Goal: Task Accomplishment & Management: Manage account settings

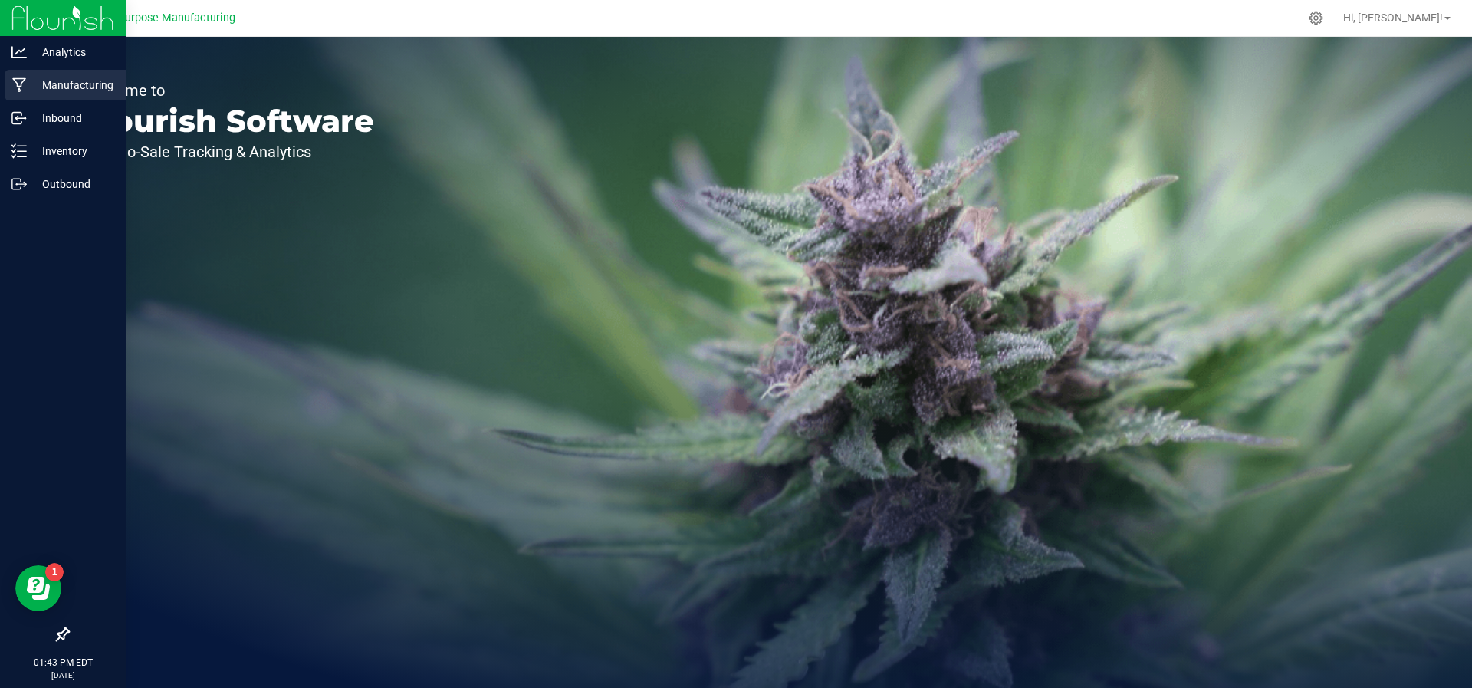
click at [44, 90] on p "Manufacturing" at bounding box center [73, 85] width 92 height 18
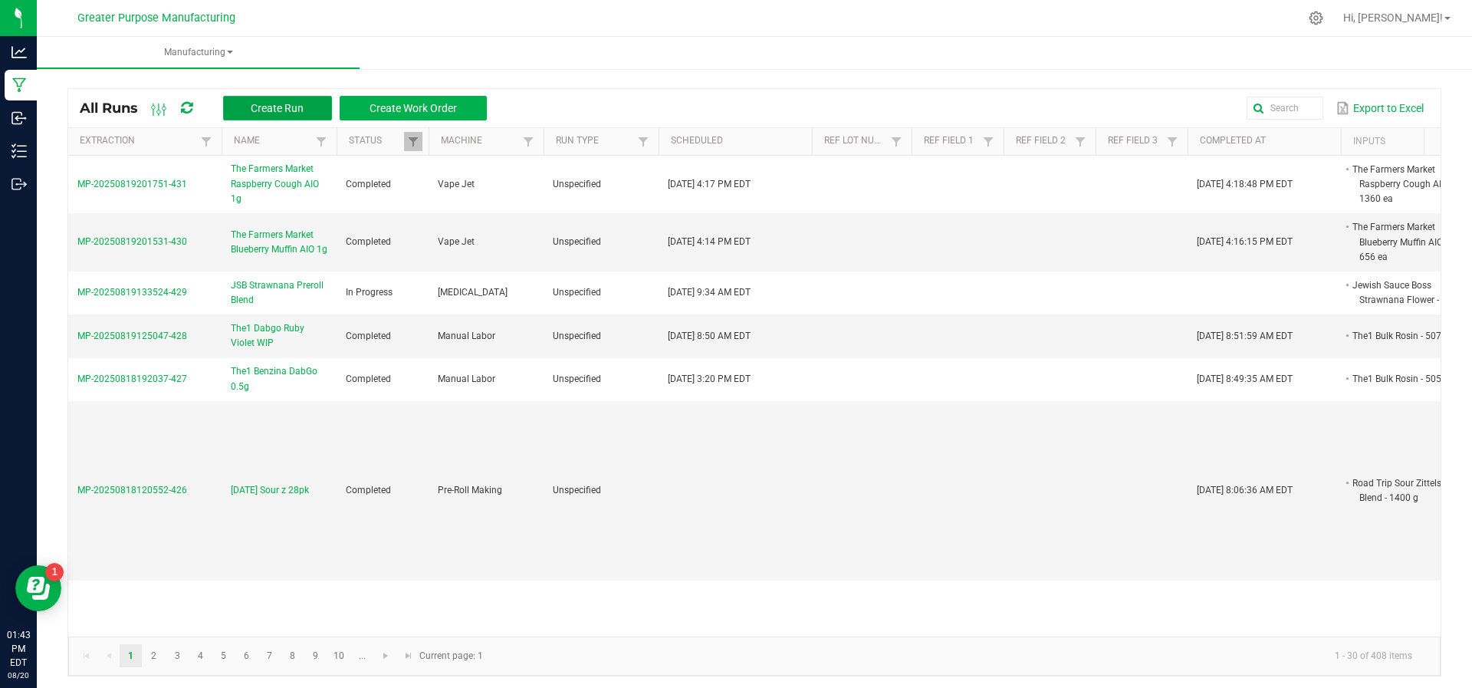
click at [286, 106] on span "Create Run" at bounding box center [277, 108] width 53 height 12
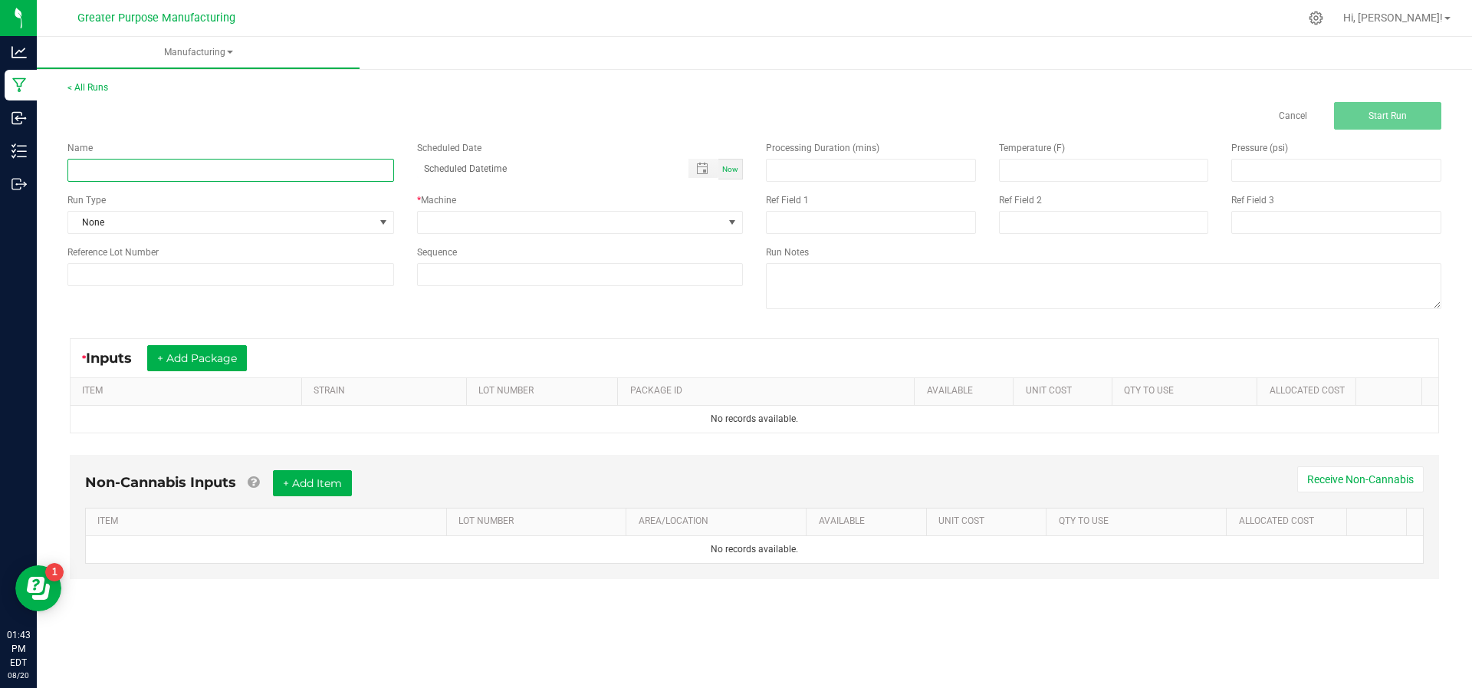
click at [331, 169] on input at bounding box center [230, 170] width 327 height 23
click at [99, 168] on input "JSB Piurple Thai 2g" at bounding box center [230, 170] width 327 height 23
click at [103, 168] on input "JSB Piurple Thai 2g" at bounding box center [230, 170] width 327 height 23
type input "JSB Purple Thai 2g"
click at [733, 161] on div "Now" at bounding box center [730, 169] width 25 height 21
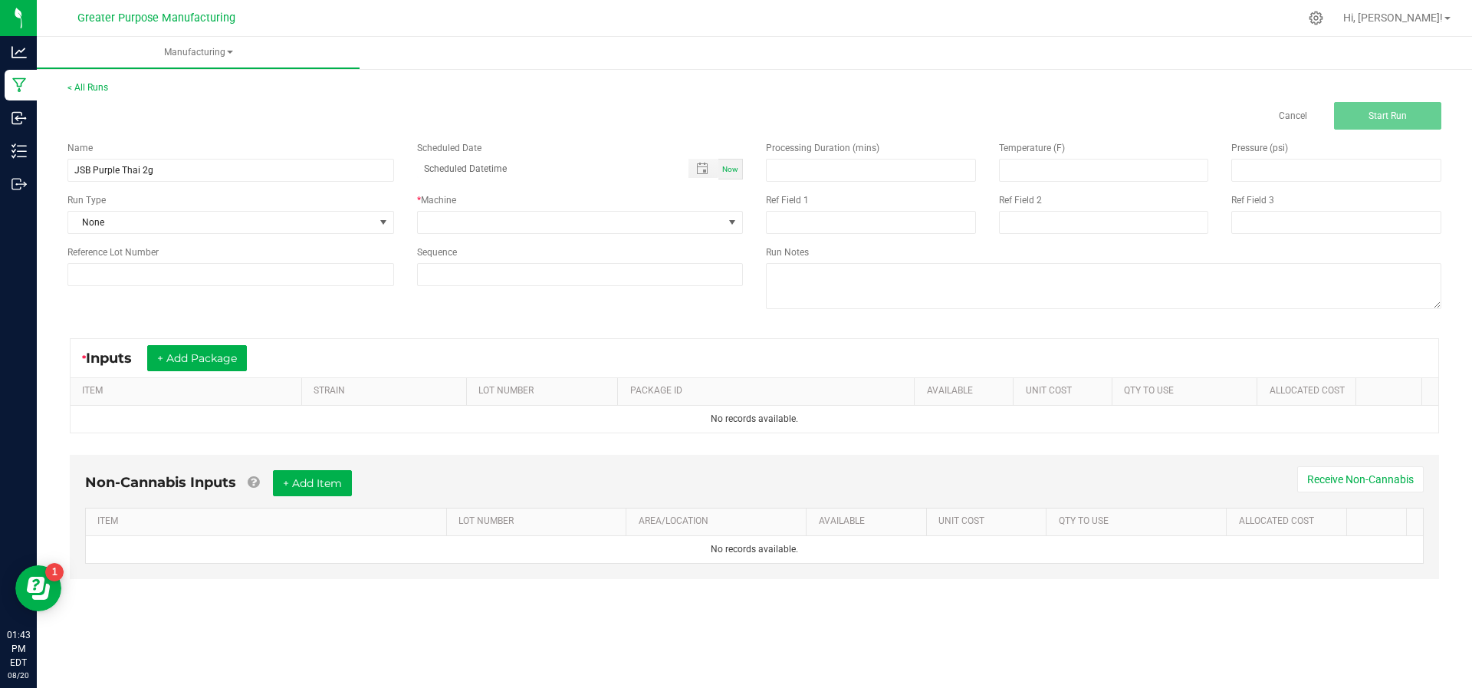
type input "[DATE] 1:43 PM"
click at [691, 217] on span at bounding box center [571, 222] width 306 height 21
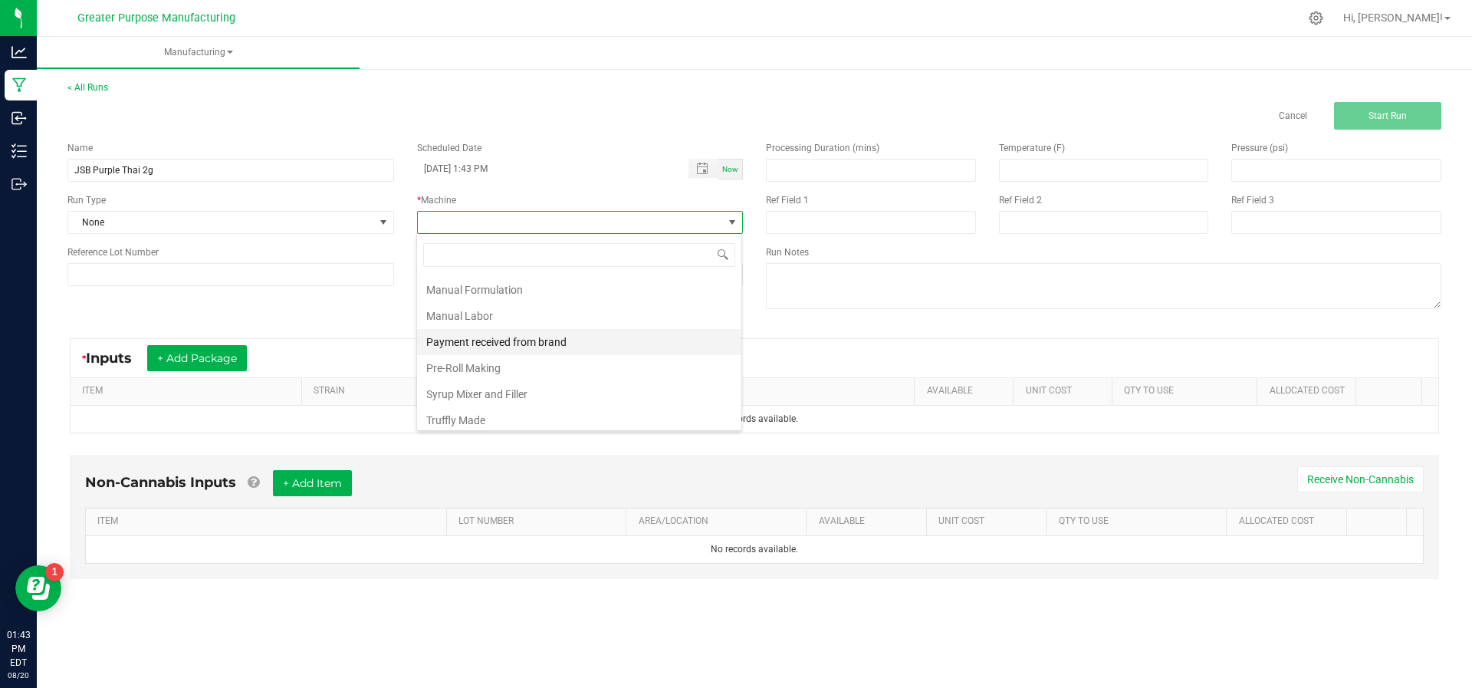
scroll to position [103, 0]
click at [476, 415] on li "Vape Jet" at bounding box center [579, 418] width 324 height 26
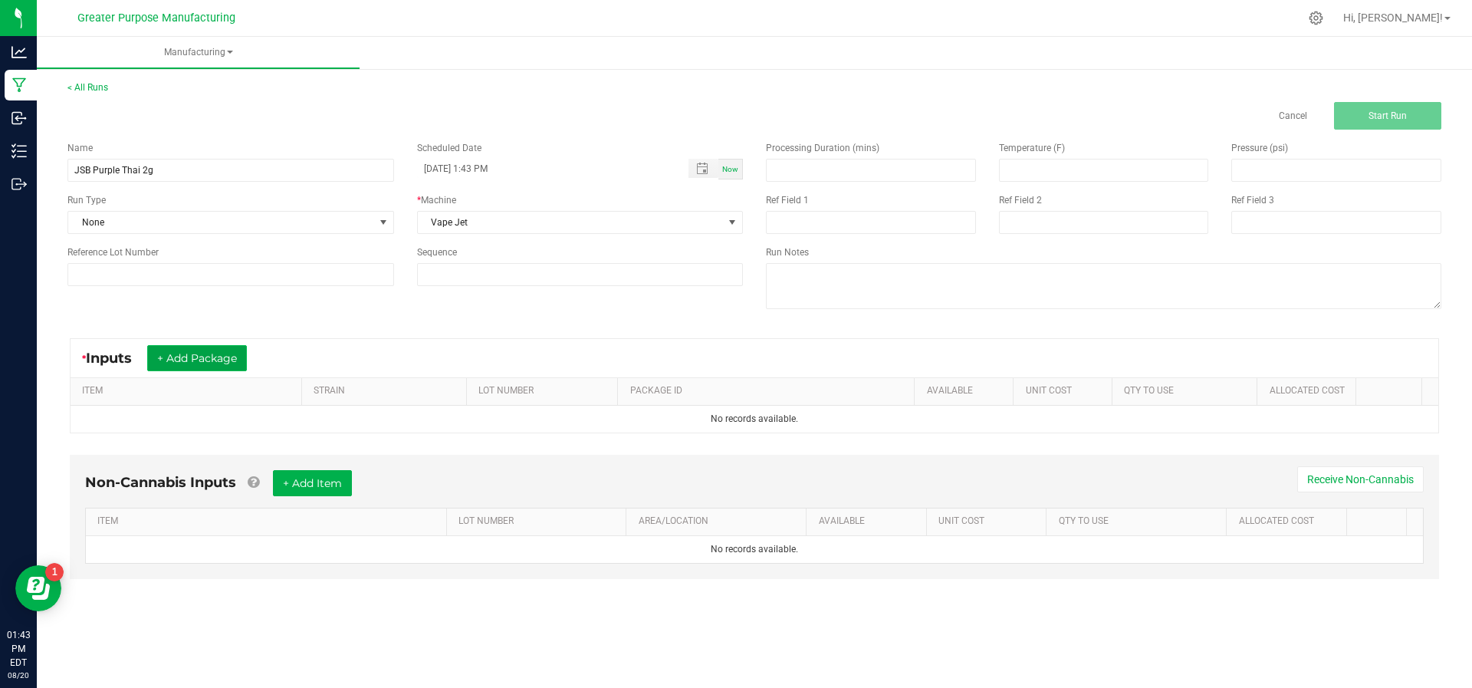
click at [222, 346] on button "+ Add Package" at bounding box center [197, 358] width 100 height 26
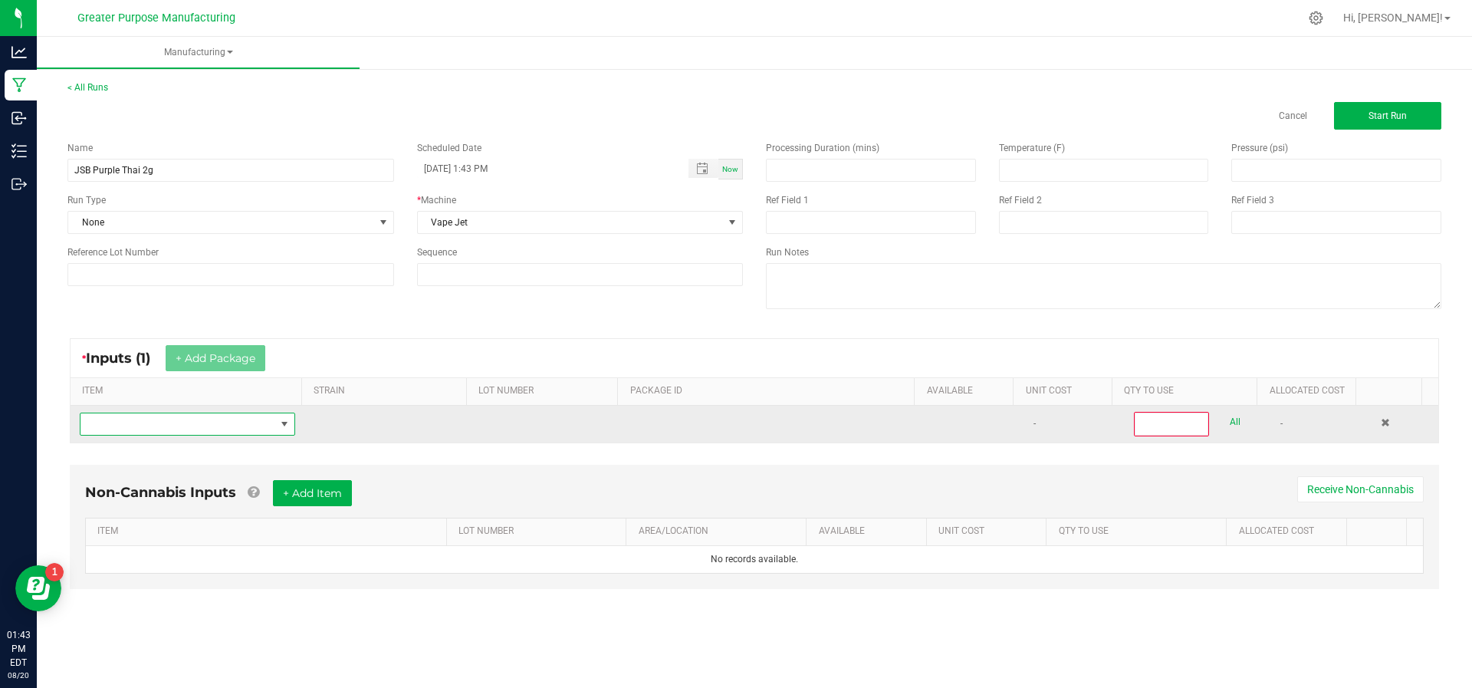
click at [212, 420] on span "NO DATA FOUND" at bounding box center [177, 423] width 195 height 21
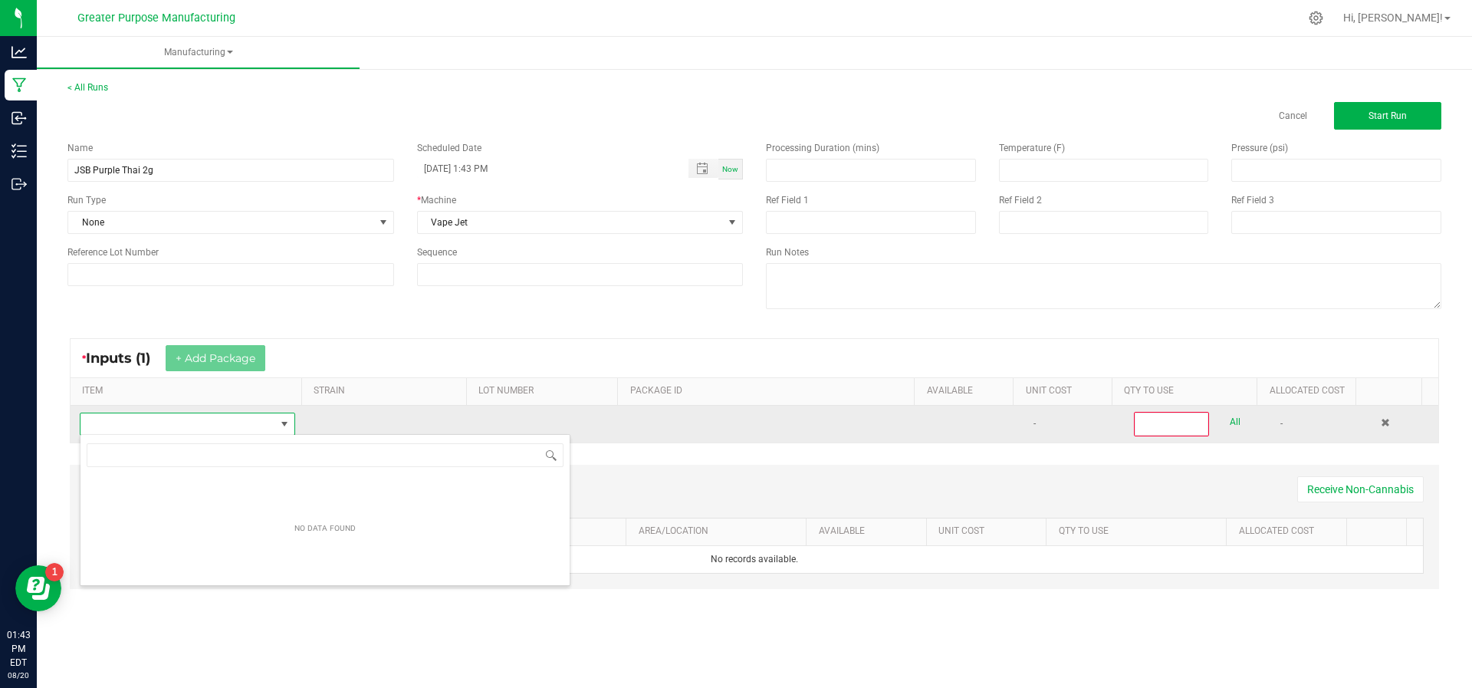
scroll to position [23, 209]
type input "P"
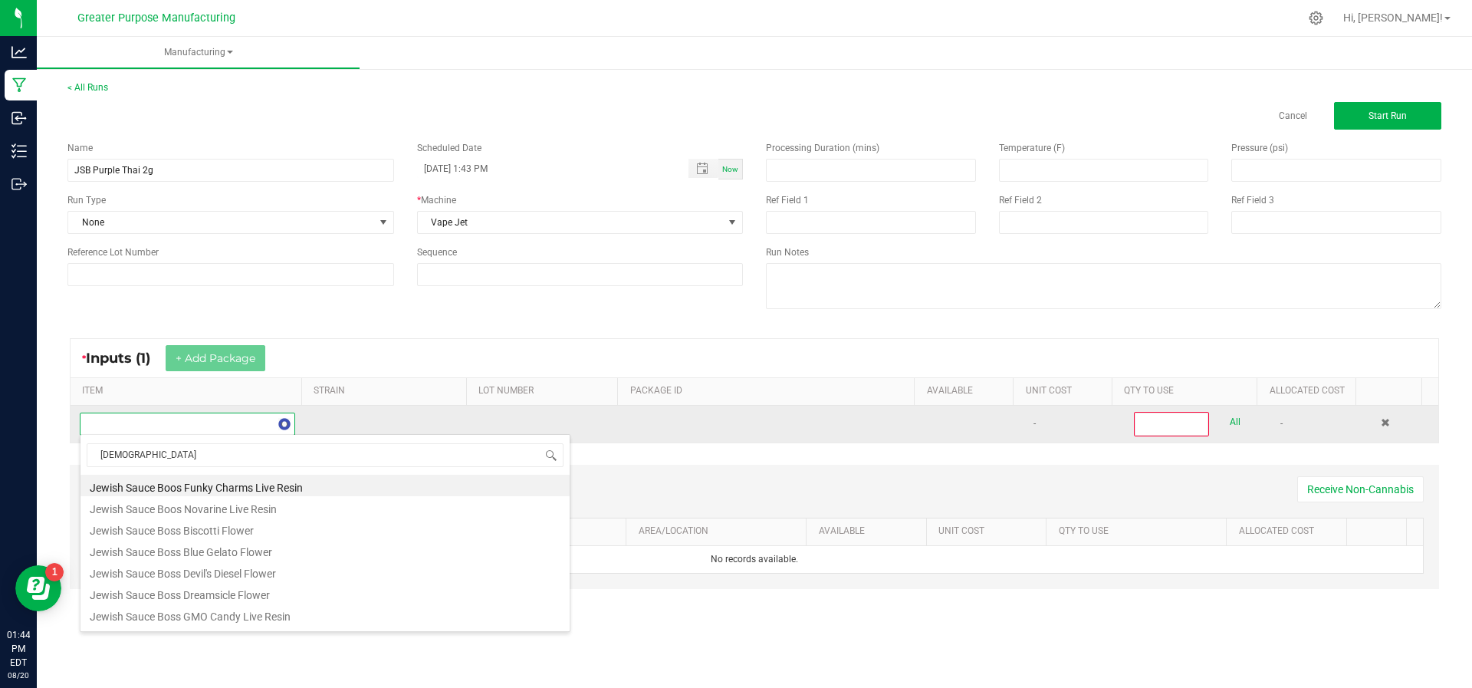
type input "[DEMOGRAPHIC_DATA]"
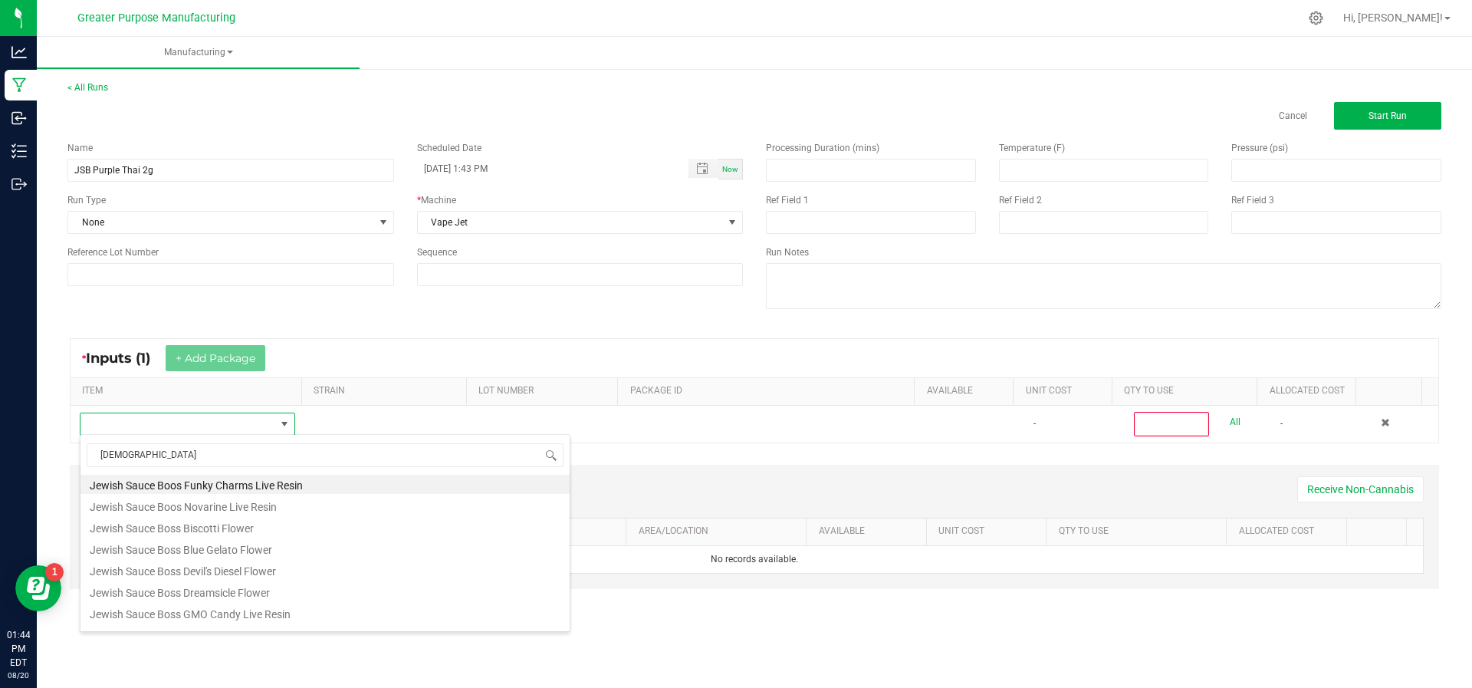
scroll to position [0, 0]
click at [255, 499] on li "Jewish Sauce Boos Novarine Live Resin" at bounding box center [324, 506] width 489 height 21
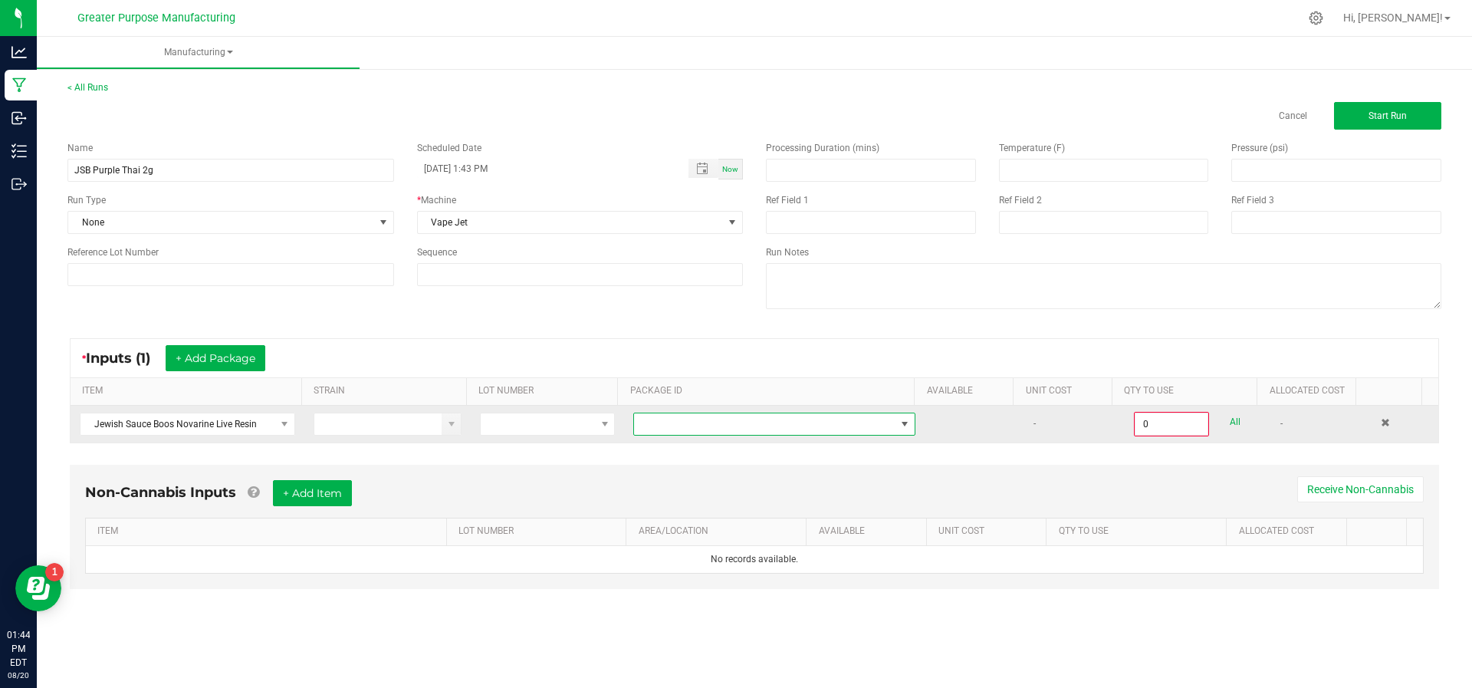
click at [803, 420] on span at bounding box center [764, 423] width 261 height 21
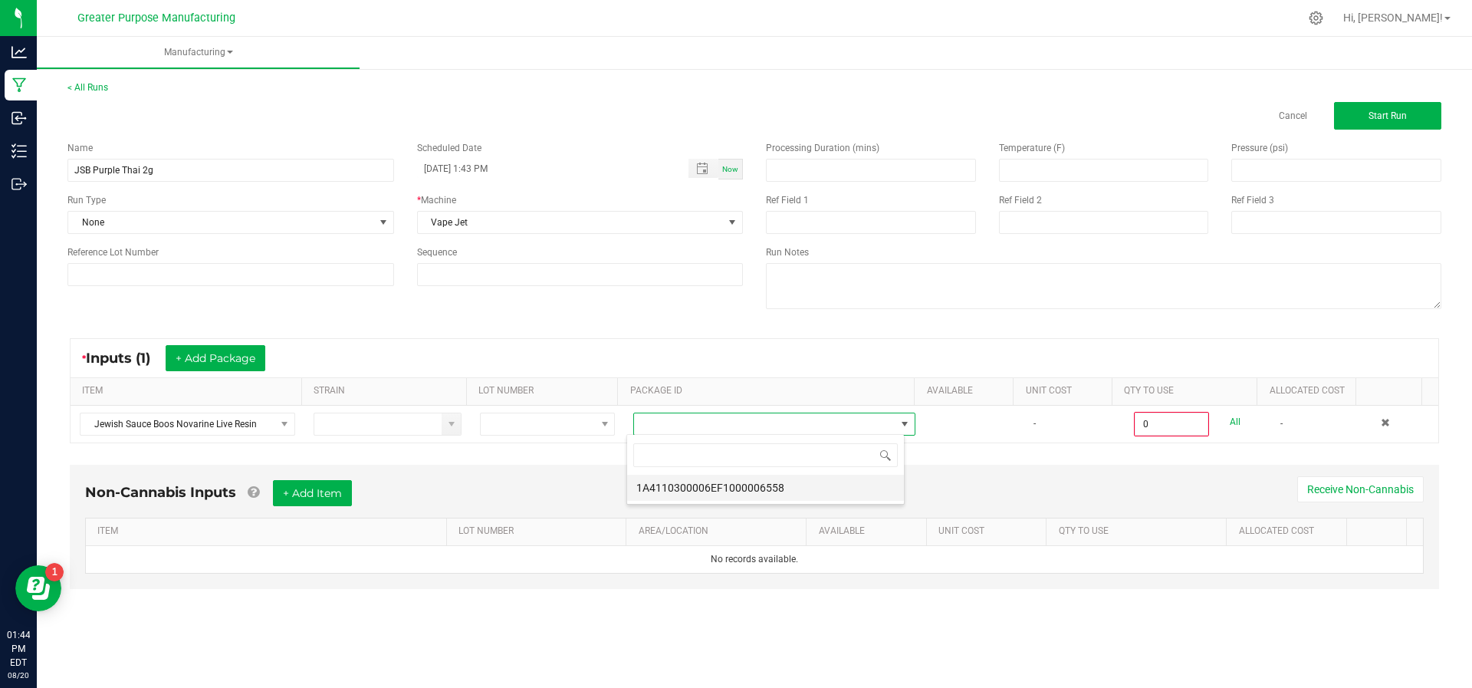
click at [768, 483] on li "1A4110300006EF1000006558" at bounding box center [765, 487] width 277 height 26
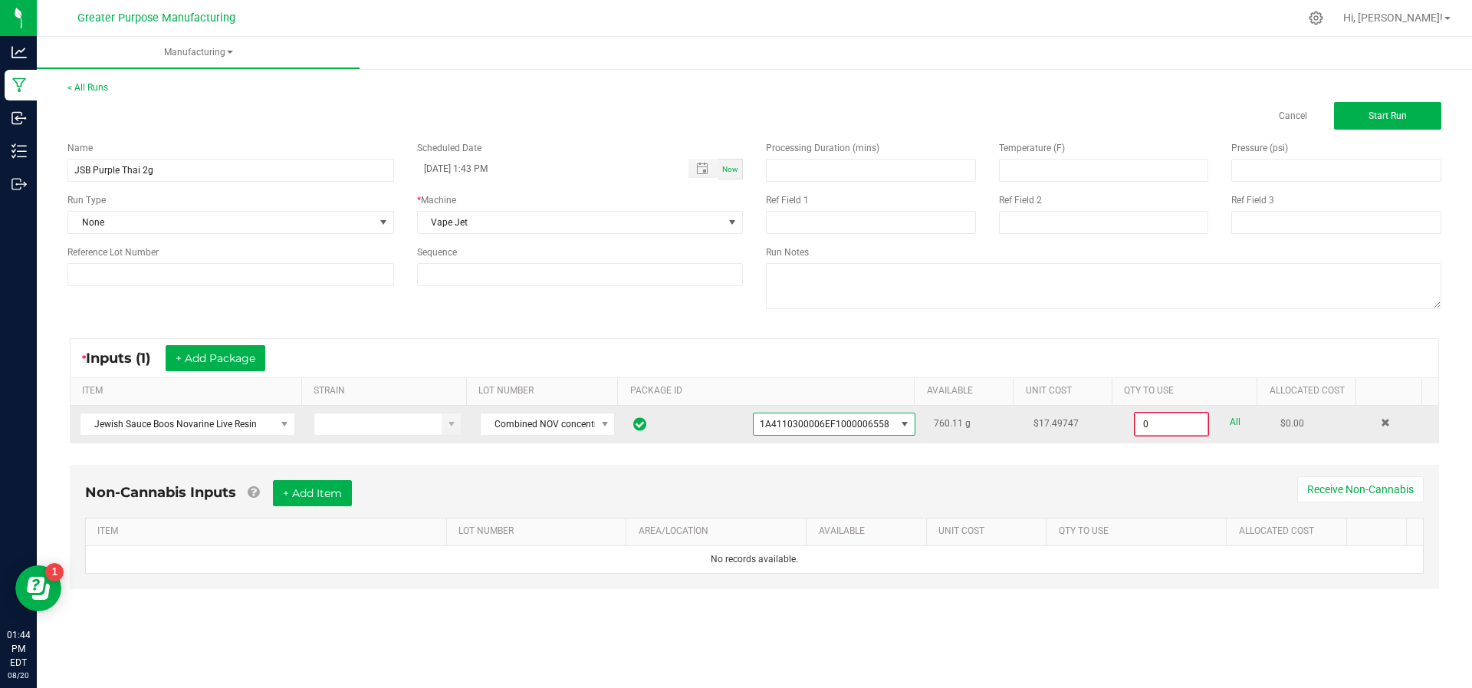
click at [1165, 422] on input "0" at bounding box center [1171, 423] width 72 height 21
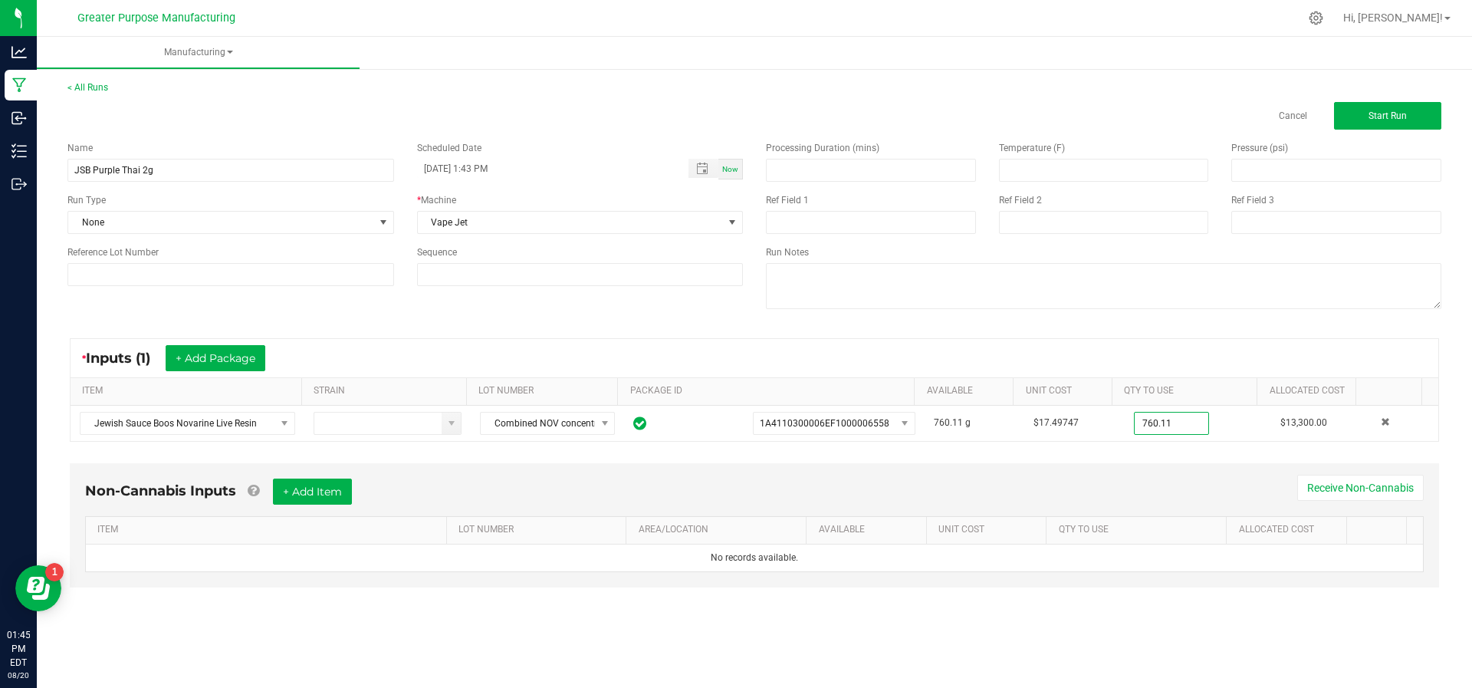
type input "760.1100 g"
click at [316, 471] on div "Non-Cannabis Inputs + Add Item Receive Non-Cannabis ITEM LOT NUMBER AREA/LOCATI…" at bounding box center [754, 525] width 1369 height 124
click at [313, 487] on button "+ Add Item" at bounding box center [312, 491] width 79 height 26
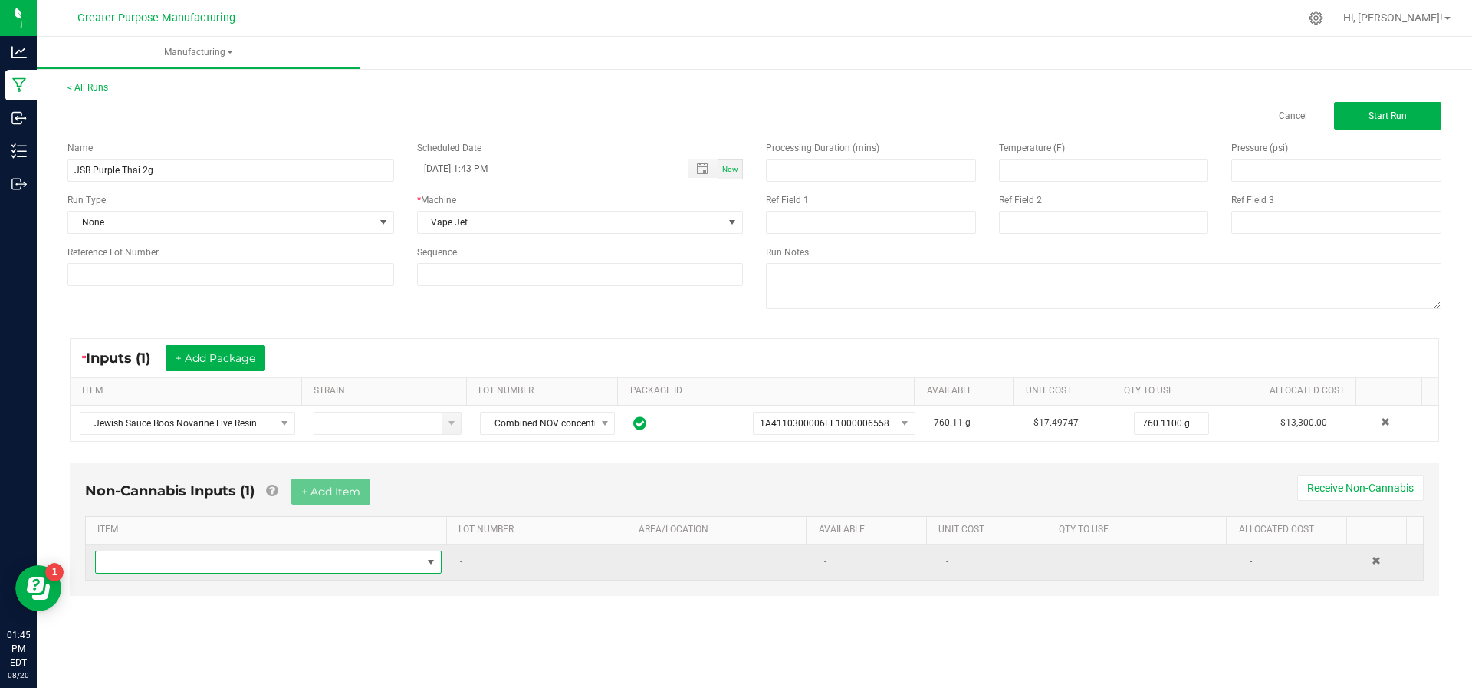
click at [270, 554] on span "NO DATA FOUND" at bounding box center [259, 561] width 326 height 21
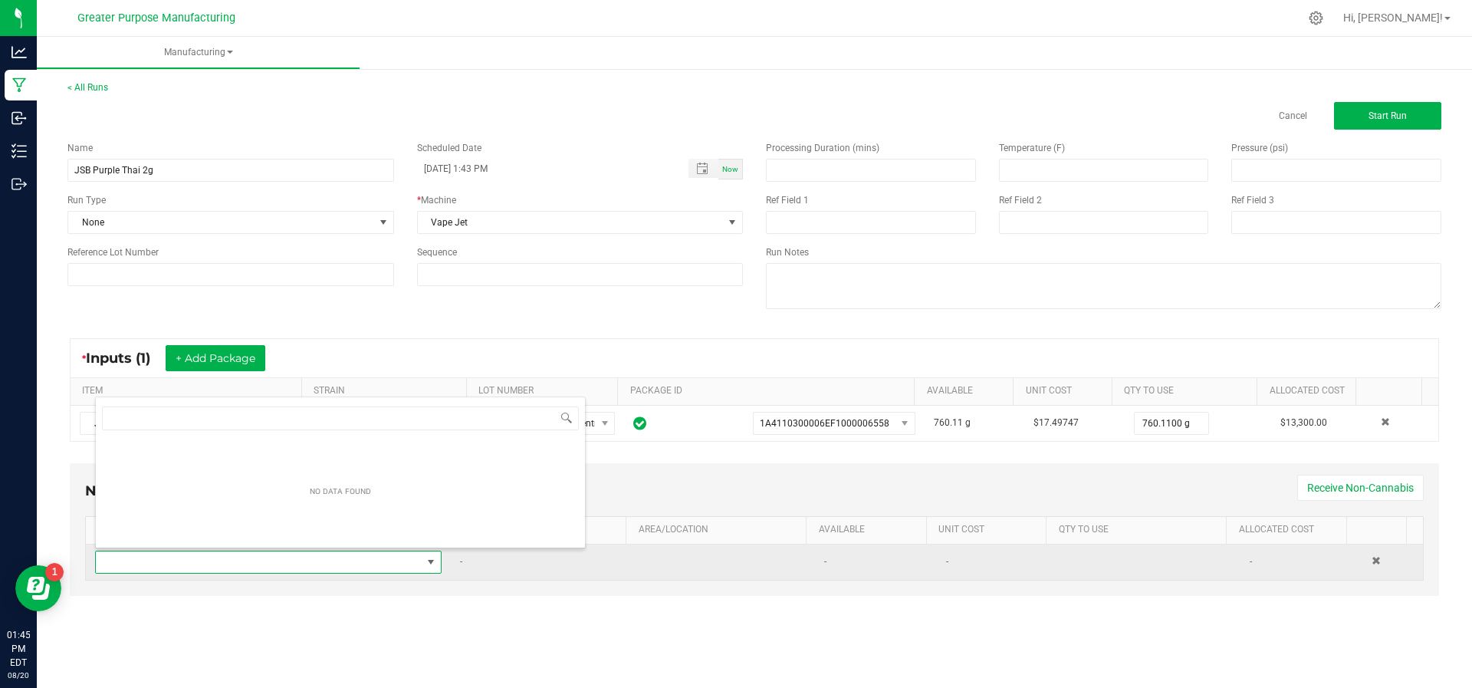
scroll to position [23, 336]
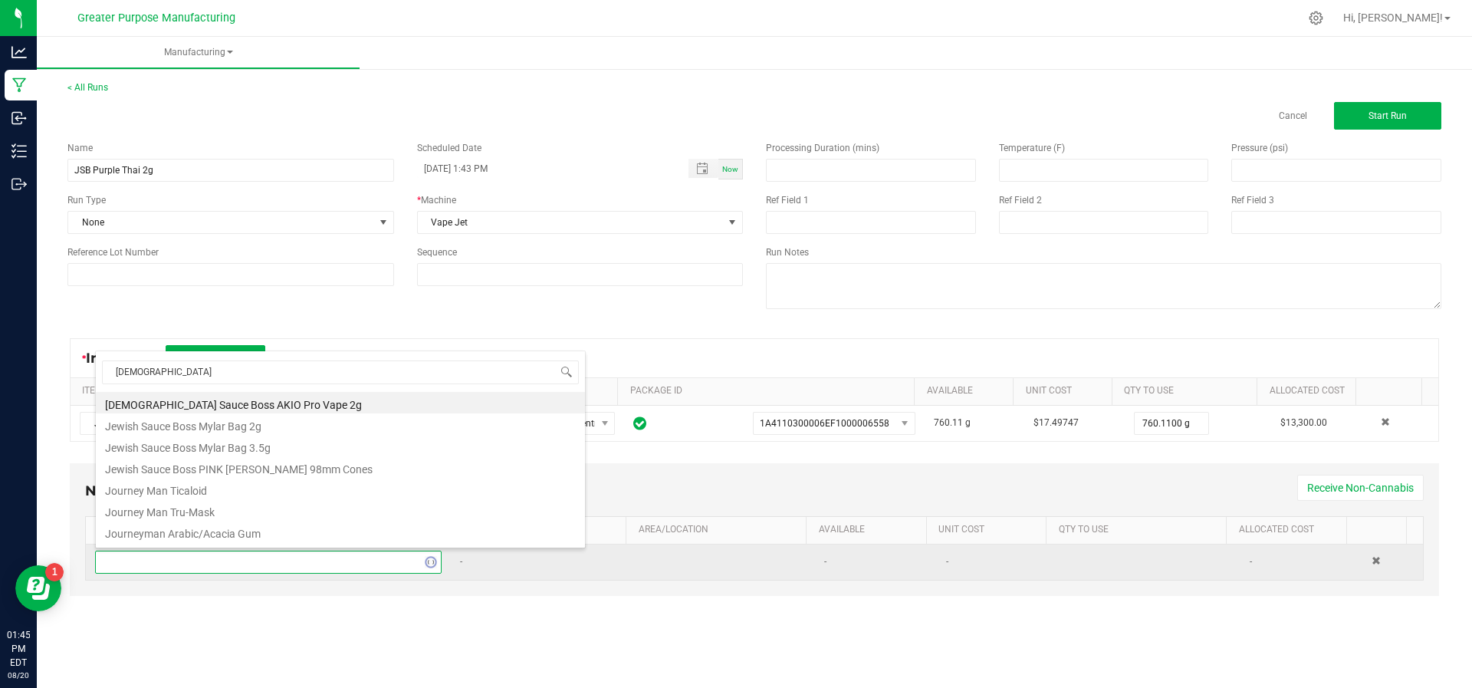
type input "[DEMOGRAPHIC_DATA]"
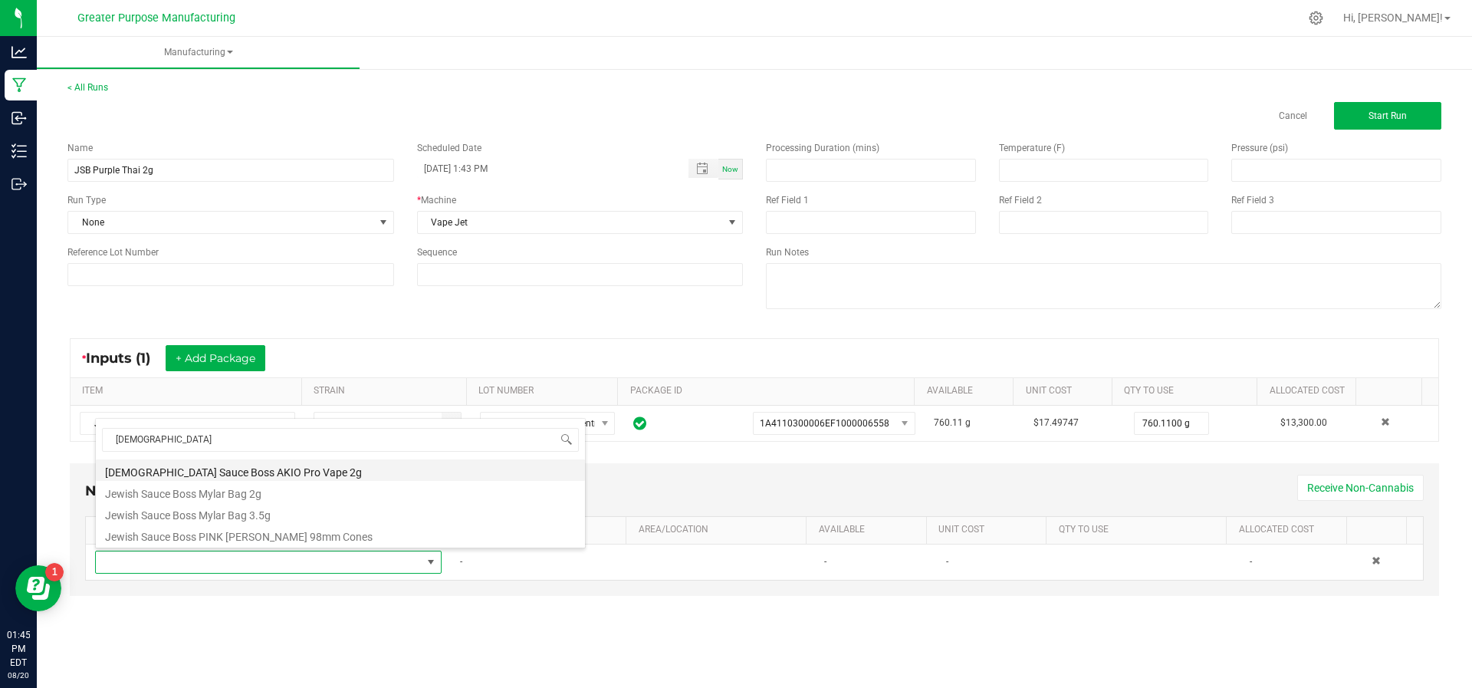
click at [284, 478] on li "[DEMOGRAPHIC_DATA] Sauce Boss AKIO Pro Vape 2g" at bounding box center [340, 469] width 489 height 21
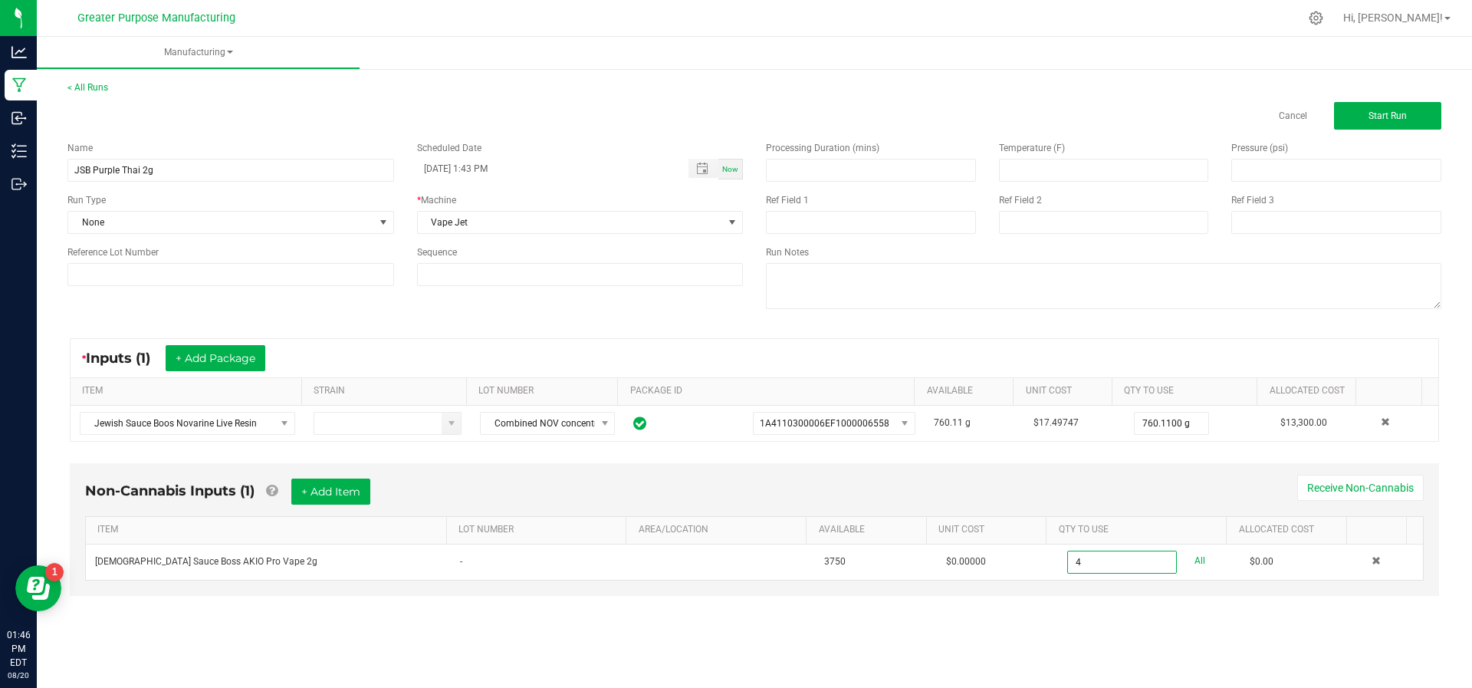
click at [1104, 561] on input "4" at bounding box center [1121, 561] width 107 height 21
type input "0"
type input "400 ea"
click at [1398, 111] on span "Start Run" at bounding box center [1387, 115] width 38 height 11
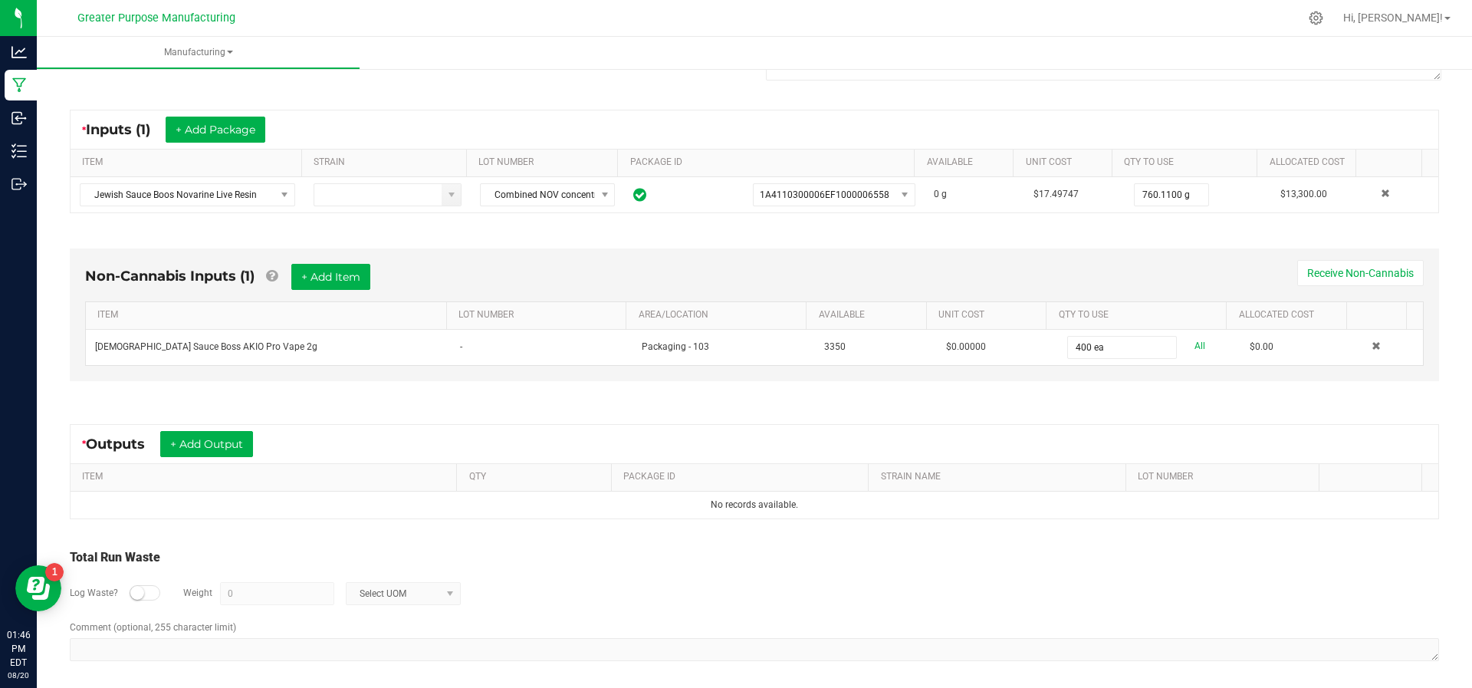
scroll to position [249, 0]
click at [205, 448] on button "+ Add Output" at bounding box center [206, 443] width 93 height 26
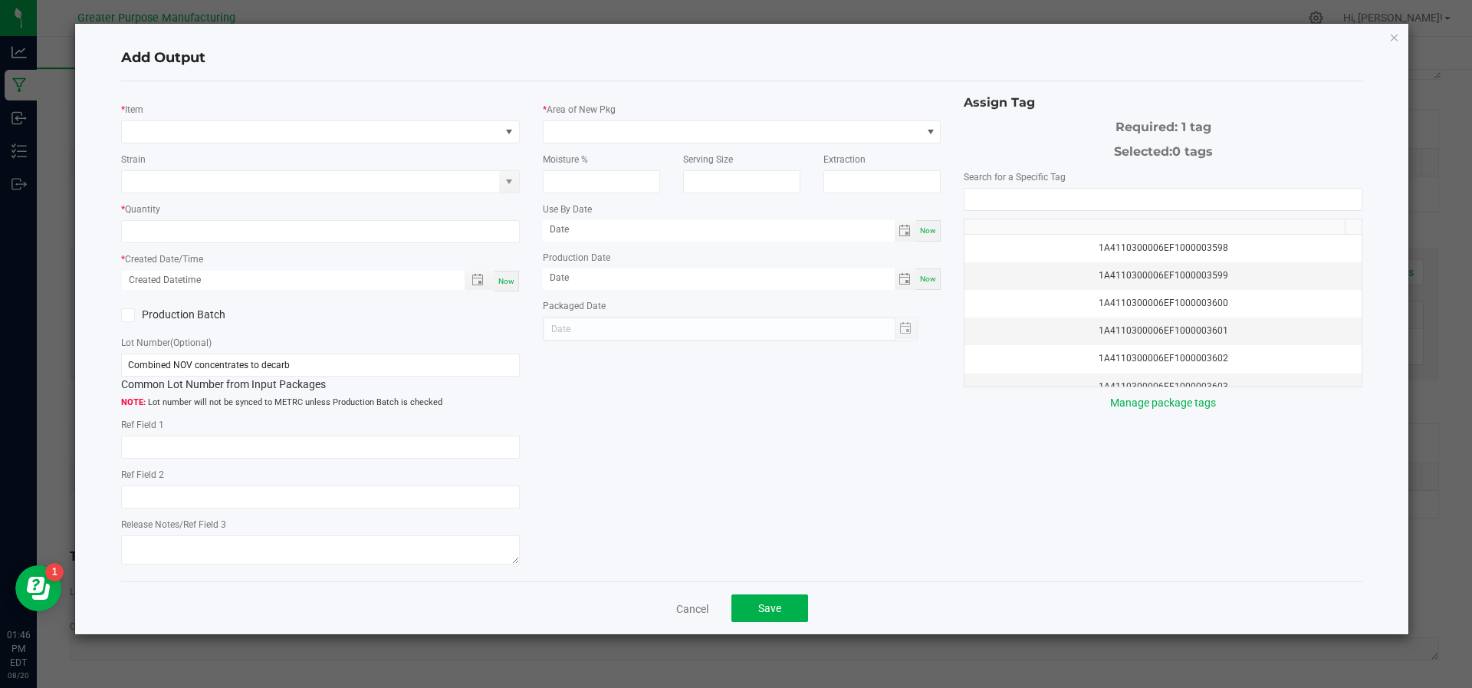
type input "[DATE]"
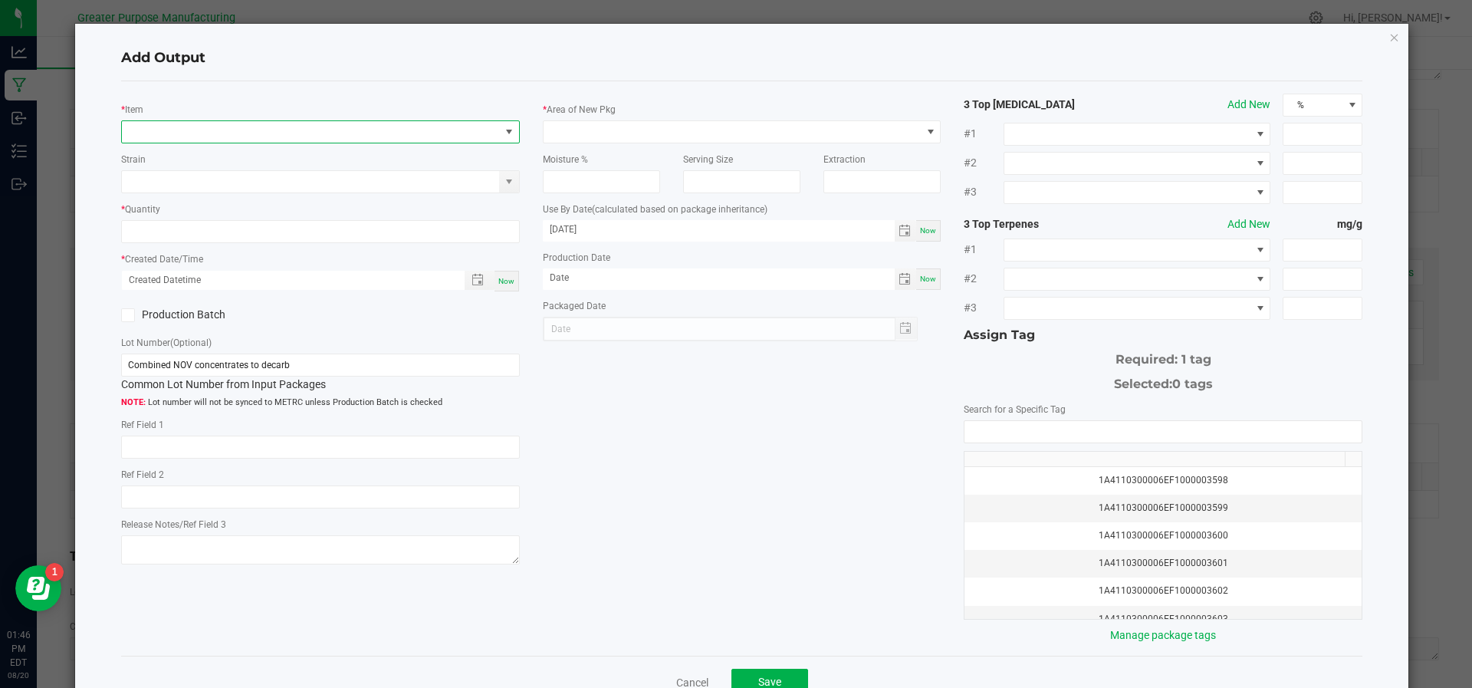
click at [222, 122] on span "NO DATA FOUND" at bounding box center [311, 131] width 378 height 21
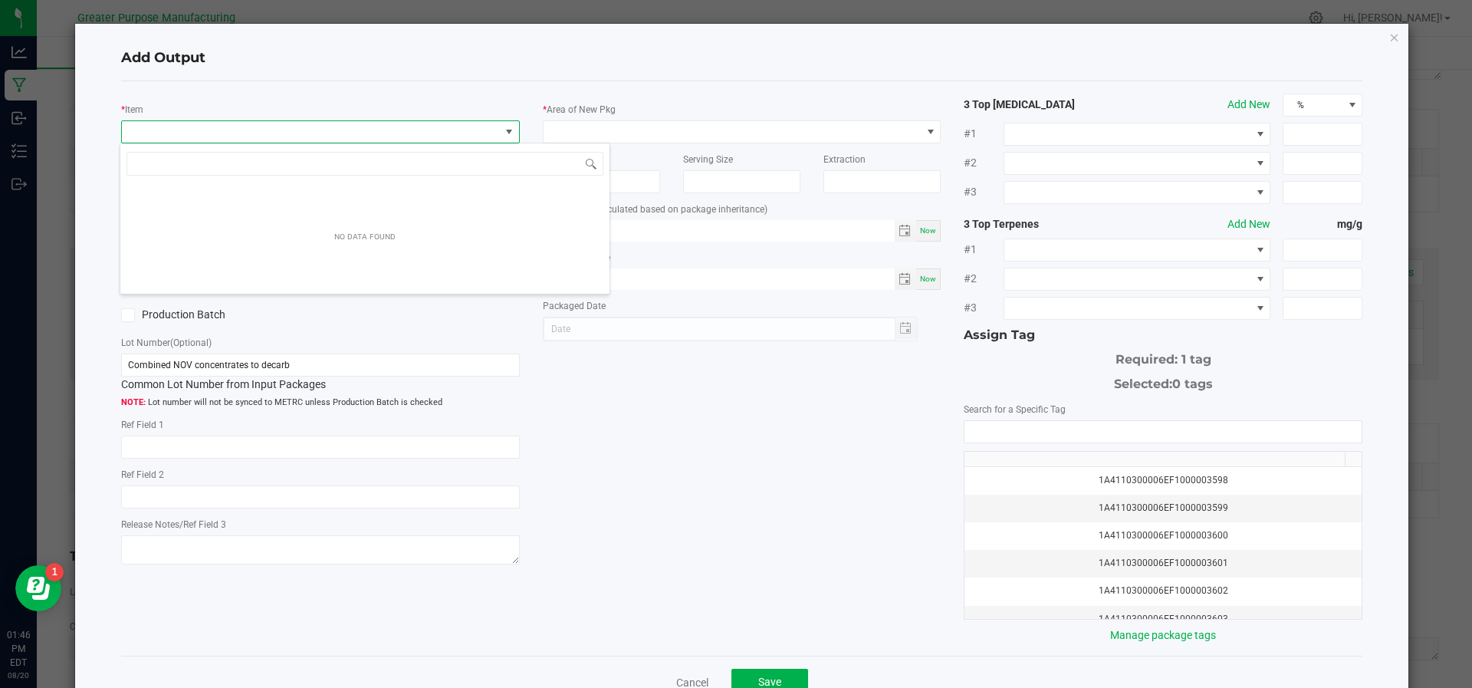
scroll to position [23, 393]
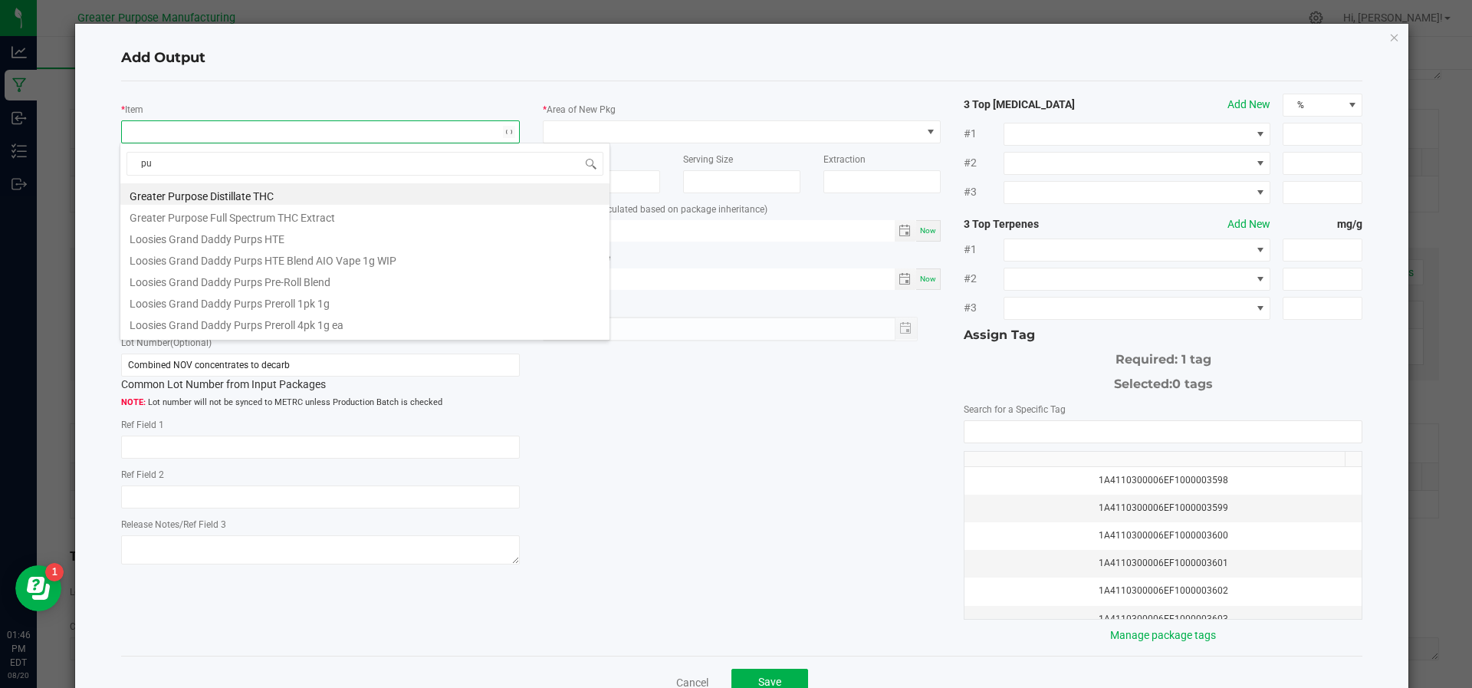
type input "p"
type input "J"
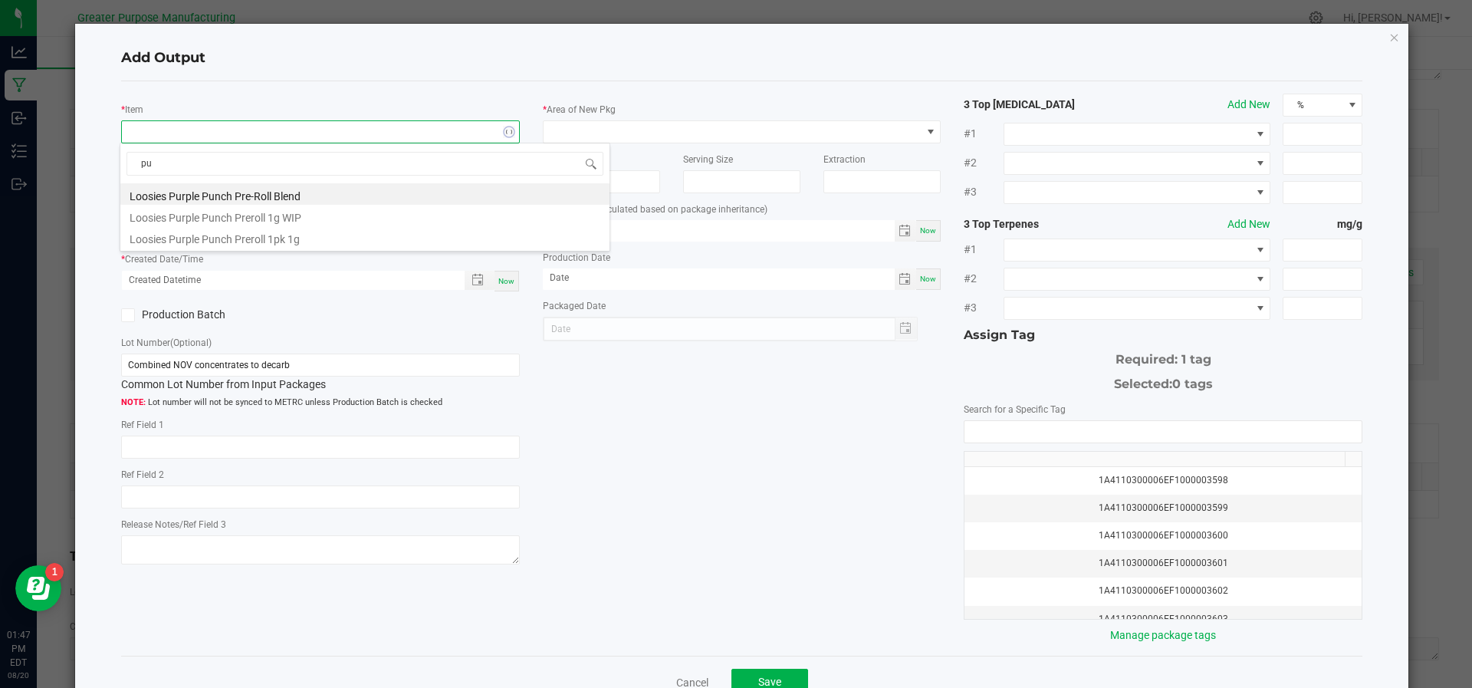
type input "p"
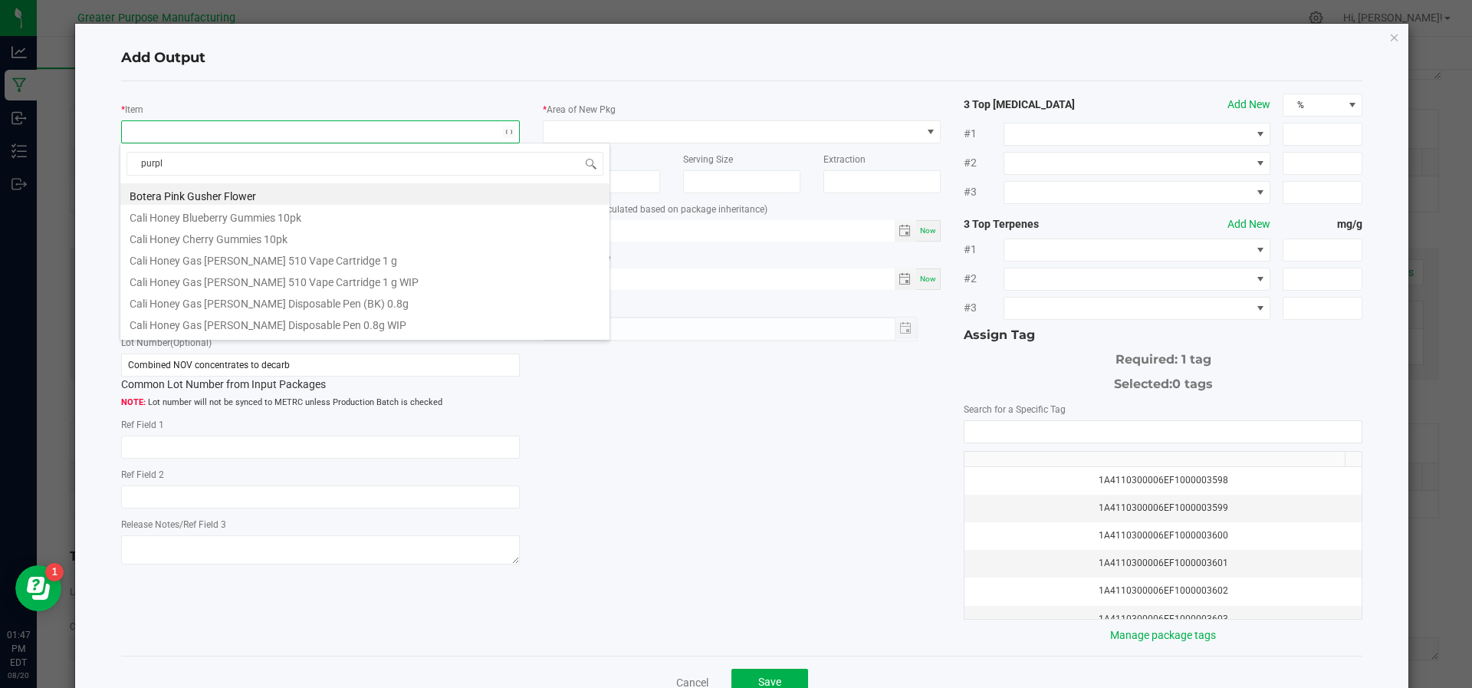
type input "purple"
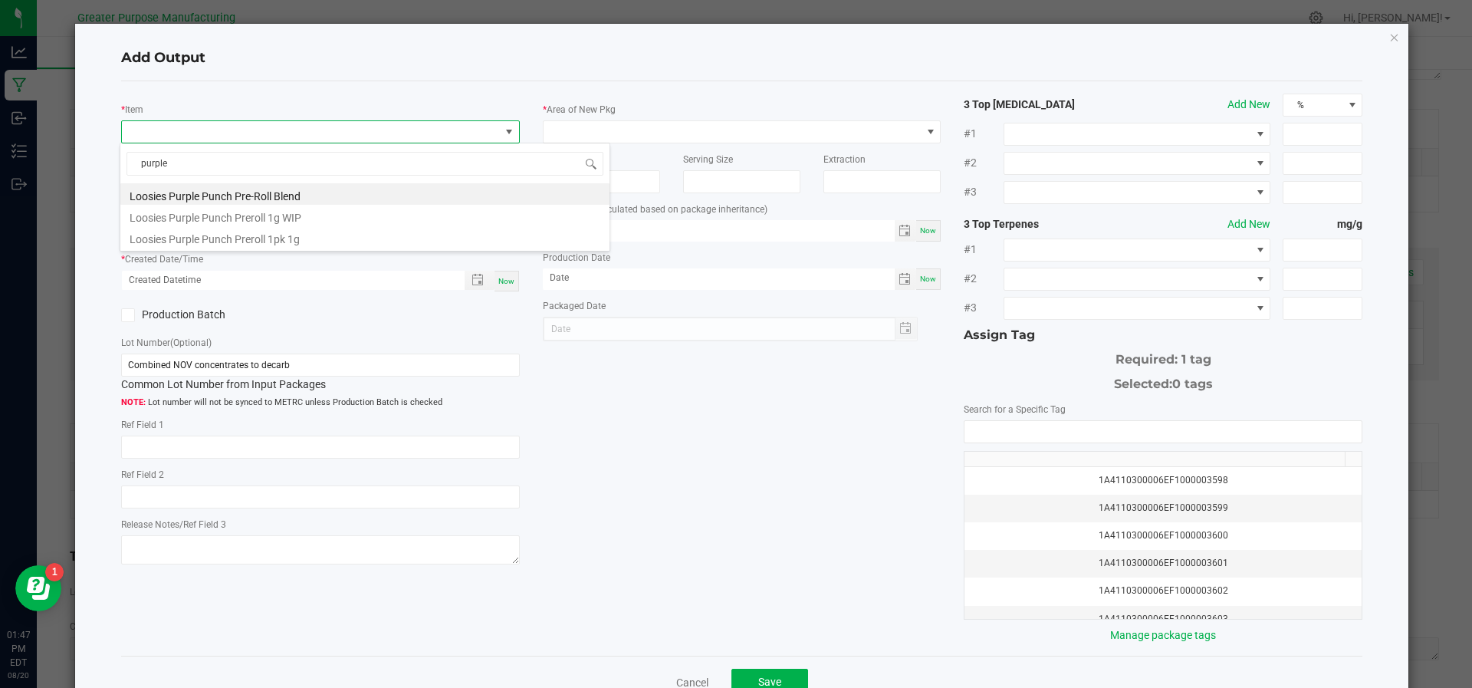
drag, startPoint x: 208, startPoint y: 173, endPoint x: 108, endPoint y: 167, distance: 100.6
click at [108, 167] on body "Analytics Manufacturing Inbound Inventory Outbound 01:47 PM EDT [DATE] 08/20 Gr…" at bounding box center [736, 344] width 1472 height 688
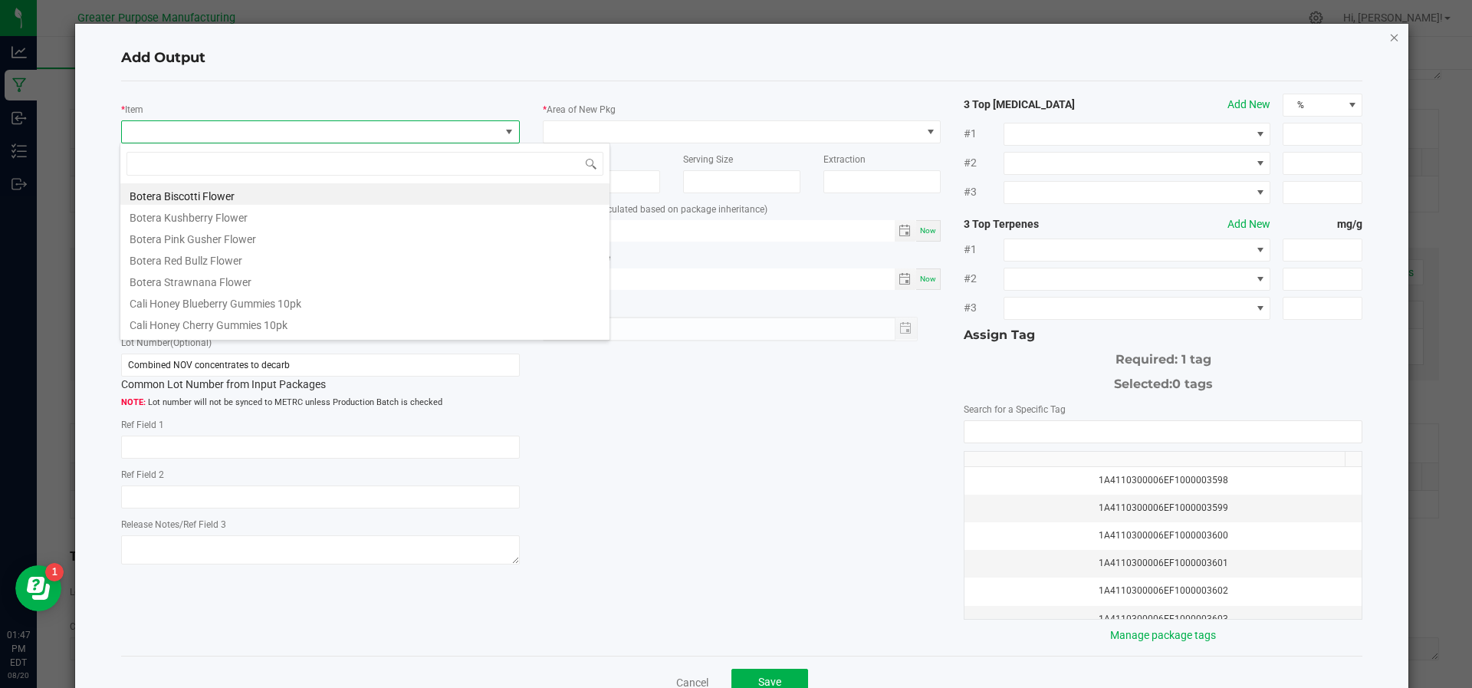
click at [1389, 28] on icon "button" at bounding box center [1394, 37] width 11 height 18
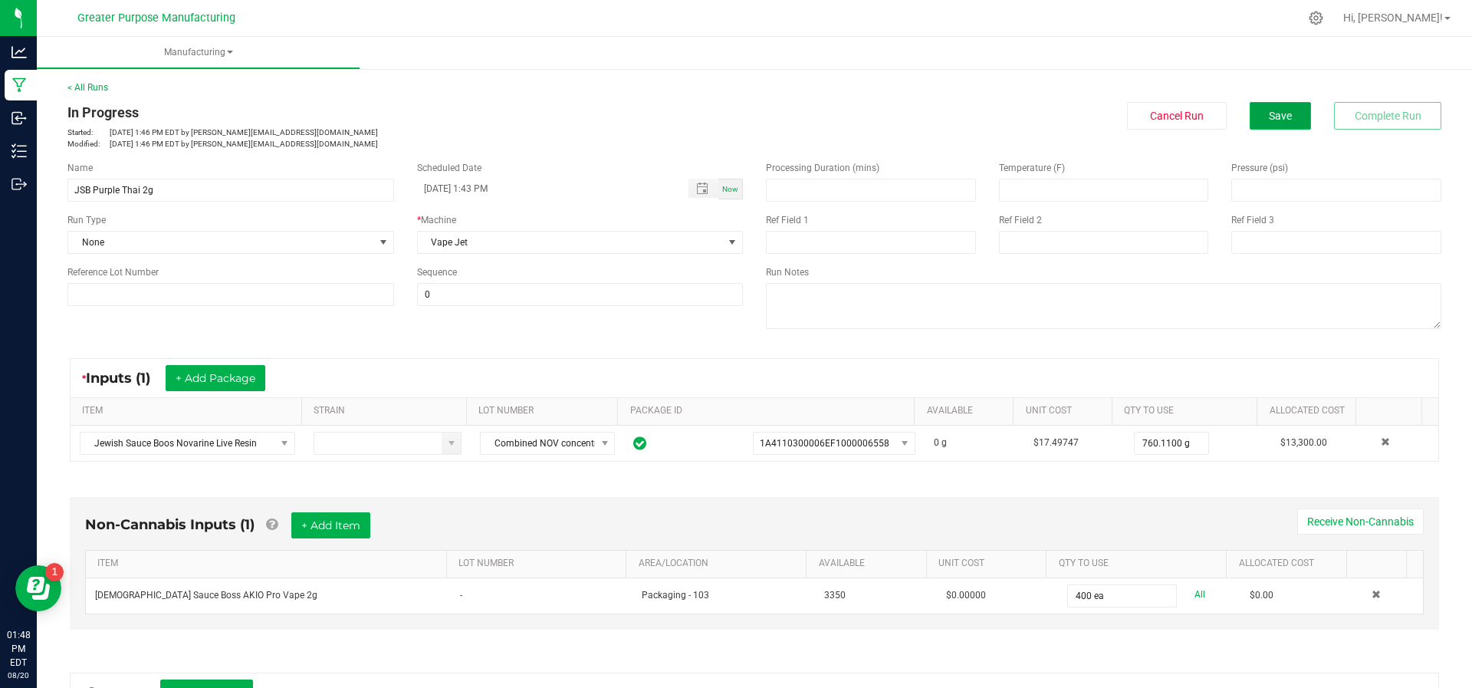
click at [1268, 123] on button "Save" at bounding box center [1279, 116] width 61 height 28
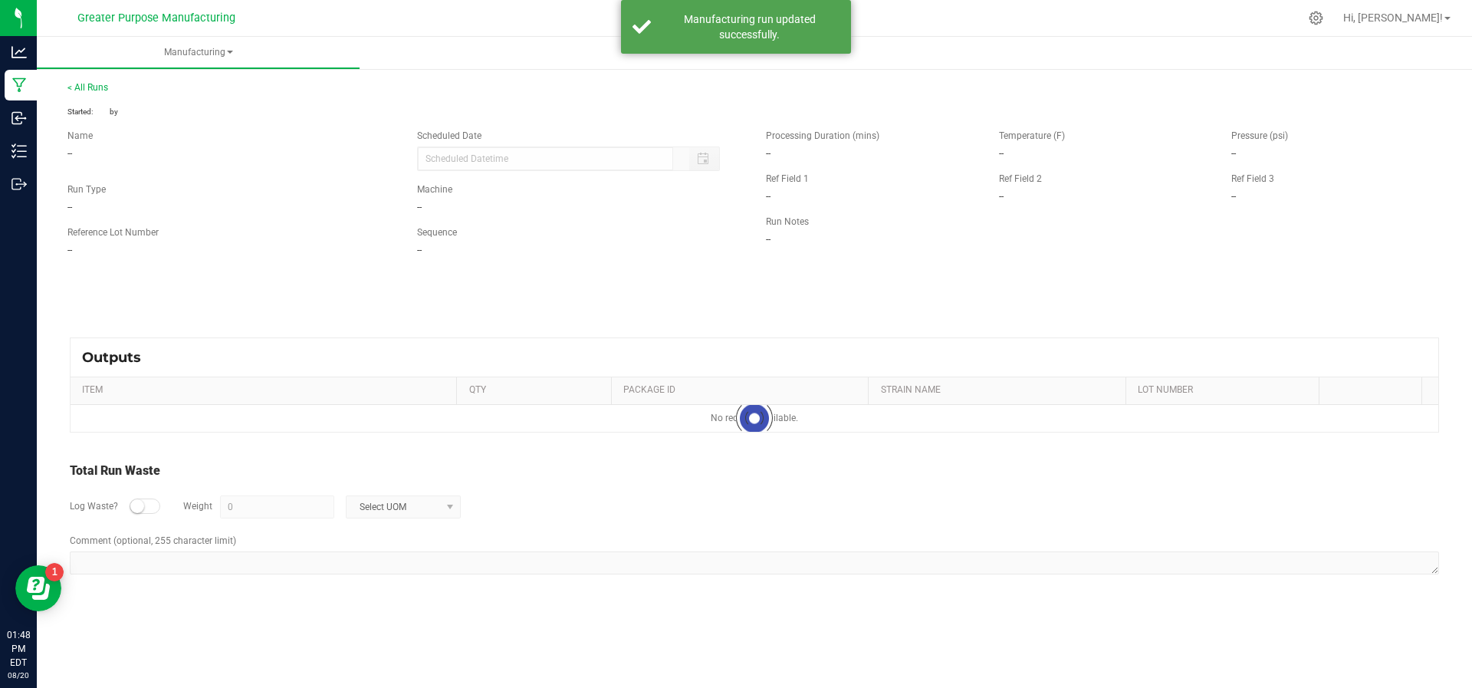
type input "[DATE] 1:43 PM"
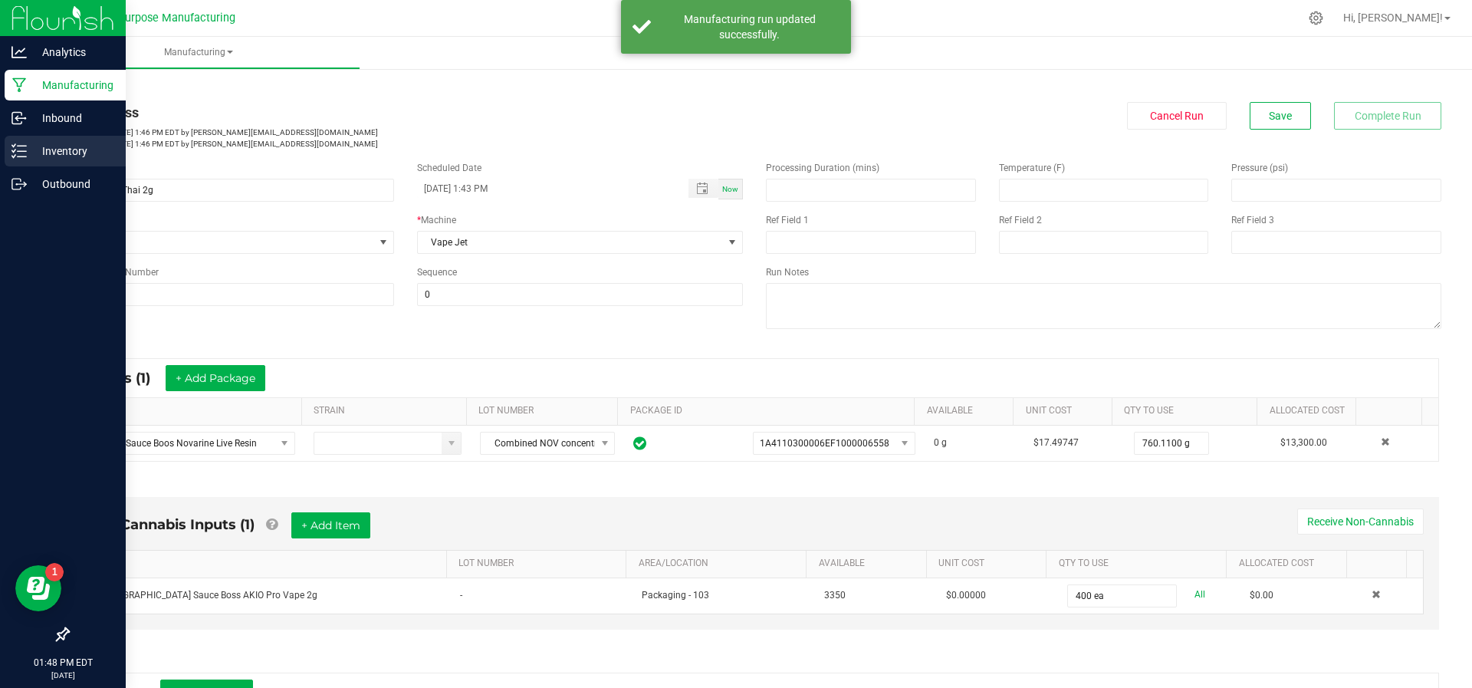
click at [33, 154] on p "Inventory" at bounding box center [73, 151] width 92 height 18
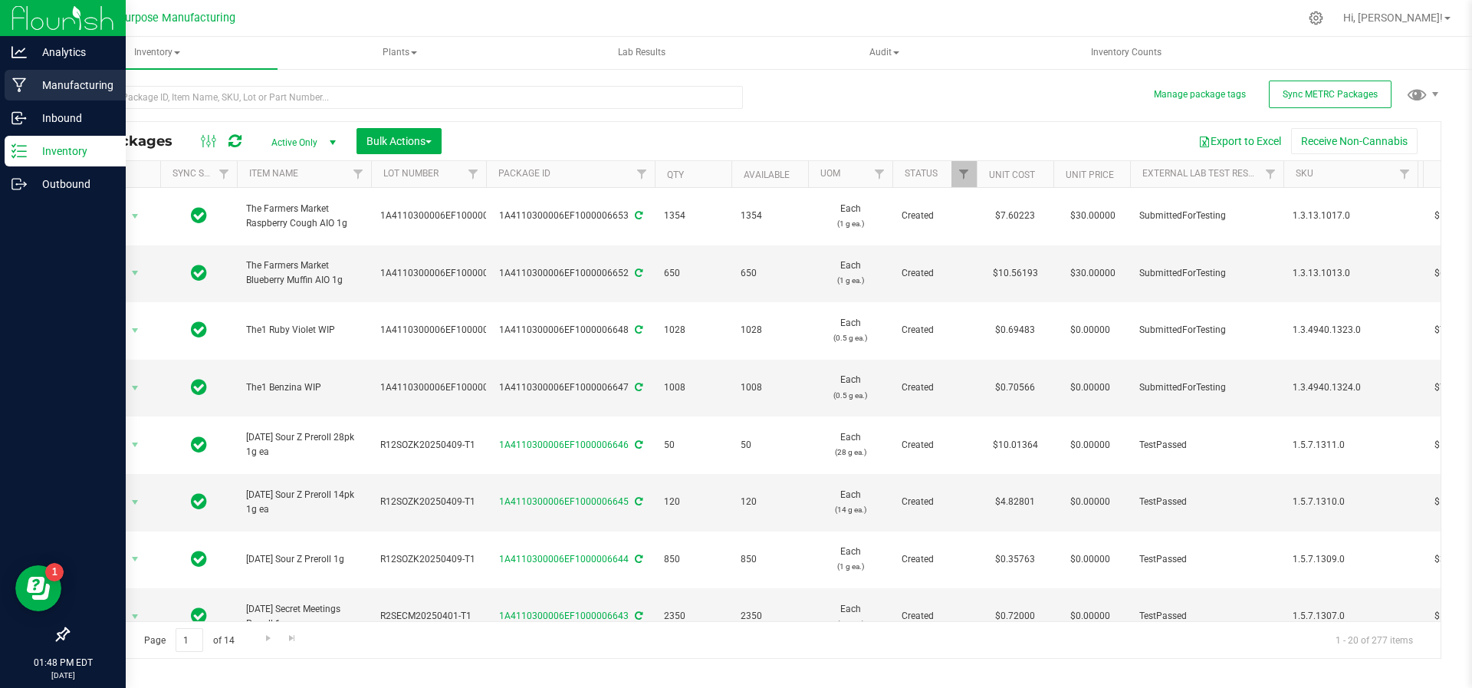
click at [67, 84] on p "Manufacturing" at bounding box center [73, 85] width 92 height 18
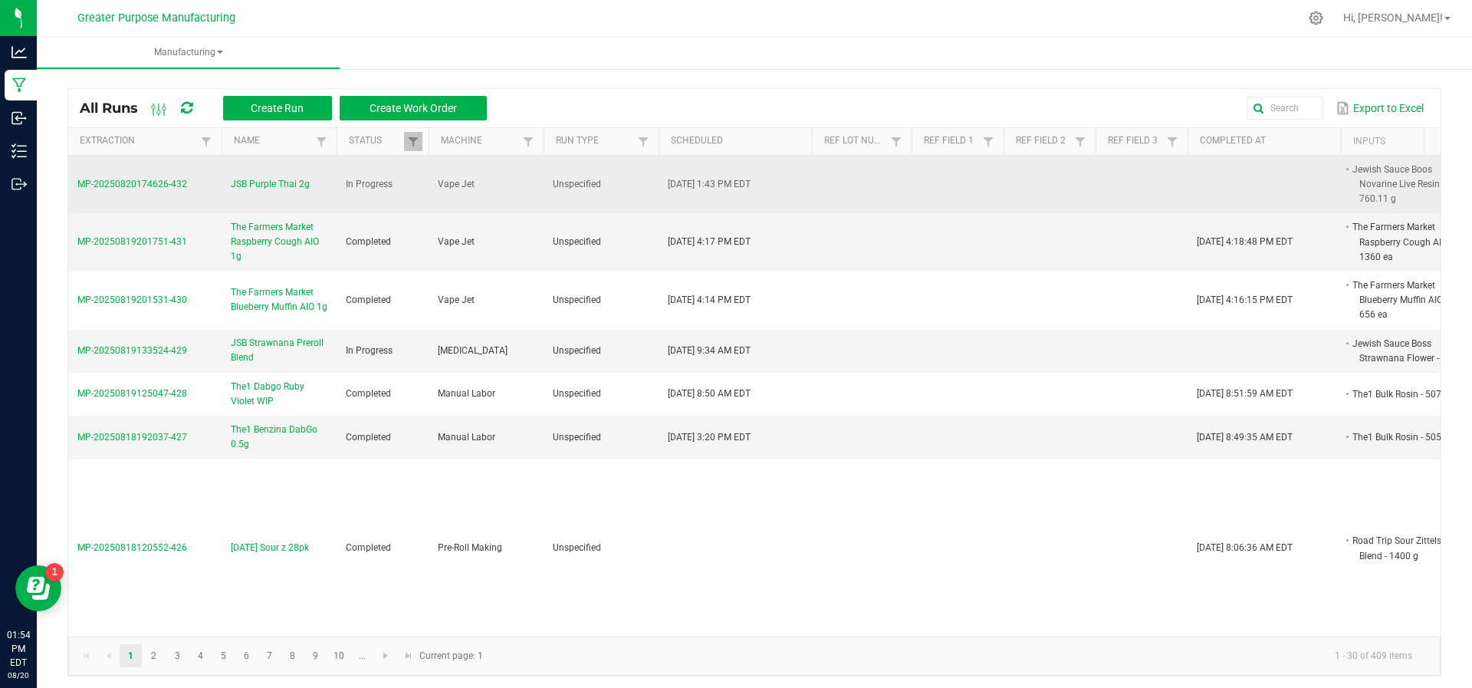
click at [264, 177] on span "JSB Purple Thai 2g" at bounding box center [270, 184] width 79 height 15
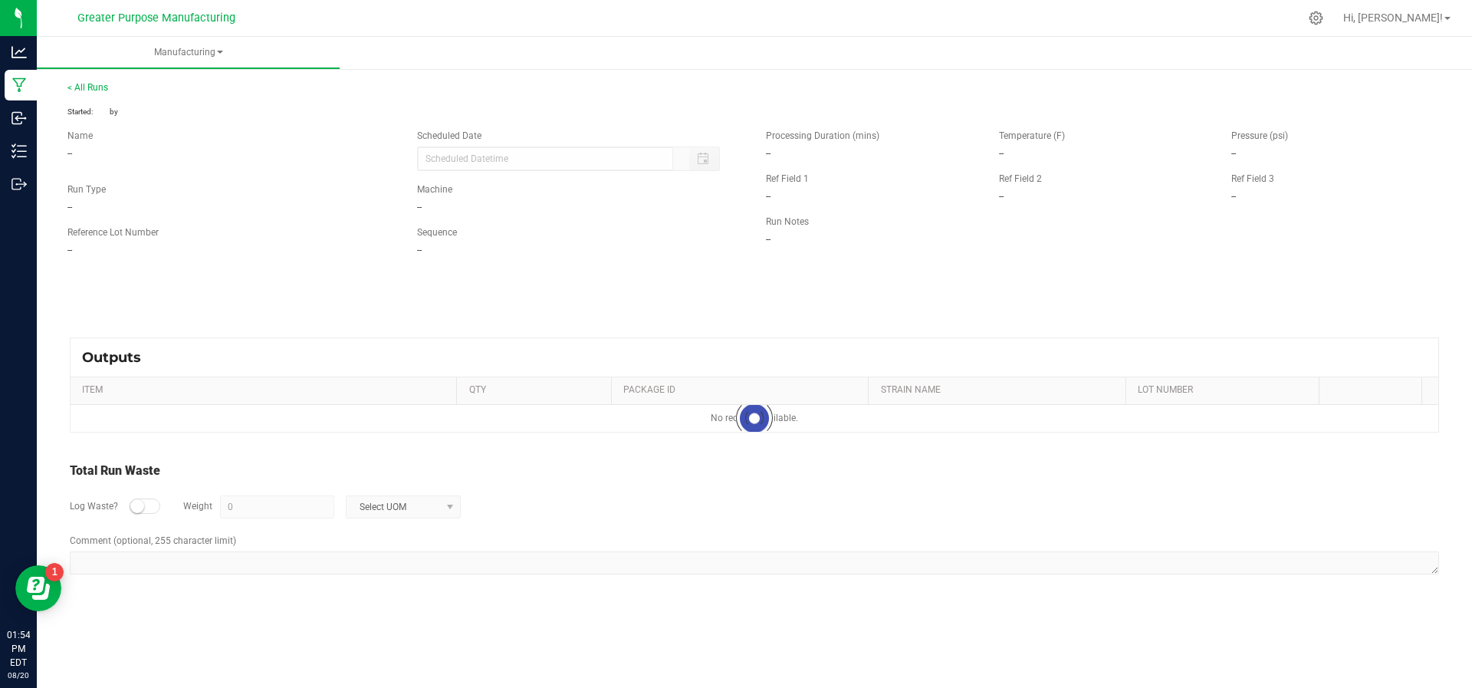
type input "[DATE] 1:43 PM"
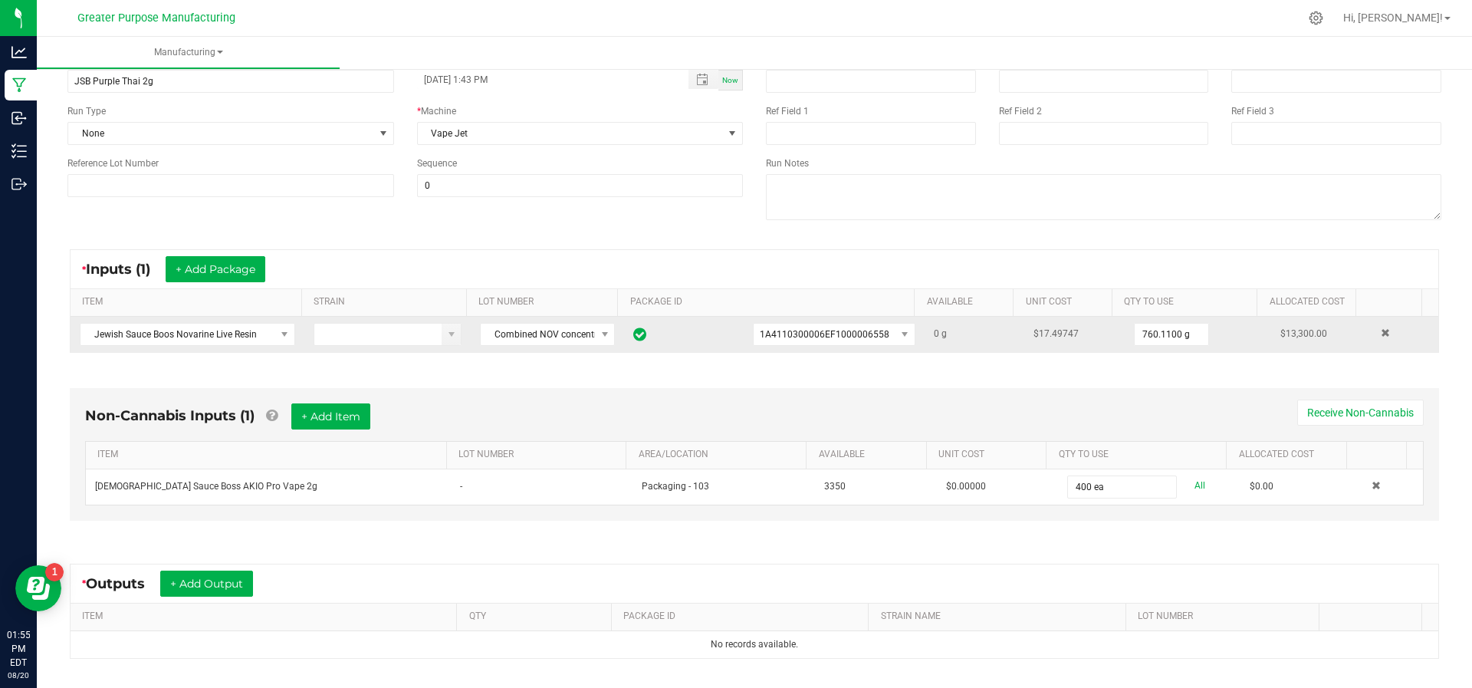
scroll to position [250, 0]
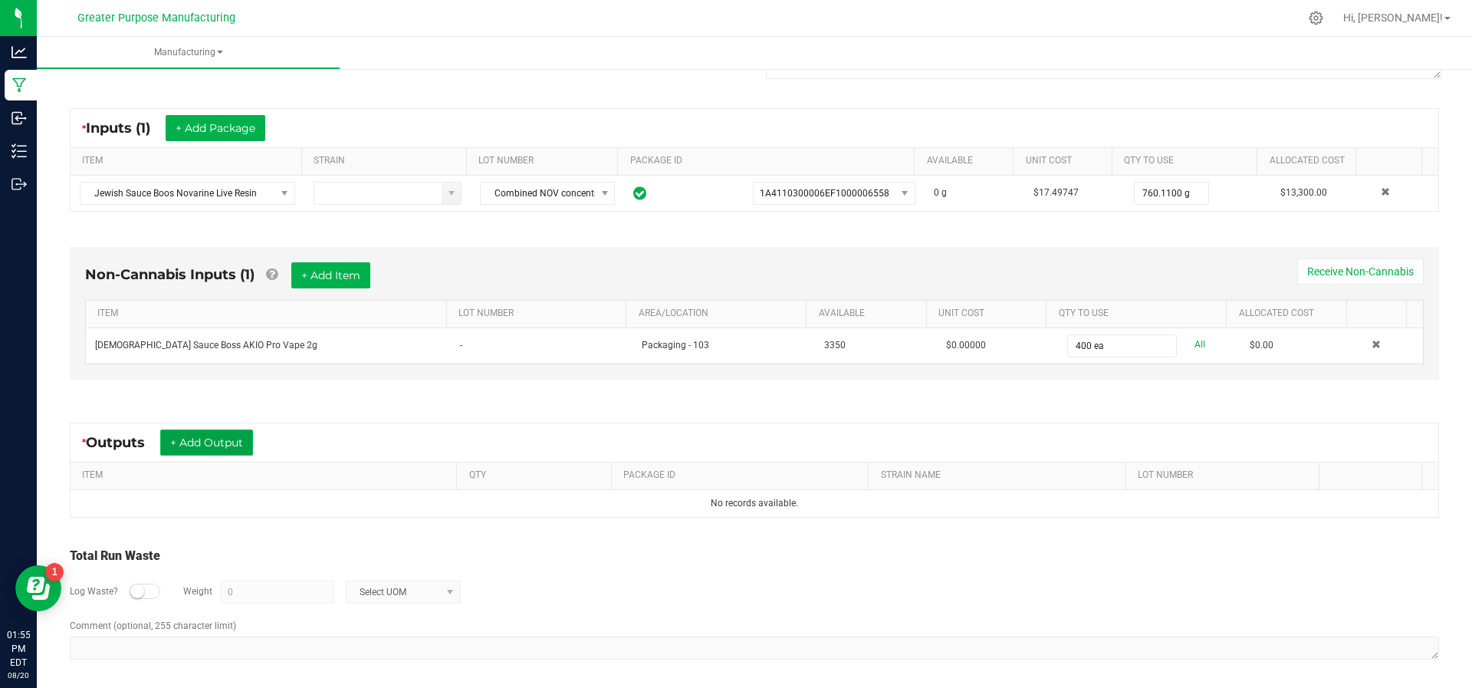
click at [181, 437] on button "+ Add Output" at bounding box center [206, 442] width 93 height 26
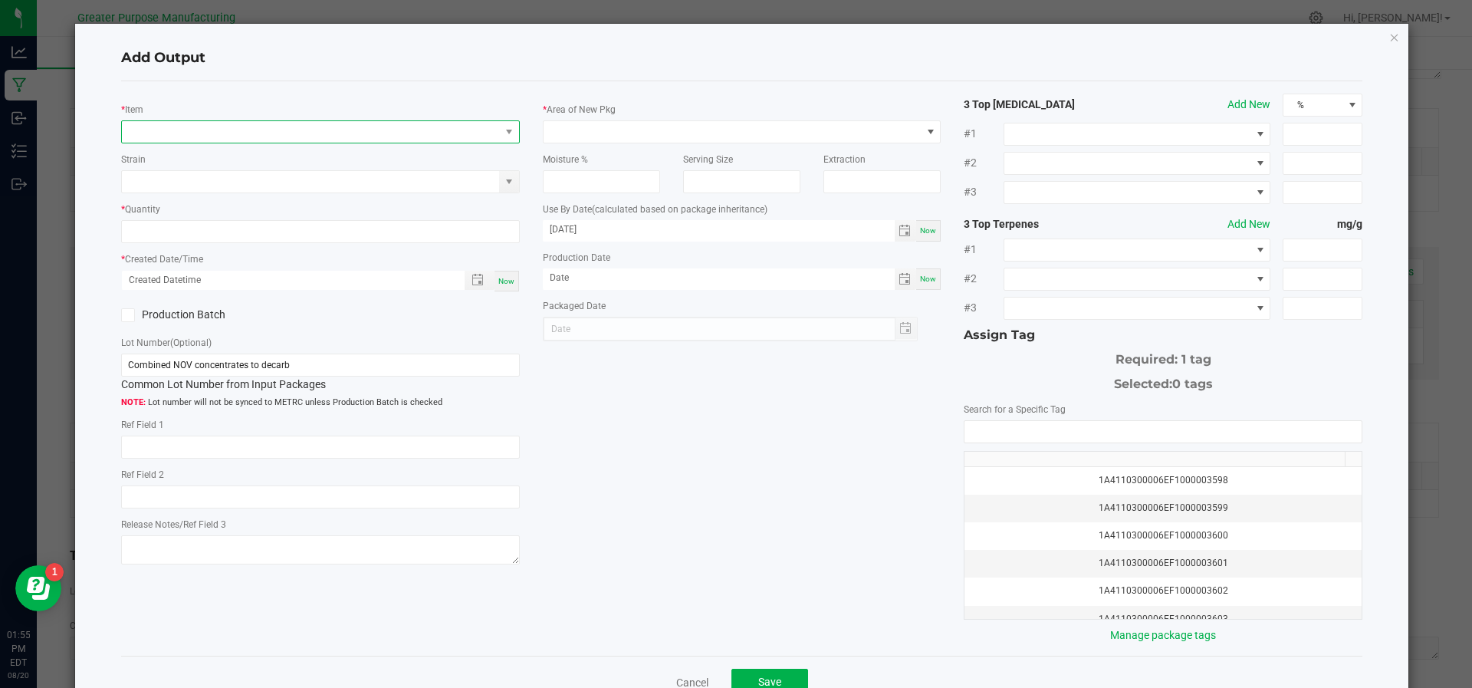
click at [254, 138] on span "NO DATA FOUND" at bounding box center [311, 131] width 378 height 21
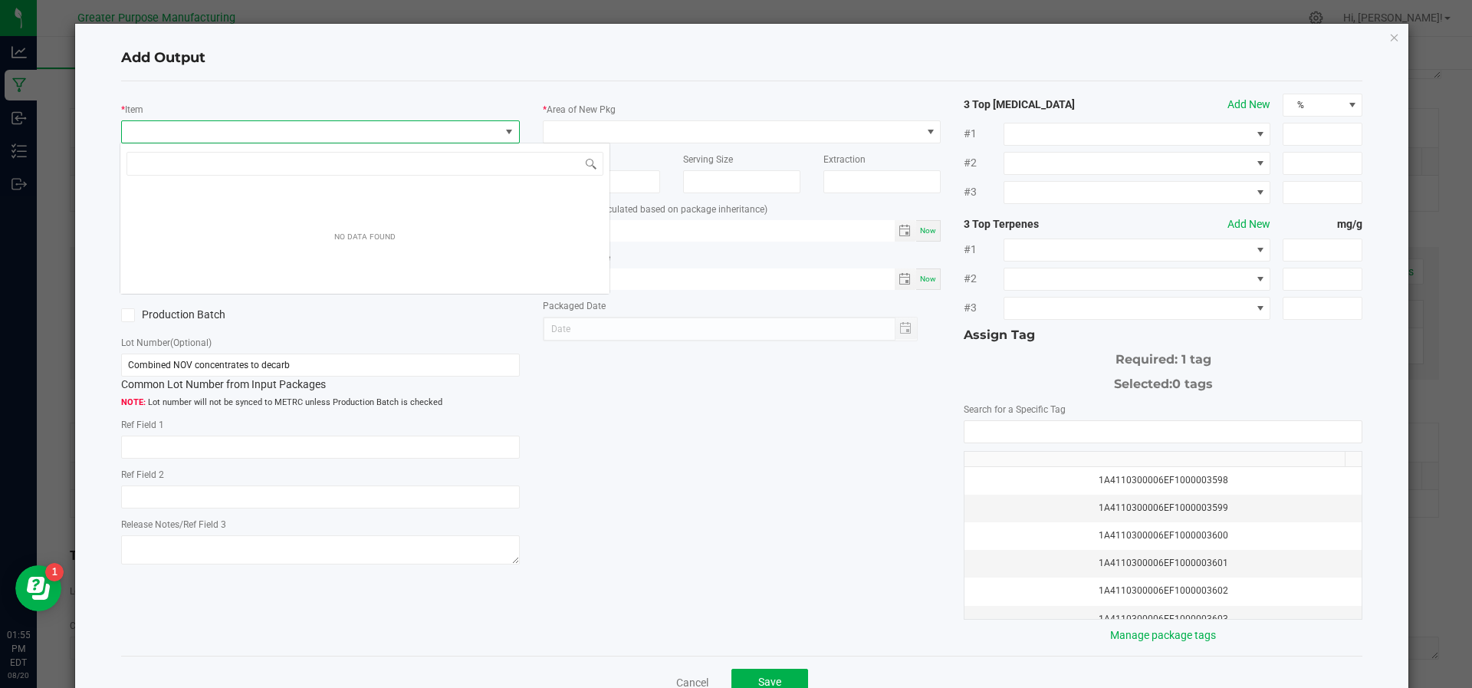
scroll to position [23, 393]
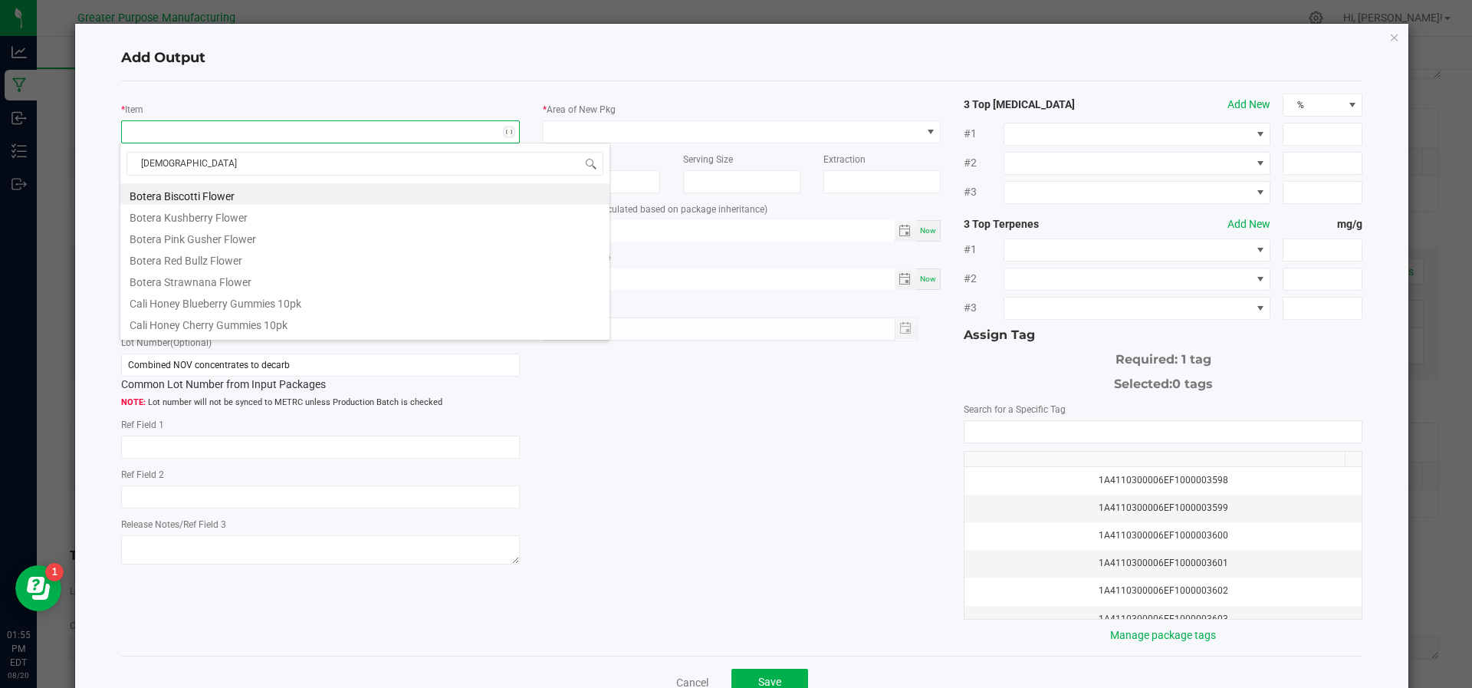
type input "[DEMOGRAPHIC_DATA]"
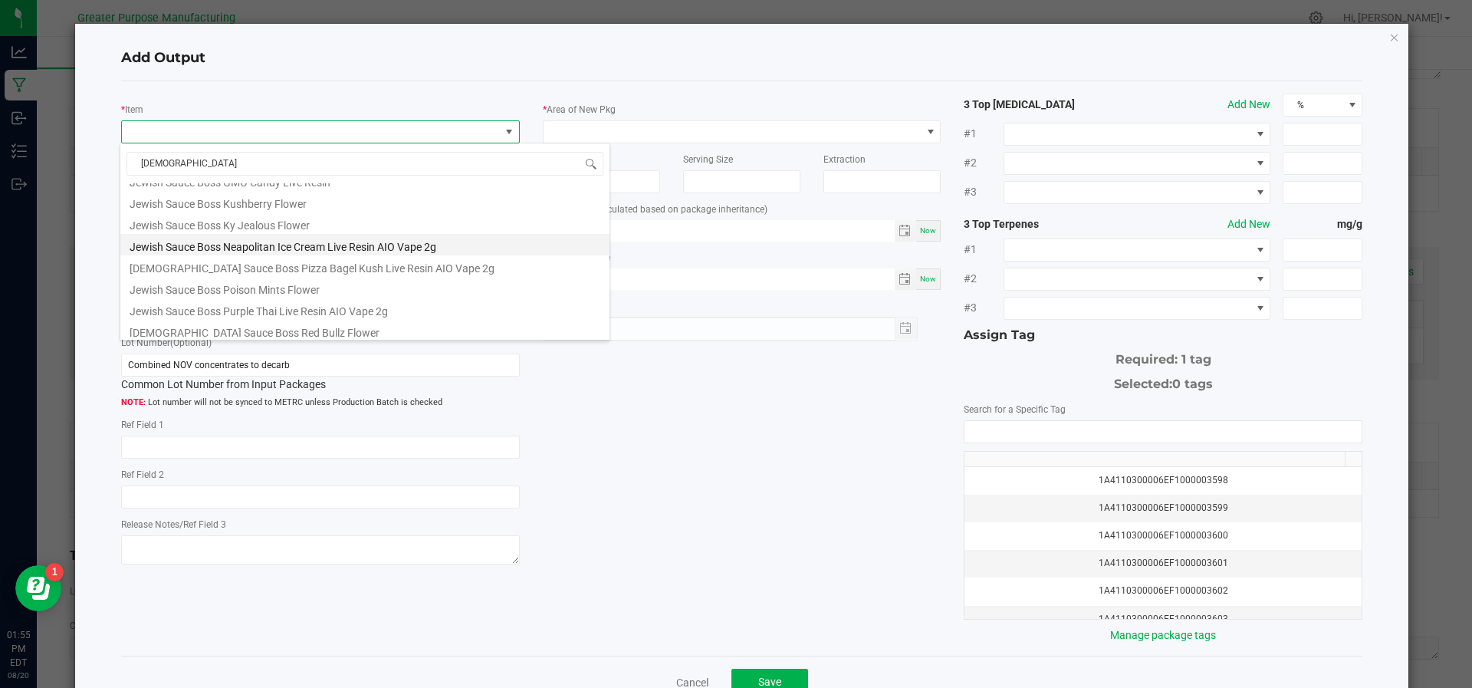
scroll to position [149, 0]
click at [233, 295] on li "Jewish Sauce Boss Purple Thai Live Resin AIO Vape 2g" at bounding box center [364, 301] width 489 height 21
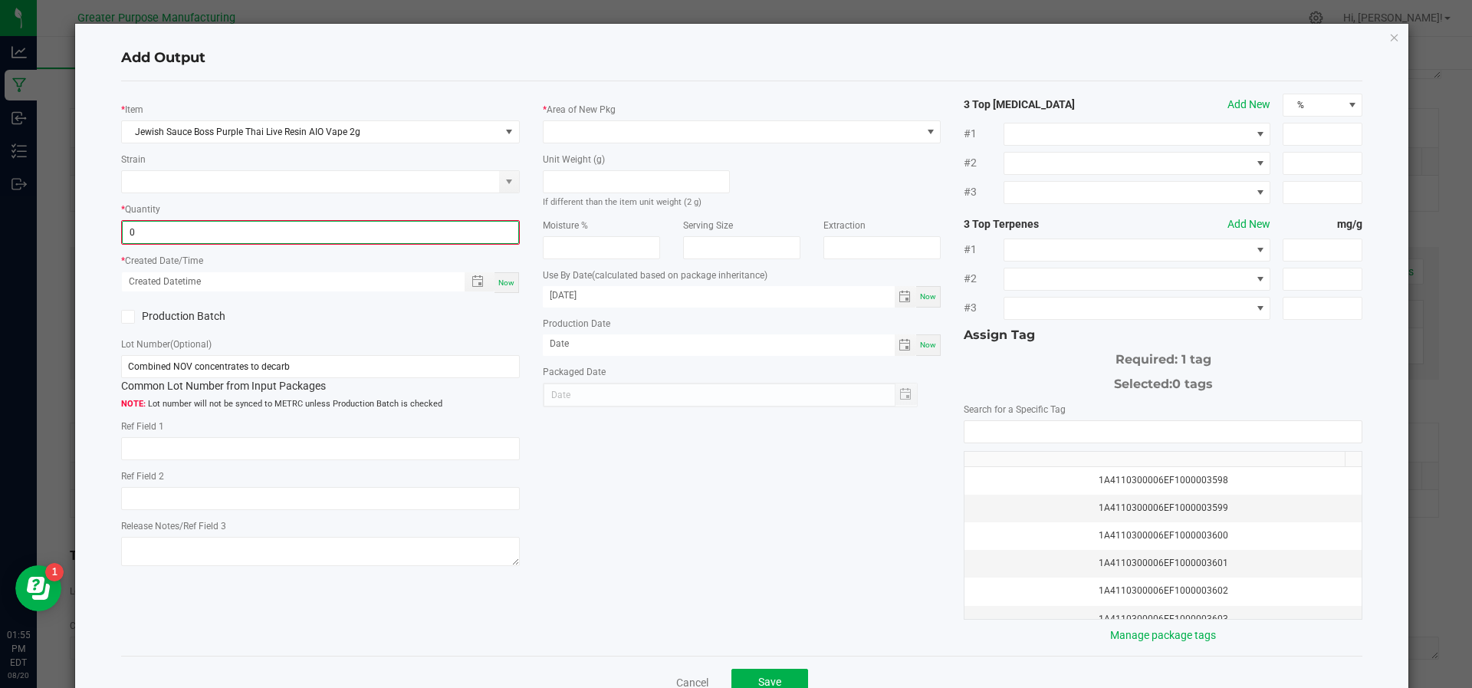
click at [220, 223] on input "0" at bounding box center [320, 232] width 395 height 21
type input "400 ea"
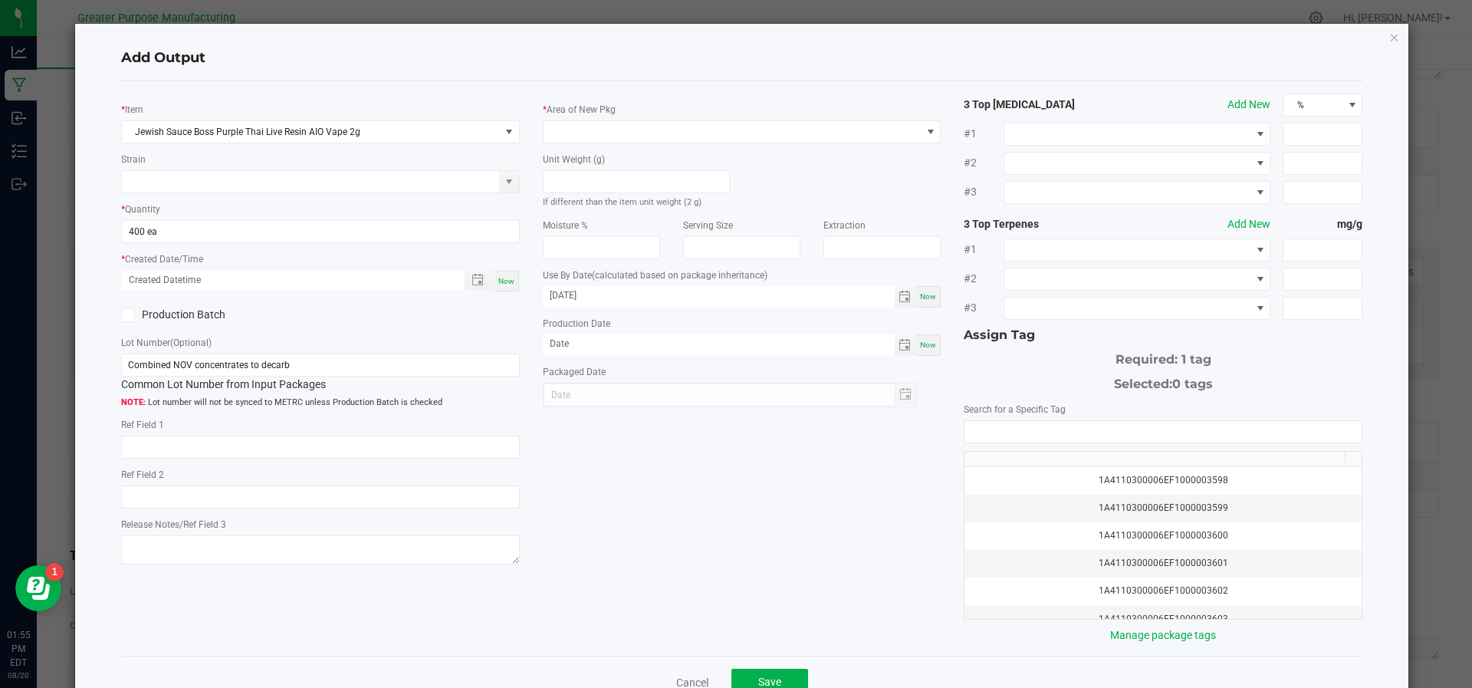
click at [506, 280] on span "Now" at bounding box center [506, 281] width 16 height 8
type input "[DATE] 1:55 PM"
type input "[DATE]"
click at [123, 315] on icon at bounding box center [128, 315] width 10 height 0
click at [0, 0] on input "Production Batch" at bounding box center [0, 0] width 0 height 0
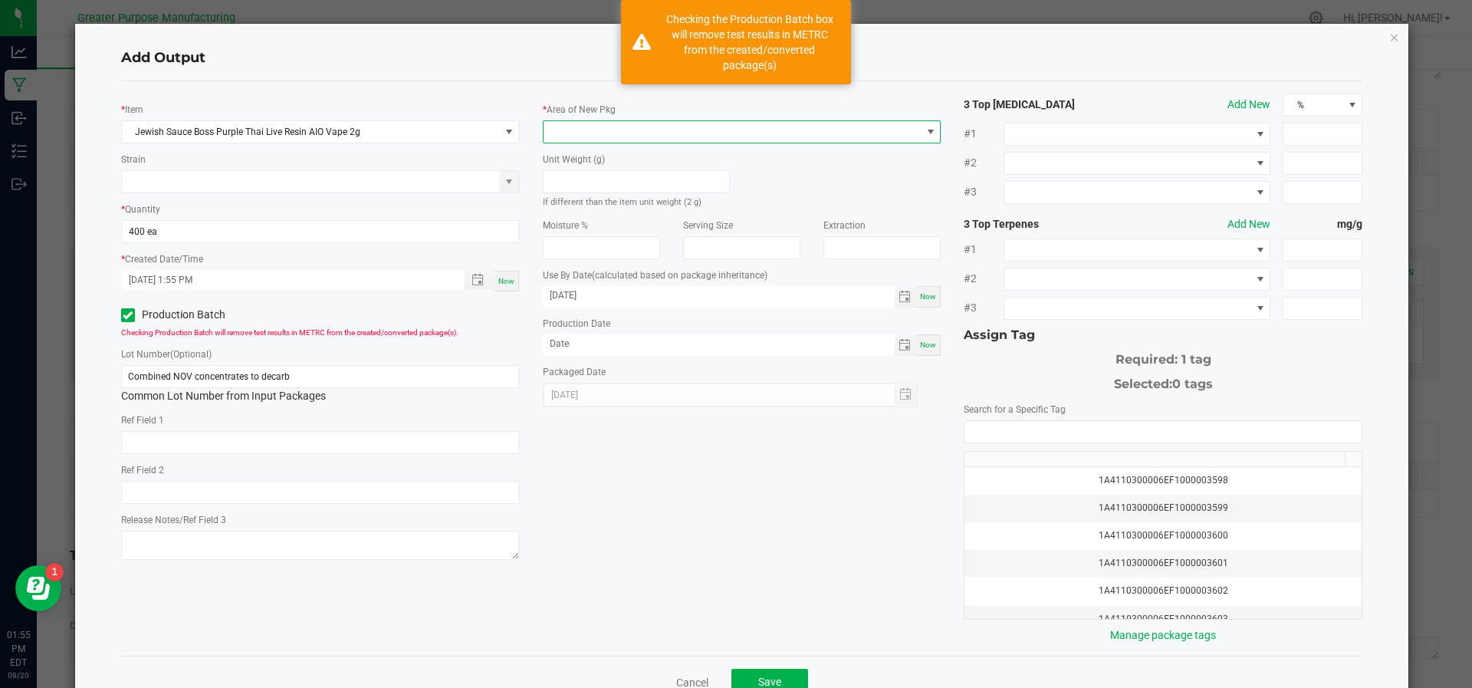
click at [632, 128] on span at bounding box center [732, 131] width 378 height 21
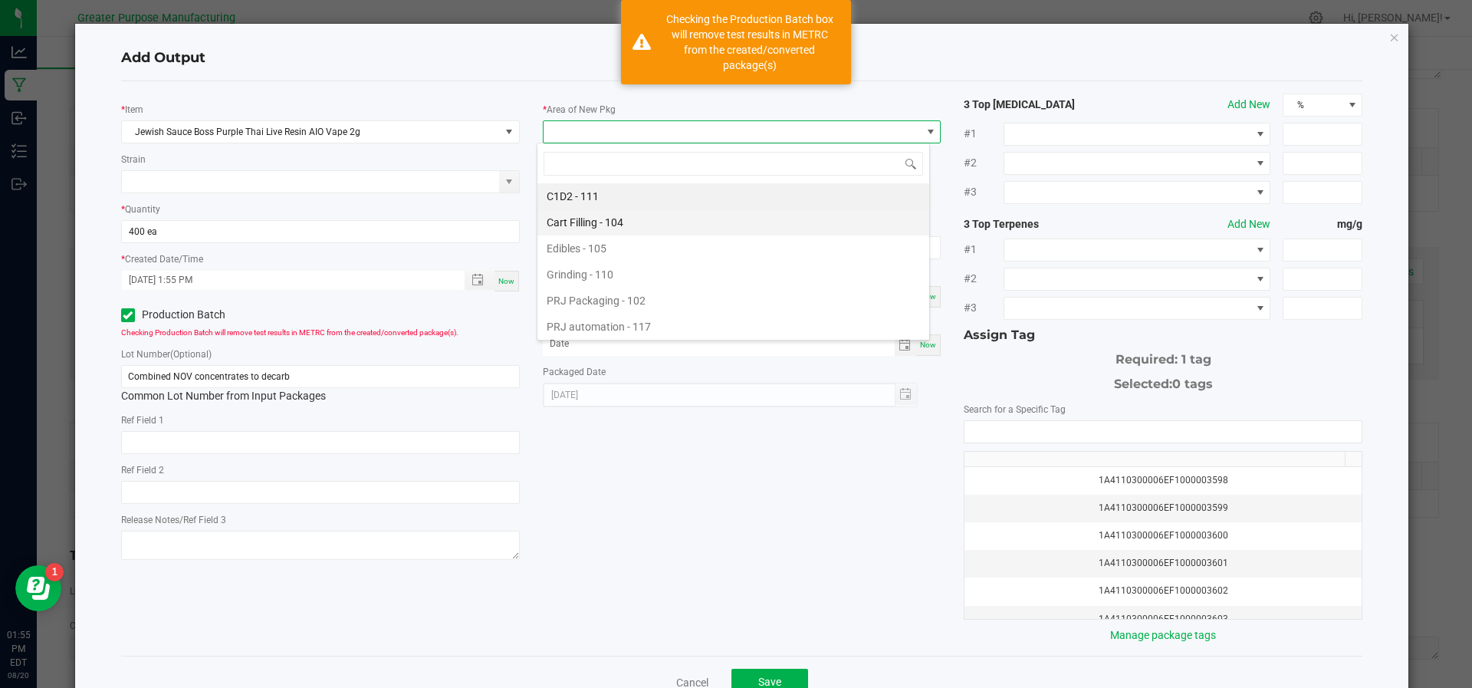
scroll to position [103, 0]
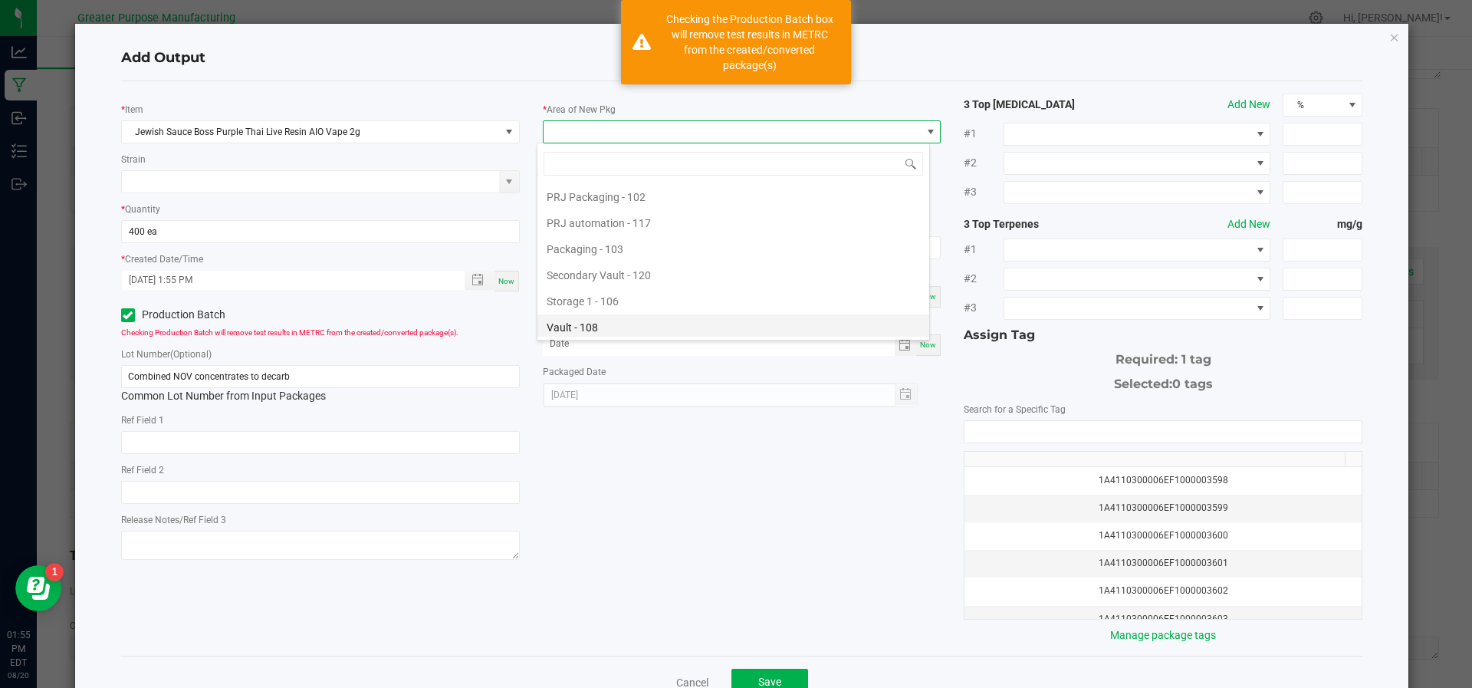
click at [614, 315] on li "Vault - 108" at bounding box center [733, 327] width 392 height 26
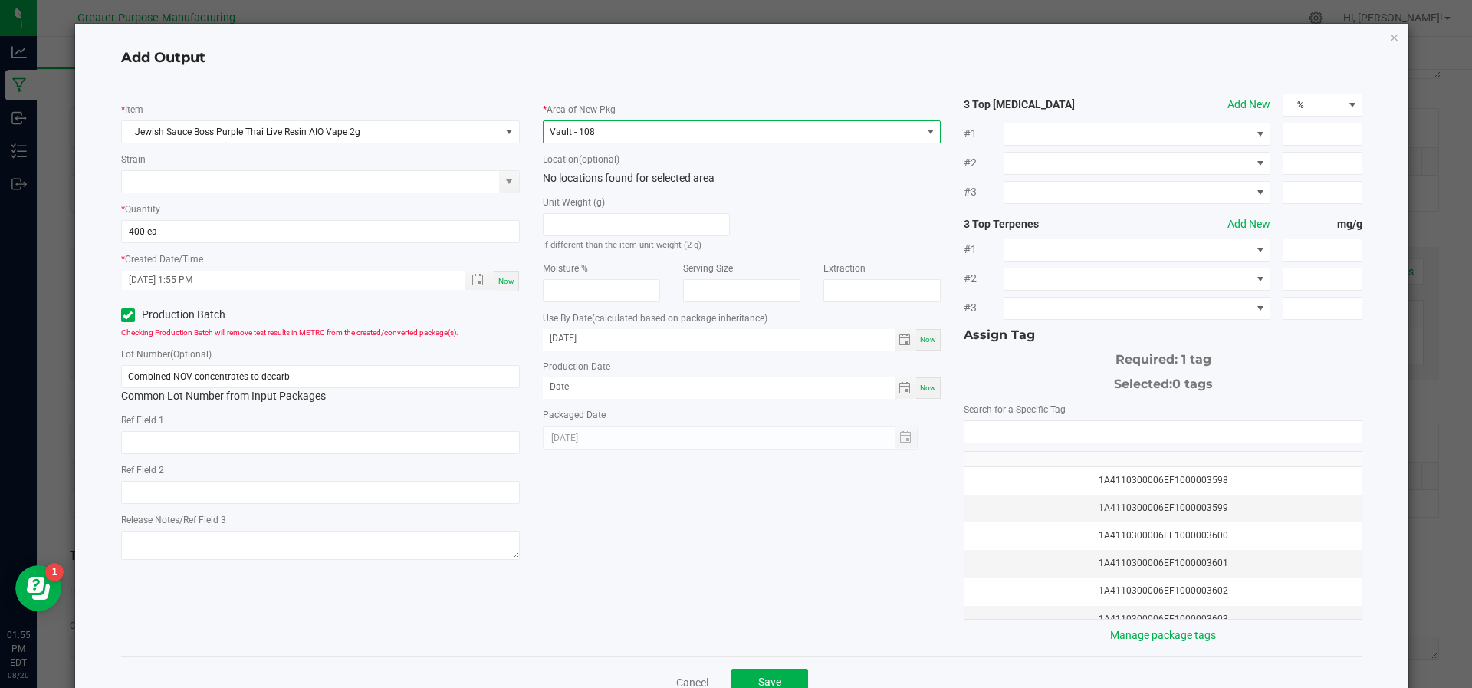
click at [920, 386] on span "Now" at bounding box center [928, 387] width 16 height 8
type input "[DATE]"
click at [1028, 435] on input "NO DATA FOUND" at bounding box center [1162, 431] width 397 height 21
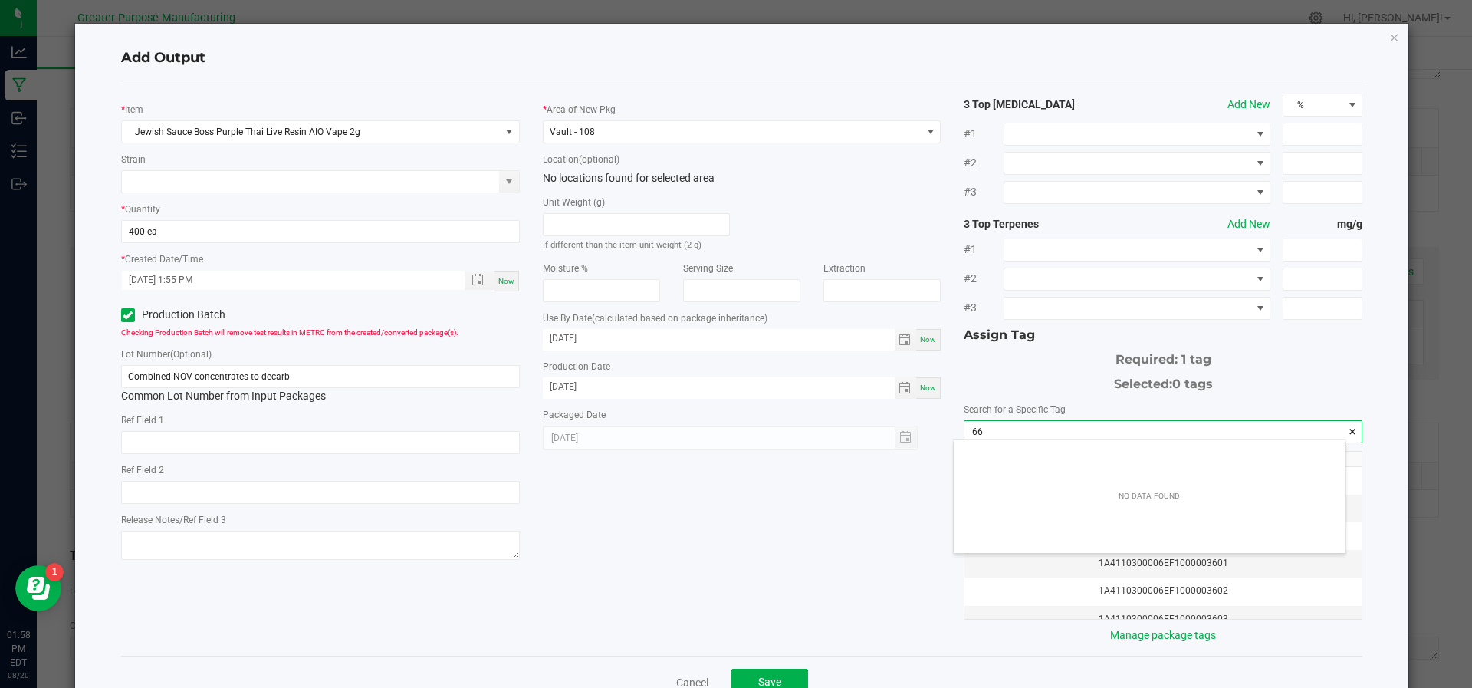
scroll to position [21, 392]
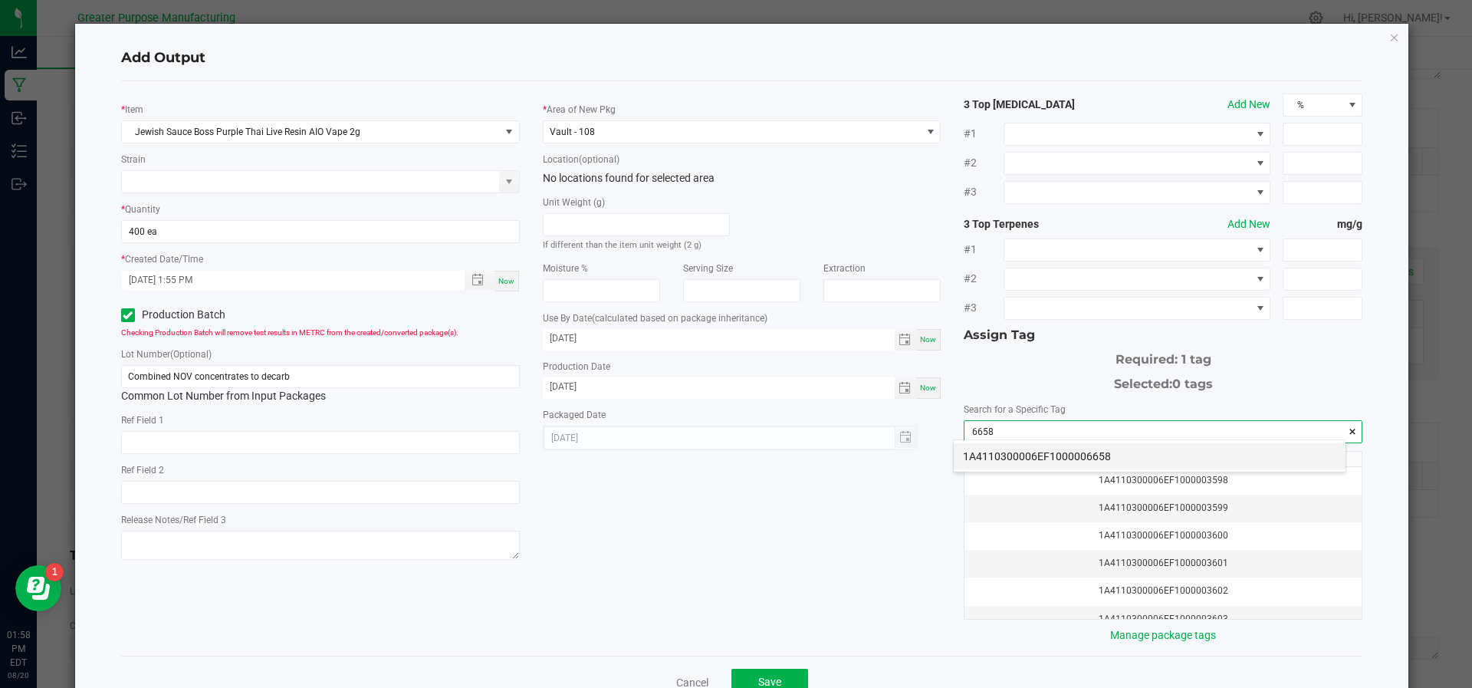
click at [1026, 448] on li "1A4110300006EF1000006658" at bounding box center [1149, 456] width 392 height 26
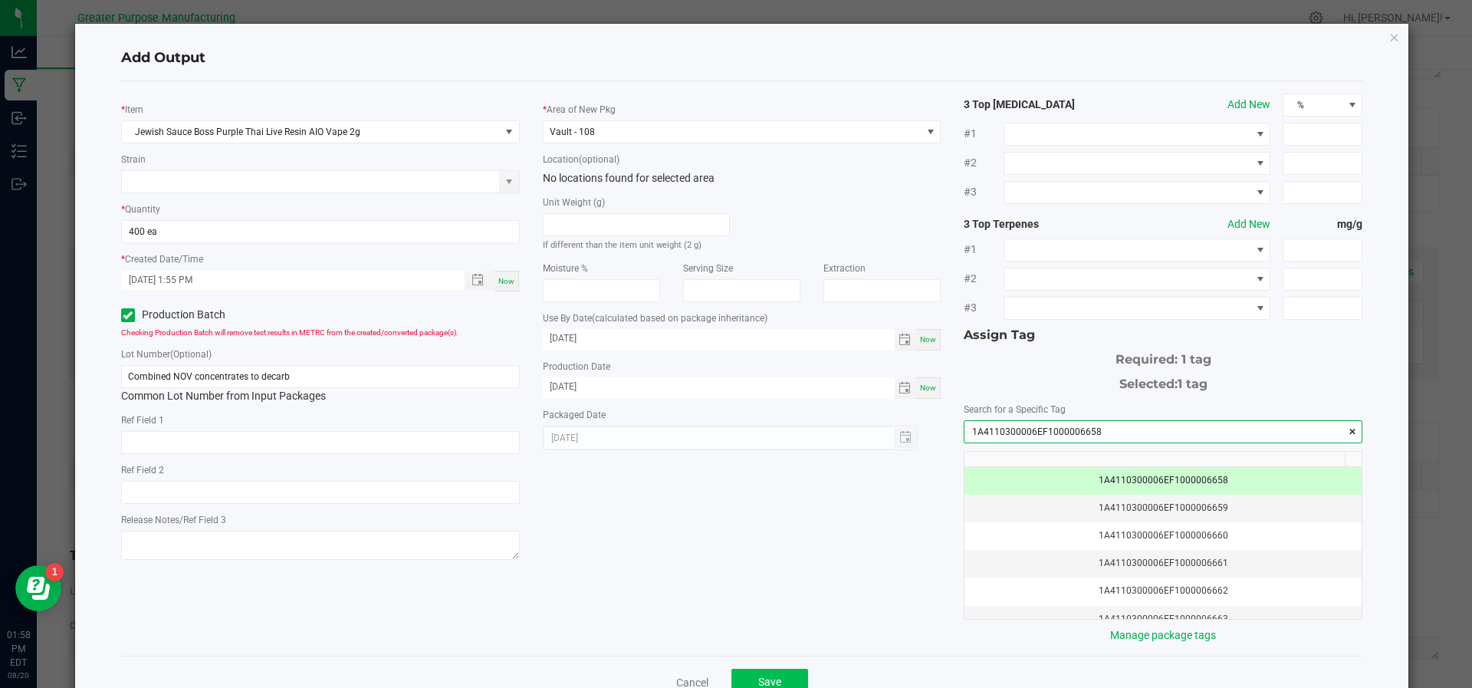
type input "1A4110300006EF1000006658"
click at [773, 668] on button "Save" at bounding box center [769, 682] width 77 height 28
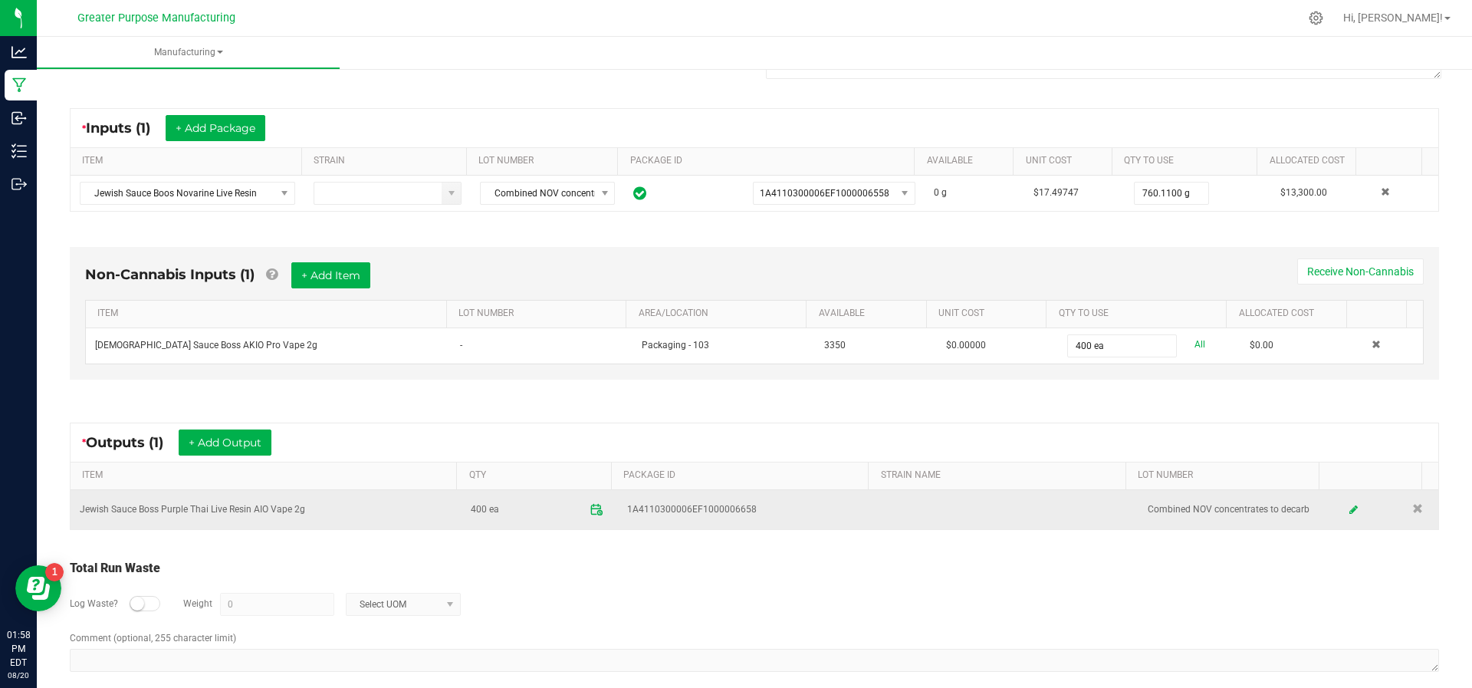
click at [589, 508] on span at bounding box center [596, 509] width 27 height 27
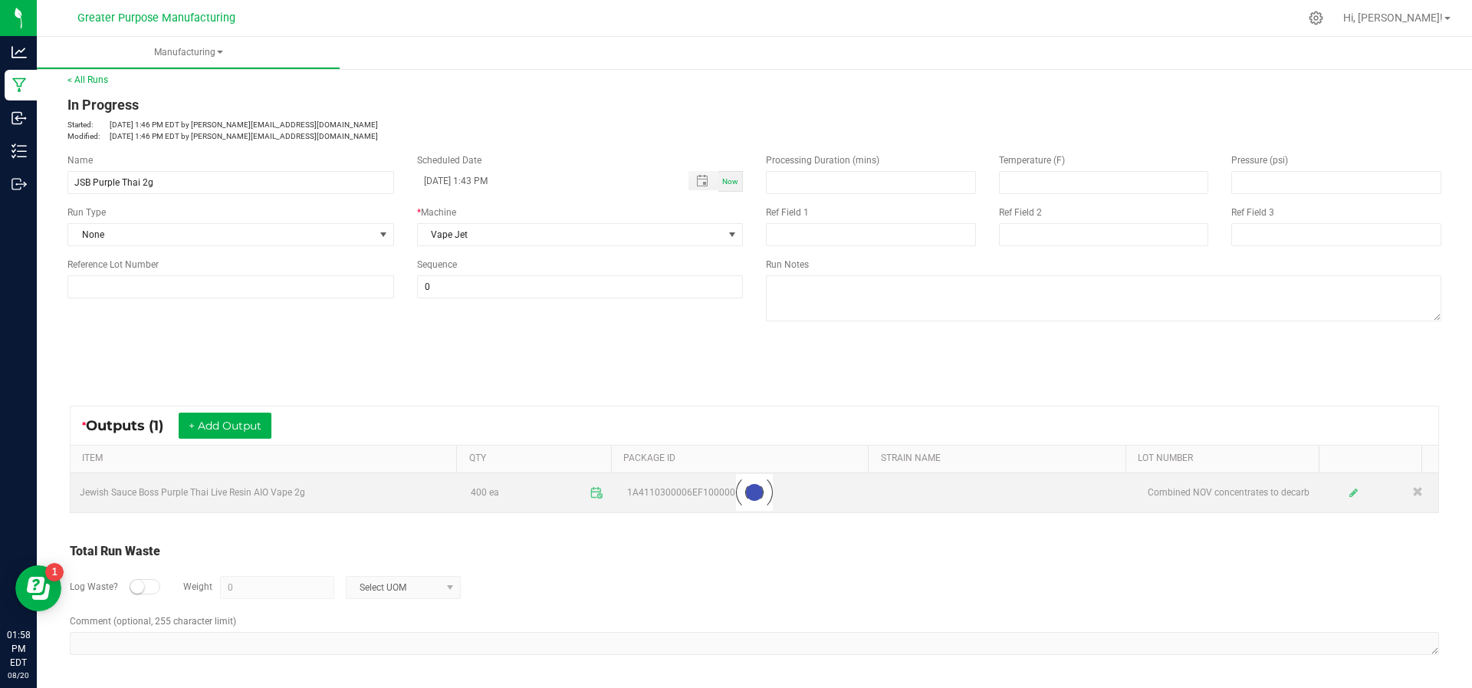
scroll to position [6, 0]
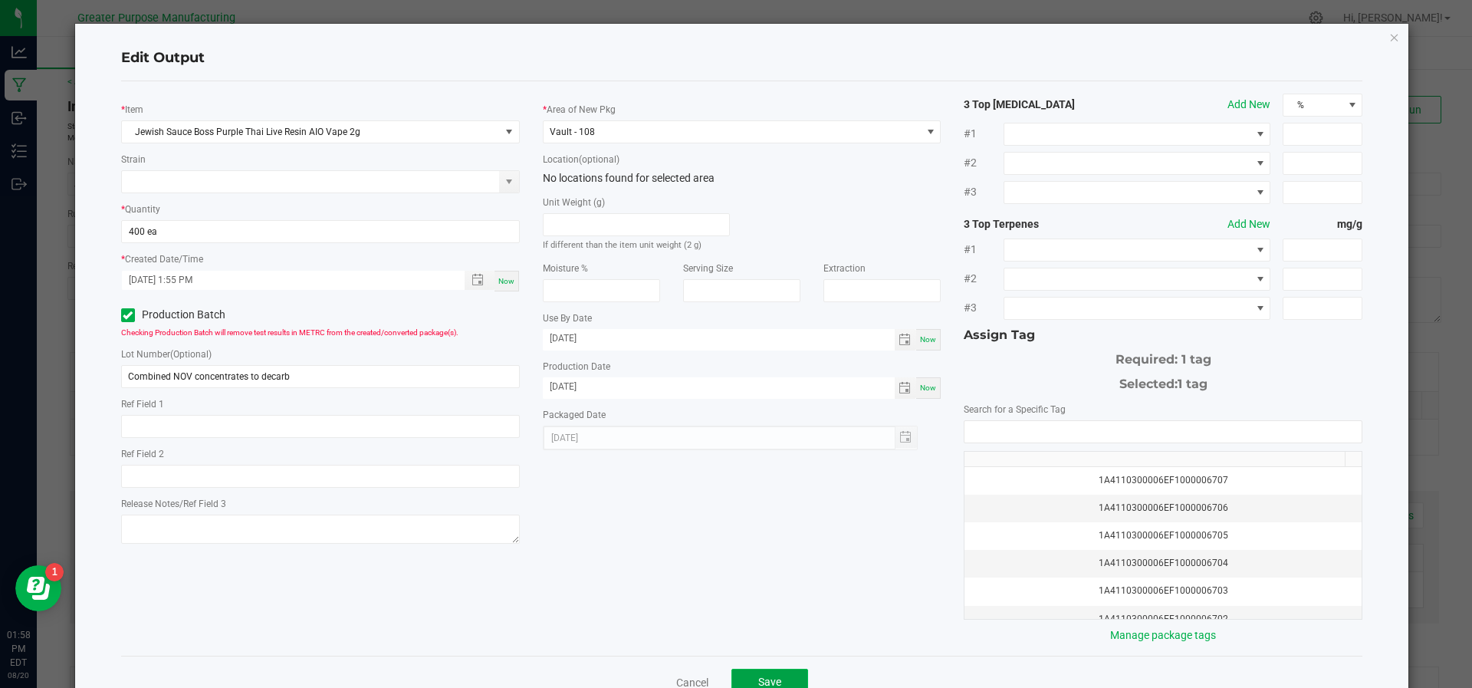
click at [758, 680] on span "Save" at bounding box center [769, 681] width 23 height 12
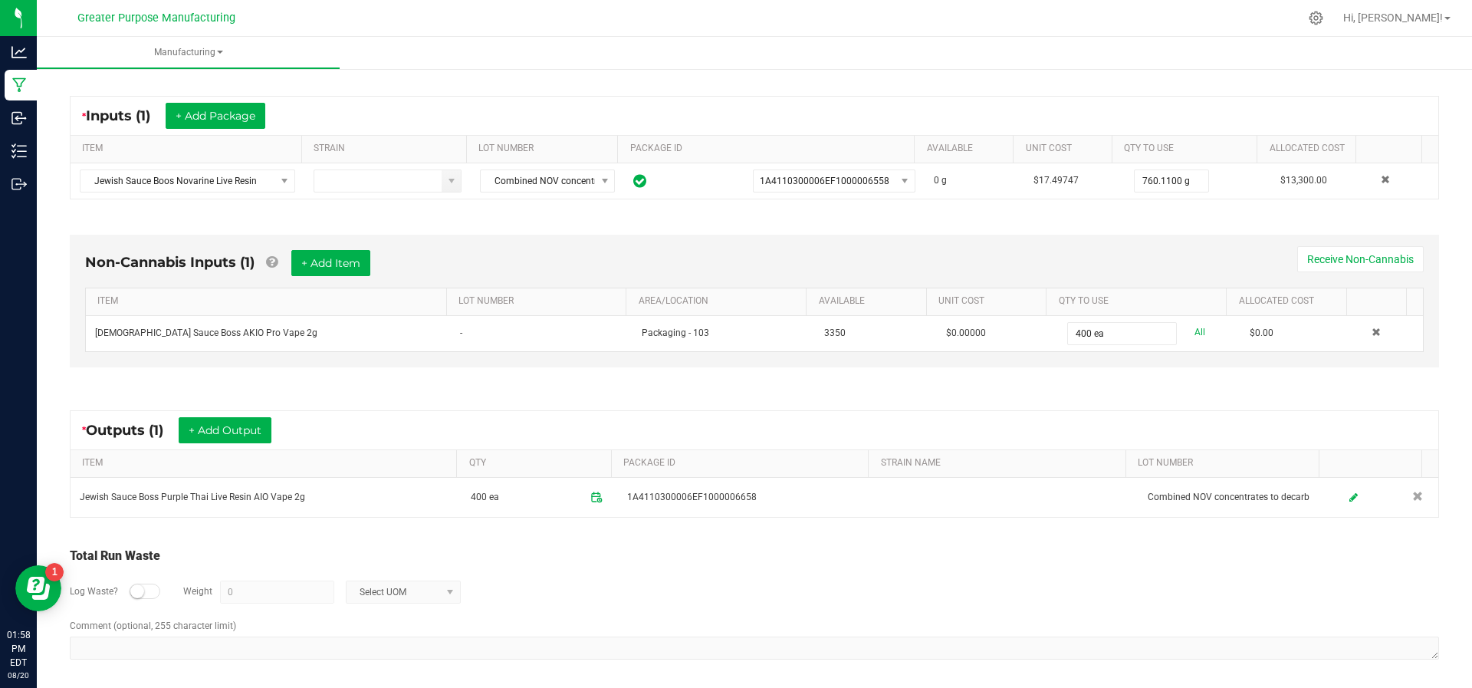
scroll to position [0, 0]
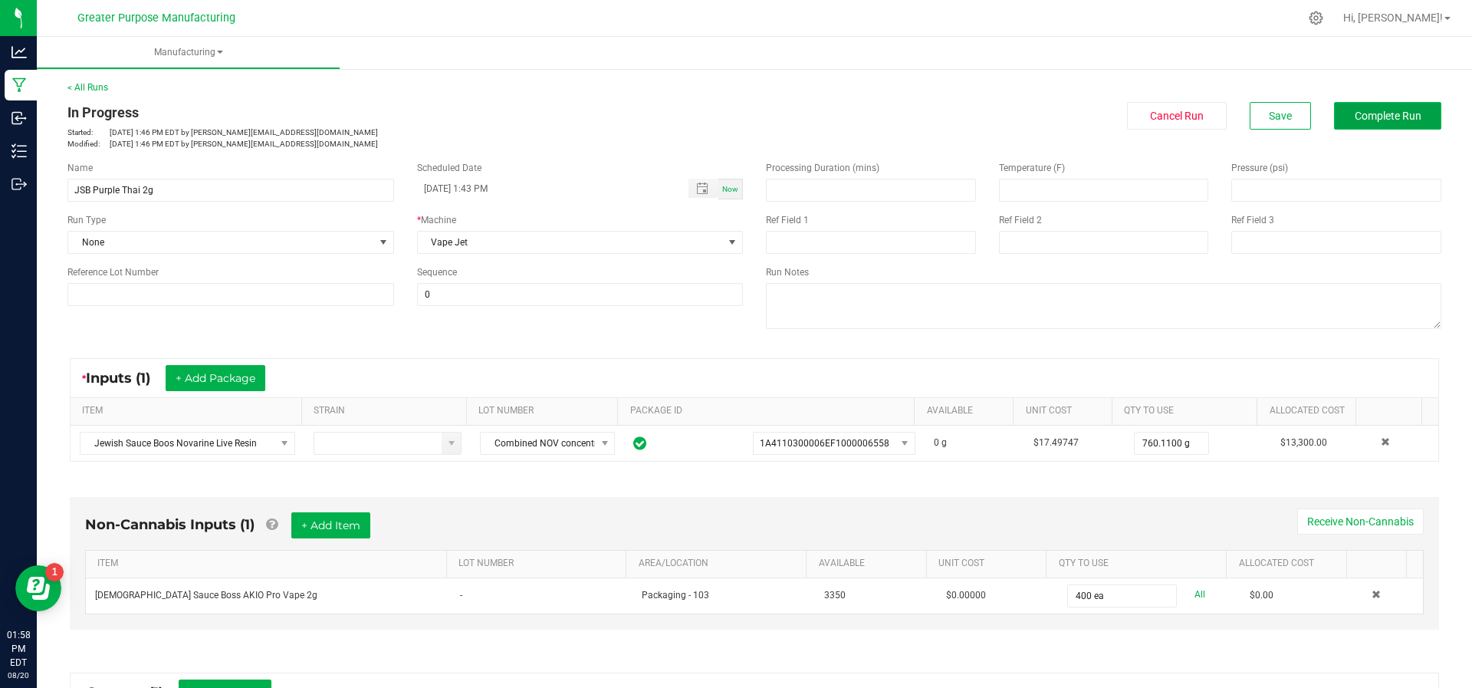
click at [1354, 122] on span "Complete Run" at bounding box center [1387, 116] width 67 height 12
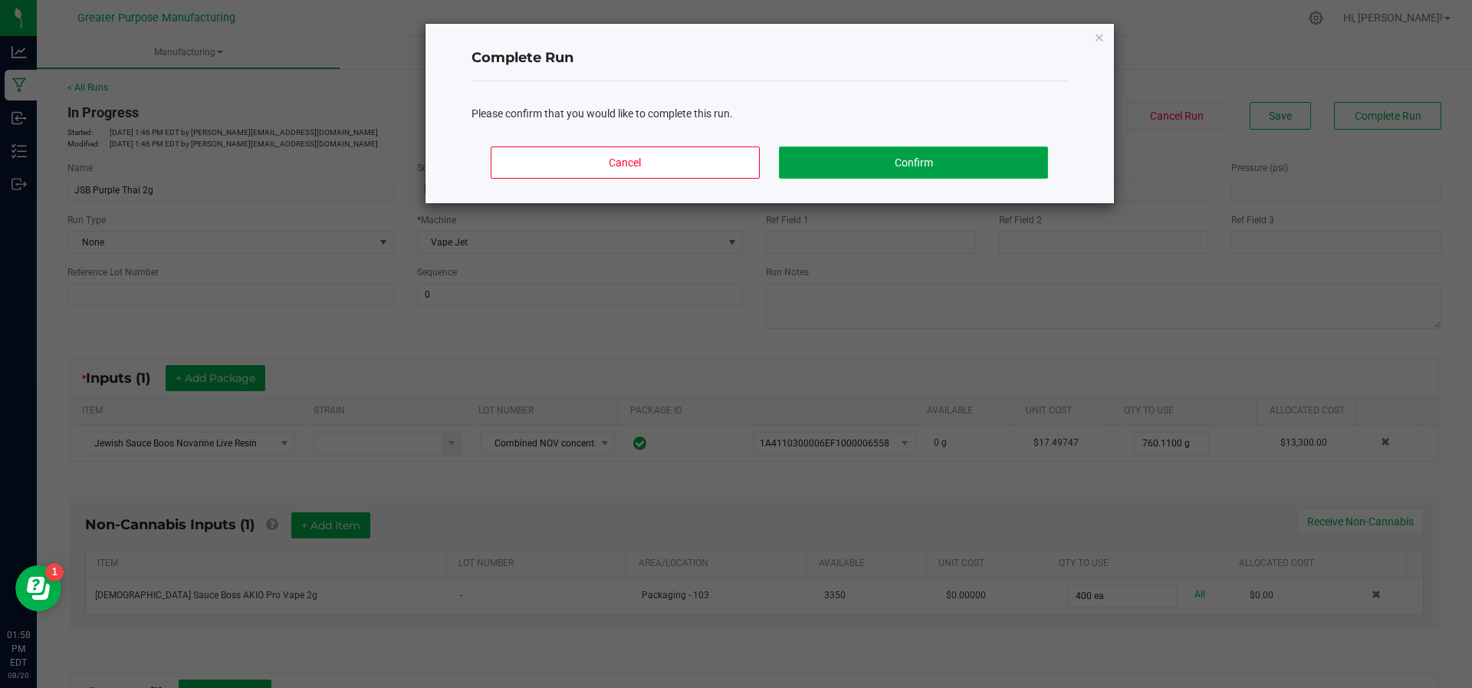
click at [908, 169] on button "Confirm" at bounding box center [913, 162] width 268 height 32
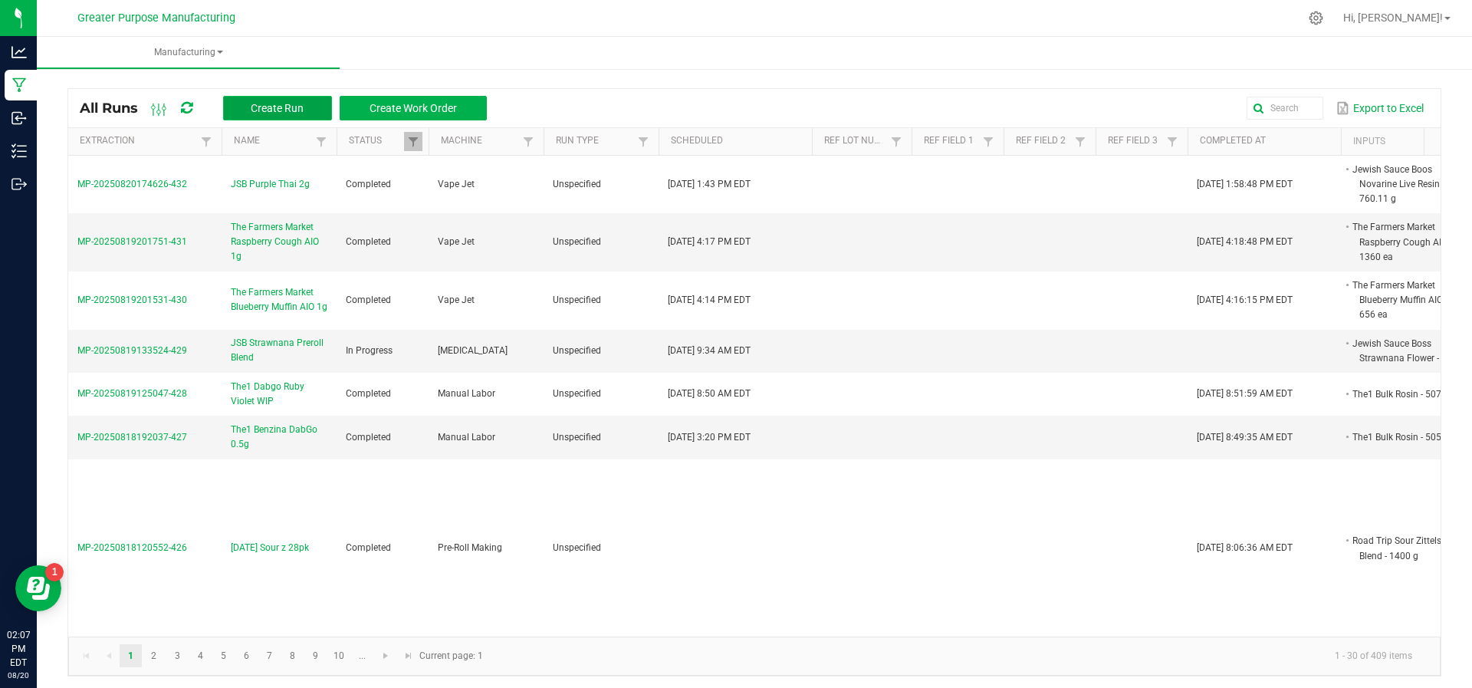
click at [281, 107] on span "Create Run" at bounding box center [277, 108] width 53 height 12
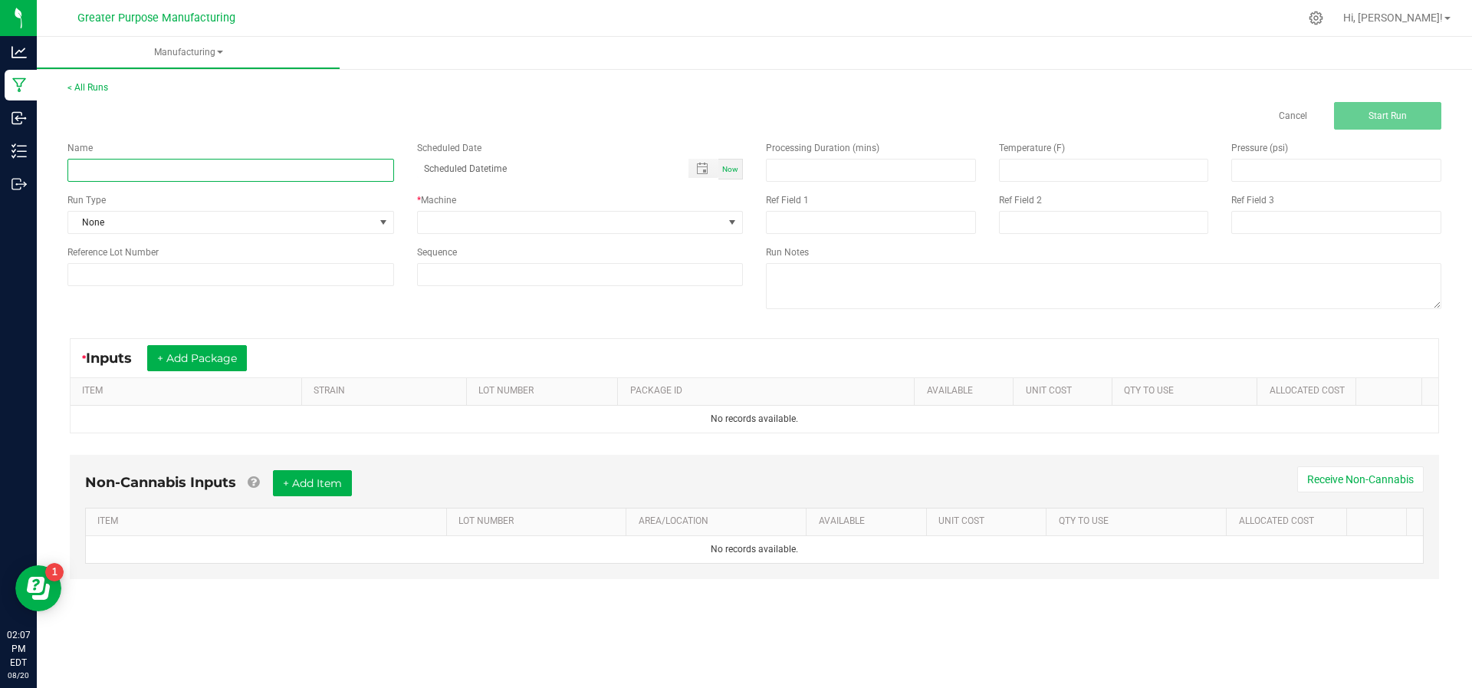
click at [249, 167] on input at bounding box center [230, 170] width 327 height 23
type input "JSB Nepolitan Ice Cream"
click at [189, 366] on button "+ Add Package" at bounding box center [197, 358] width 100 height 26
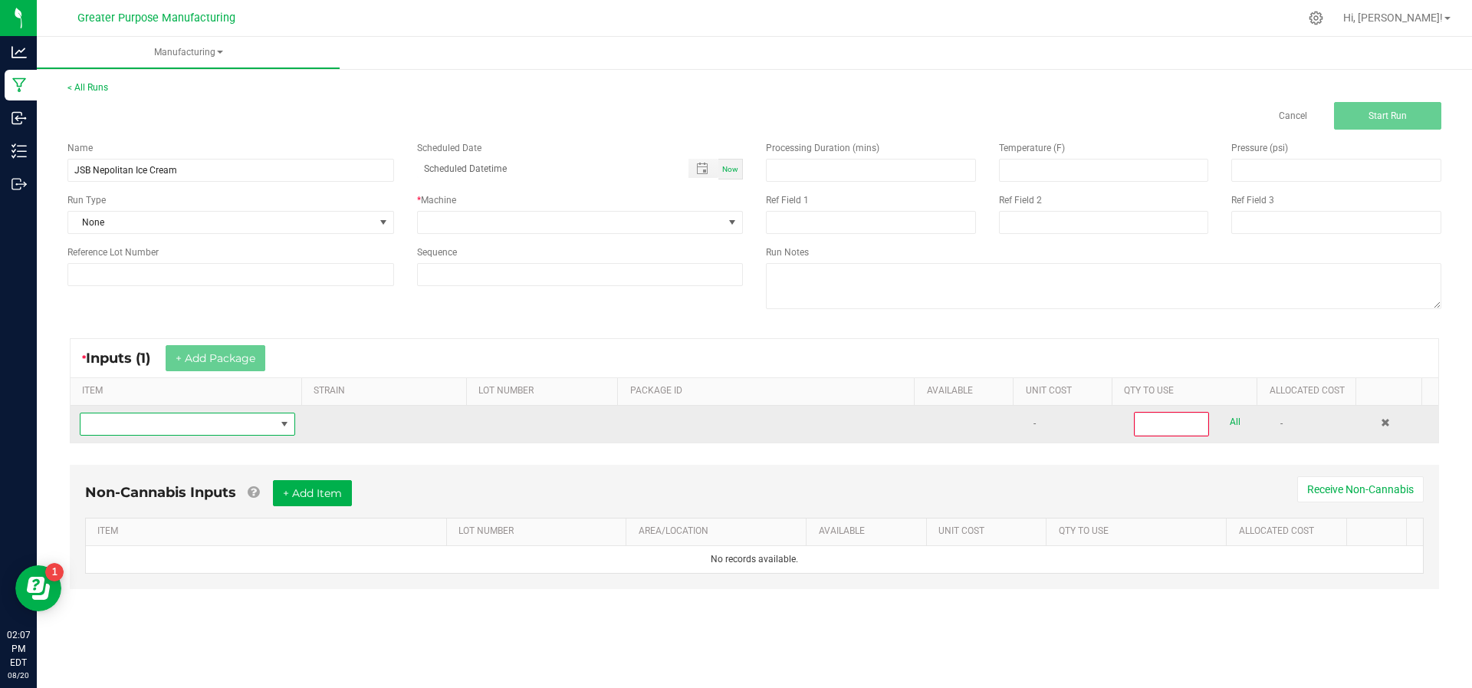
click at [178, 428] on span "NO DATA FOUND" at bounding box center [177, 423] width 195 height 21
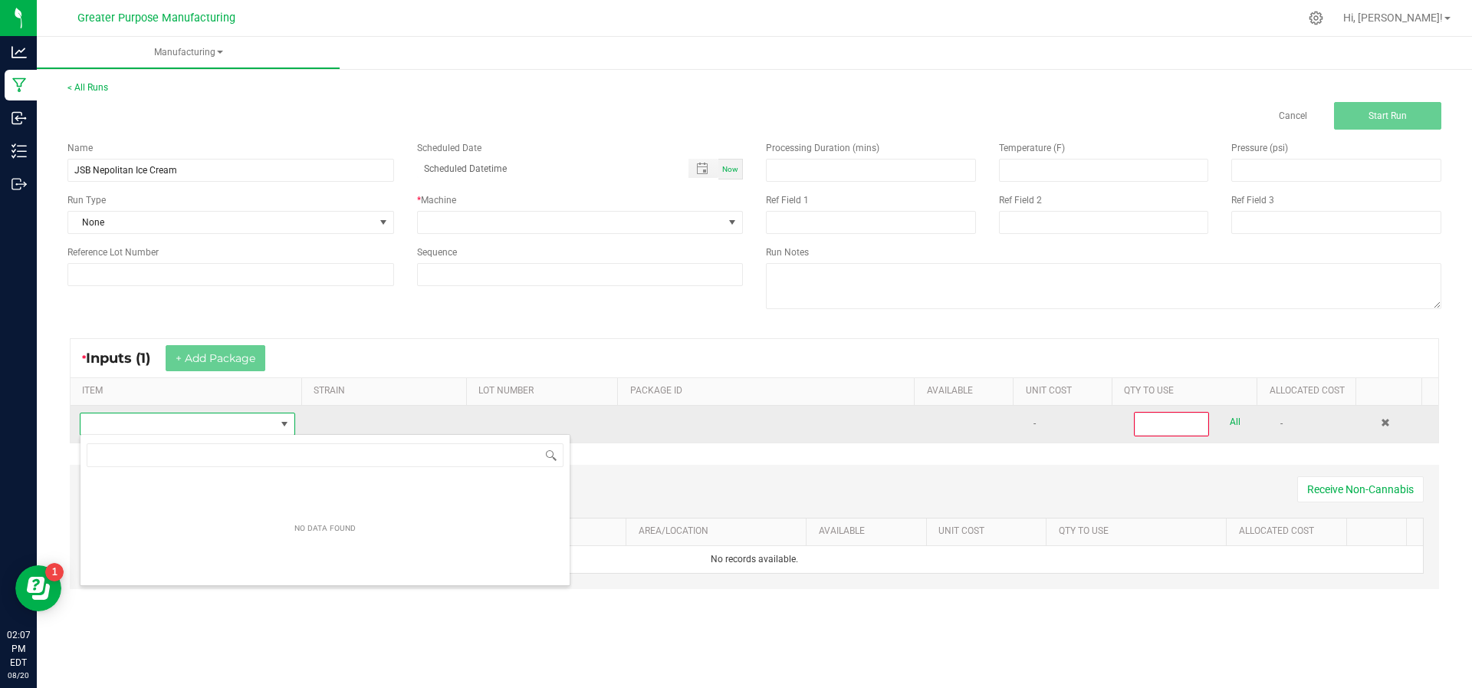
scroll to position [23, 209]
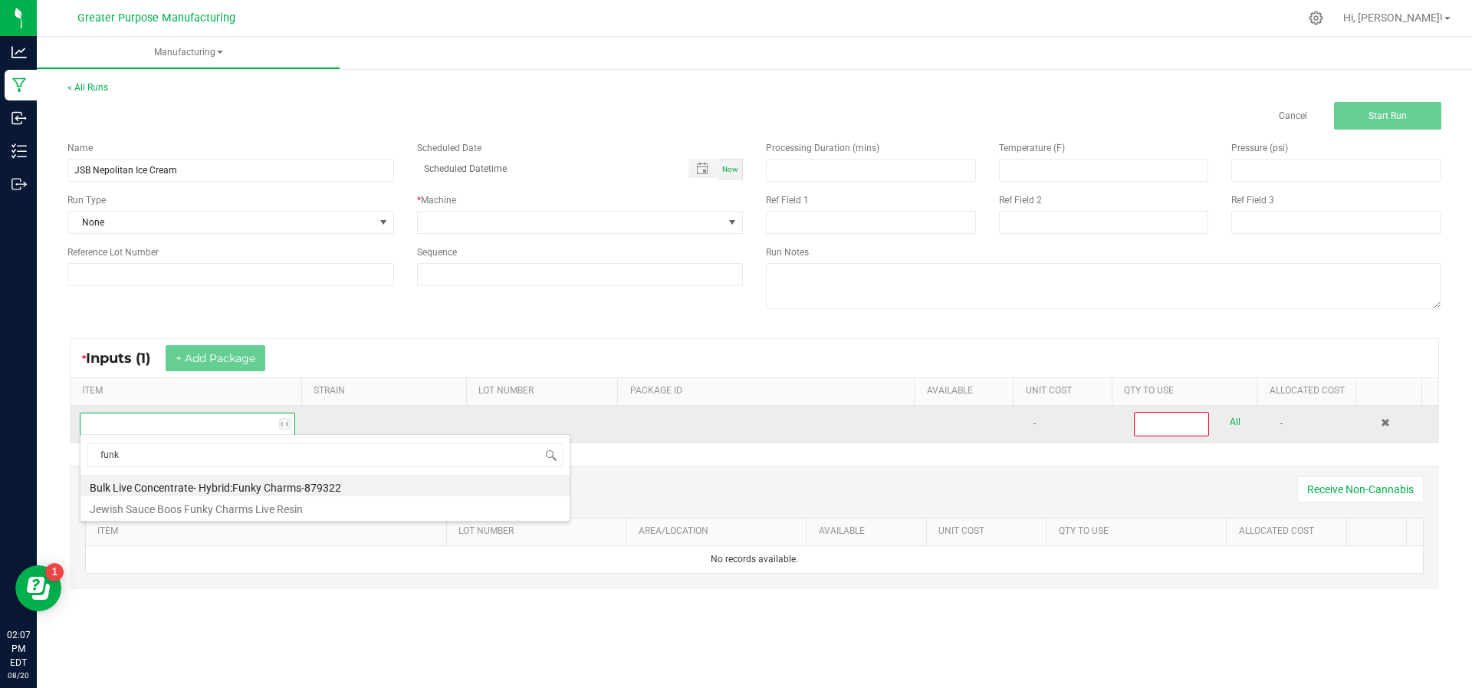
type input "funky"
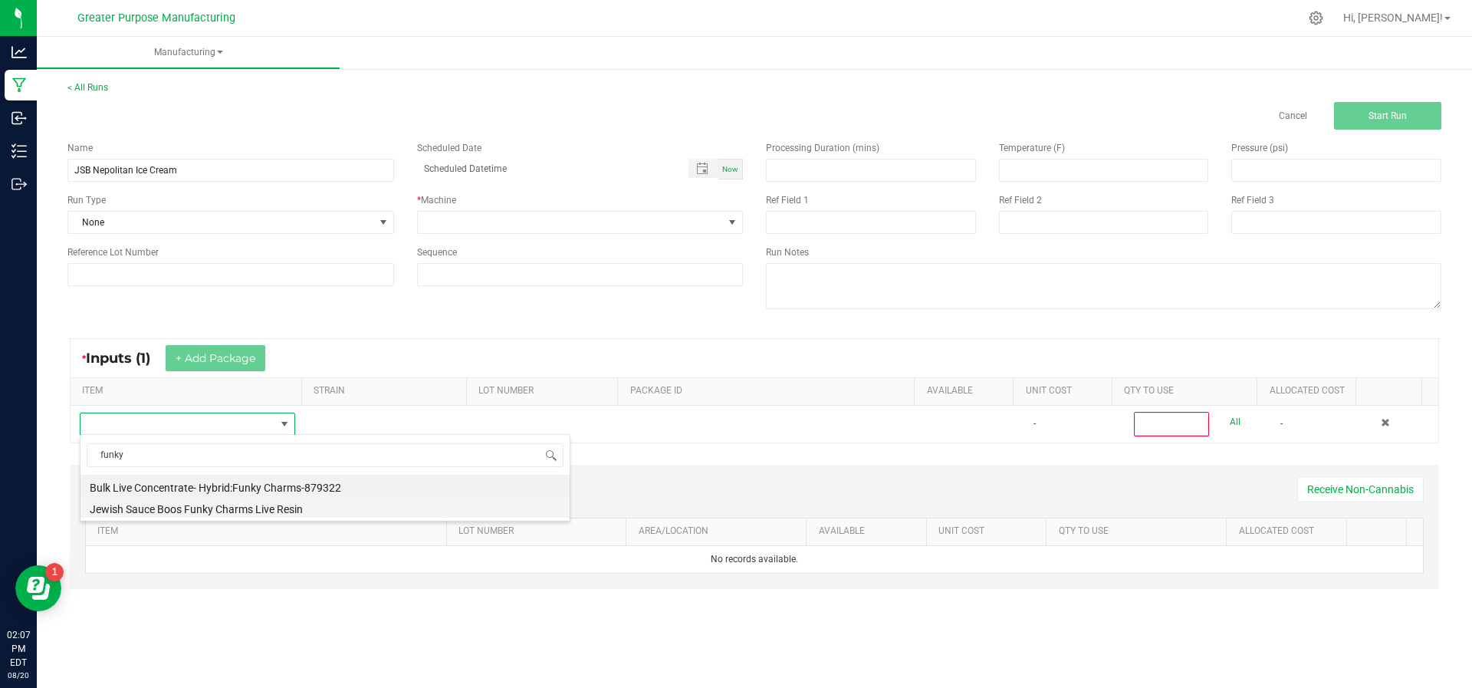
click at [169, 507] on li "Jewish Sauce Boos Funky Charms Live Resin" at bounding box center [324, 506] width 489 height 21
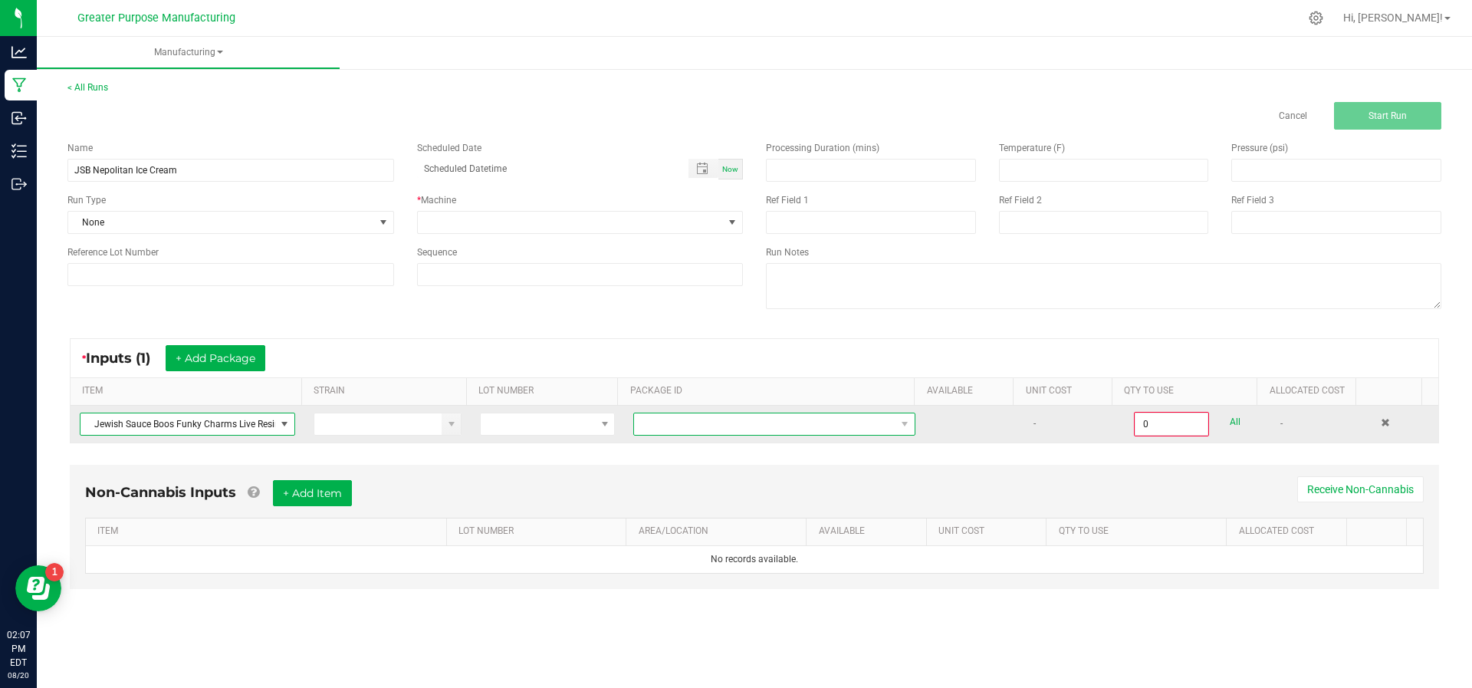
click at [737, 425] on span at bounding box center [764, 423] width 261 height 21
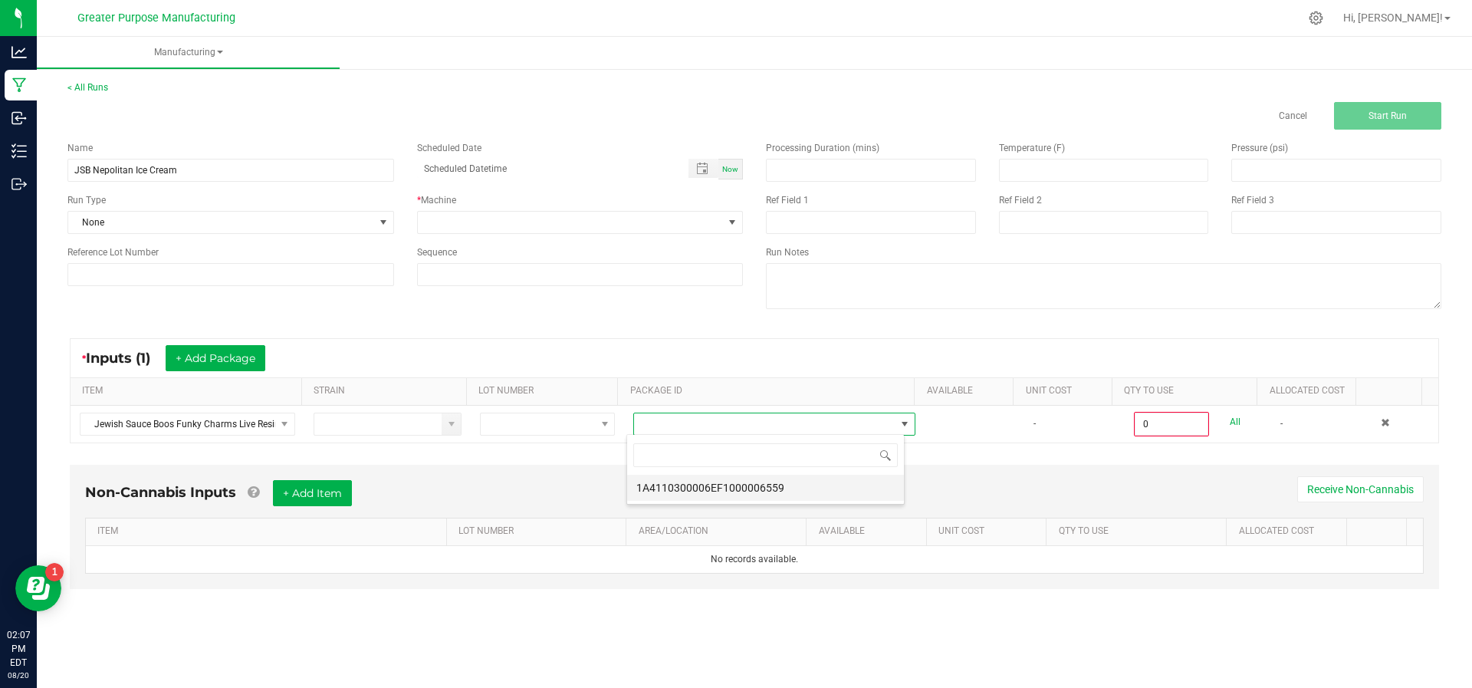
click at [724, 484] on li "1A4110300006EF1000006559" at bounding box center [765, 487] width 277 height 26
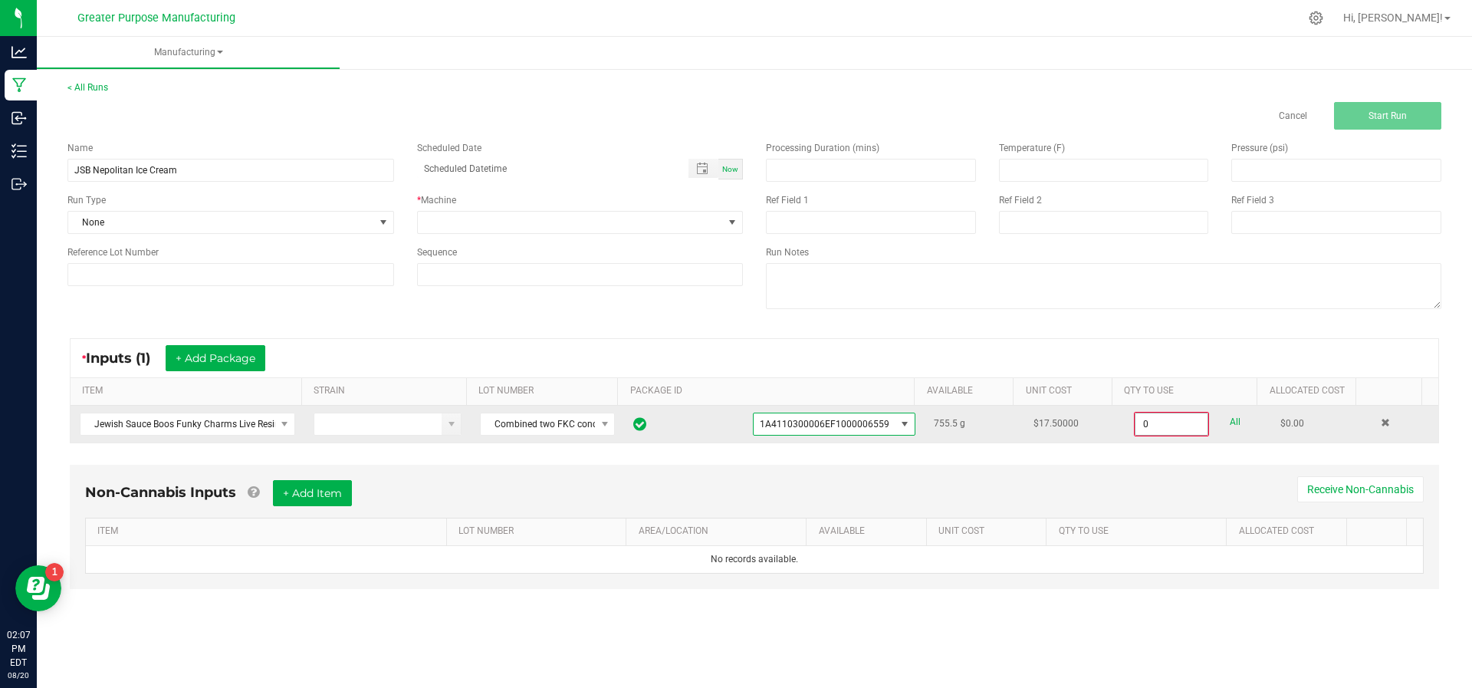
click at [1155, 421] on input "0" at bounding box center [1171, 423] width 72 height 21
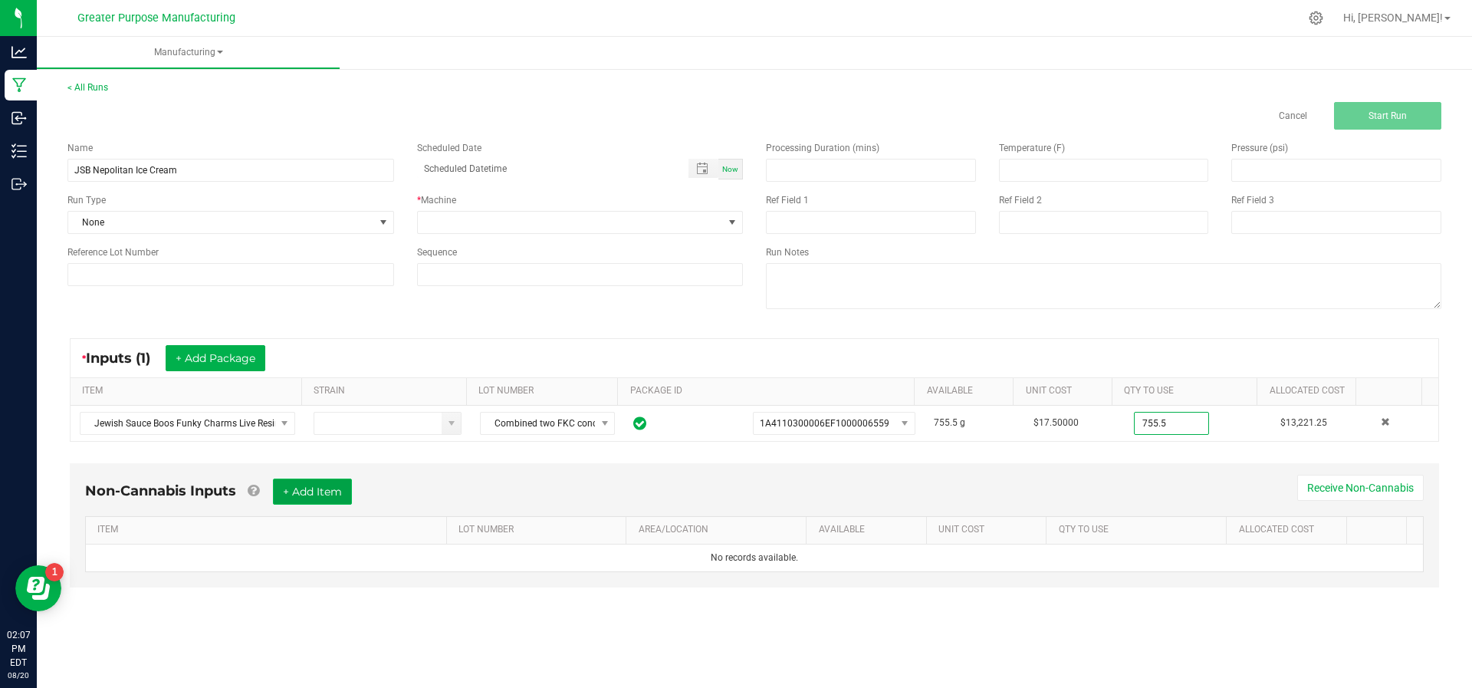
type input "755.5000 g"
click at [294, 478] on button "+ Add Item" at bounding box center [312, 491] width 79 height 26
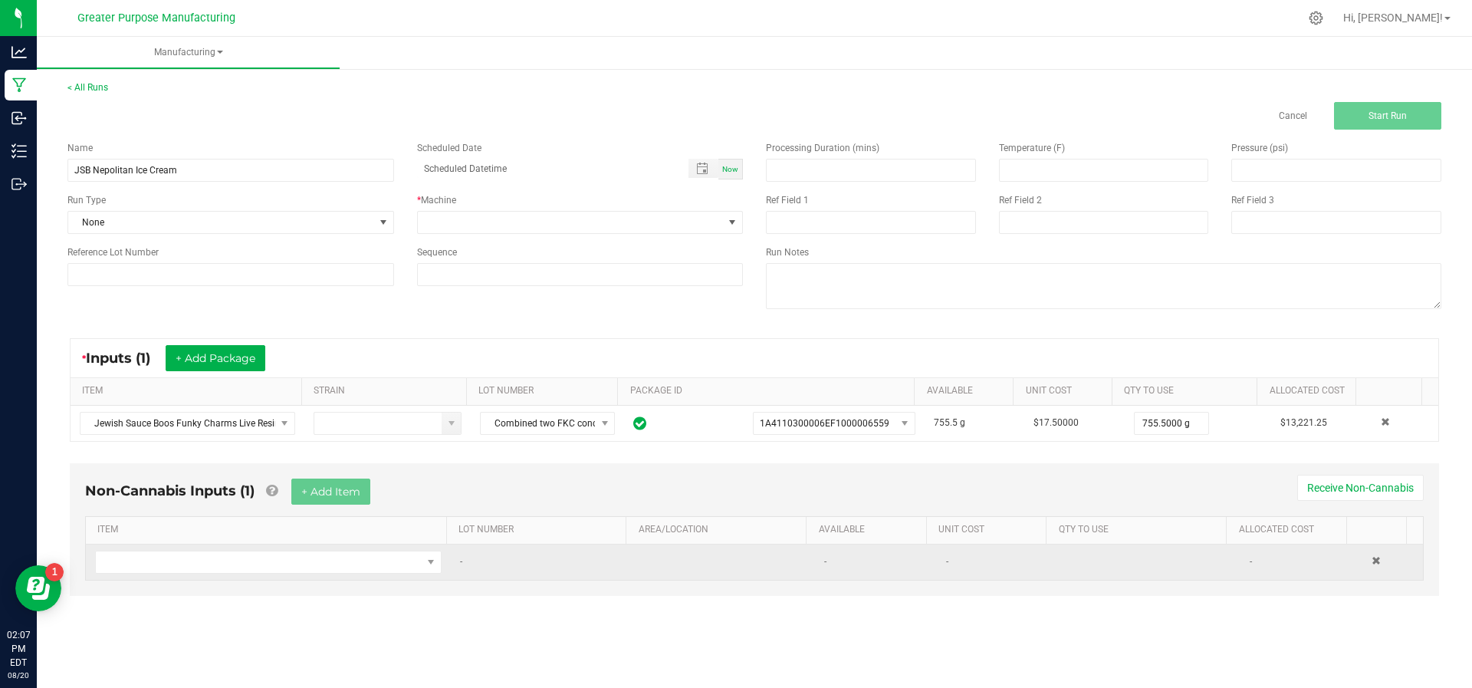
drag, startPoint x: 271, startPoint y: 556, endPoint x: 271, endPoint y: 573, distance: 16.1
click at [271, 573] on td at bounding box center [268, 561] width 365 height 35
click at [264, 556] on span "NO DATA FOUND" at bounding box center [259, 561] width 326 height 21
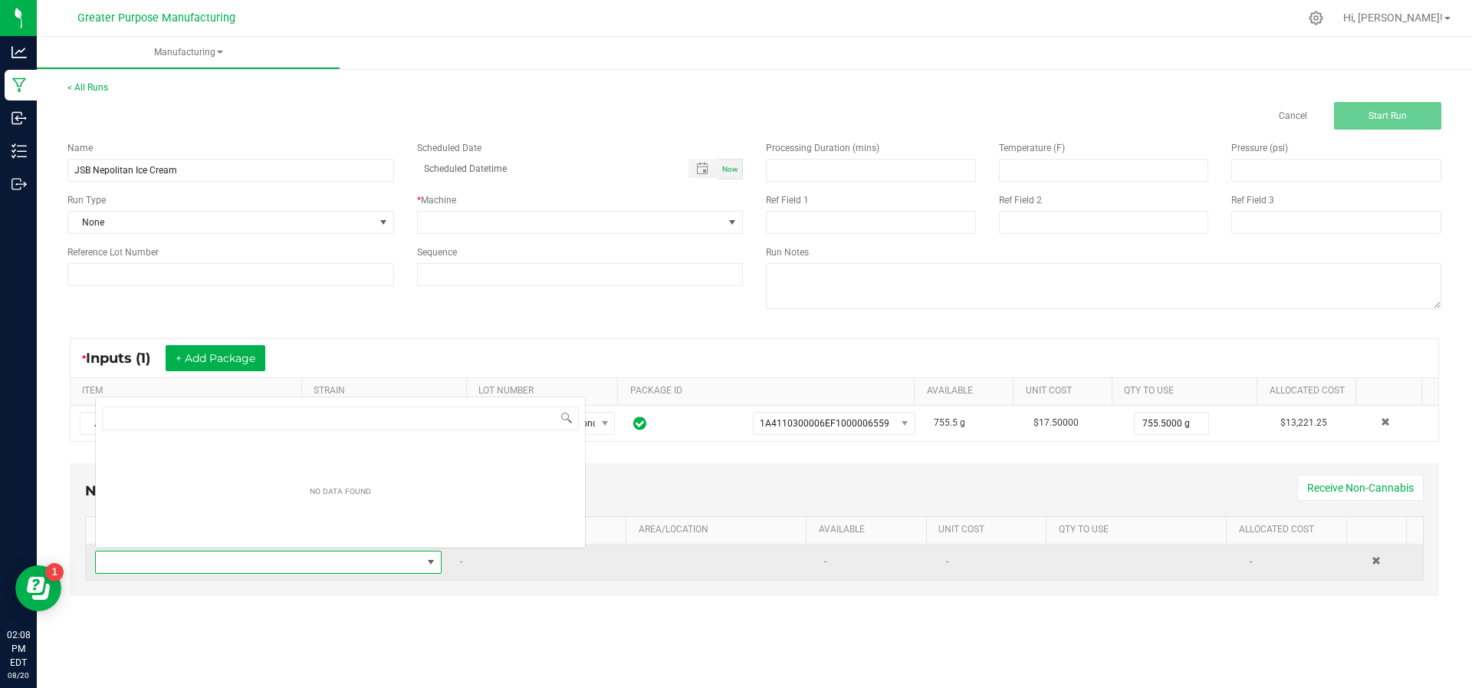
scroll to position [23, 336]
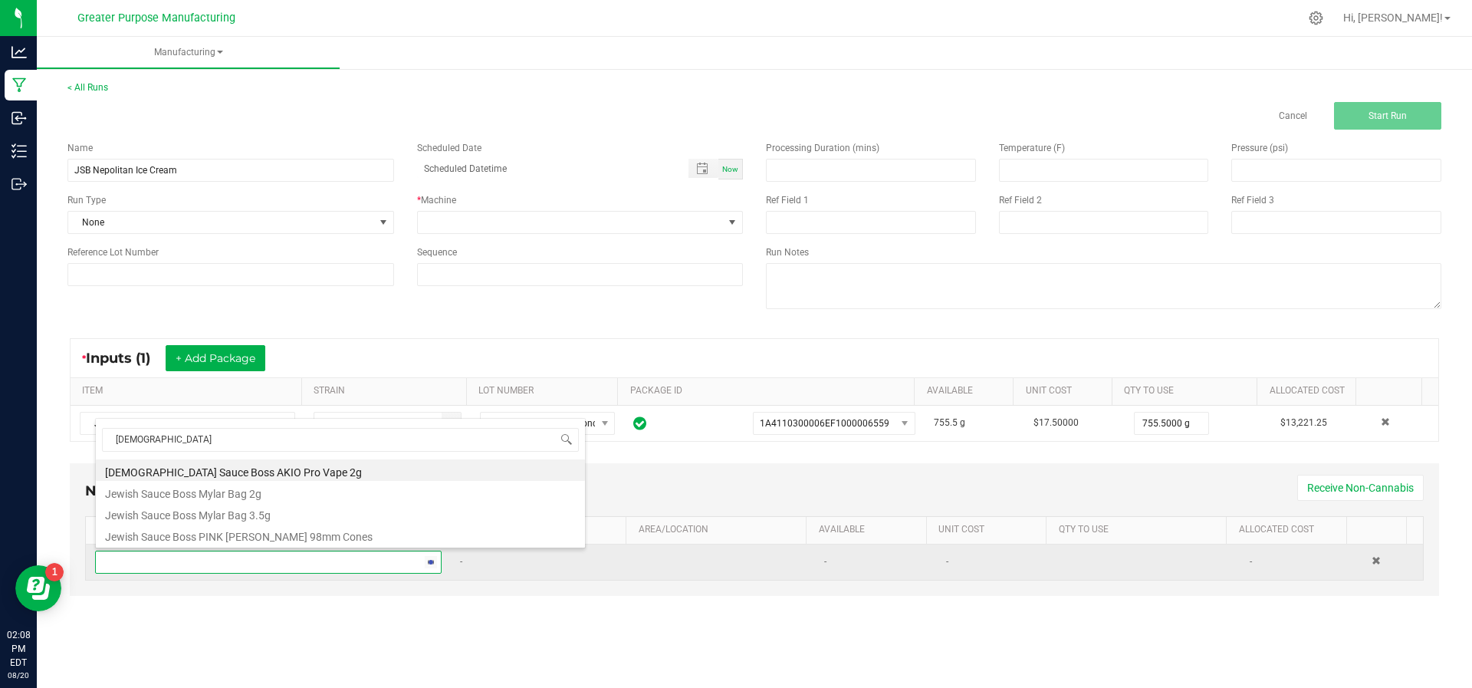
type input "[DEMOGRAPHIC_DATA] S"
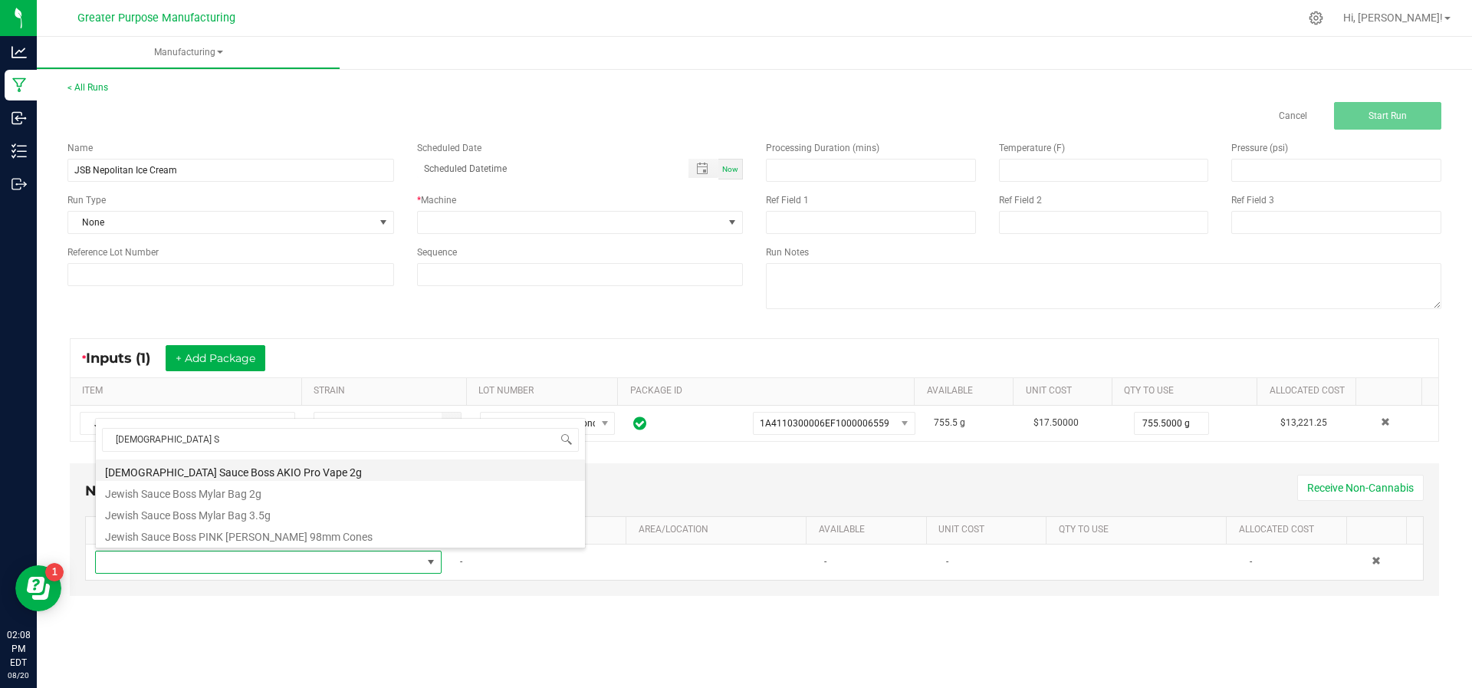
click at [272, 470] on li "[DEMOGRAPHIC_DATA] Sauce Boss AKIO Pro Vape 2g" at bounding box center [340, 469] width 489 height 21
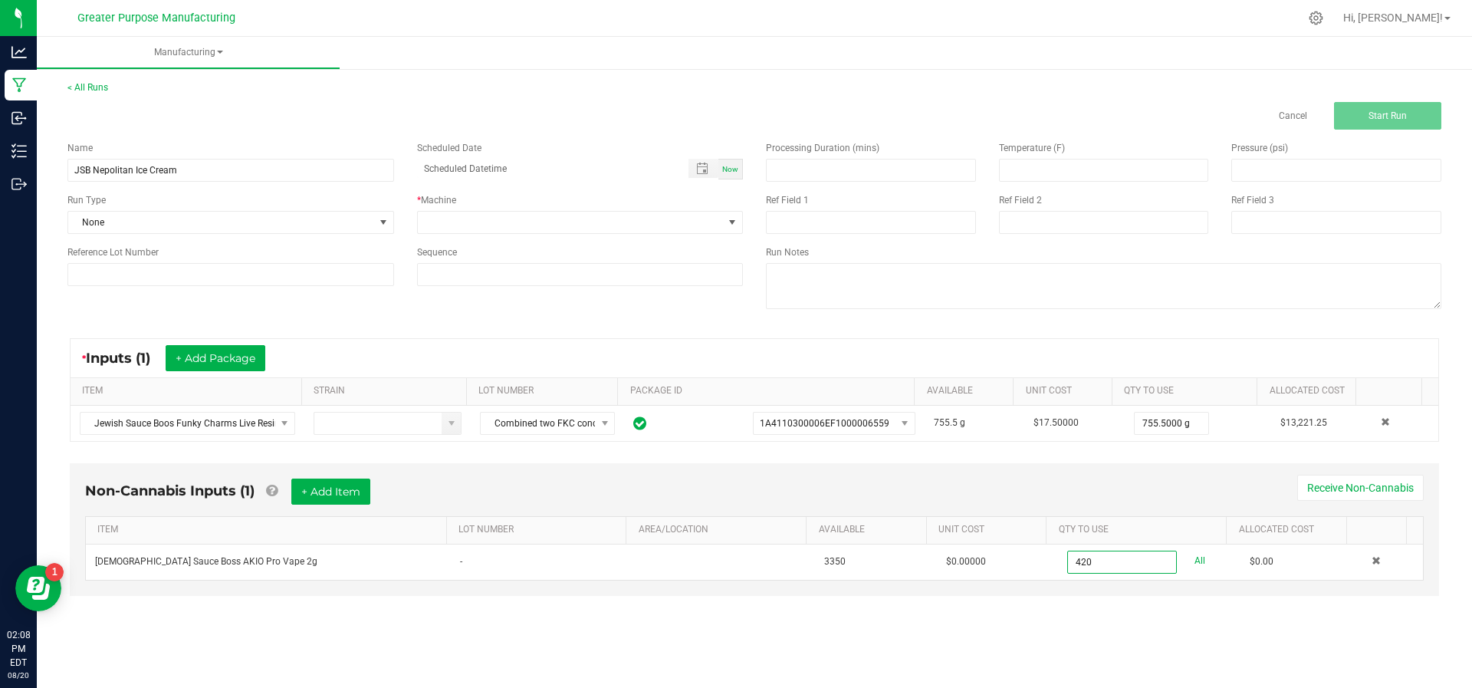
type input "420 ea"
click at [1126, 623] on div "< All Runs Cancel Start Run Name JSB Nepolitan Ice Cream Scheduled Date Now Run…" at bounding box center [754, 352] width 1435 height 575
click at [690, 223] on span at bounding box center [571, 222] width 306 height 21
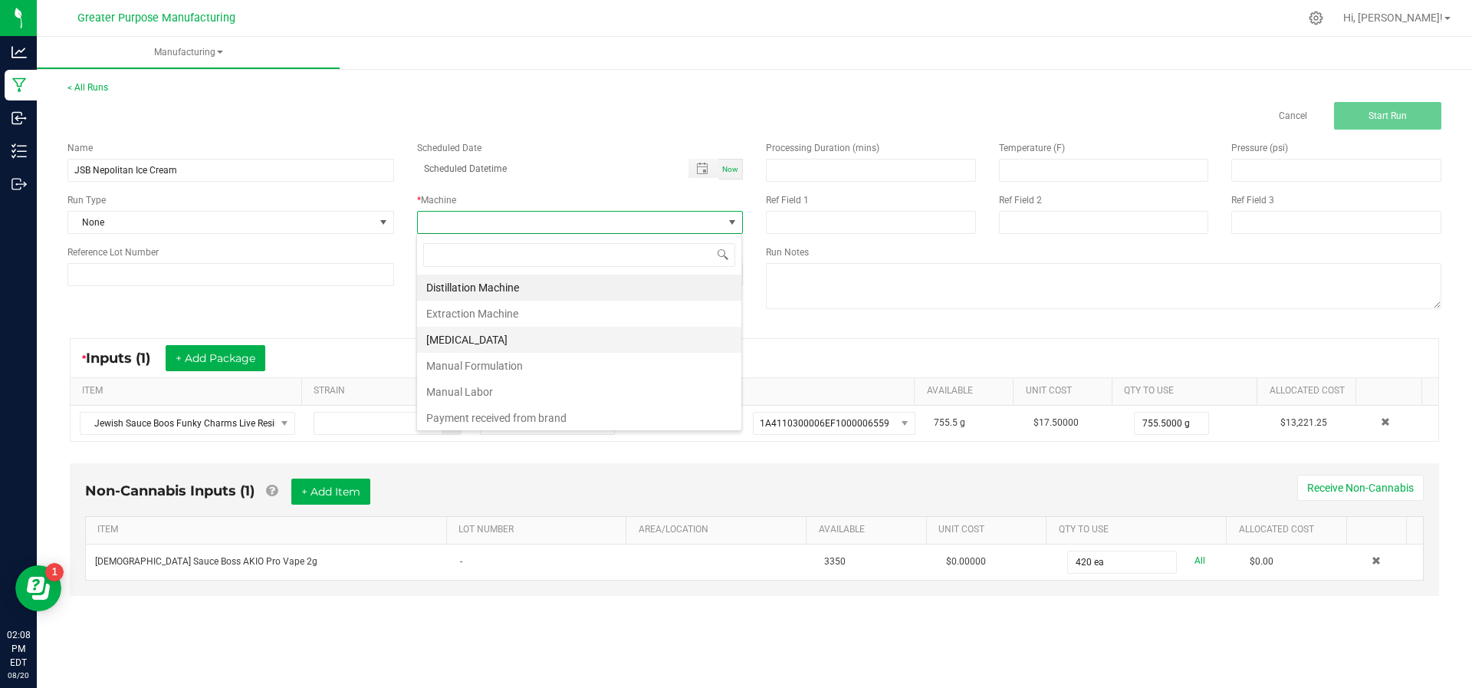
scroll to position [103, 0]
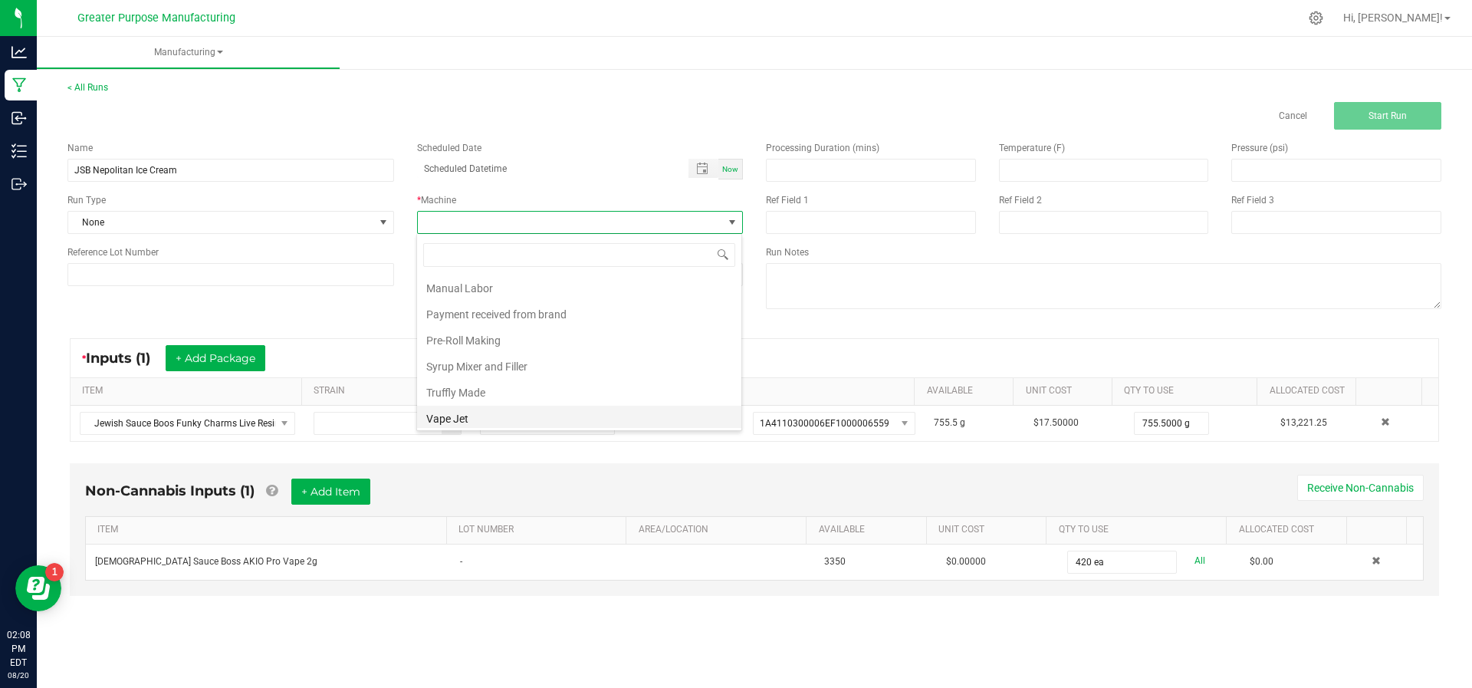
click at [537, 415] on li "Vape Jet" at bounding box center [579, 418] width 324 height 26
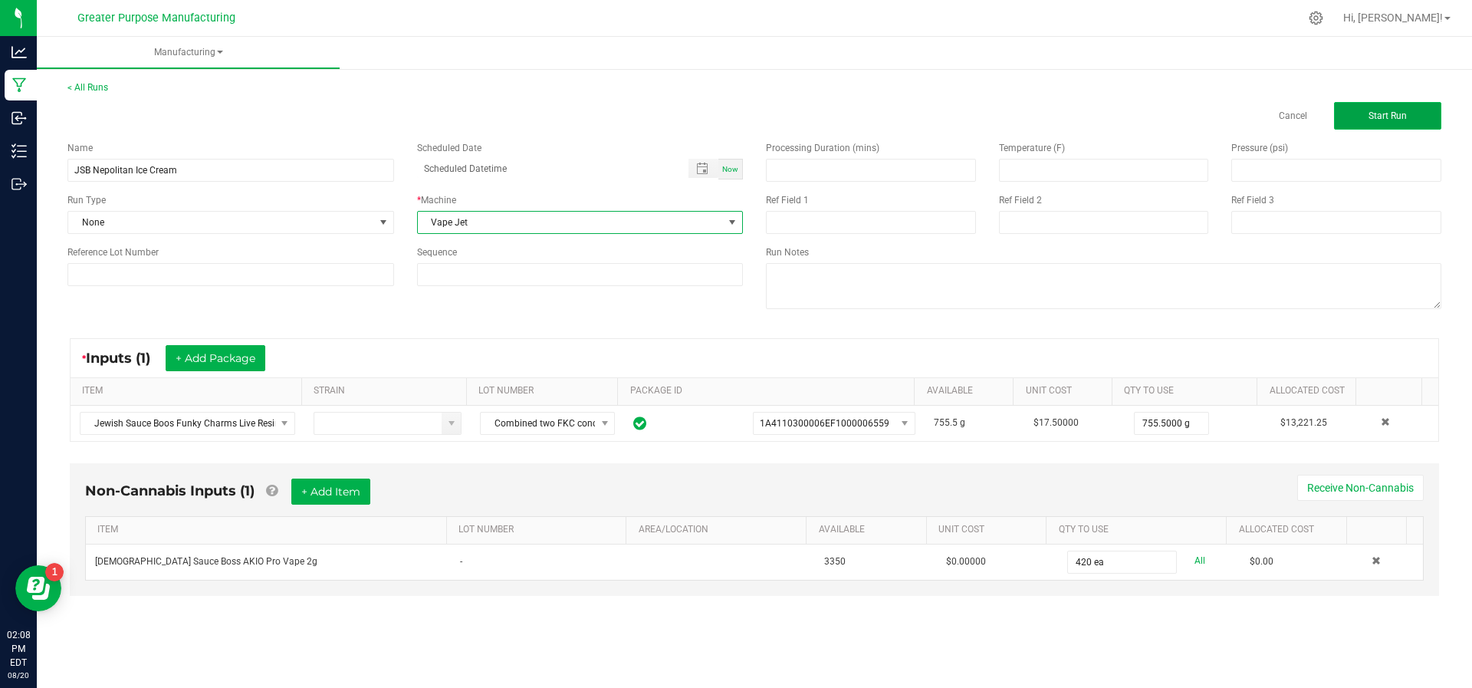
click at [1361, 122] on button "Start Run" at bounding box center [1387, 116] width 107 height 28
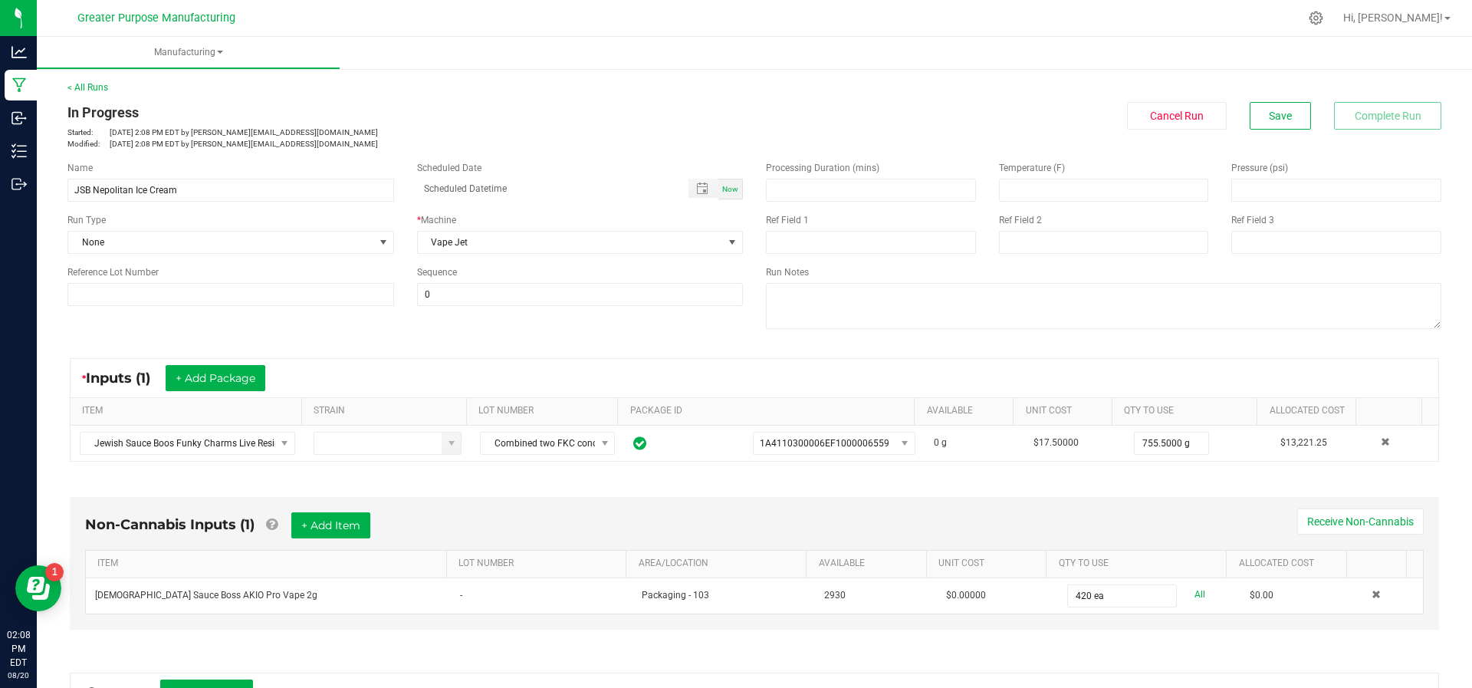
scroll to position [250, 0]
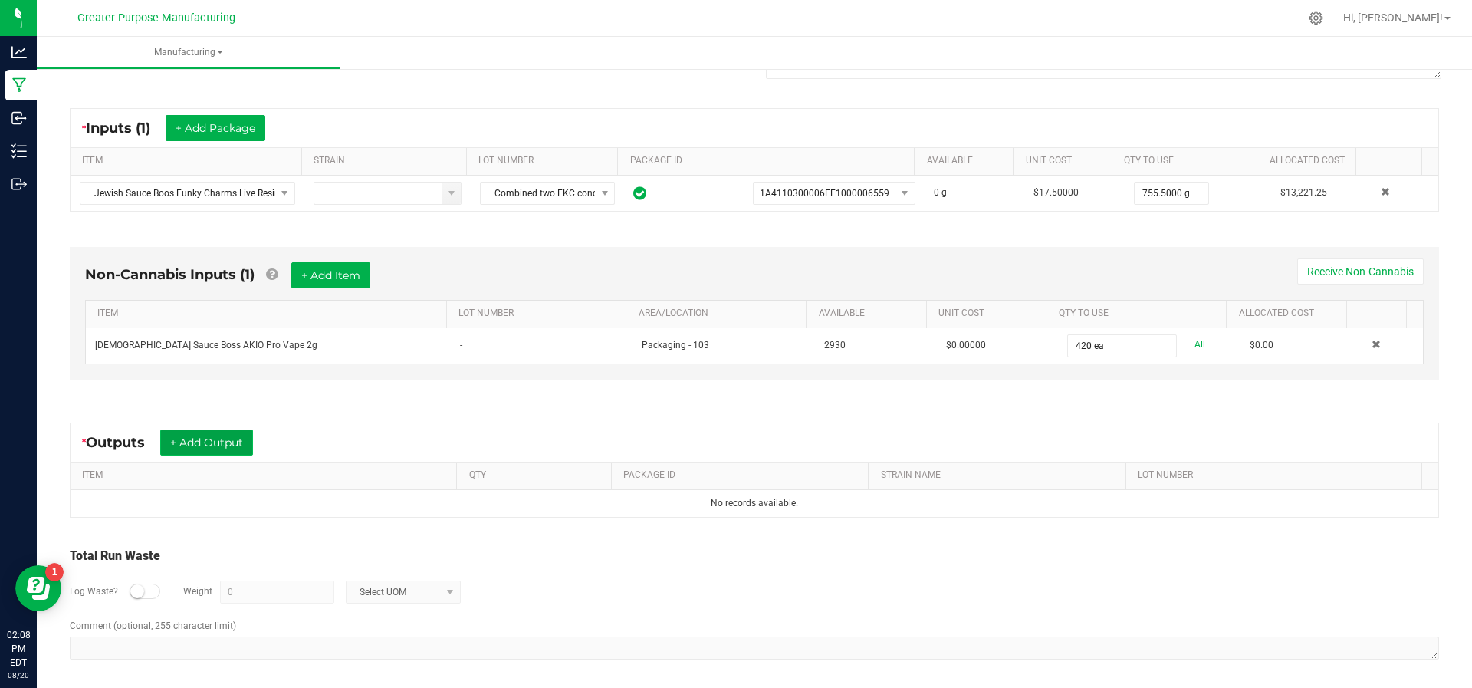
click at [221, 432] on button "+ Add Output" at bounding box center [206, 442] width 93 height 26
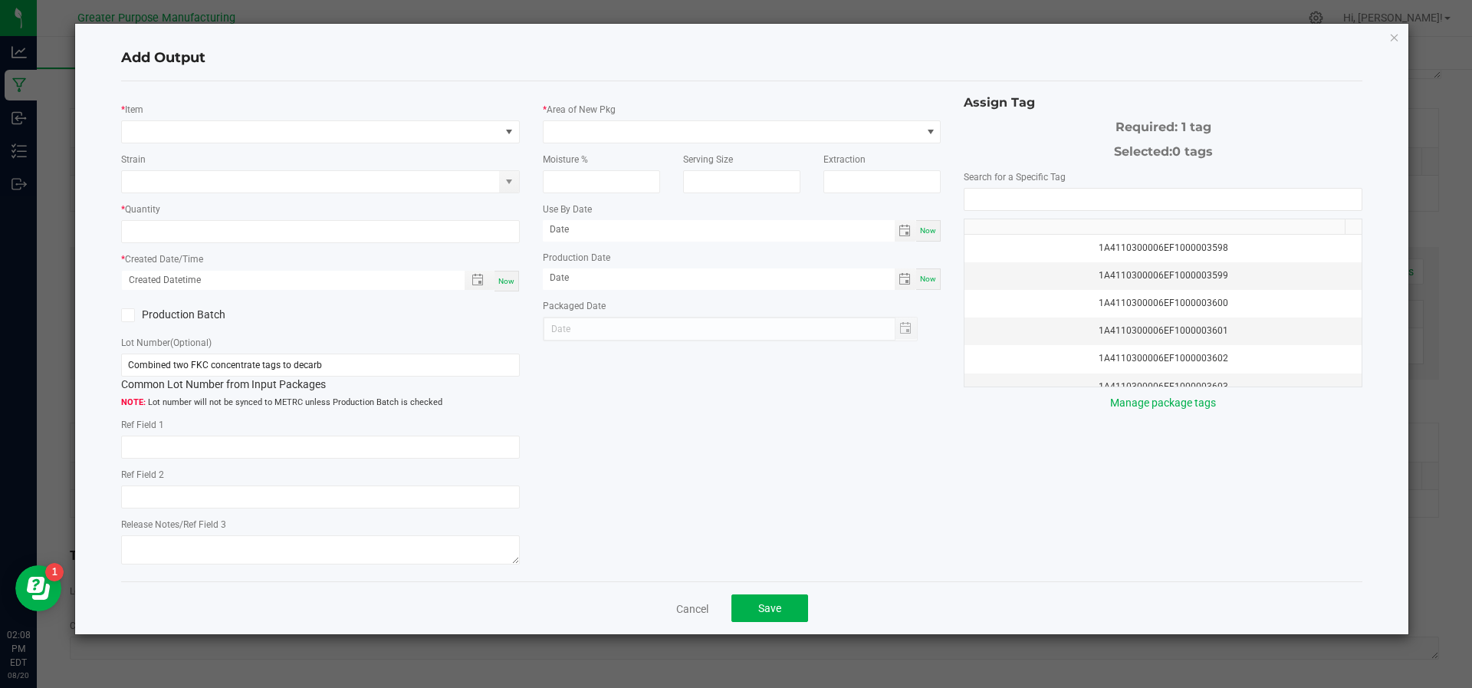
type input "[DATE]"
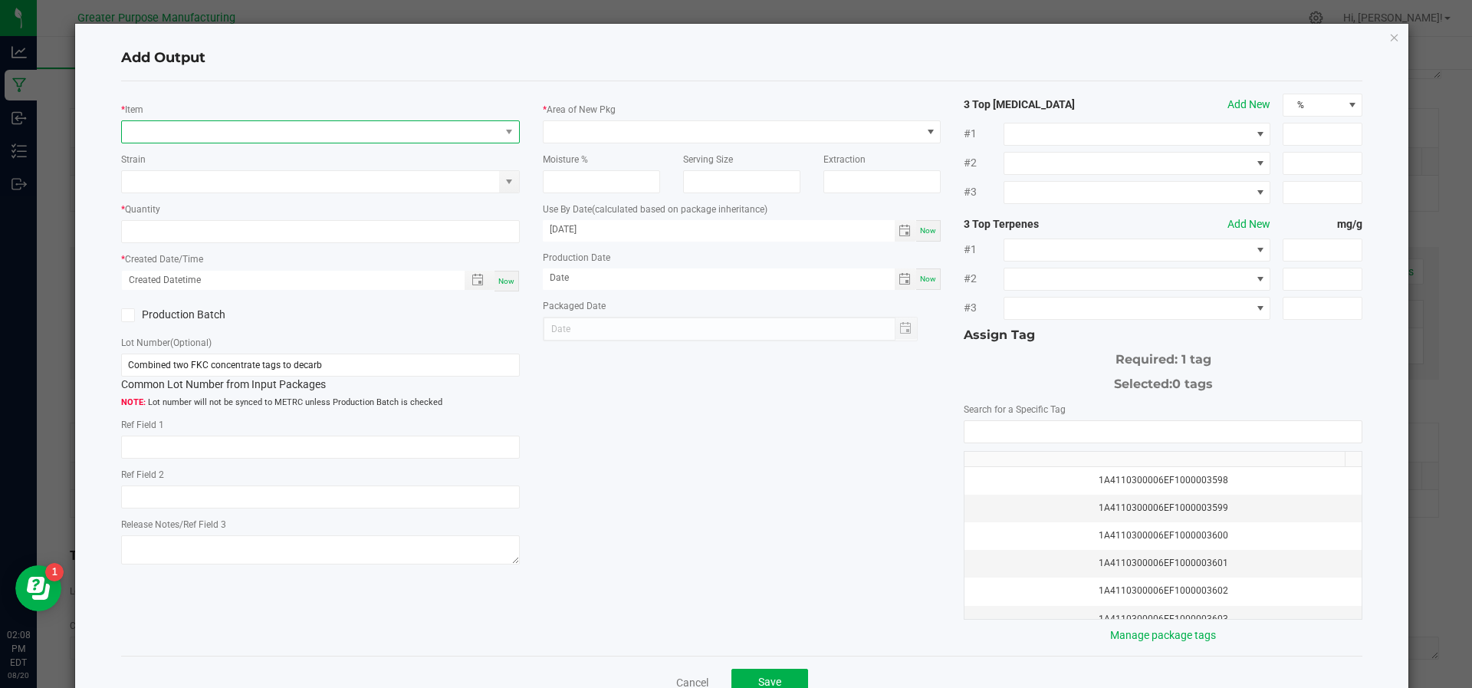
click at [231, 133] on span "NO DATA FOUND" at bounding box center [311, 131] width 378 height 21
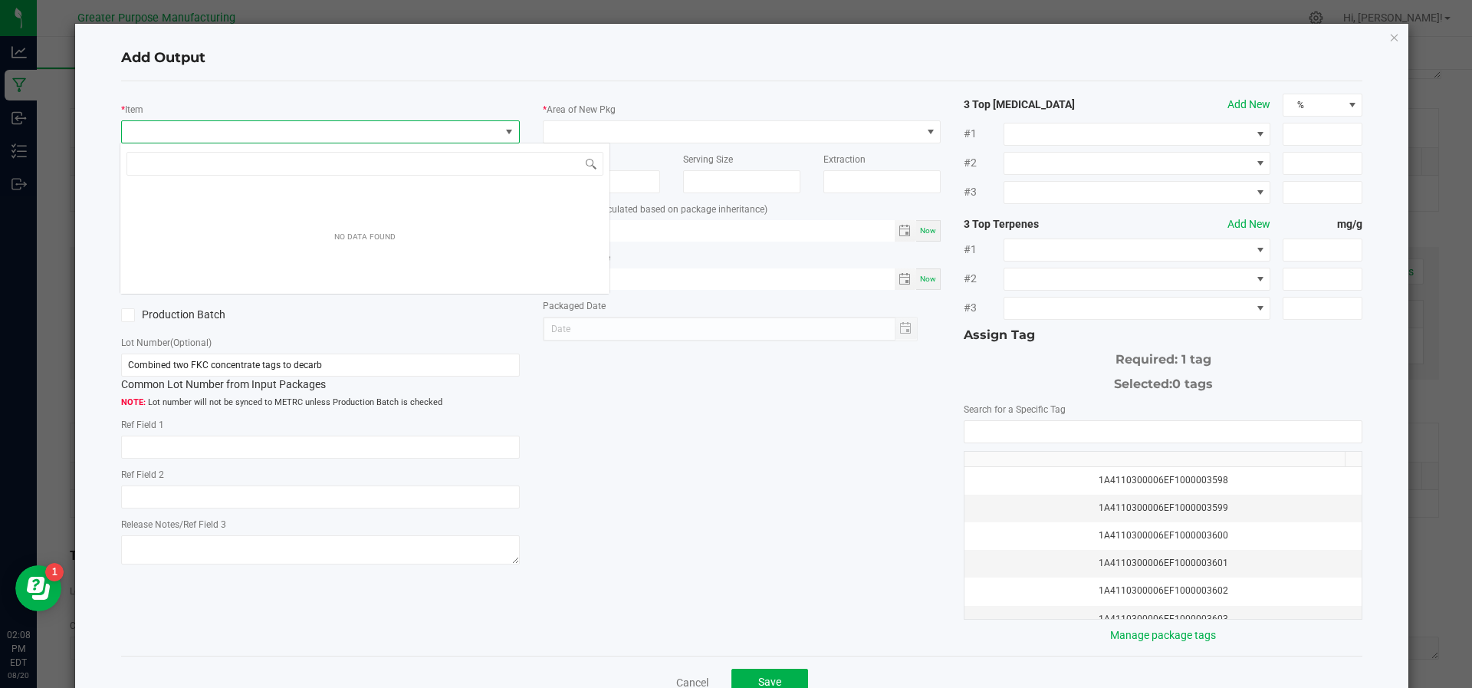
scroll to position [23, 393]
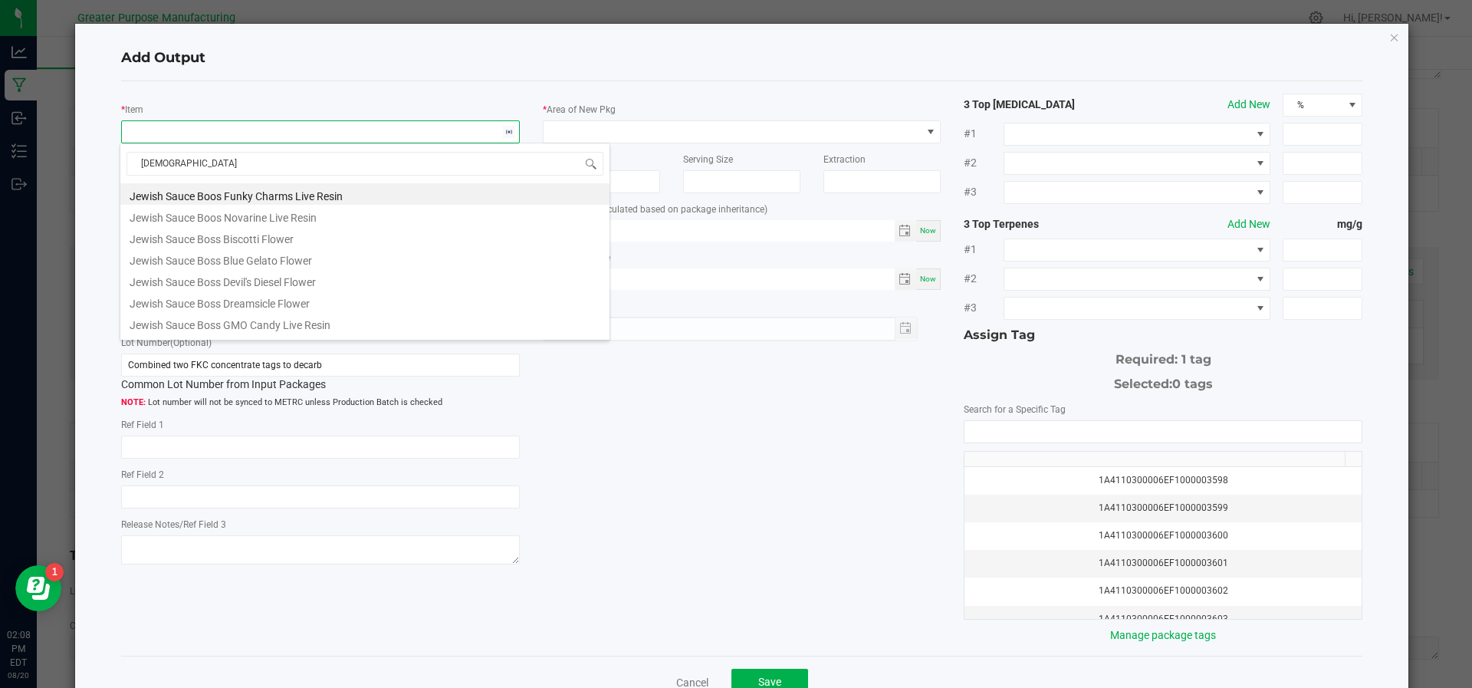
type input "[DEMOGRAPHIC_DATA]"
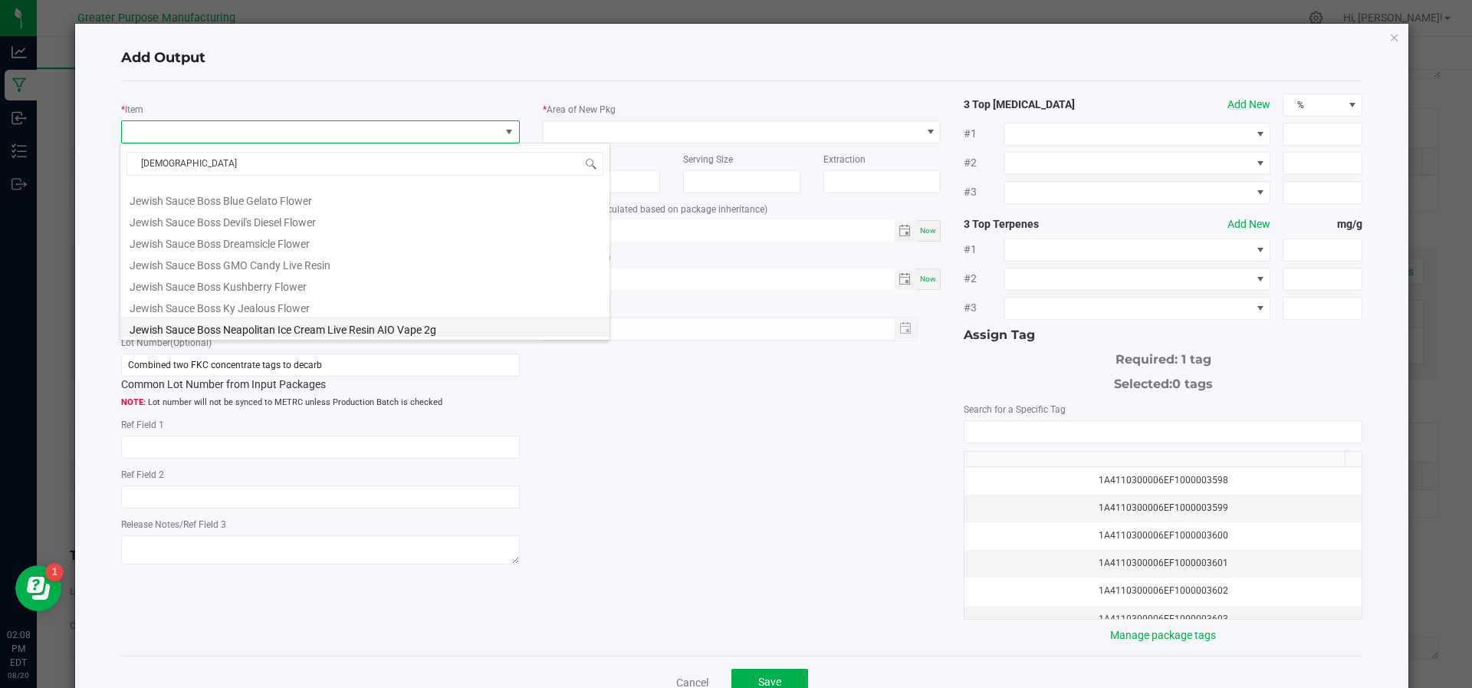
click at [229, 329] on li "Jewish Sauce Boss Neapolitan Ice Cream Live Resin AIO Vape 2g" at bounding box center [364, 327] width 489 height 21
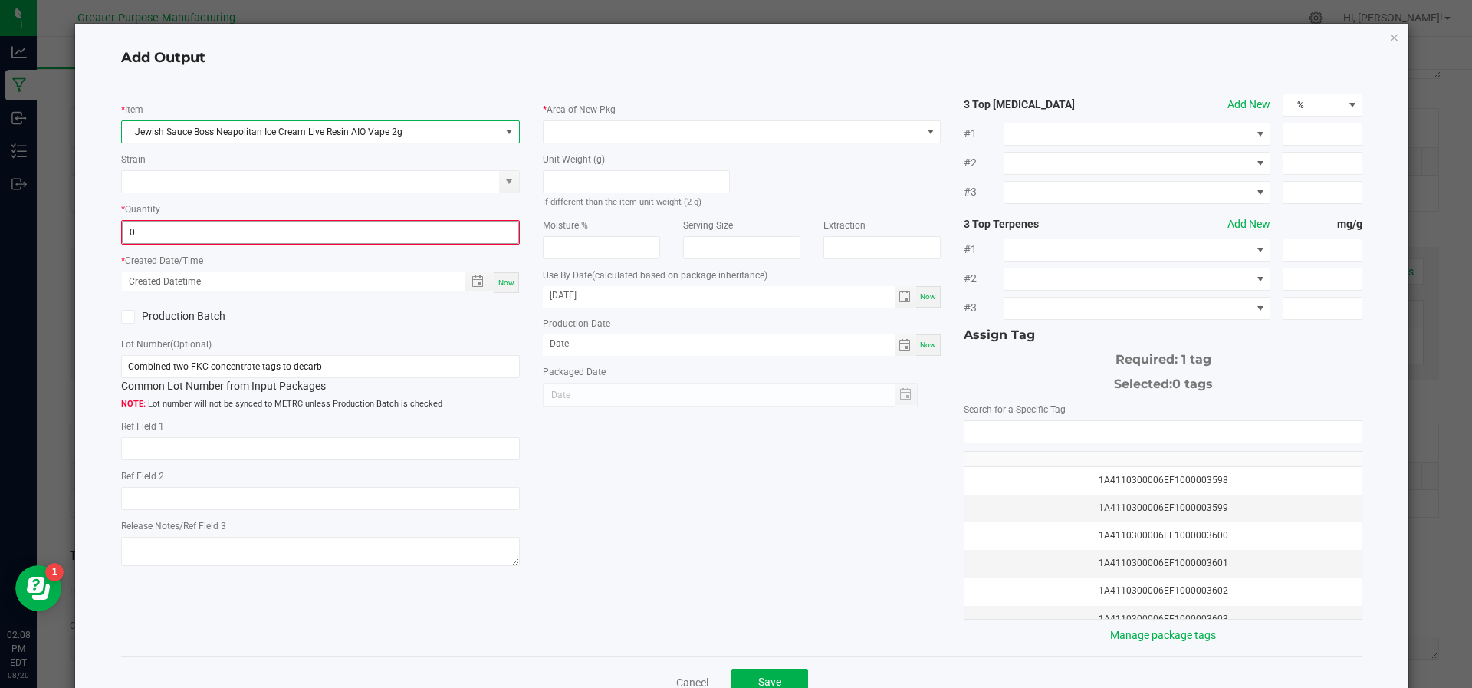
click at [181, 222] on input "0" at bounding box center [320, 232] width 395 height 21
type input "402 ea"
click at [501, 277] on span "Now" at bounding box center [506, 281] width 16 height 8
type input "[DATE] 2:08 PM"
type input "[DATE]"
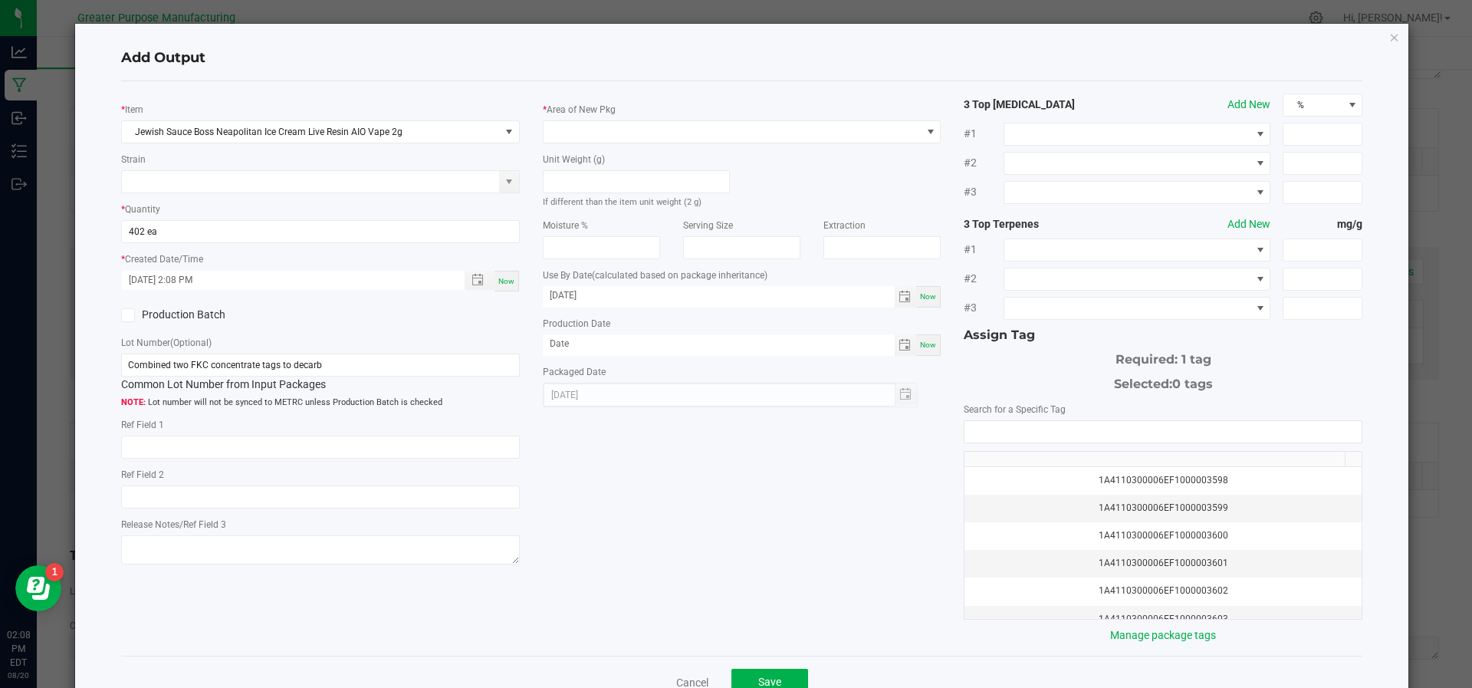
click at [127, 315] on icon at bounding box center [128, 315] width 10 height 0
click at [0, 0] on input "Production Batch" at bounding box center [0, 0] width 0 height 0
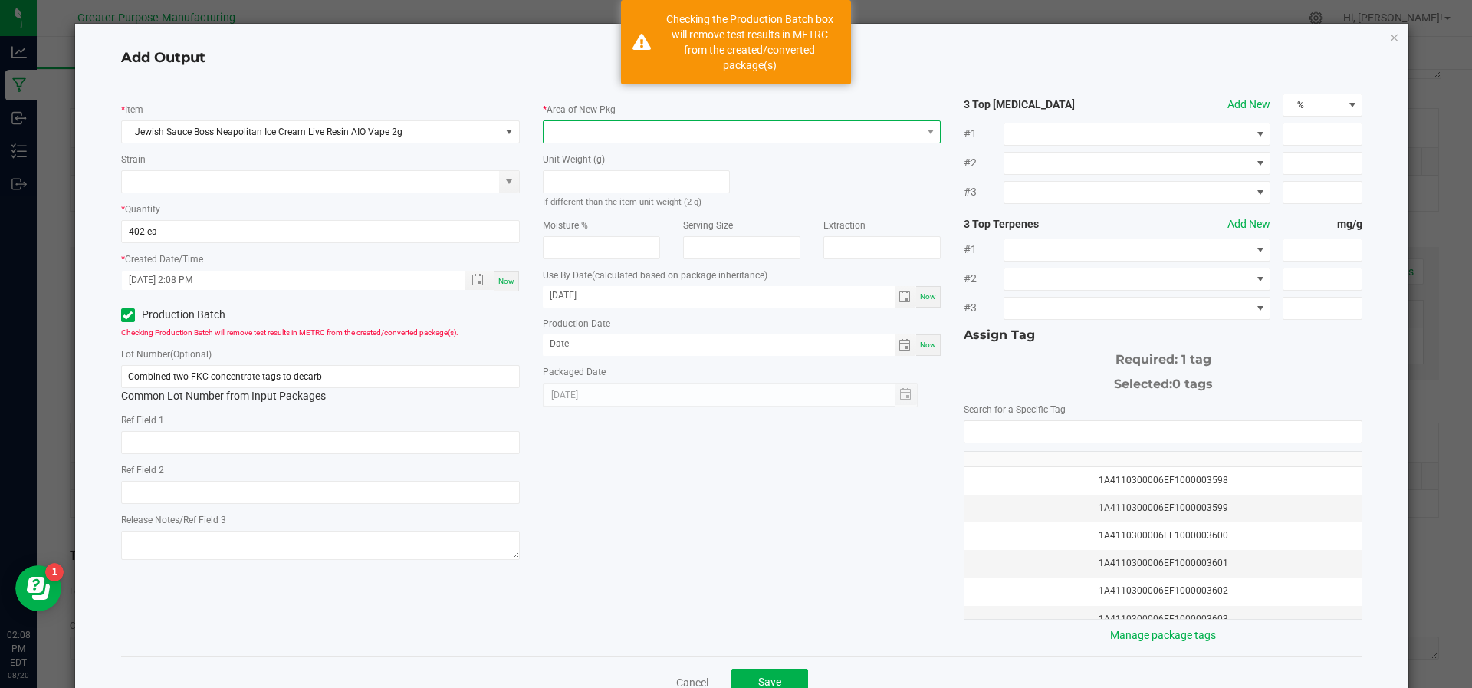
click at [654, 130] on span at bounding box center [732, 131] width 378 height 21
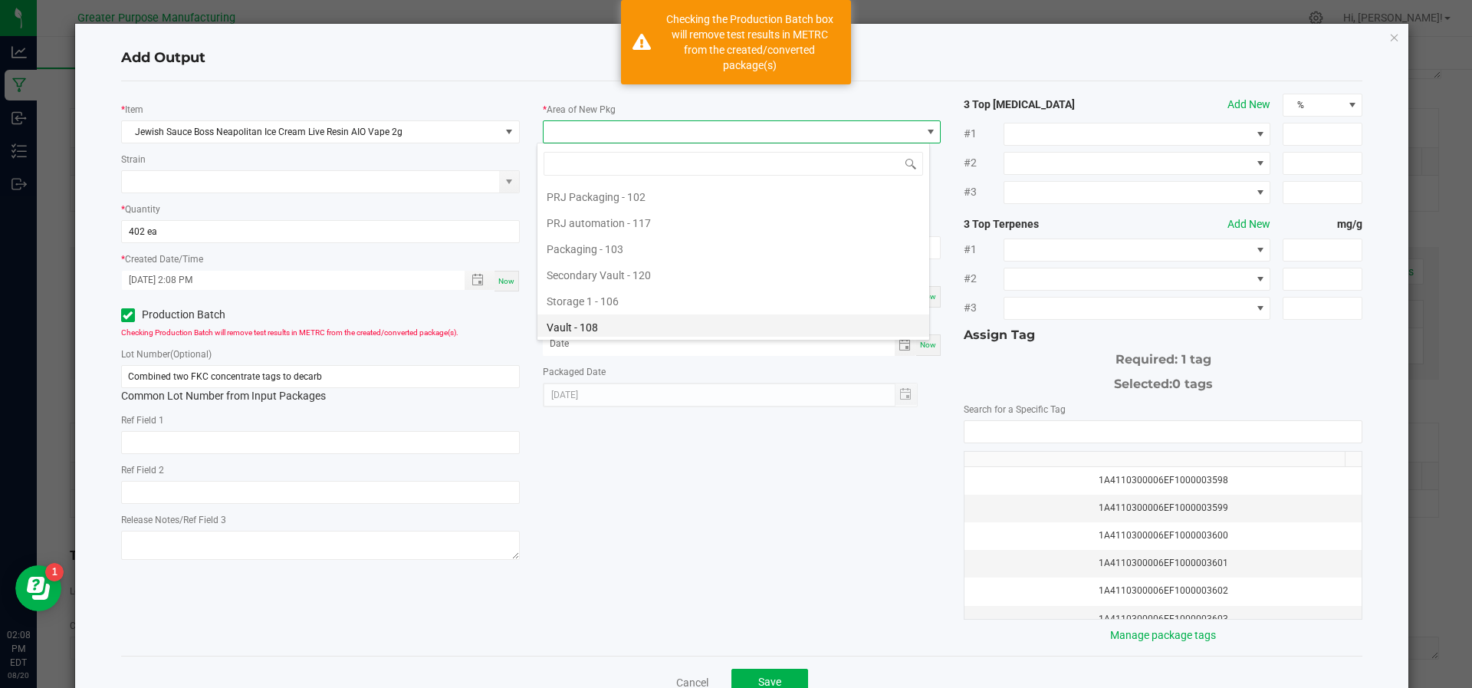
click at [639, 320] on li "Vault - 108" at bounding box center [733, 327] width 392 height 26
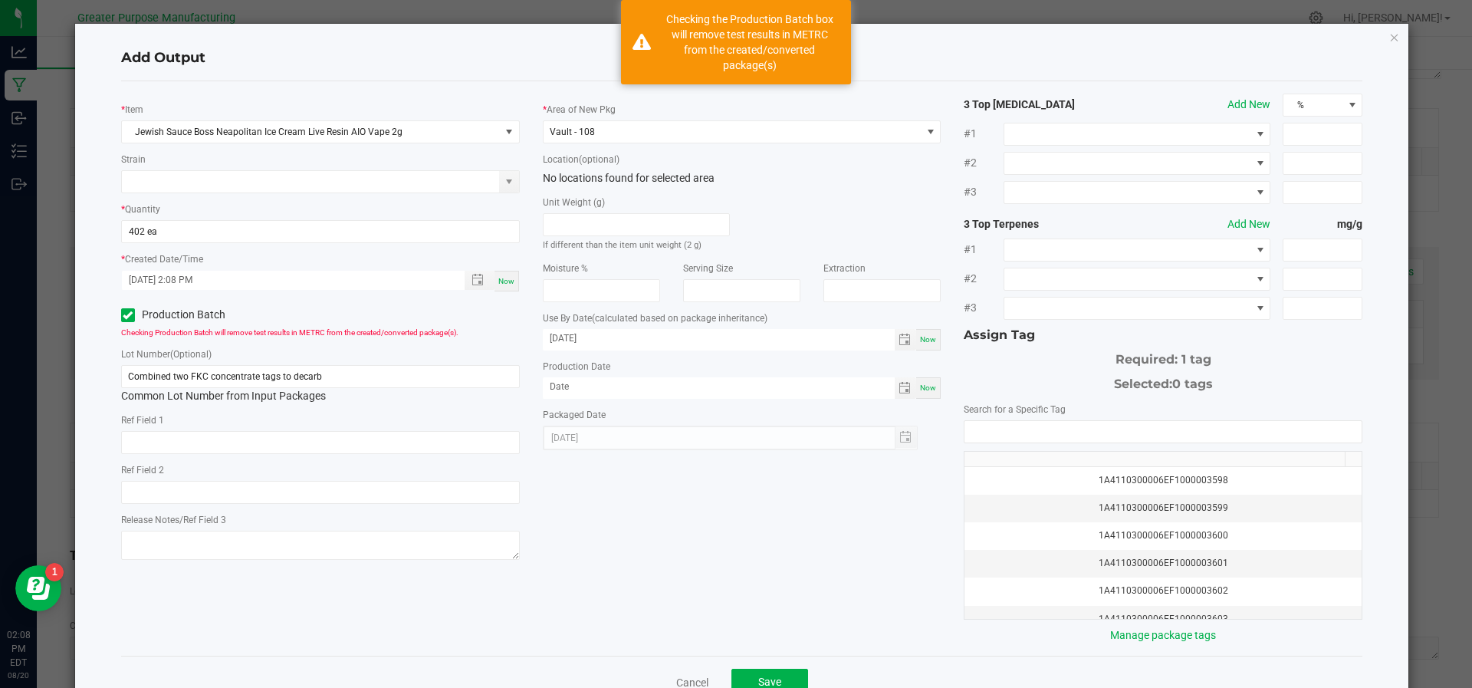
click at [916, 398] on div "Now" at bounding box center [928, 387] width 25 height 21
type input "[DATE]"
click at [981, 424] on input "NO DATA FOUND" at bounding box center [1162, 431] width 397 height 21
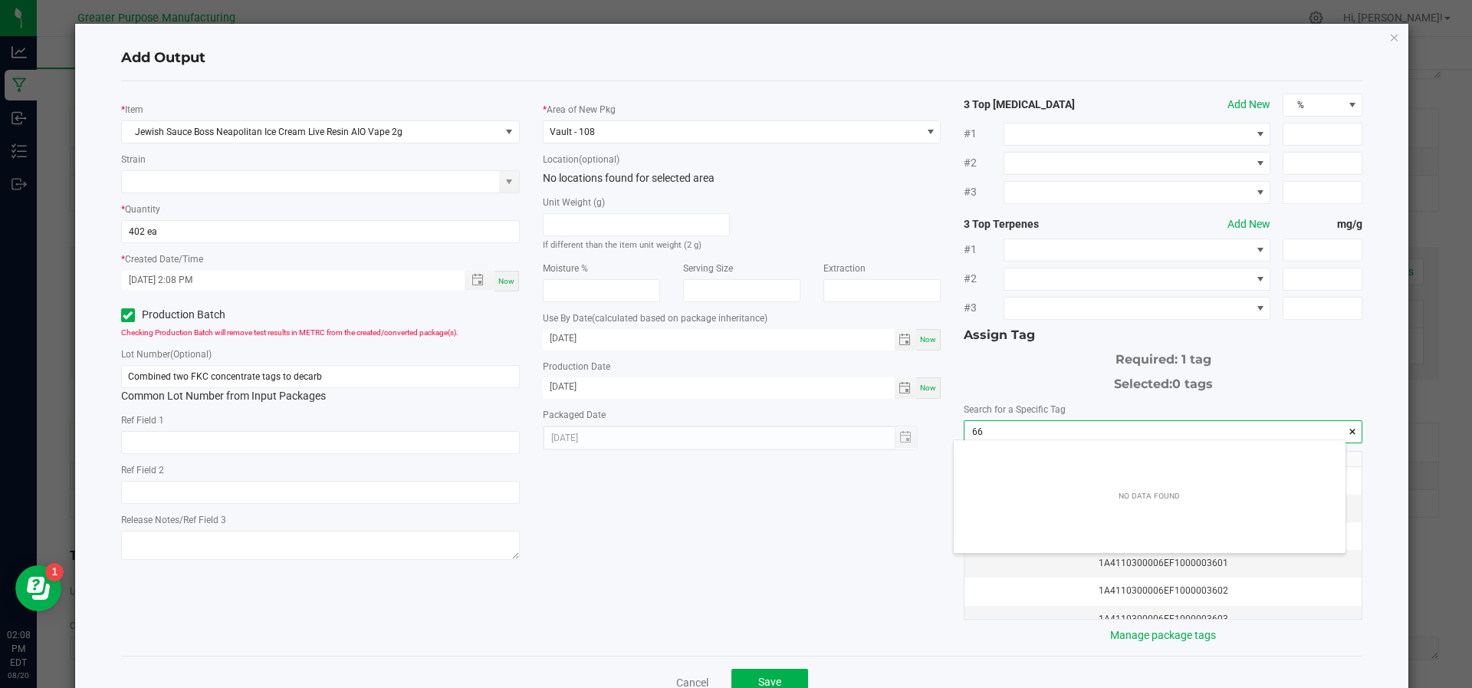
scroll to position [21, 392]
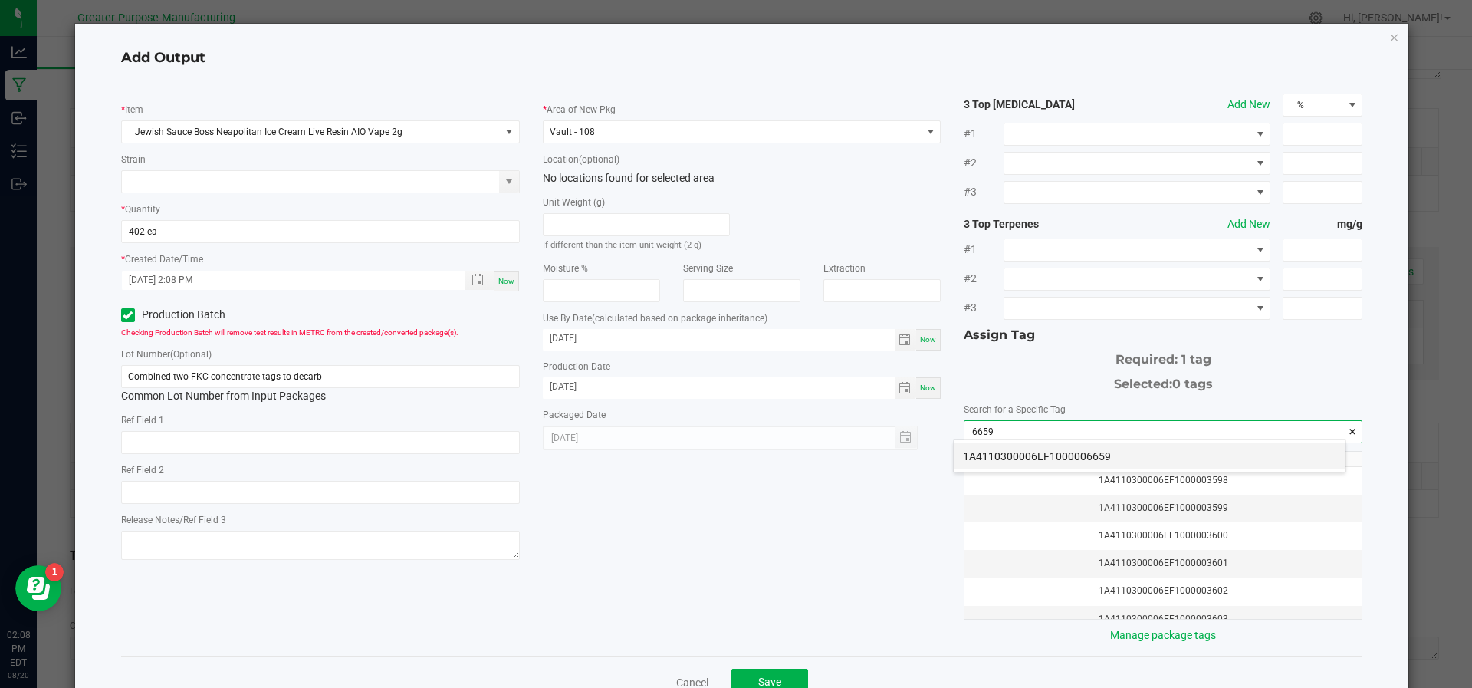
click at [989, 445] on li "1A4110300006EF1000006659" at bounding box center [1149, 456] width 392 height 26
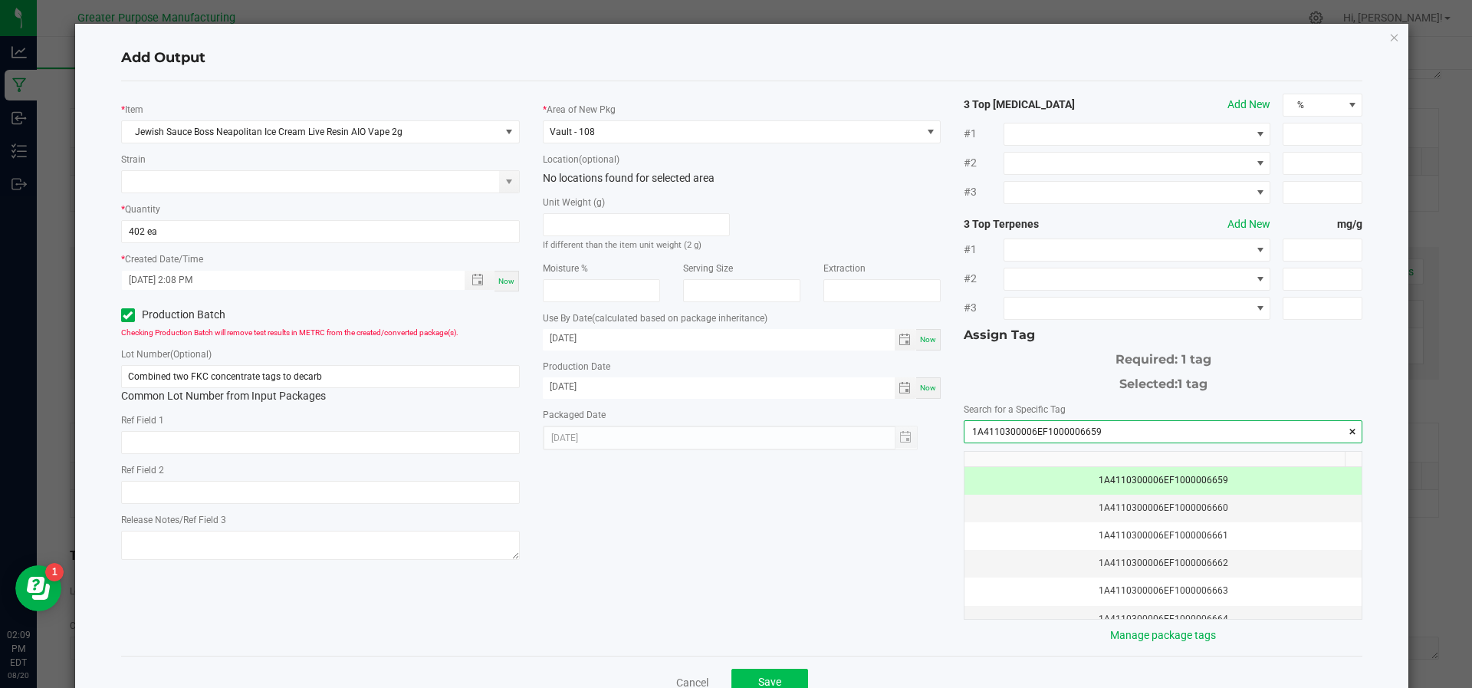
type input "1A4110300006EF1000006659"
click at [762, 675] on span "Save" at bounding box center [769, 681] width 23 height 12
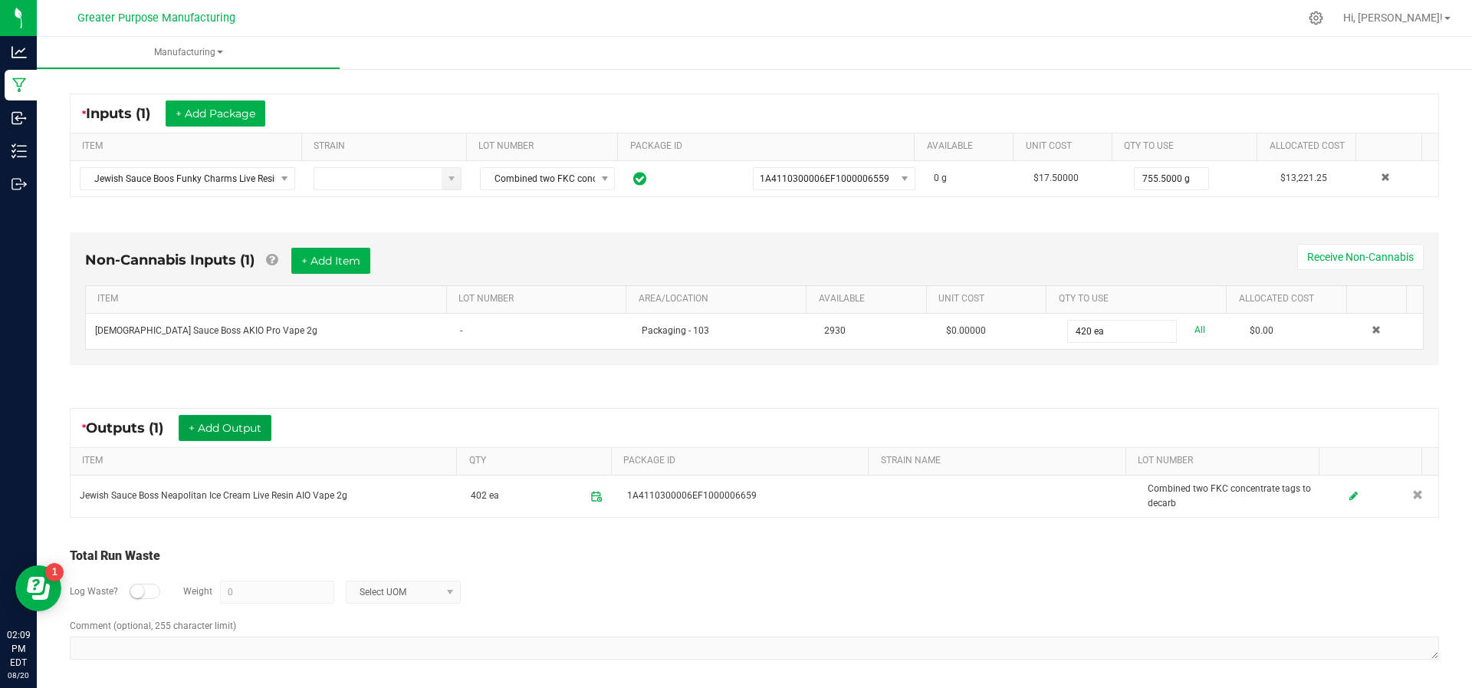
scroll to position [0, 0]
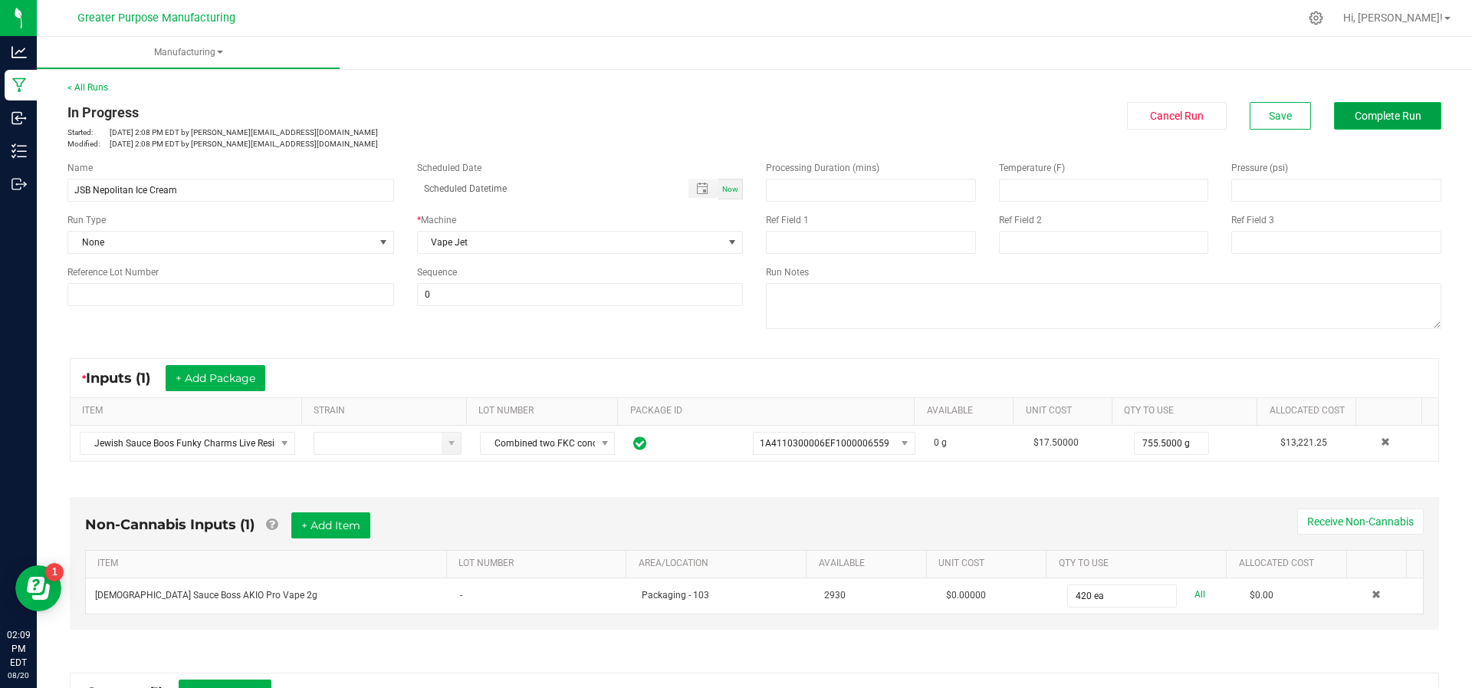
click at [1354, 126] on button "Complete Run" at bounding box center [1387, 116] width 107 height 28
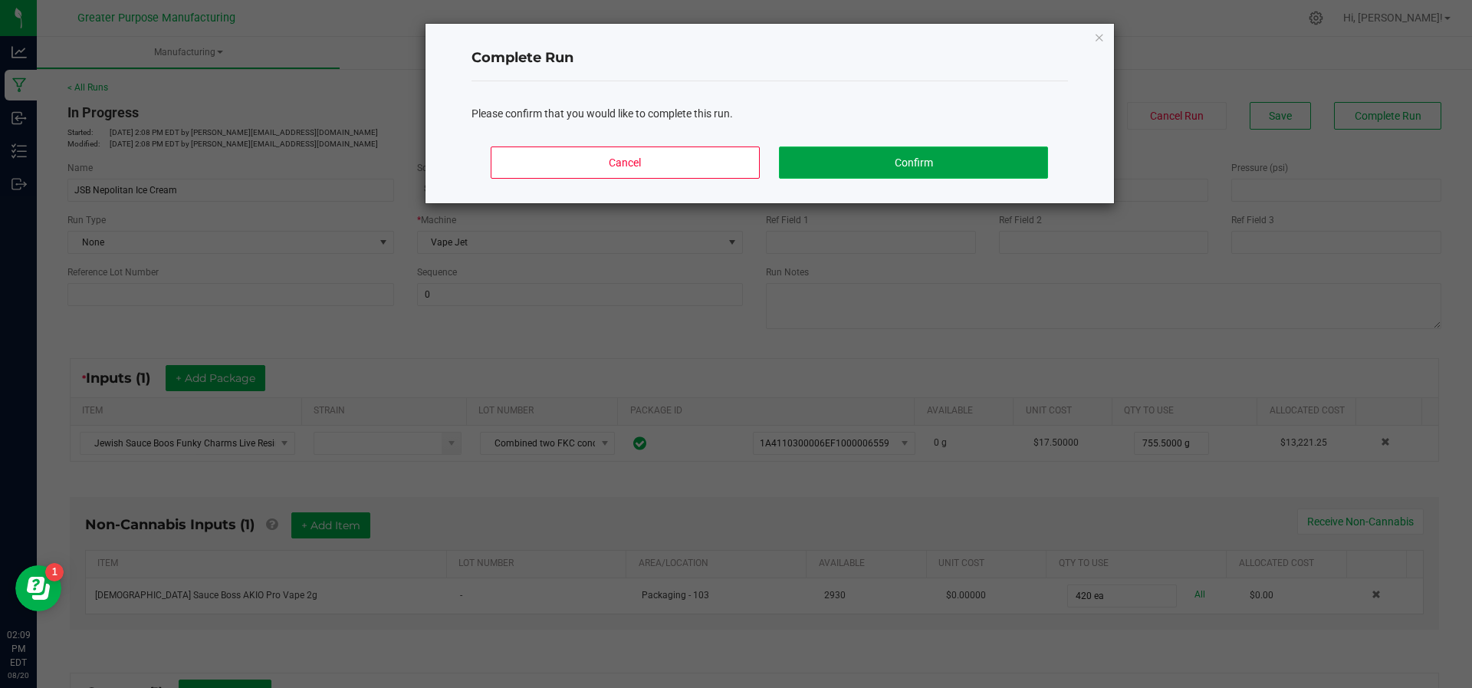
click at [991, 177] on button "Confirm" at bounding box center [913, 162] width 268 height 32
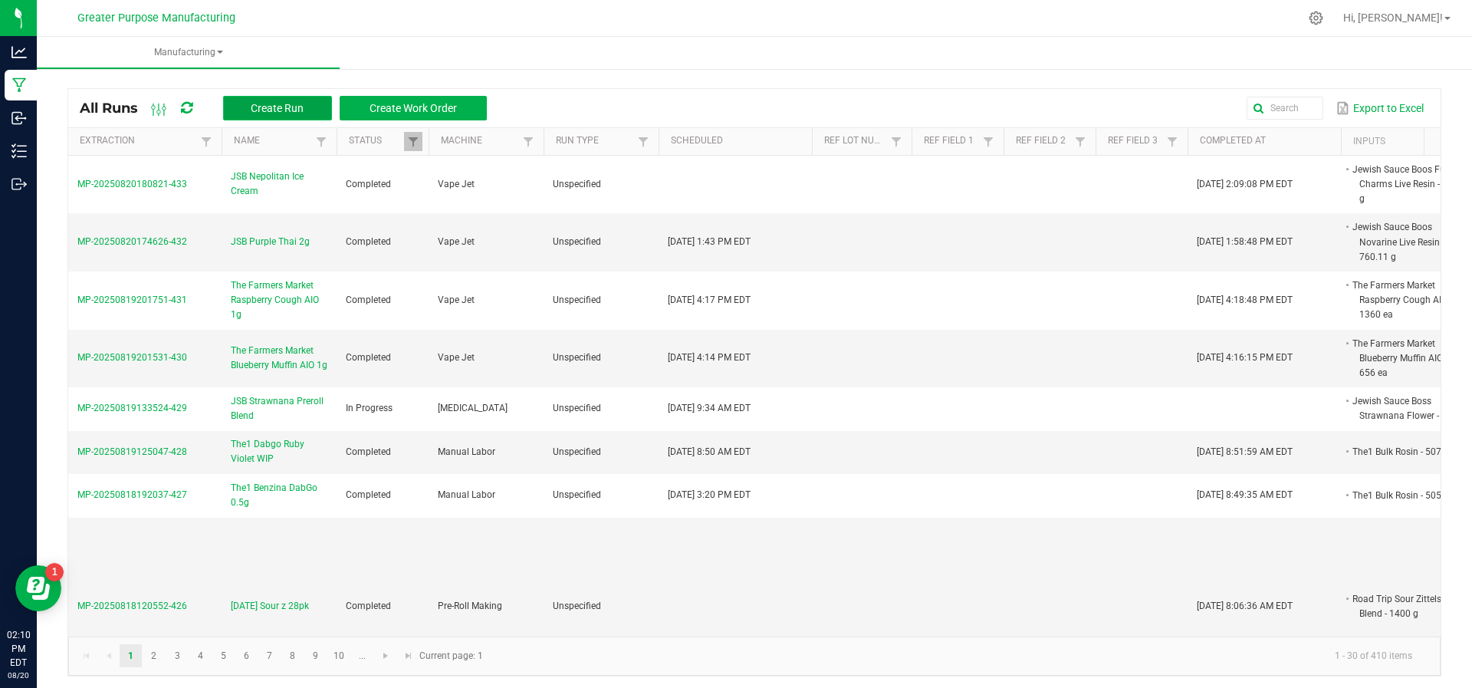
click at [265, 117] on button "Create Run" at bounding box center [277, 108] width 109 height 25
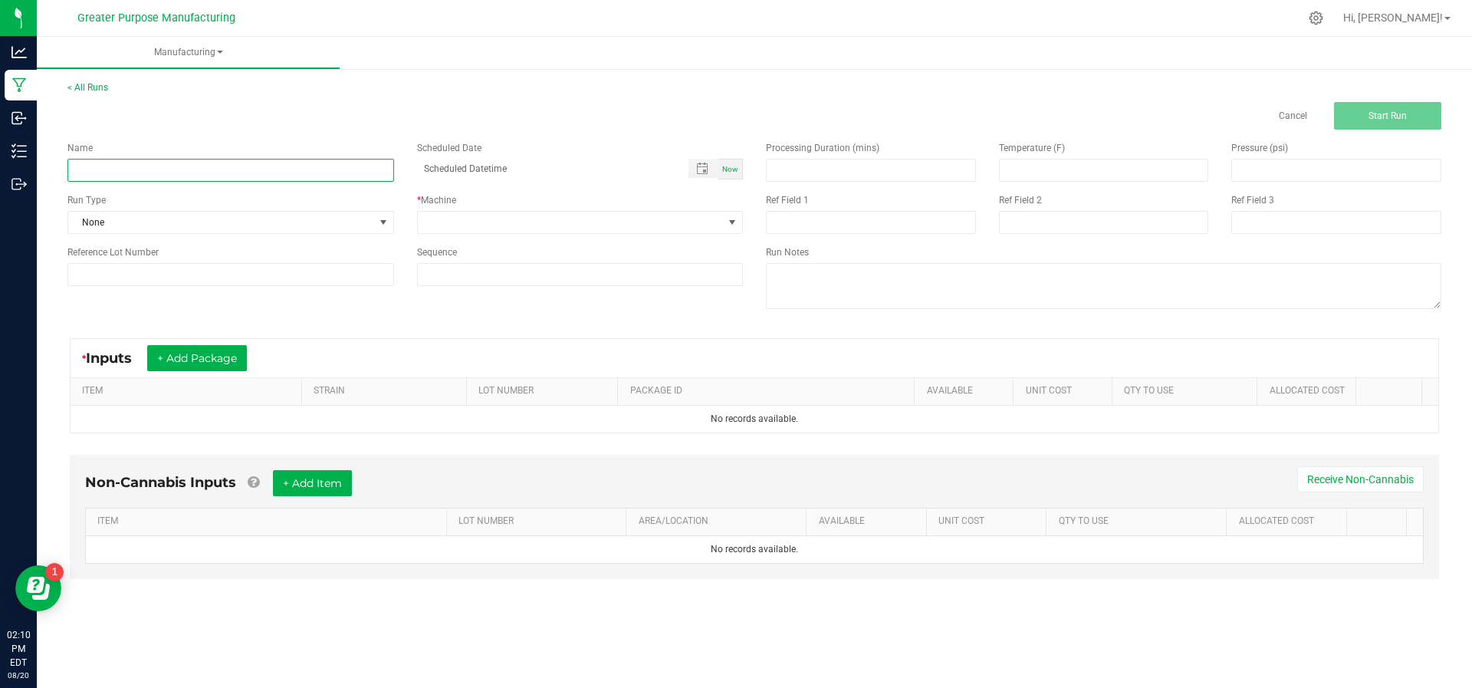
click at [237, 163] on input at bounding box center [230, 170] width 327 height 23
type input "JSB Pizza Begal Kush 2g"
click at [724, 159] on div "Now" at bounding box center [730, 169] width 25 height 21
type input "[DATE] 2:10 PM"
click at [670, 230] on span at bounding box center [571, 222] width 306 height 21
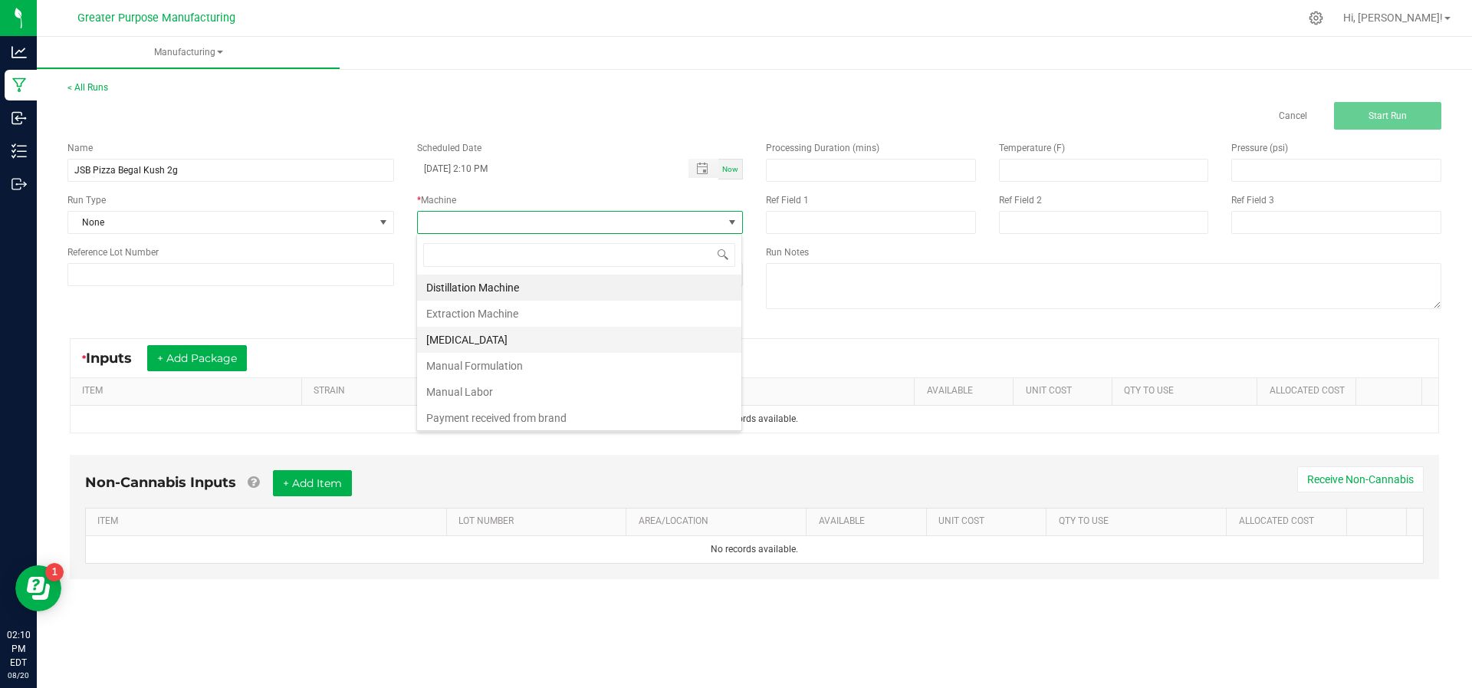
scroll to position [103, 0]
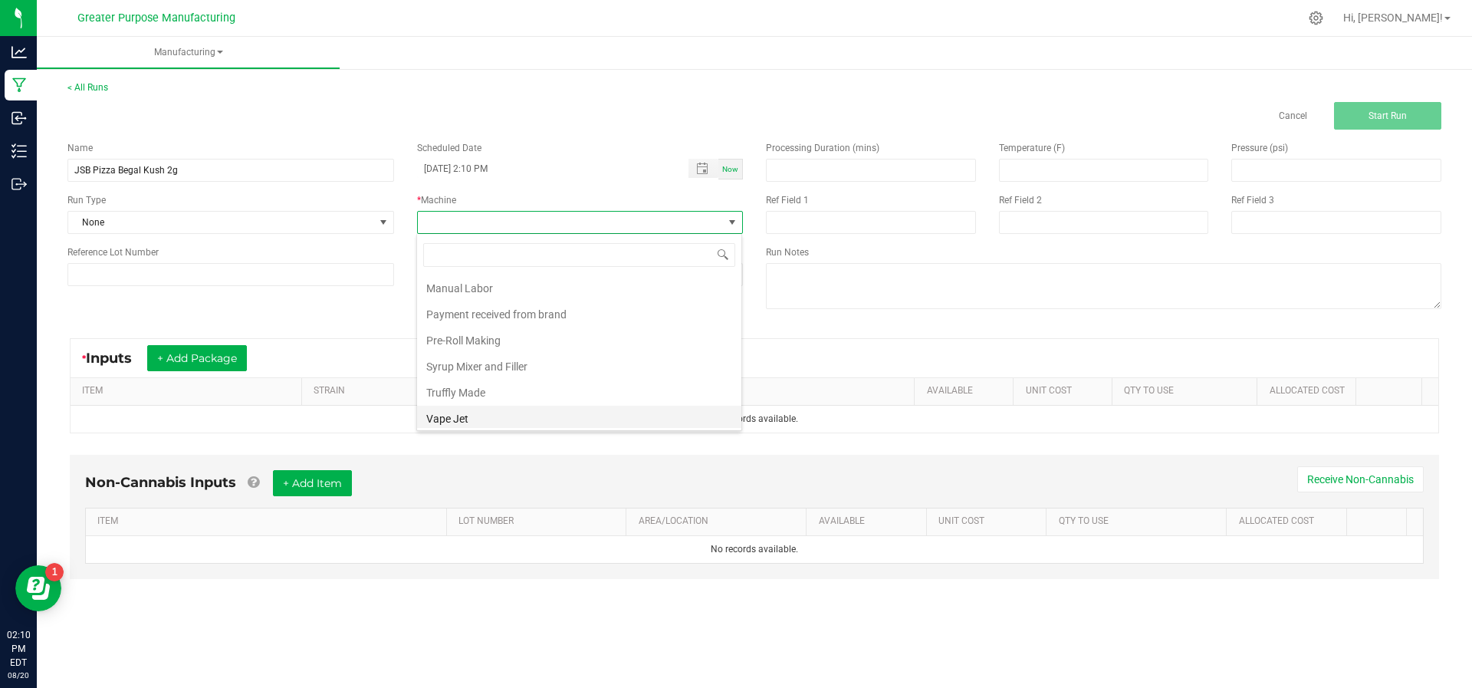
click at [576, 415] on li "Vape Jet" at bounding box center [579, 418] width 324 height 26
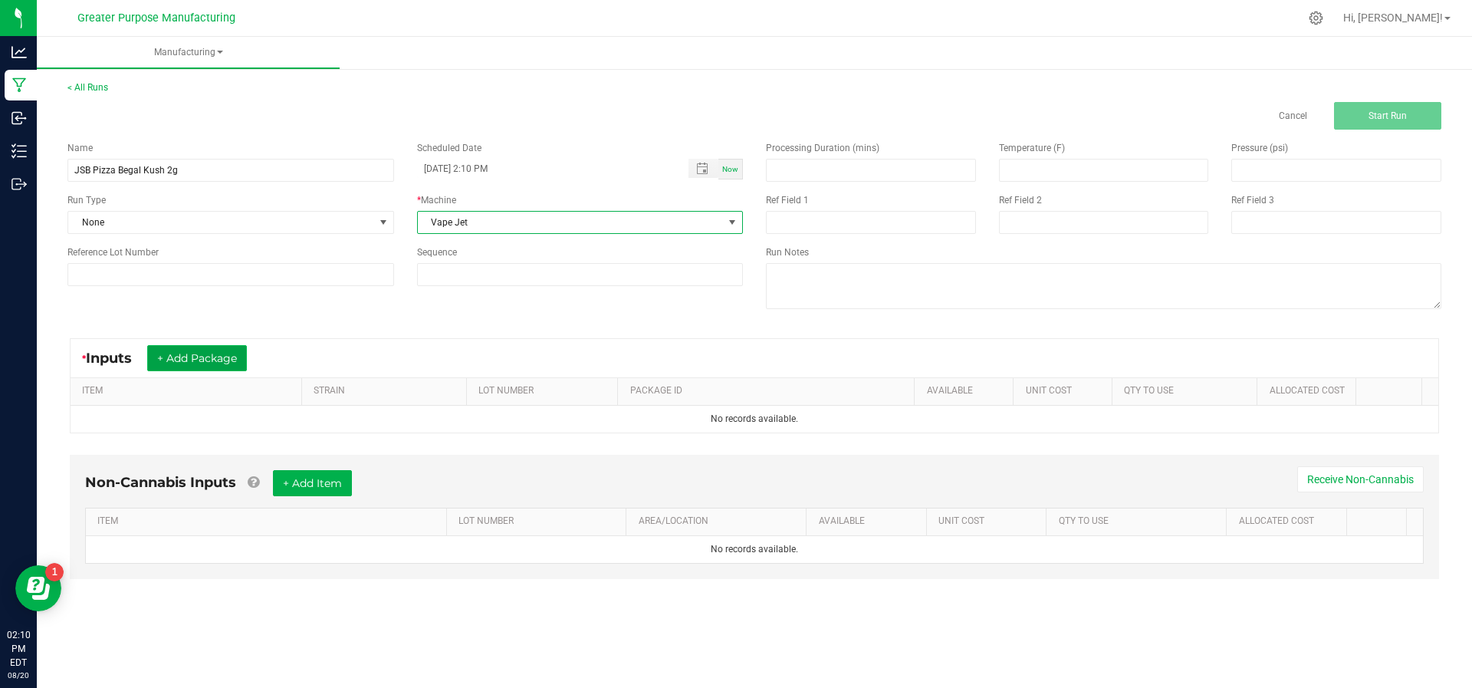
click at [172, 360] on button "+ Add Package" at bounding box center [197, 358] width 100 height 26
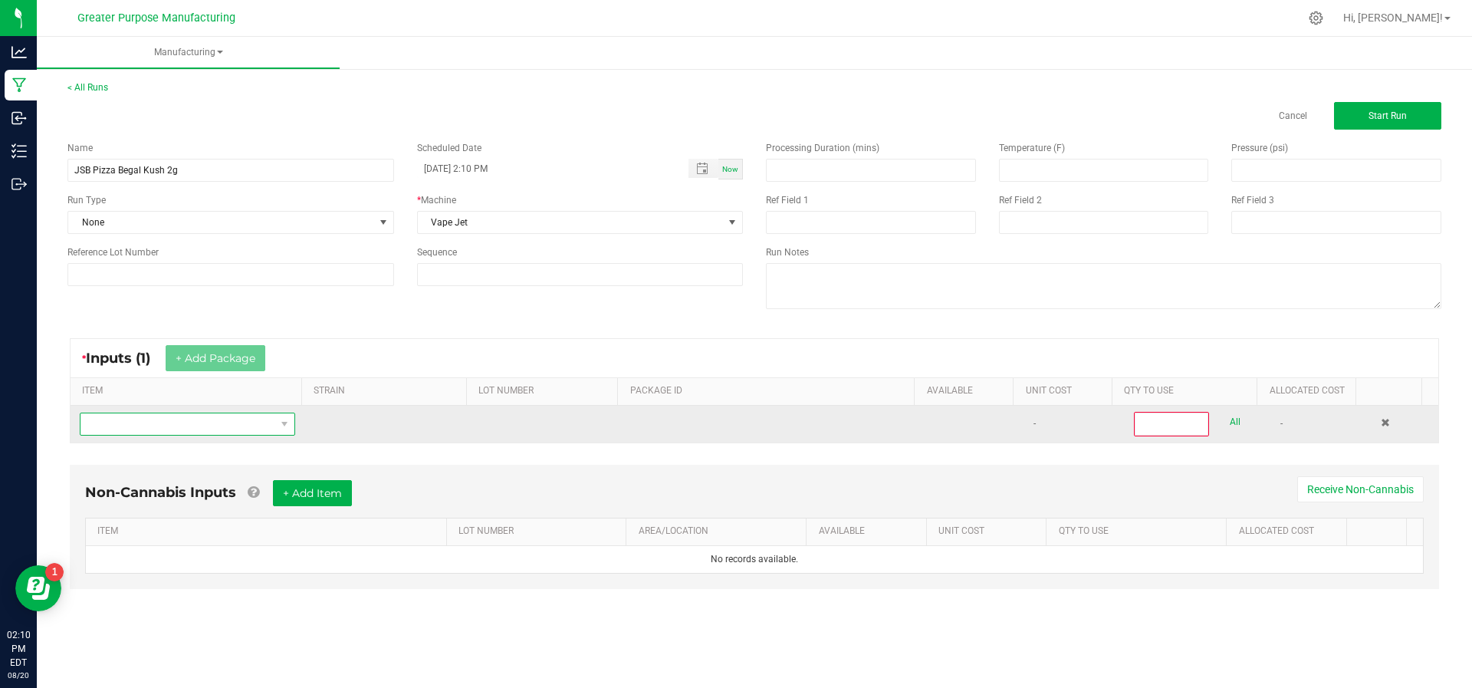
click at [172, 431] on span "NO DATA FOUND" at bounding box center [177, 423] width 195 height 21
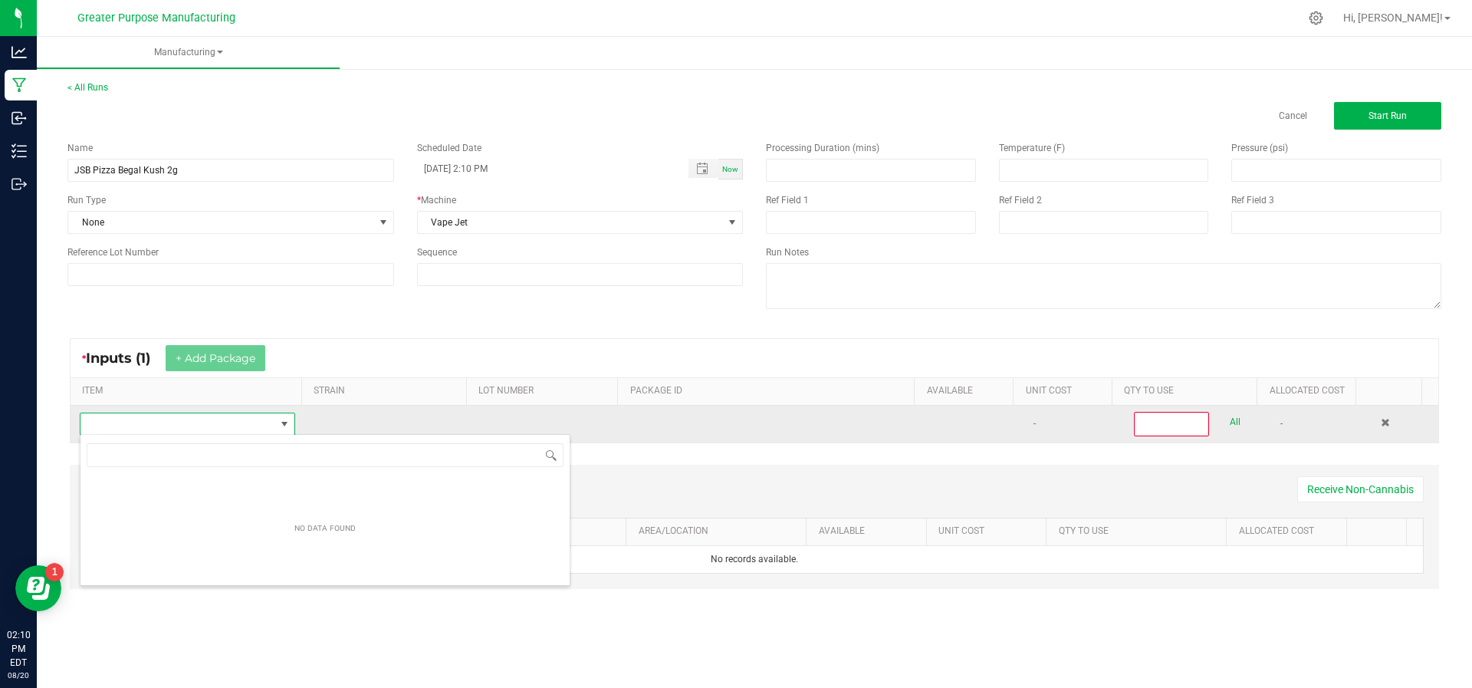
scroll to position [23, 209]
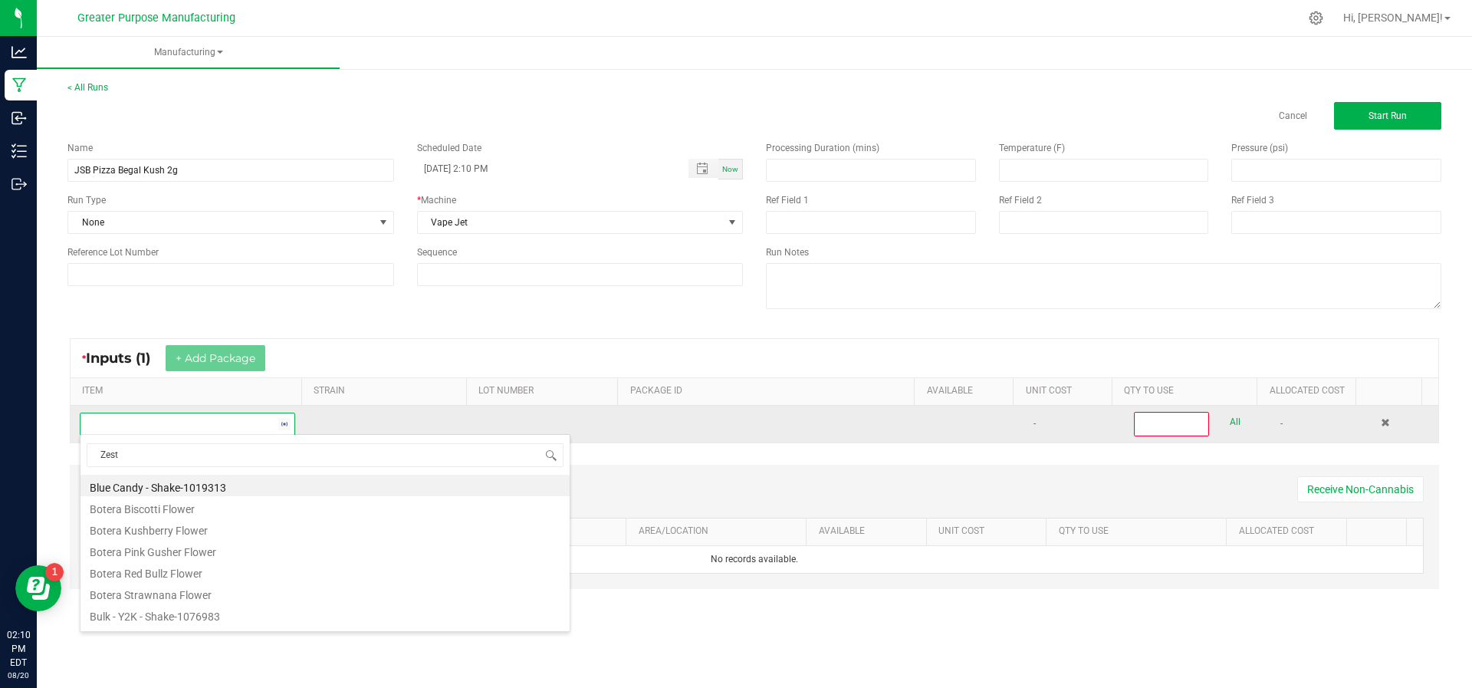
type input "Zesty"
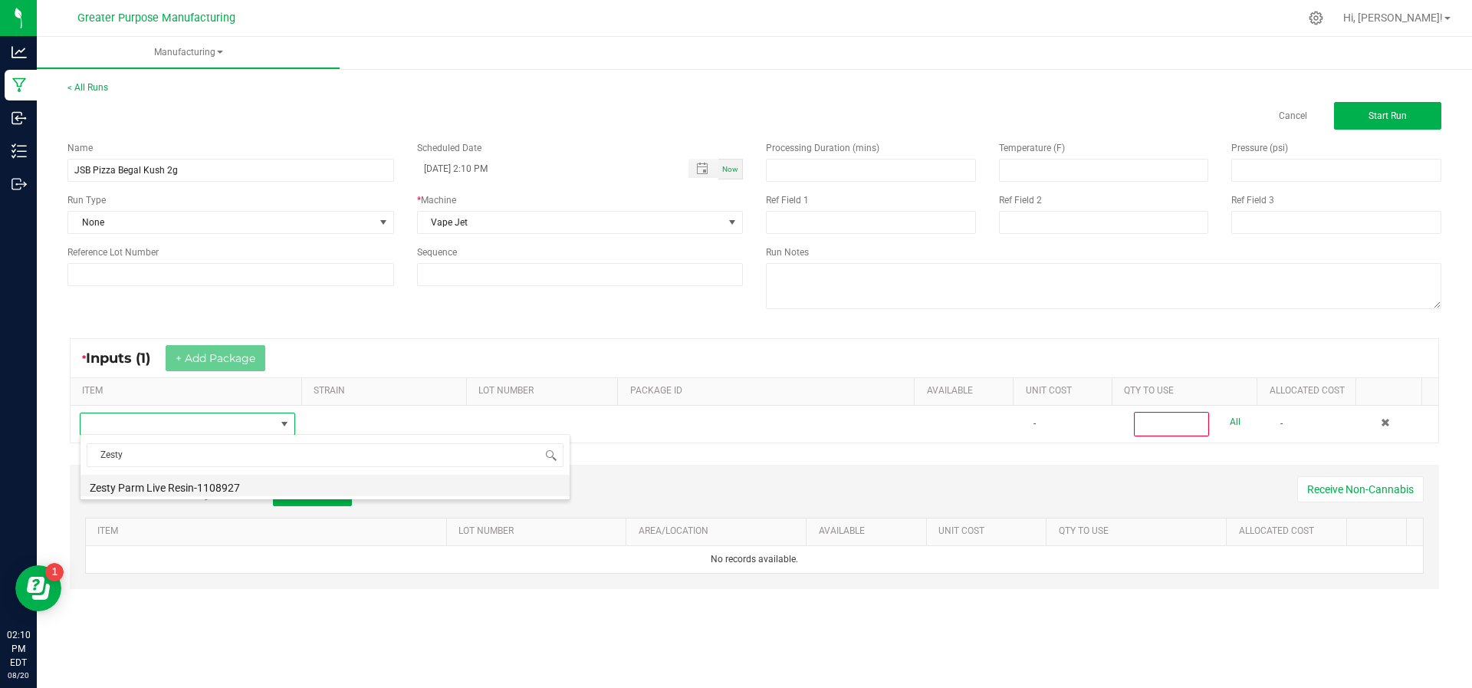
click at [158, 485] on li "Zesty Parm Live Resin-1108927" at bounding box center [324, 484] width 489 height 21
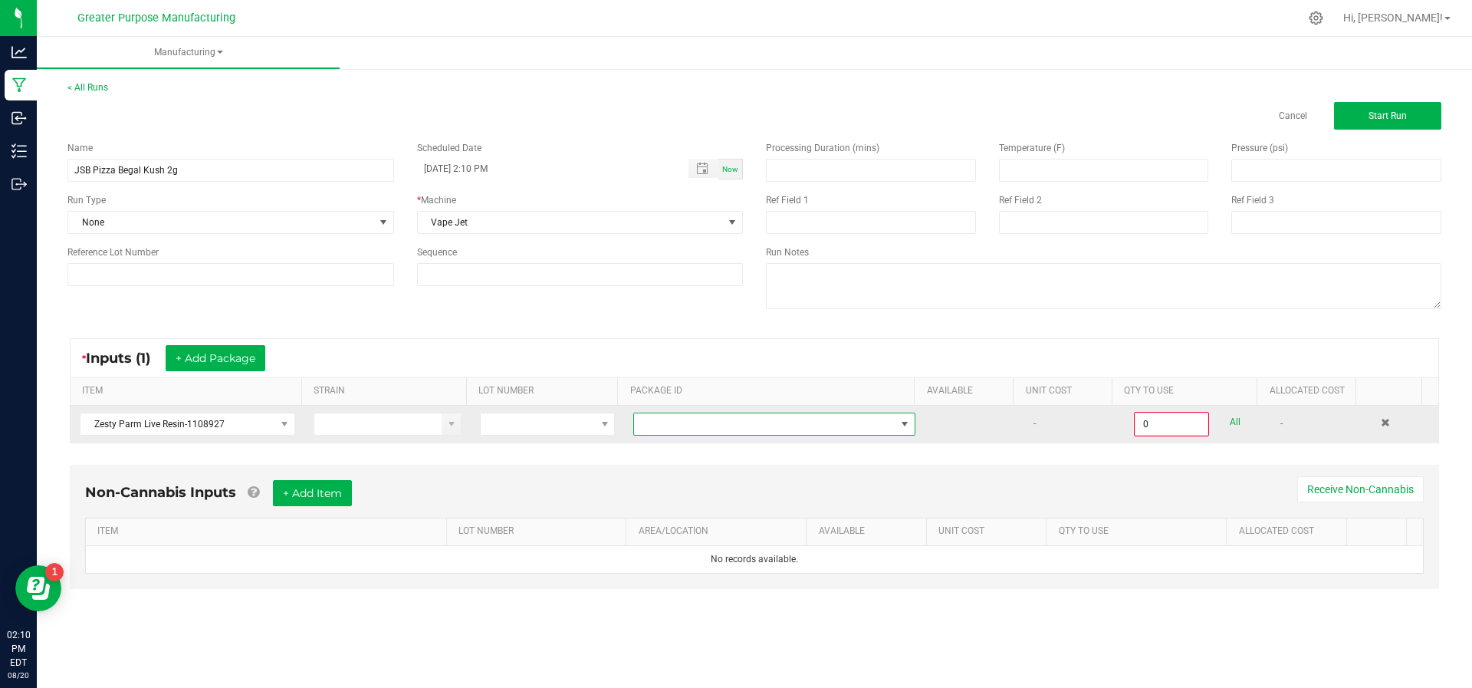
click at [745, 432] on span at bounding box center [764, 423] width 261 height 21
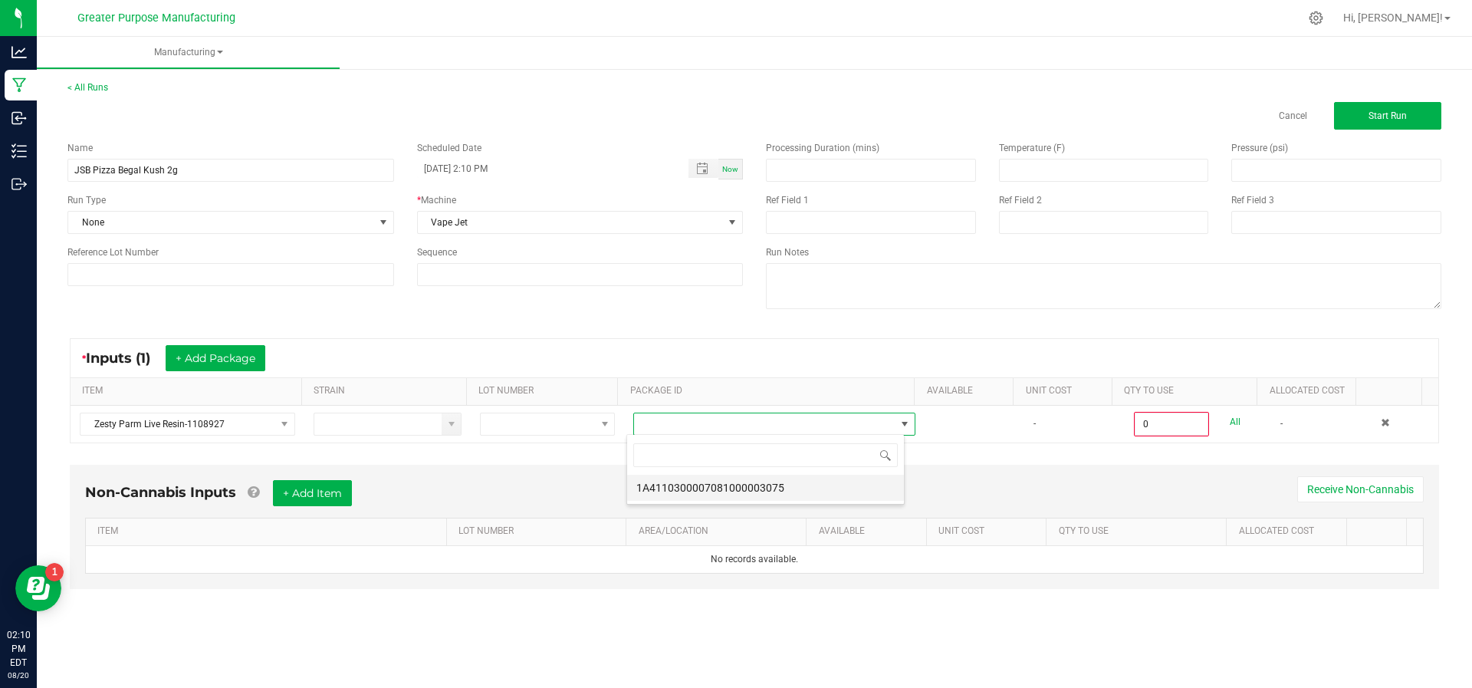
click at [745, 495] on li "1A4110300007081000003075" at bounding box center [765, 487] width 277 height 26
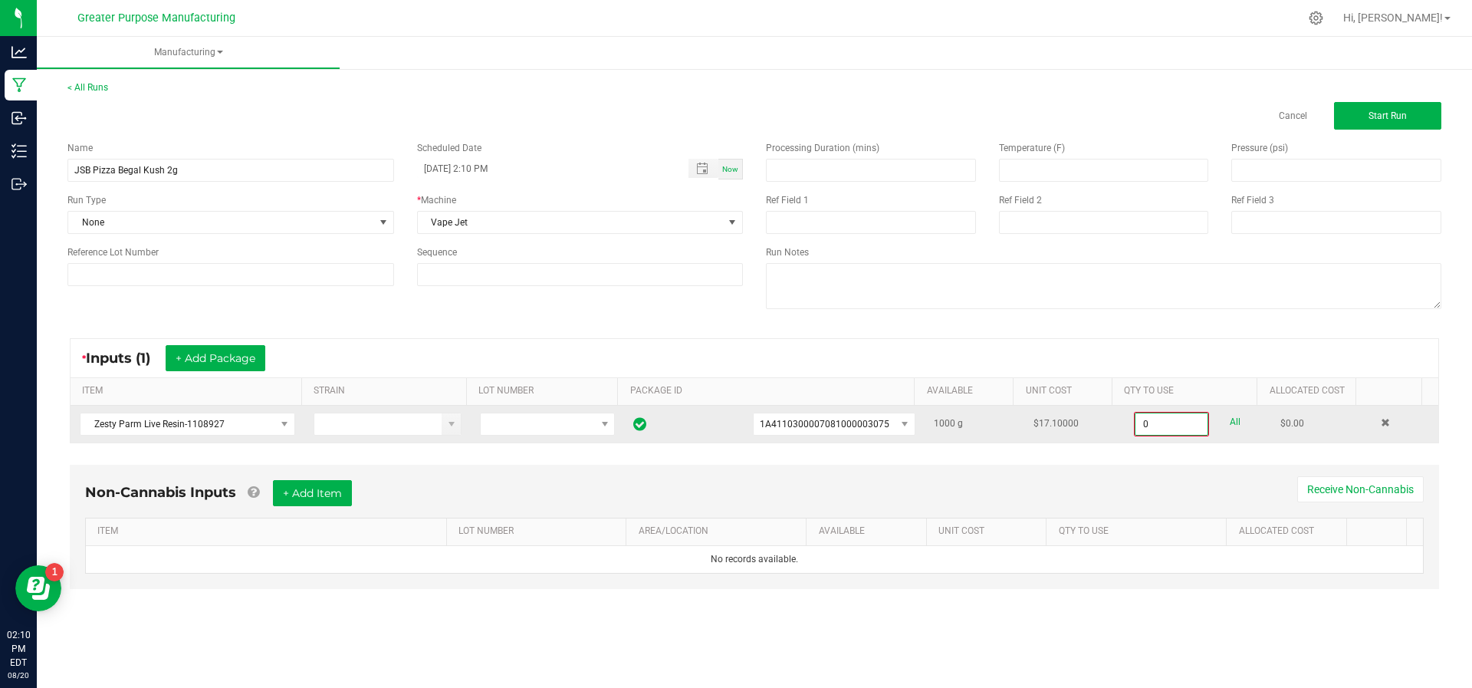
click at [1183, 422] on input "0" at bounding box center [1171, 423] width 72 height 21
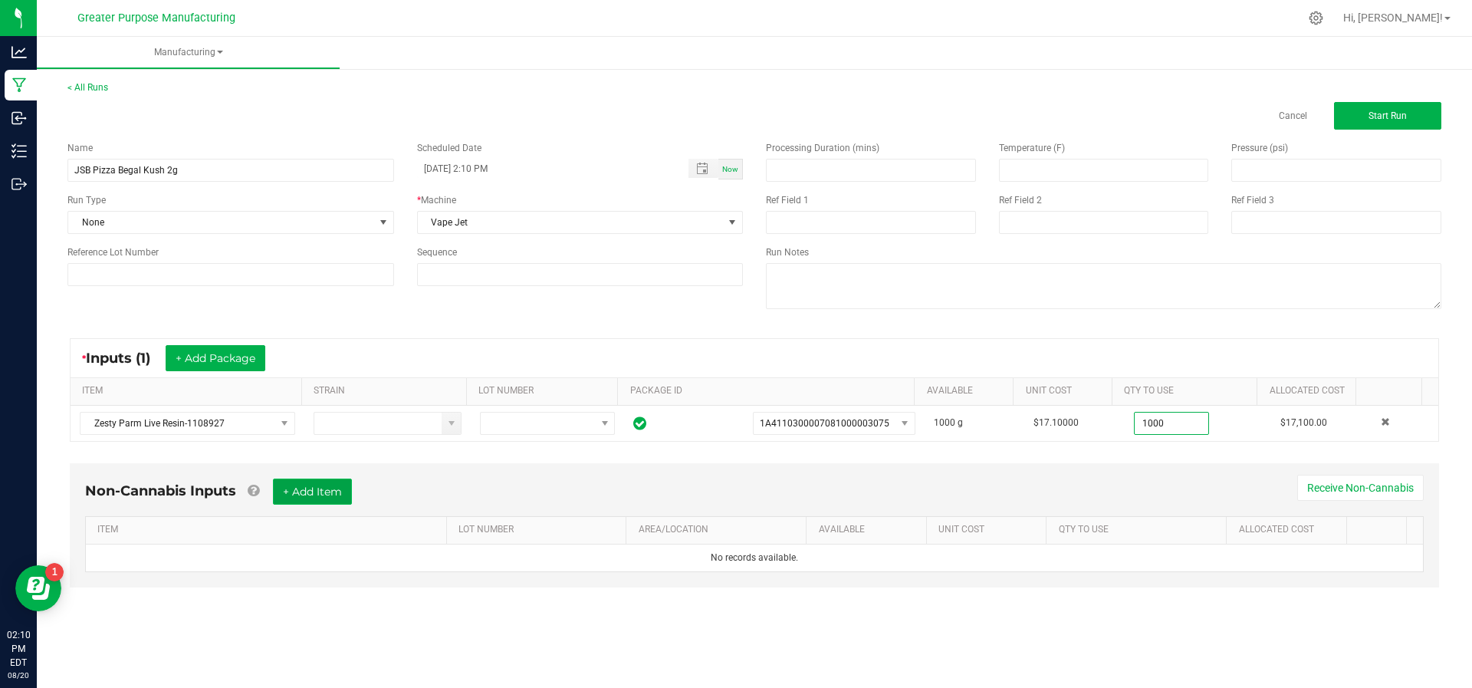
type input "1000.0000 g"
click at [332, 490] on button "+ Add Item" at bounding box center [312, 491] width 79 height 26
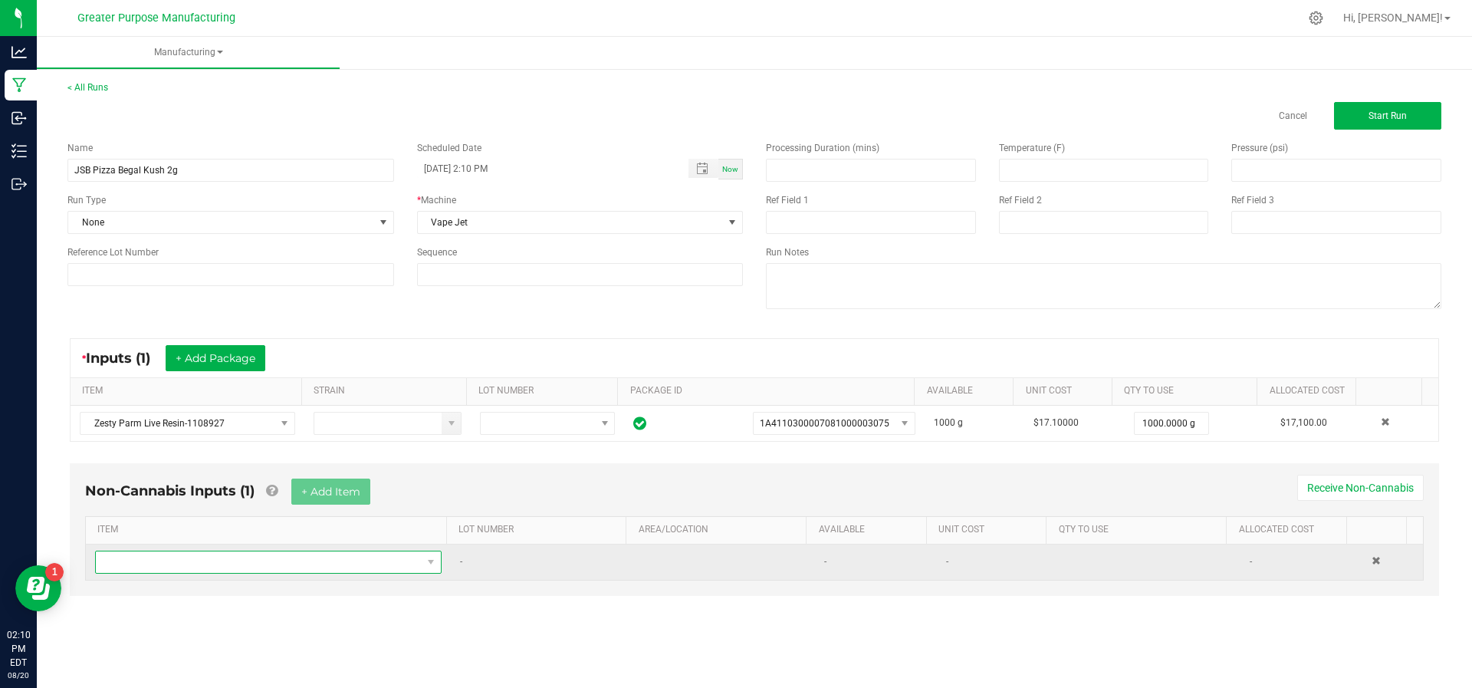
click at [319, 552] on span "NO DATA FOUND" at bounding box center [259, 561] width 326 height 21
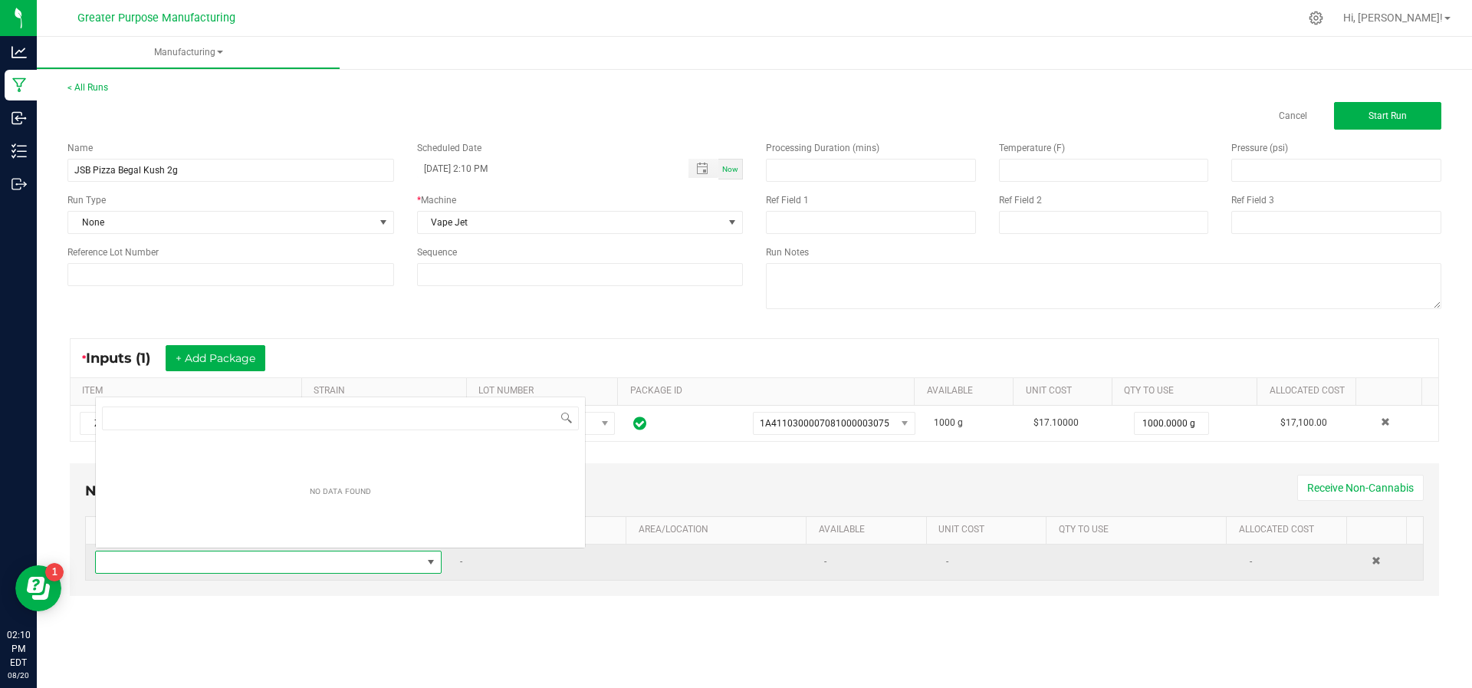
scroll to position [23, 336]
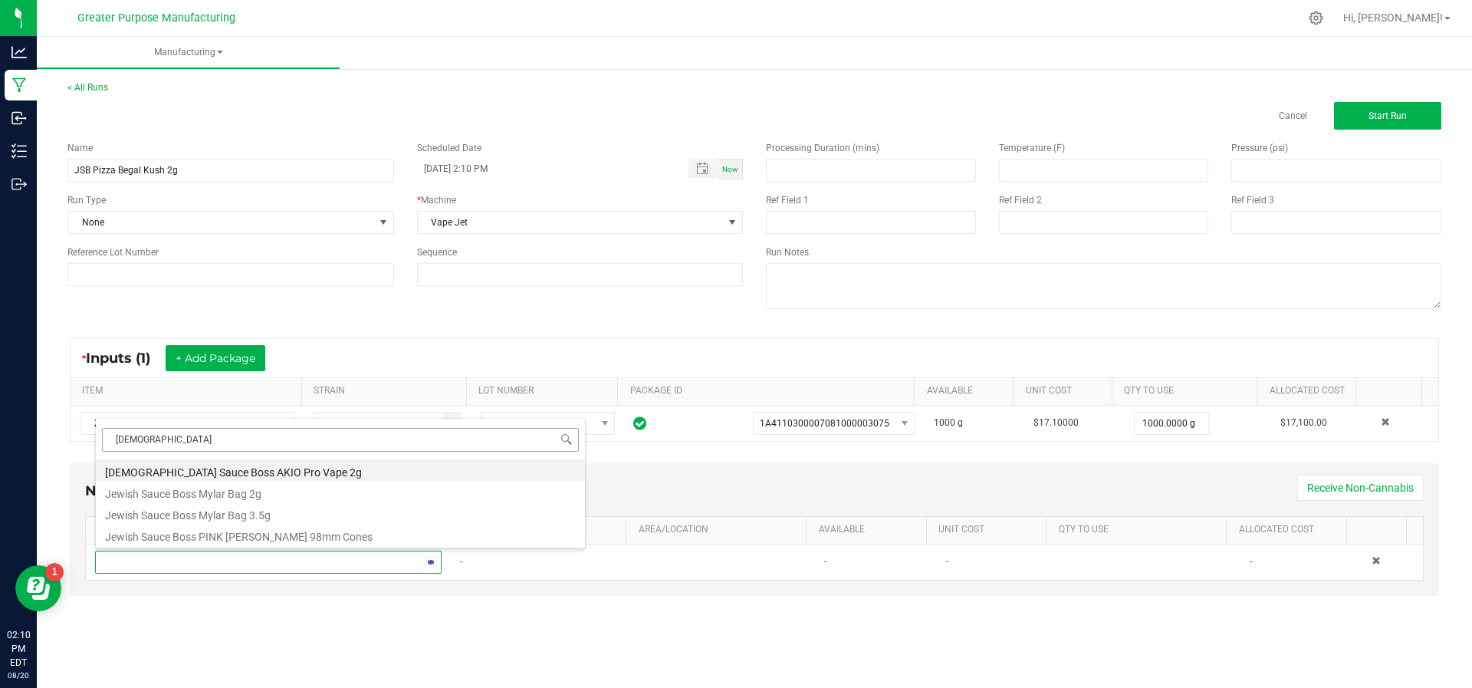
type input "[DEMOGRAPHIC_DATA]"
click at [446, 476] on li "[DEMOGRAPHIC_DATA] Sauce Boss AKIO Pro Vape 2g" at bounding box center [340, 469] width 489 height 21
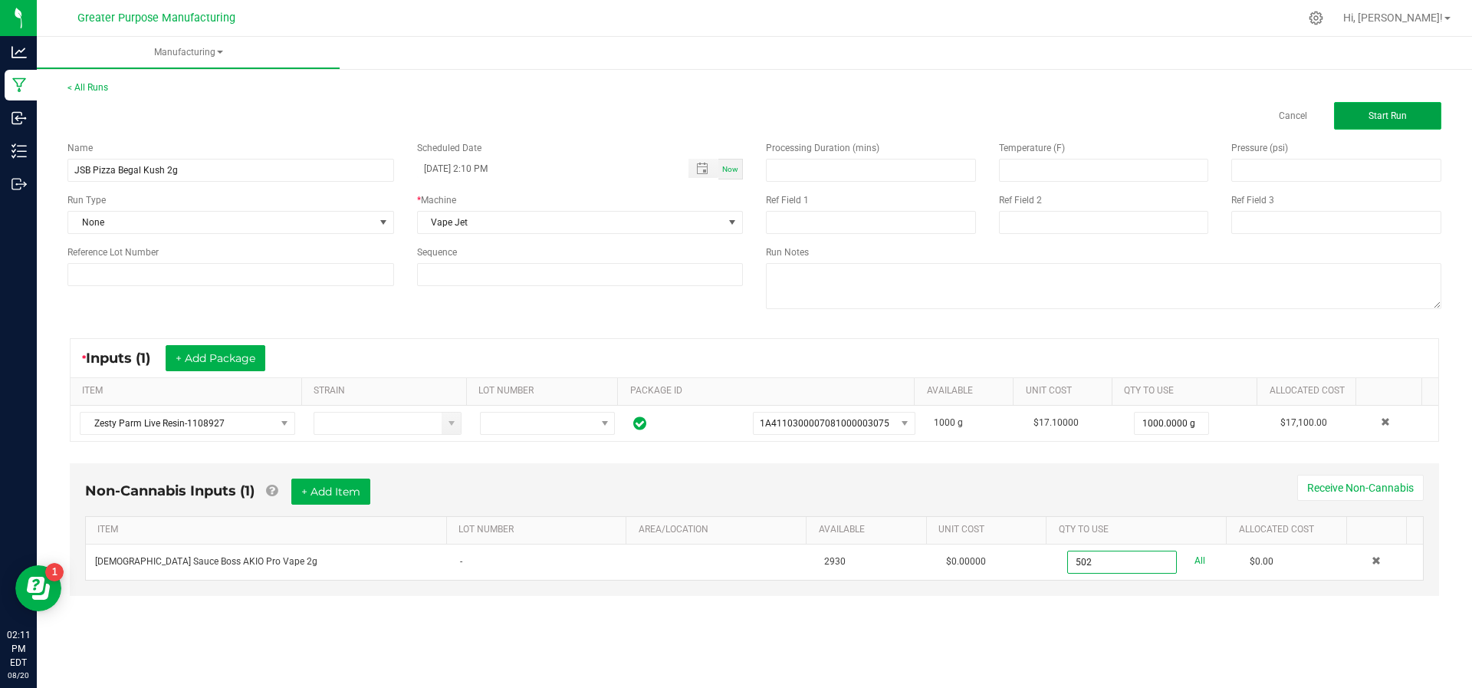
type input "502 ea"
click at [1390, 122] on button "Start Run" at bounding box center [1387, 116] width 107 height 28
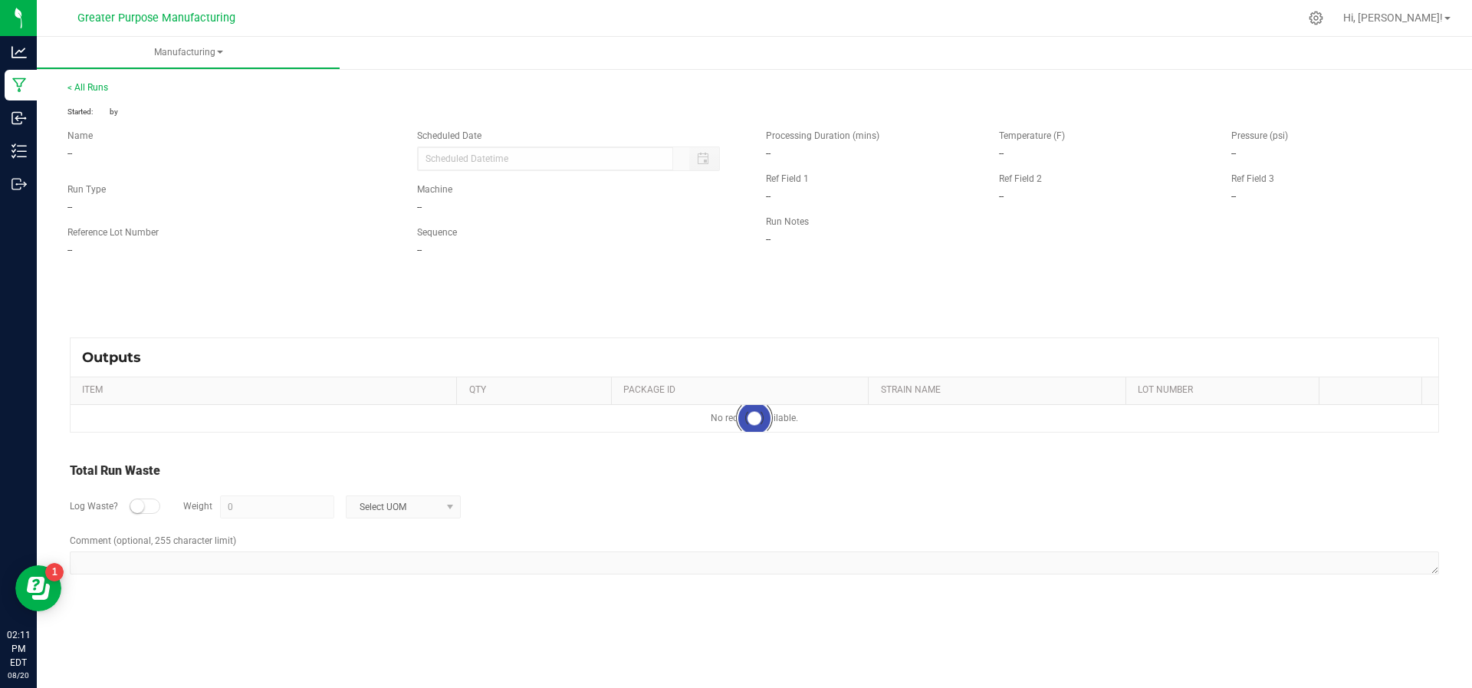
type input "[DATE] 2:10 PM"
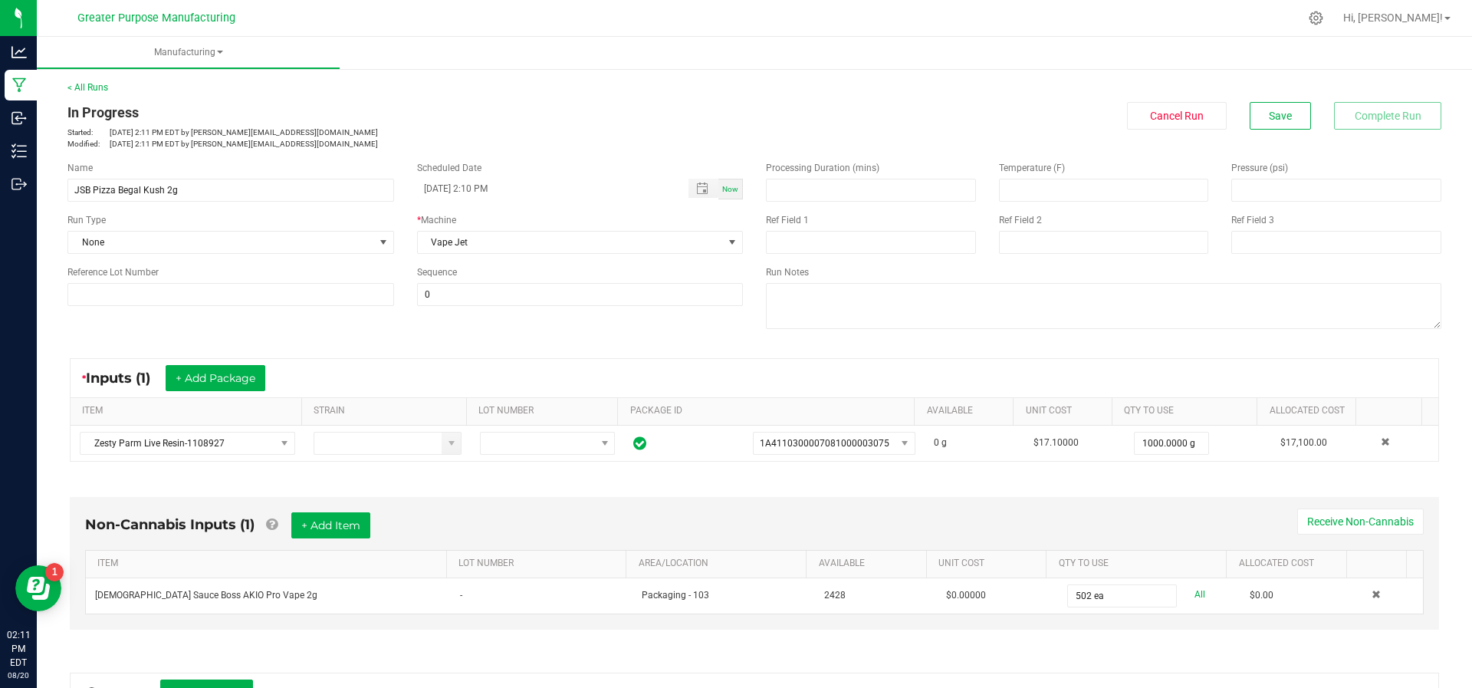
scroll to position [250, 0]
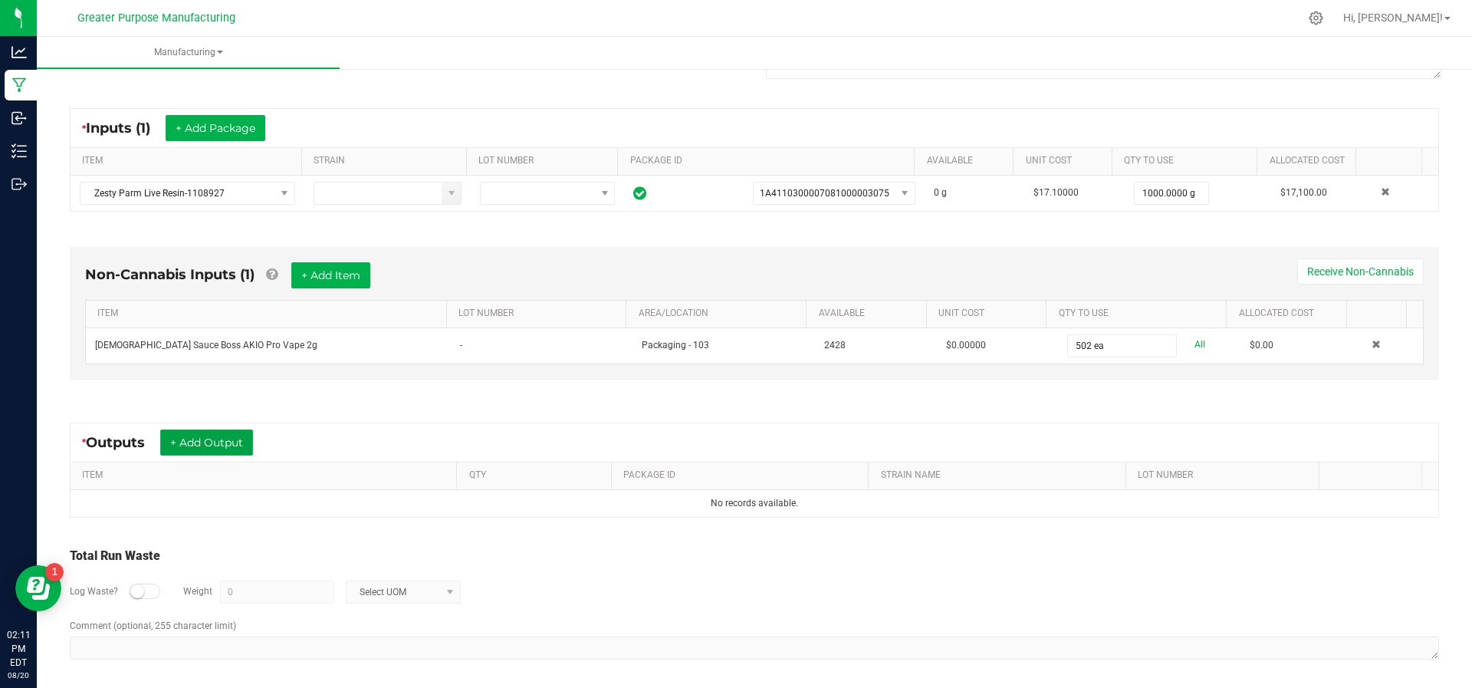
click at [191, 436] on button "+ Add Output" at bounding box center [206, 442] width 93 height 26
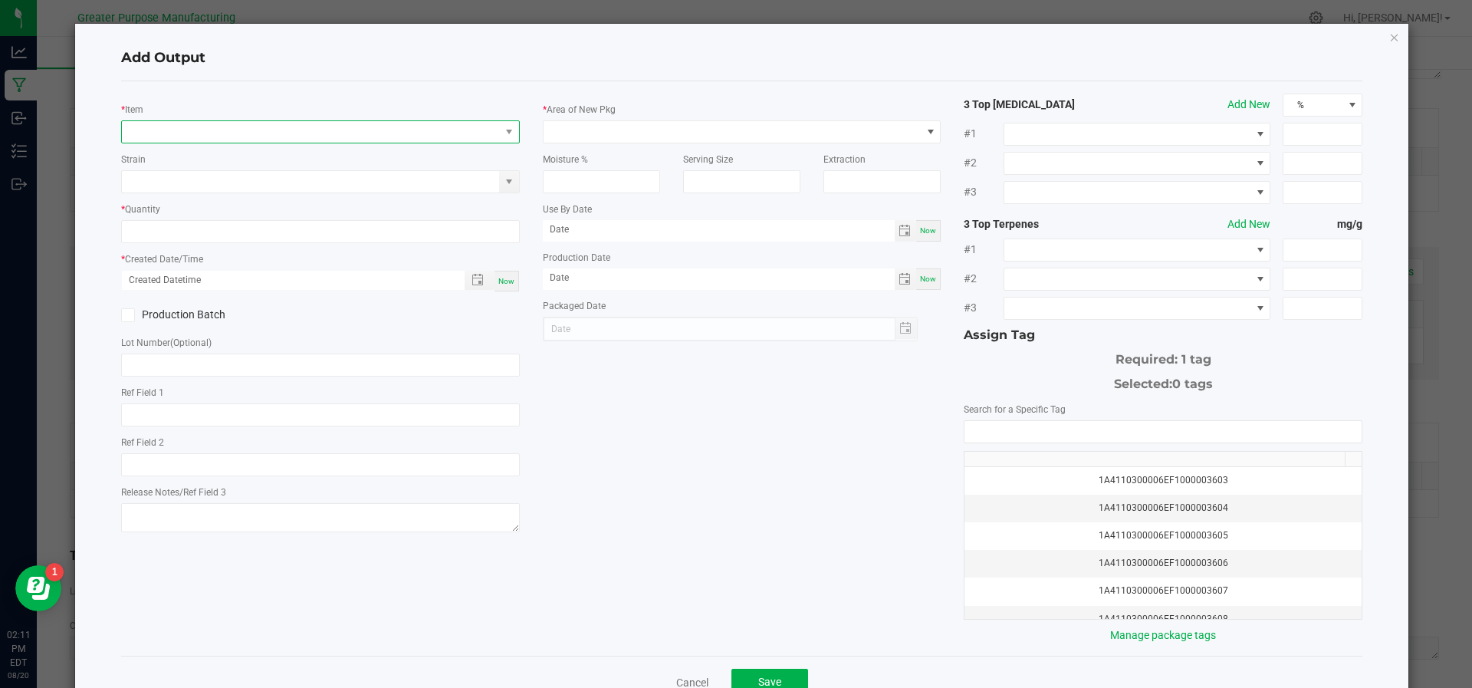
click at [222, 139] on span "NO DATA FOUND" at bounding box center [311, 131] width 378 height 21
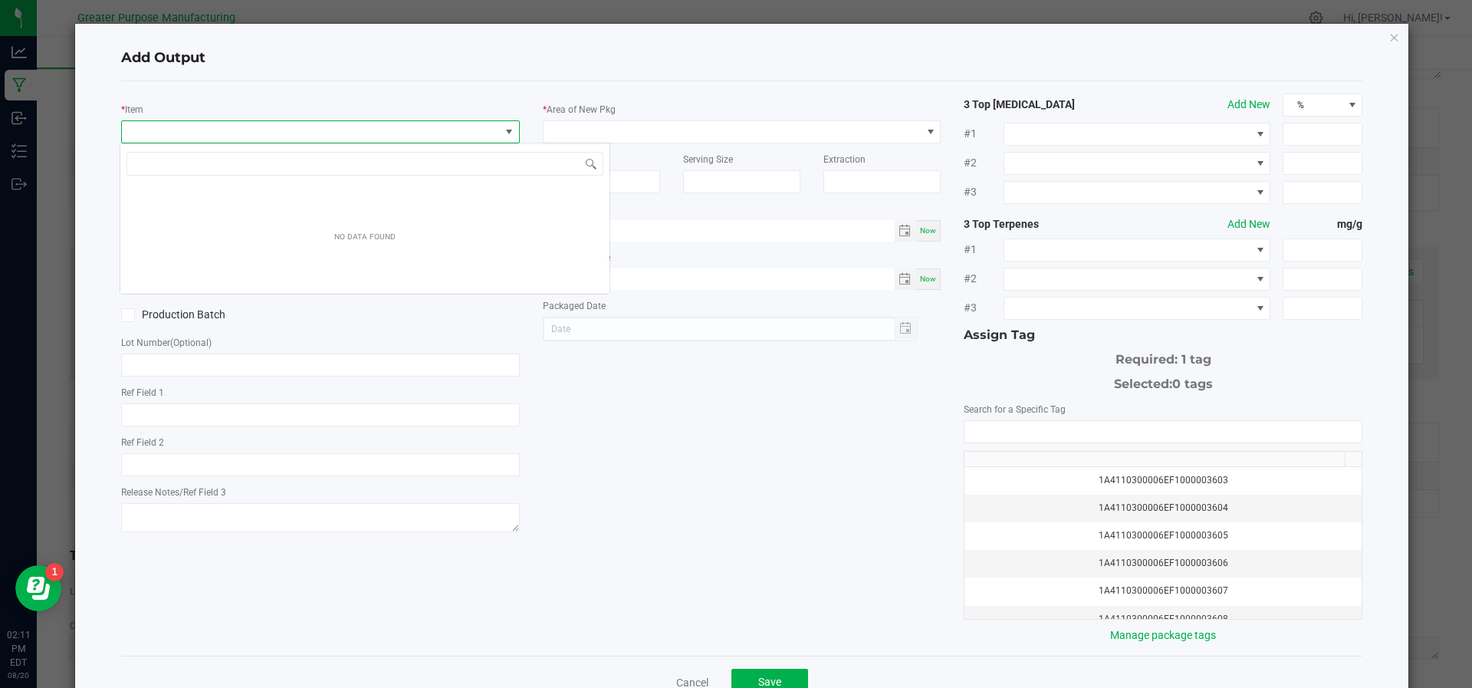
scroll to position [23, 393]
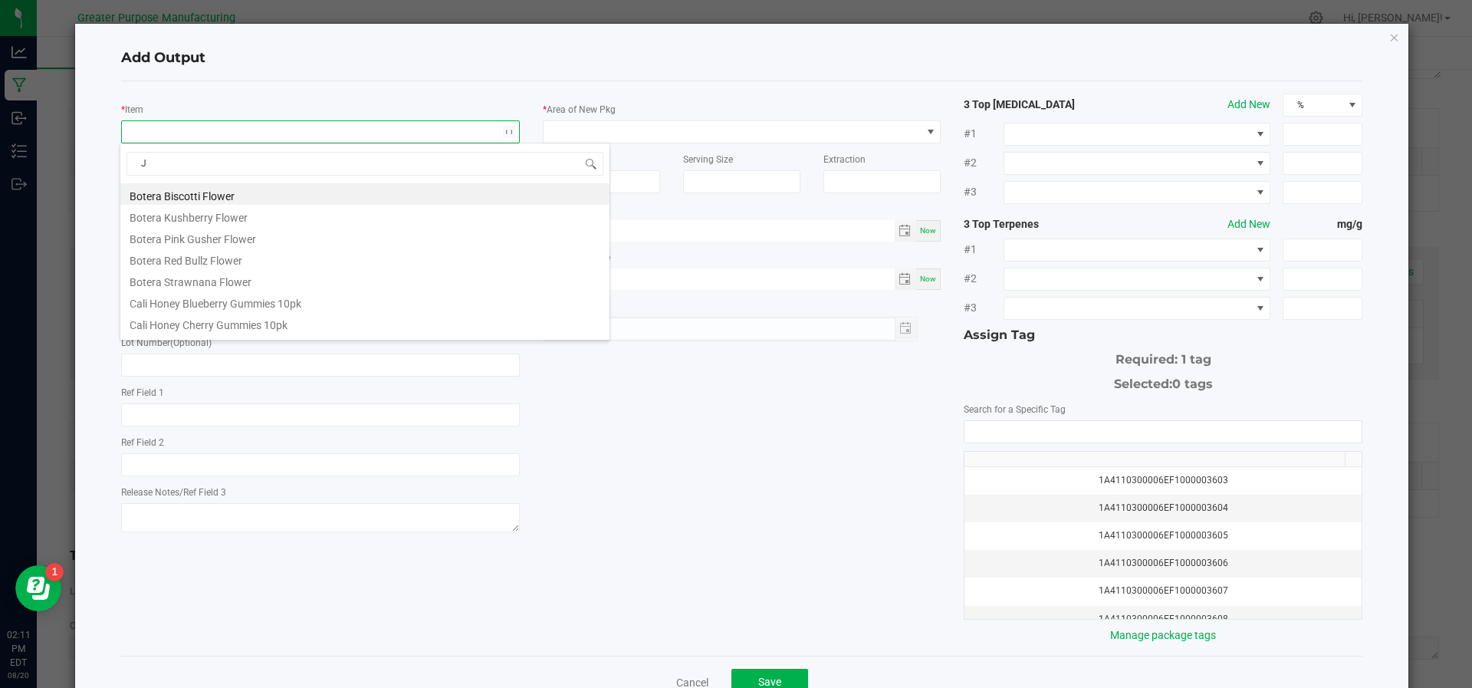
type input "Je"
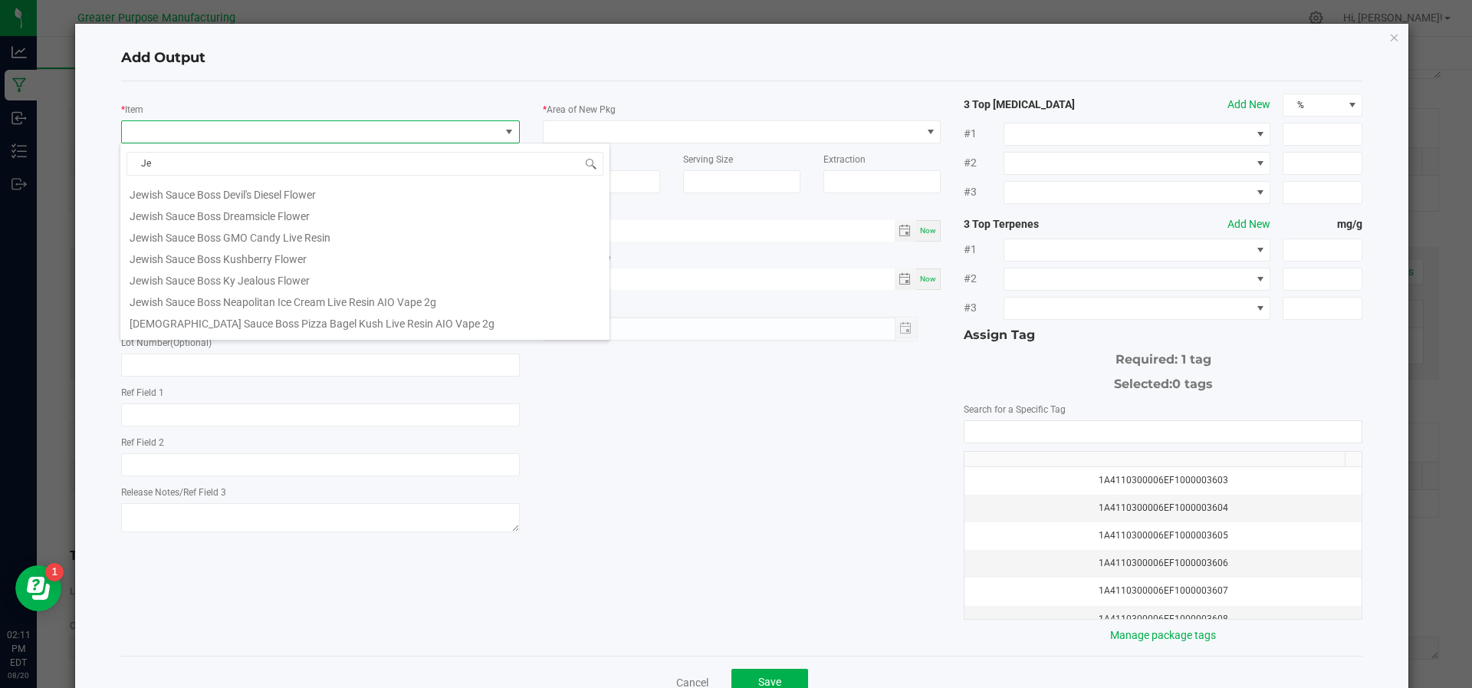
scroll to position [88, 0]
click at [212, 319] on li "[DEMOGRAPHIC_DATA] Sauce Boss Pizza Bagel Kush Live Resin AIO Vape 2g" at bounding box center [364, 320] width 489 height 21
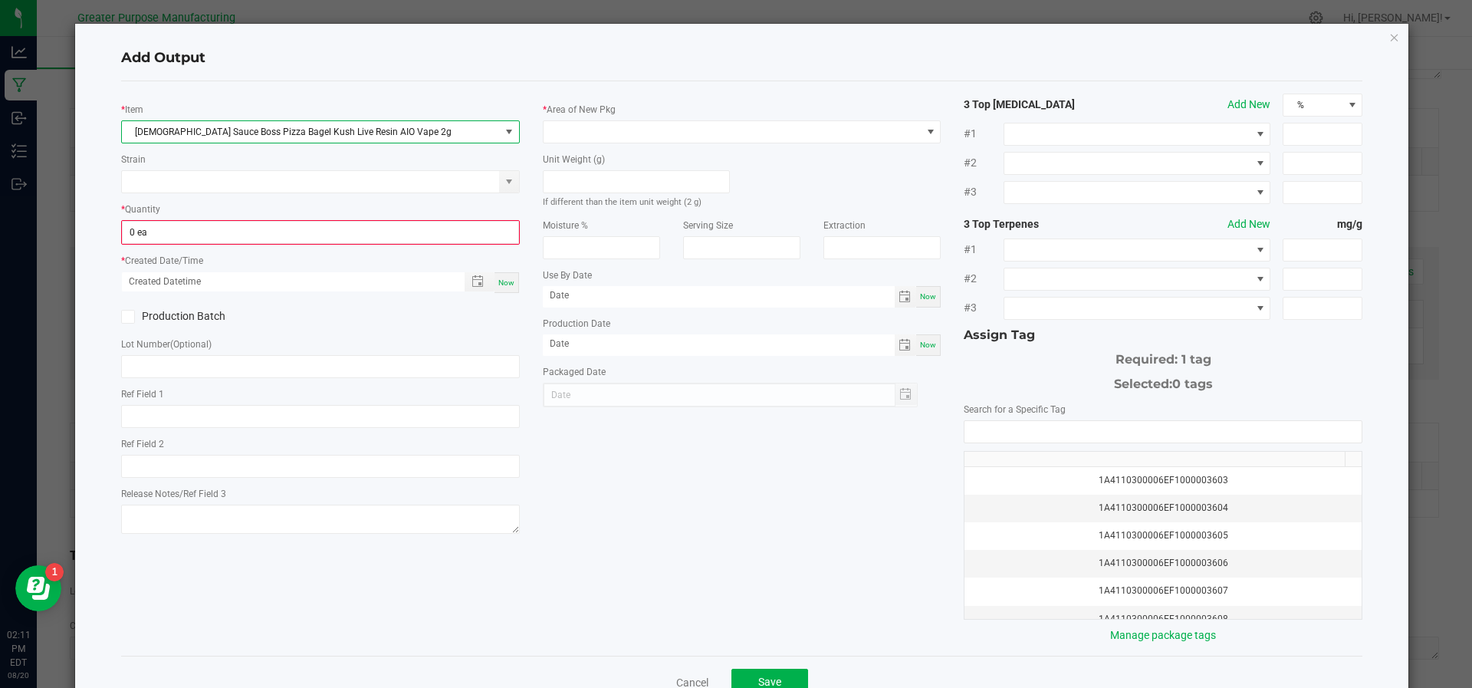
click at [131, 317] on span at bounding box center [128, 317] width 14 height 14
click at [0, 0] on input "Production Batch" at bounding box center [0, 0] width 0 height 0
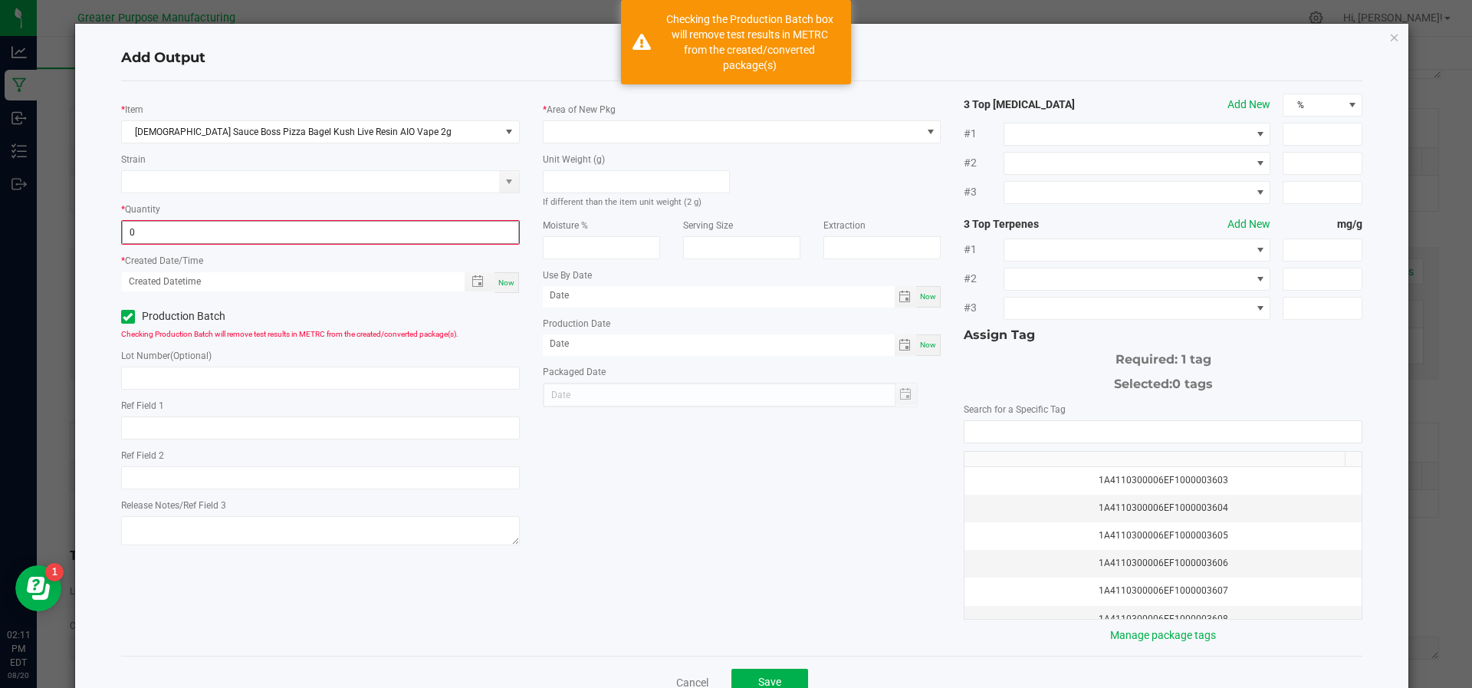
click at [295, 231] on input "0" at bounding box center [320, 232] width 395 height 21
type input "500 ea"
click at [500, 287] on div "Now" at bounding box center [506, 281] width 25 height 21
type input "[DATE] 2:11 PM"
type input "[DATE]"
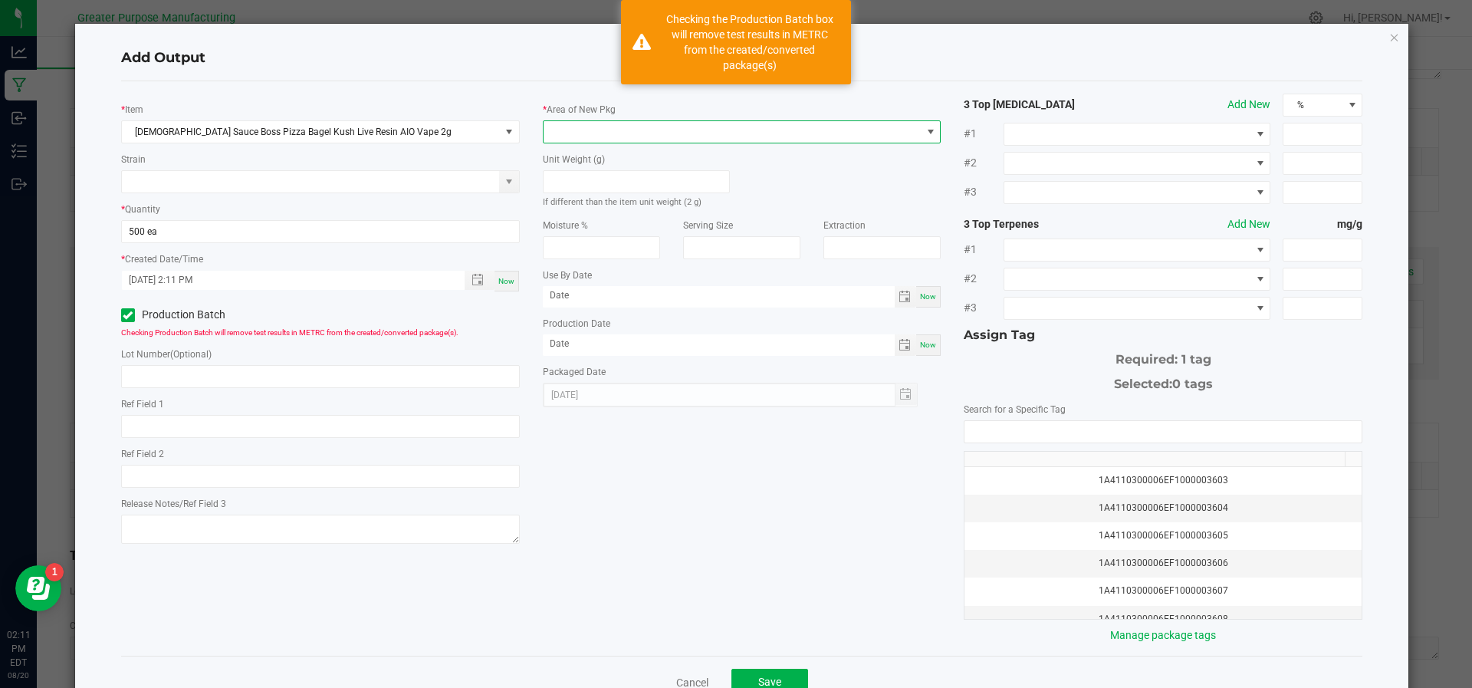
click at [622, 130] on span at bounding box center [732, 131] width 378 height 21
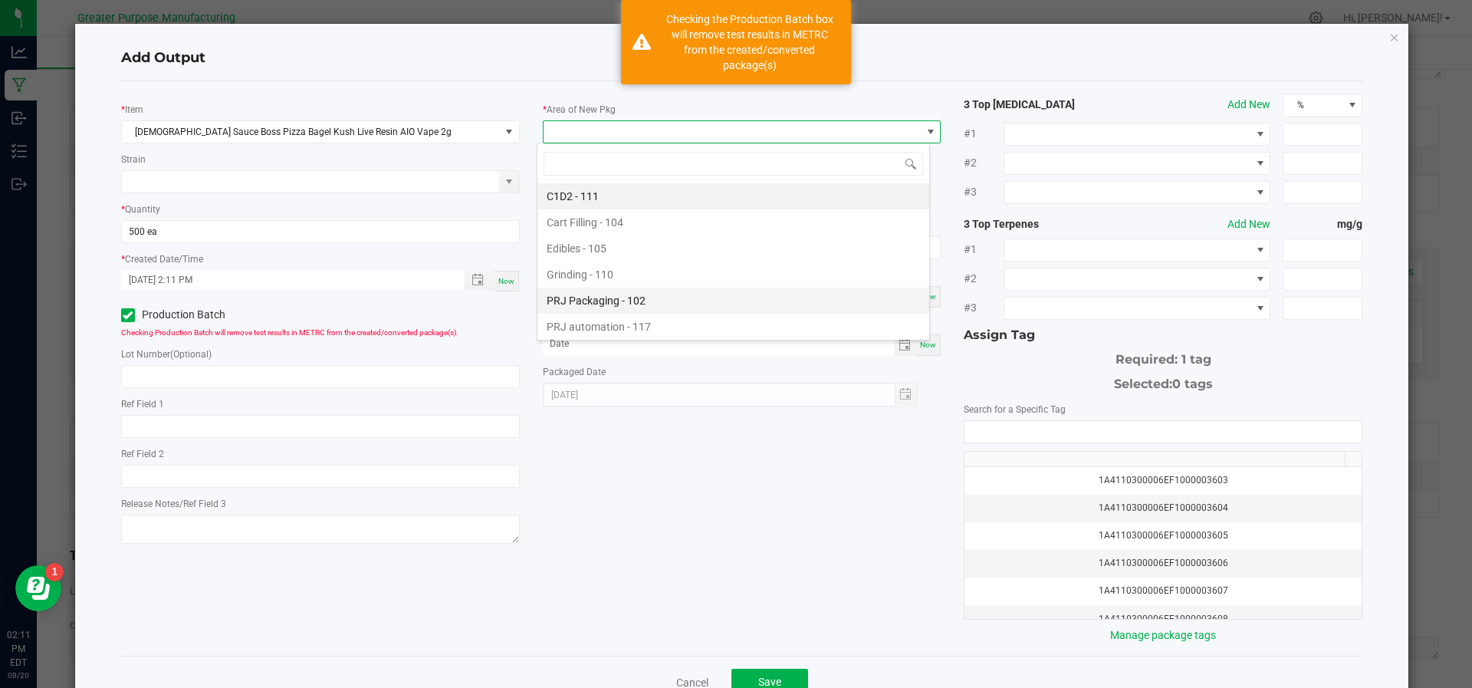
scroll to position [103, 0]
click at [592, 310] on li "Storage 1 - 106" at bounding box center [733, 301] width 392 height 26
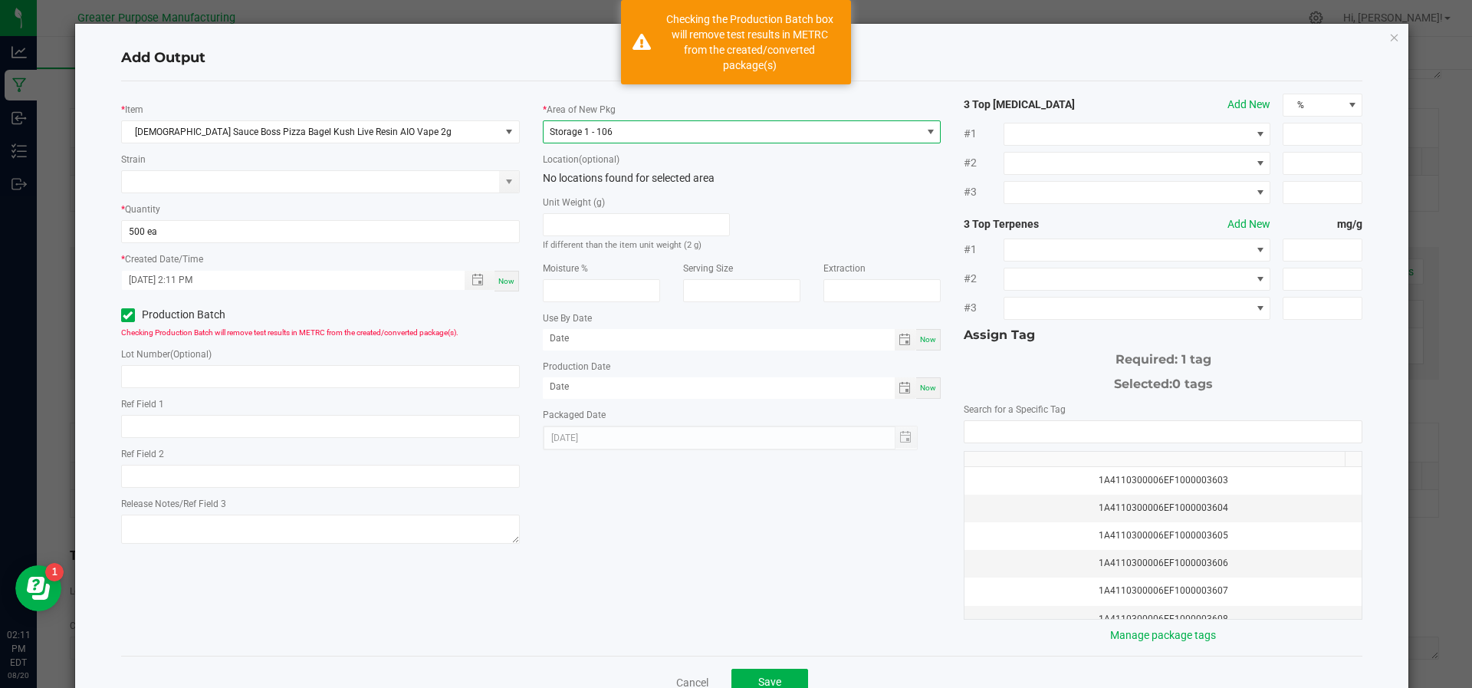
click at [643, 136] on span "Storage 1 - 106" at bounding box center [732, 131] width 378 height 21
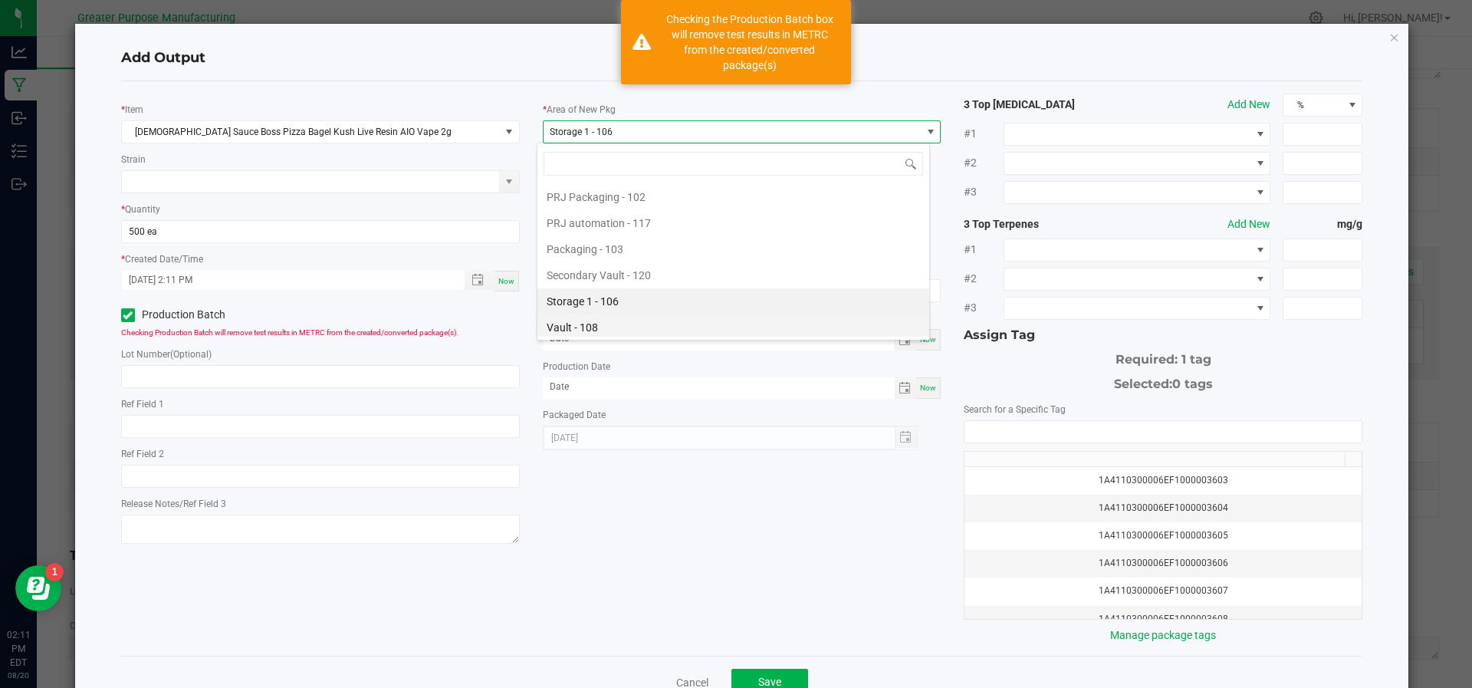
click at [599, 325] on li "Vault - 108" at bounding box center [733, 327] width 392 height 26
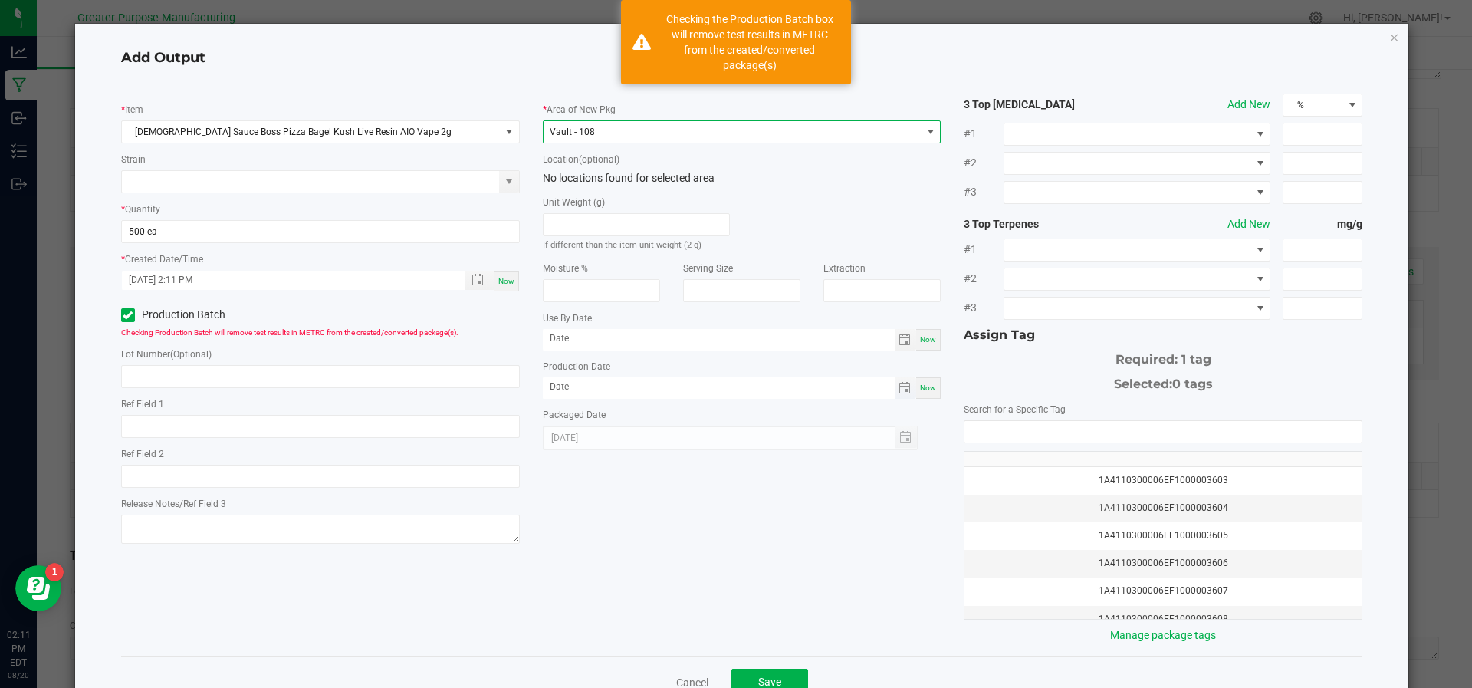
click at [905, 386] on span "Toggle calendar" at bounding box center [905, 387] width 22 height 21
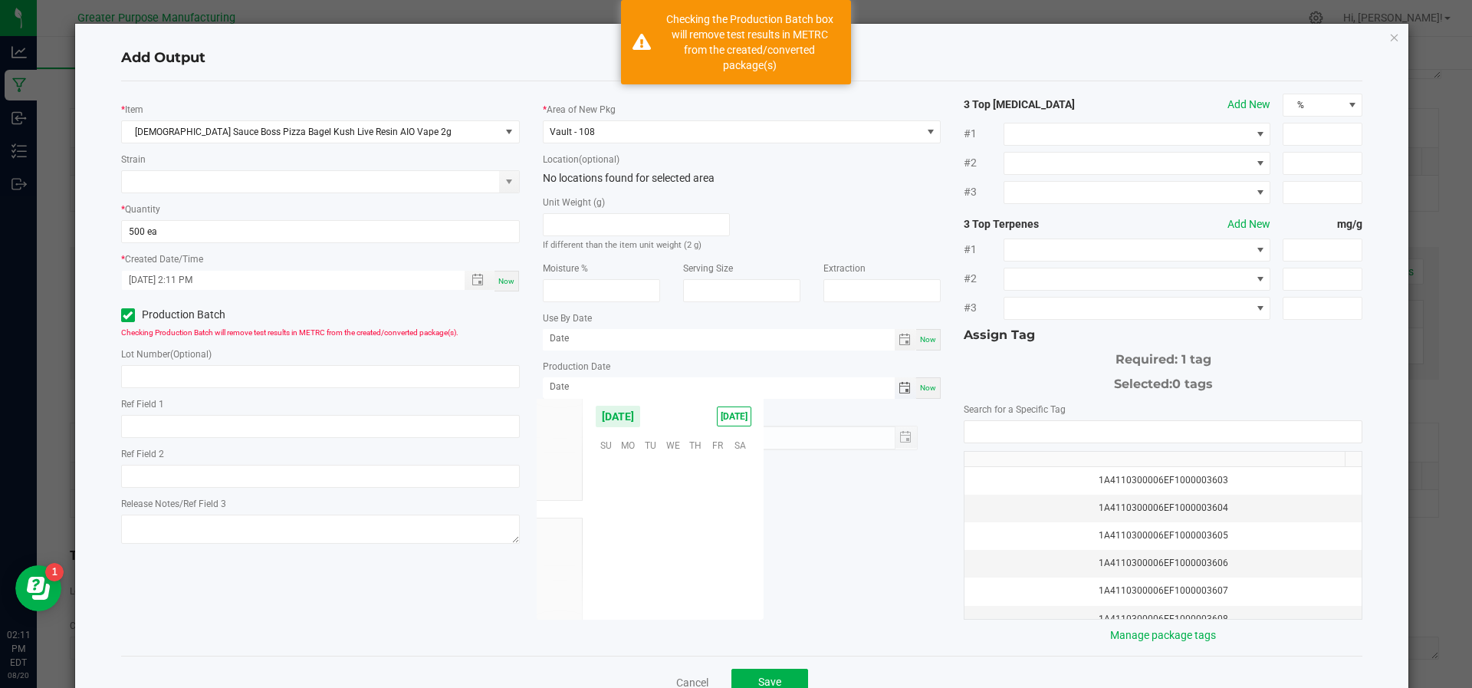
scroll to position [248407, 0]
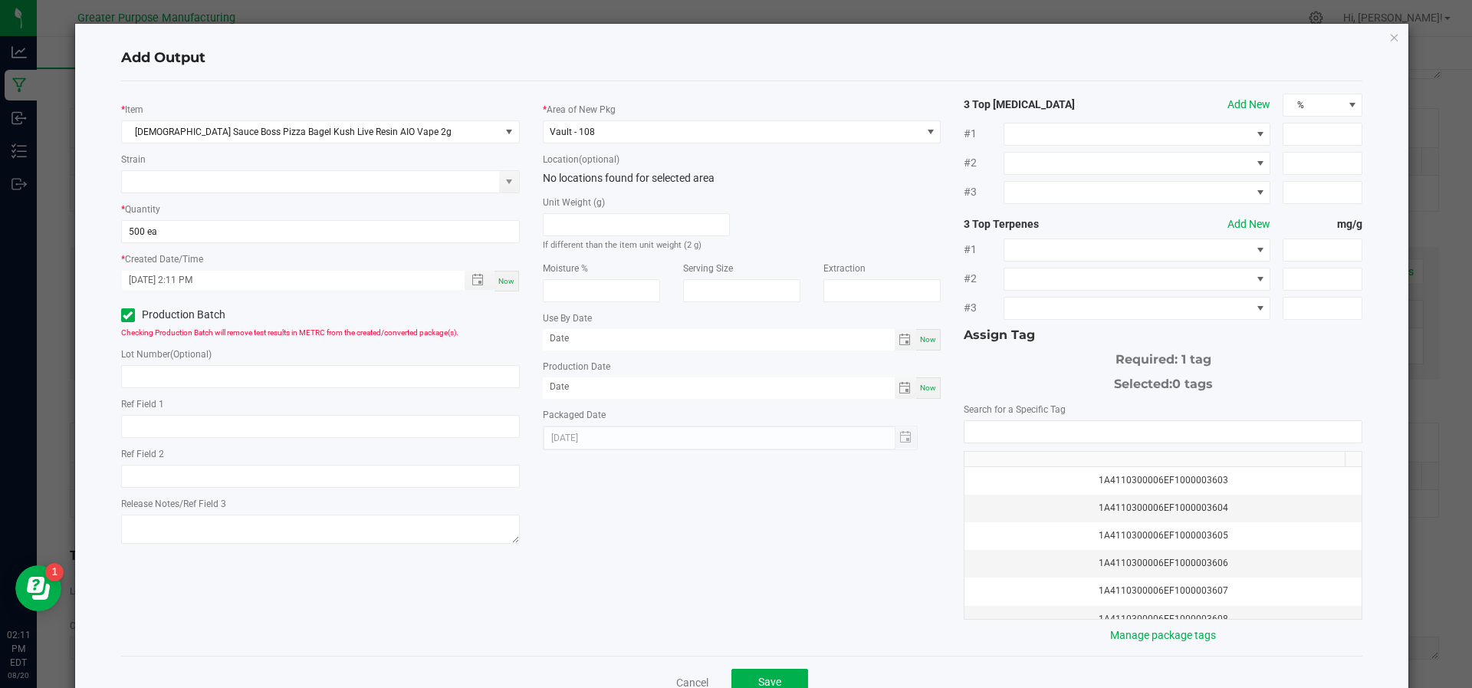
click at [920, 394] on div "Now" at bounding box center [928, 387] width 25 height 21
type input "[DATE]"
click at [989, 430] on input "NO DATA FOUND" at bounding box center [1162, 431] width 397 height 21
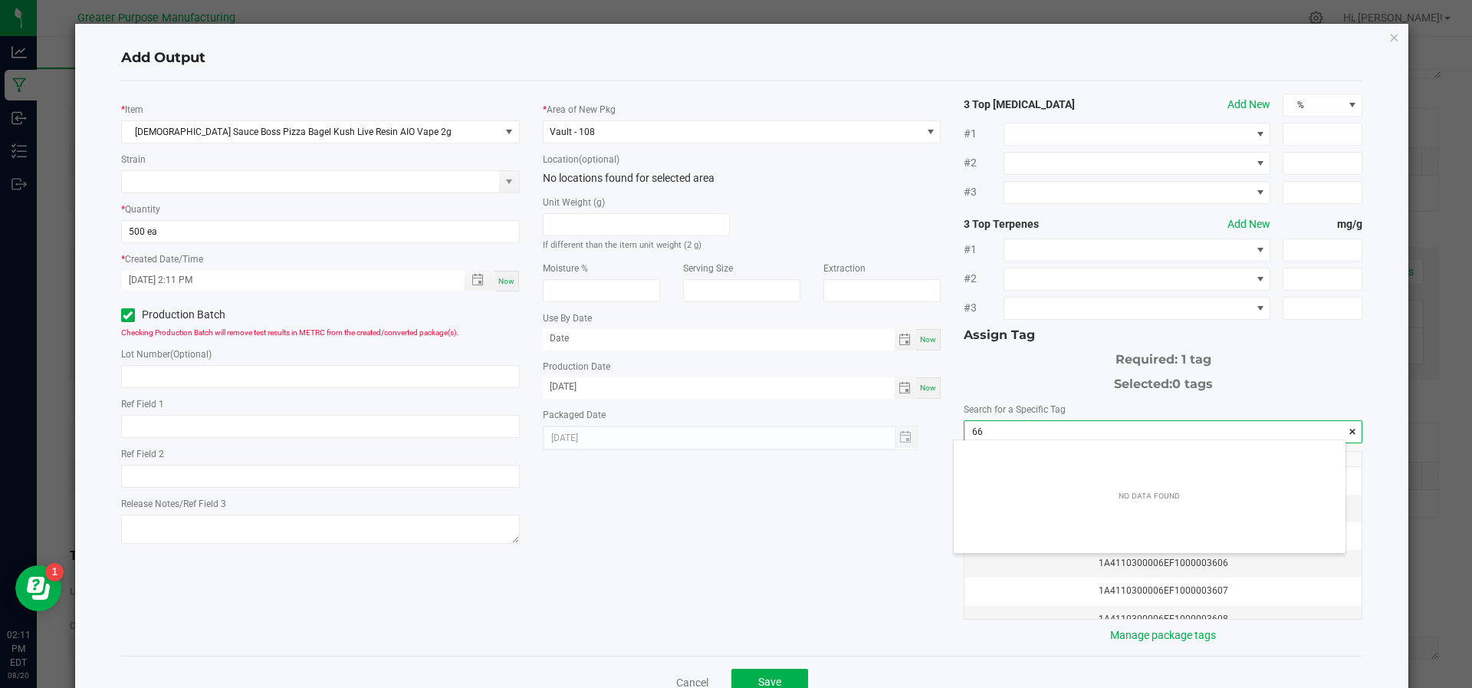
scroll to position [21, 392]
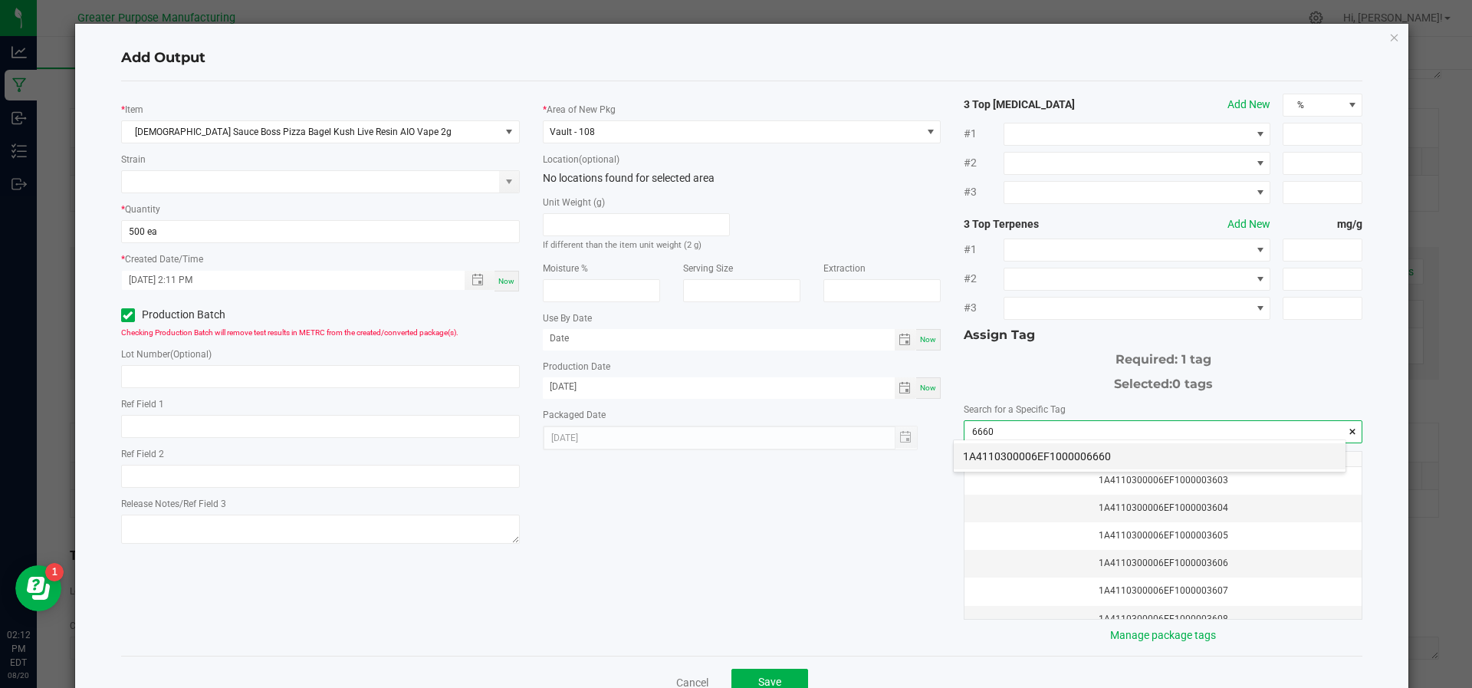
click at [995, 455] on li "1A4110300006EF1000006660" at bounding box center [1149, 456] width 392 height 26
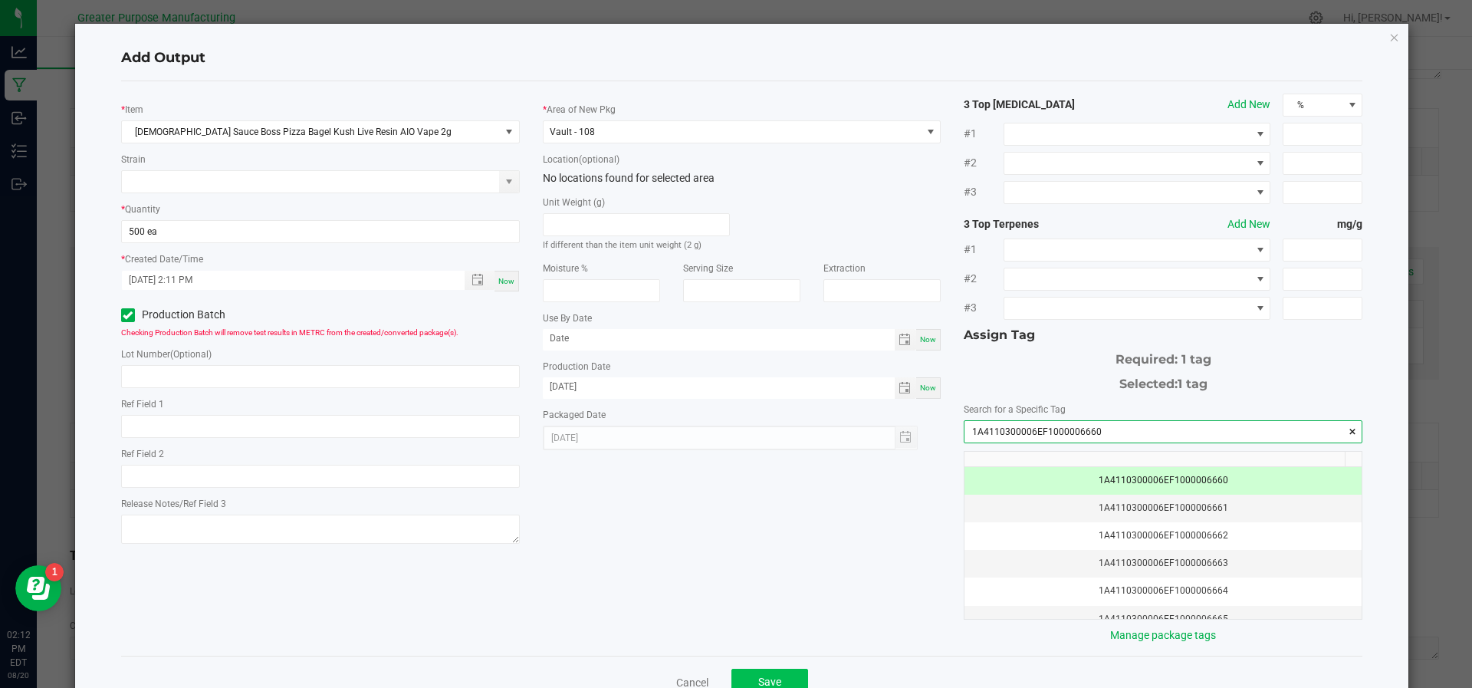
type input "1A4110300006EF1000006660"
click at [766, 685] on button "Save" at bounding box center [769, 682] width 77 height 28
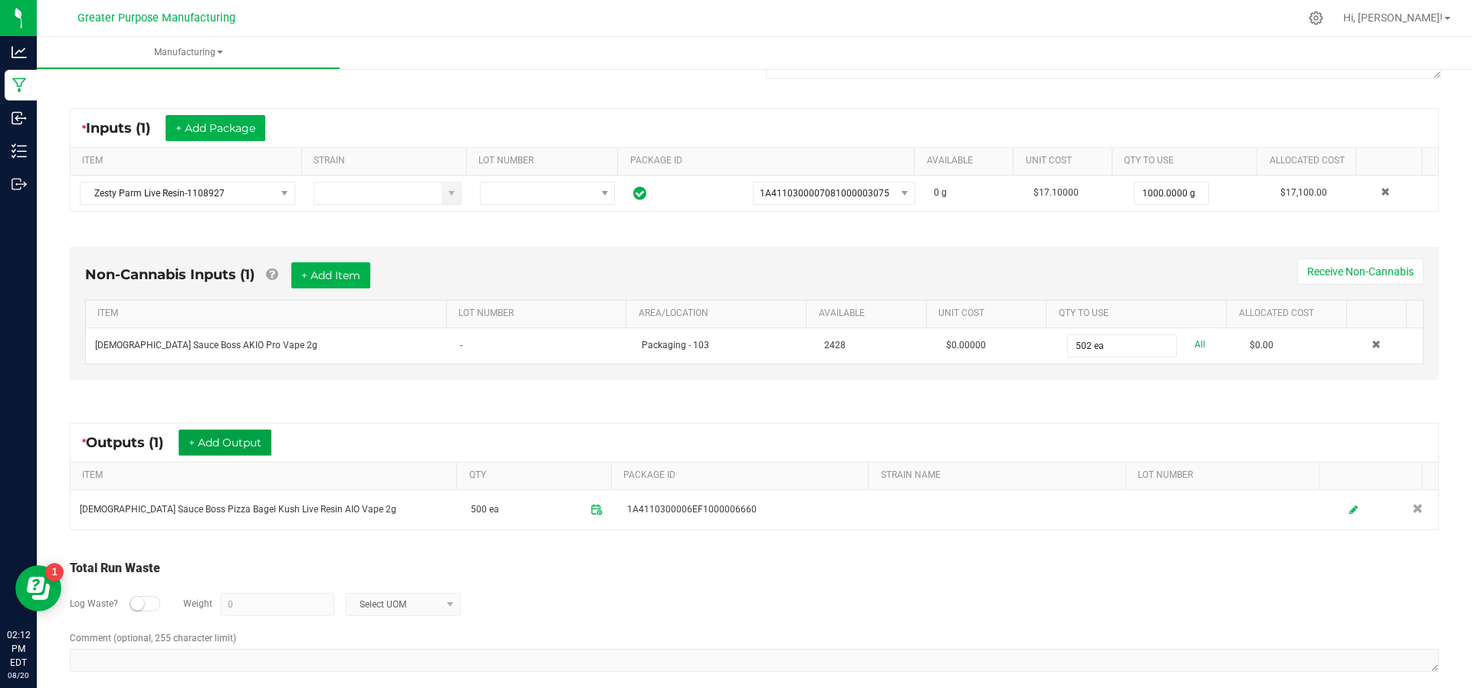
scroll to position [0, 0]
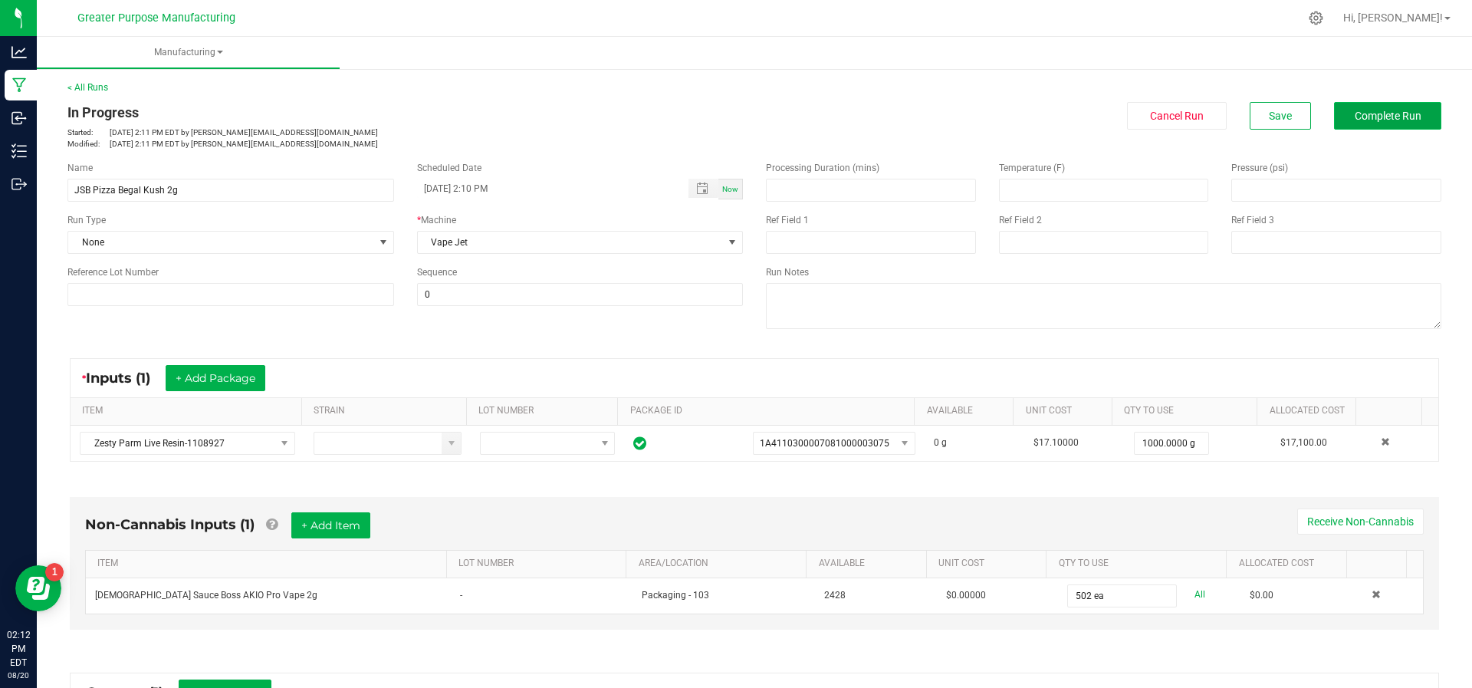
click at [1367, 126] on button "Complete Run" at bounding box center [1387, 116] width 107 height 28
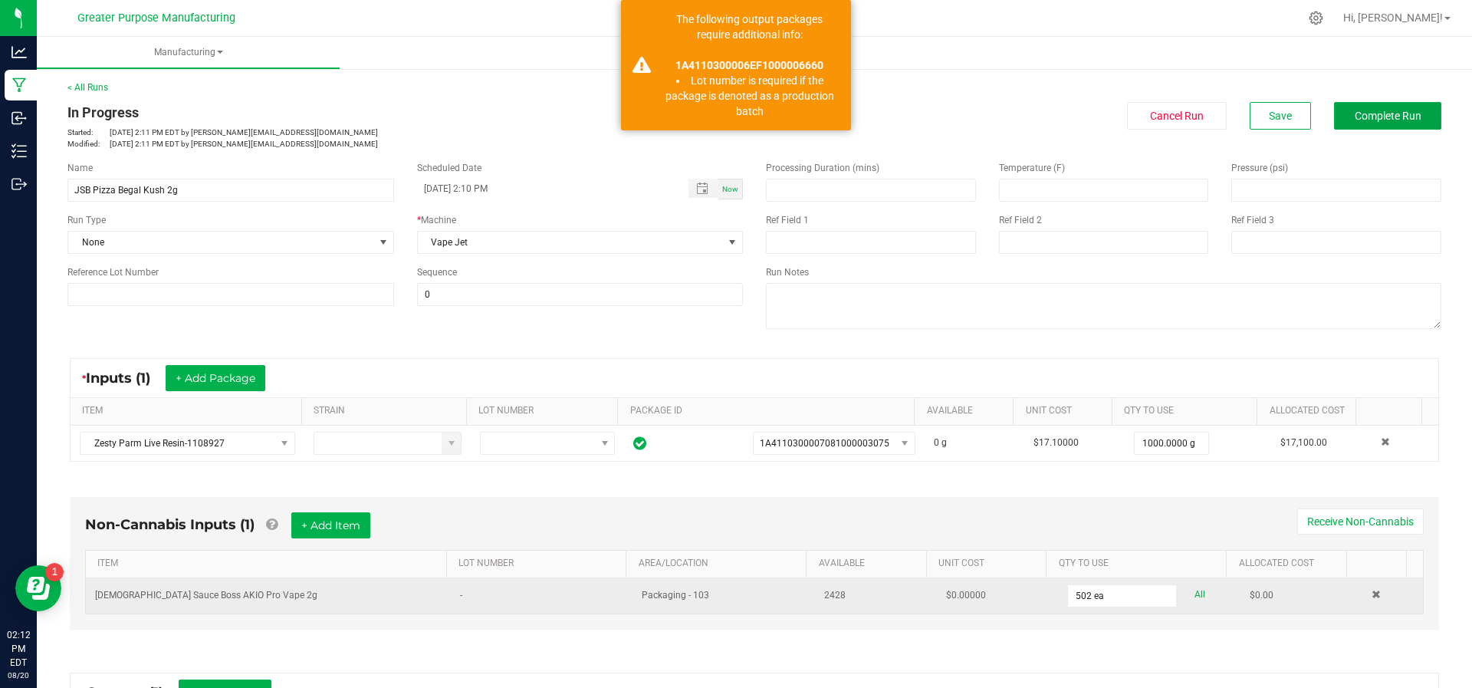
scroll to position [262, 0]
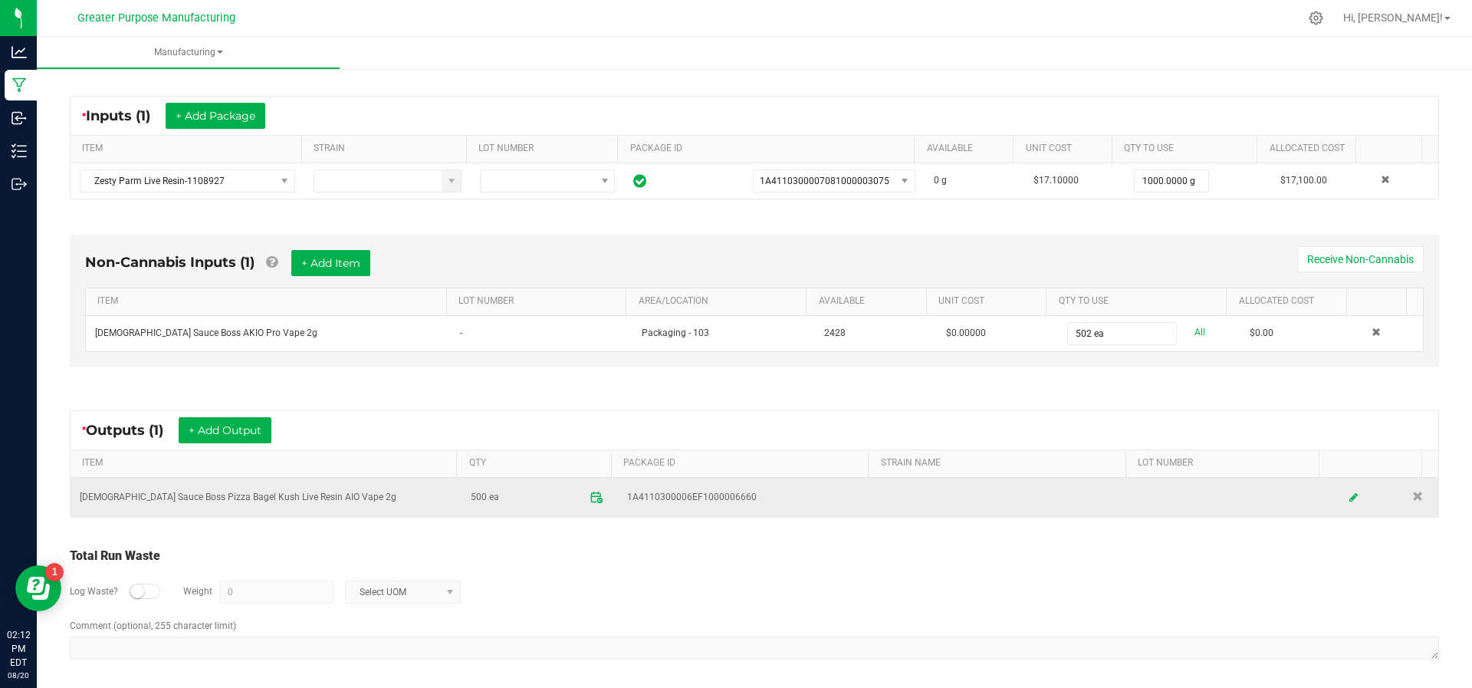
click at [583, 497] on span at bounding box center [596, 497] width 27 height 27
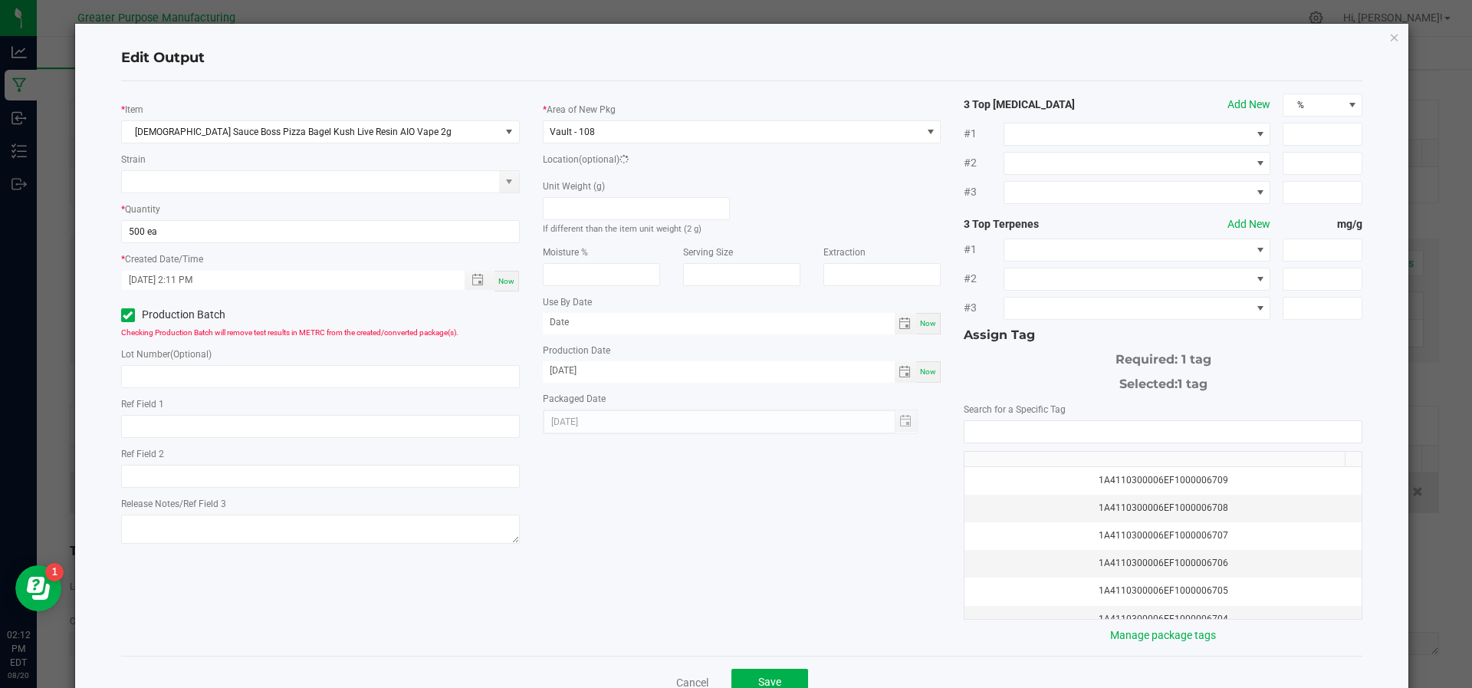
scroll to position [6, 0]
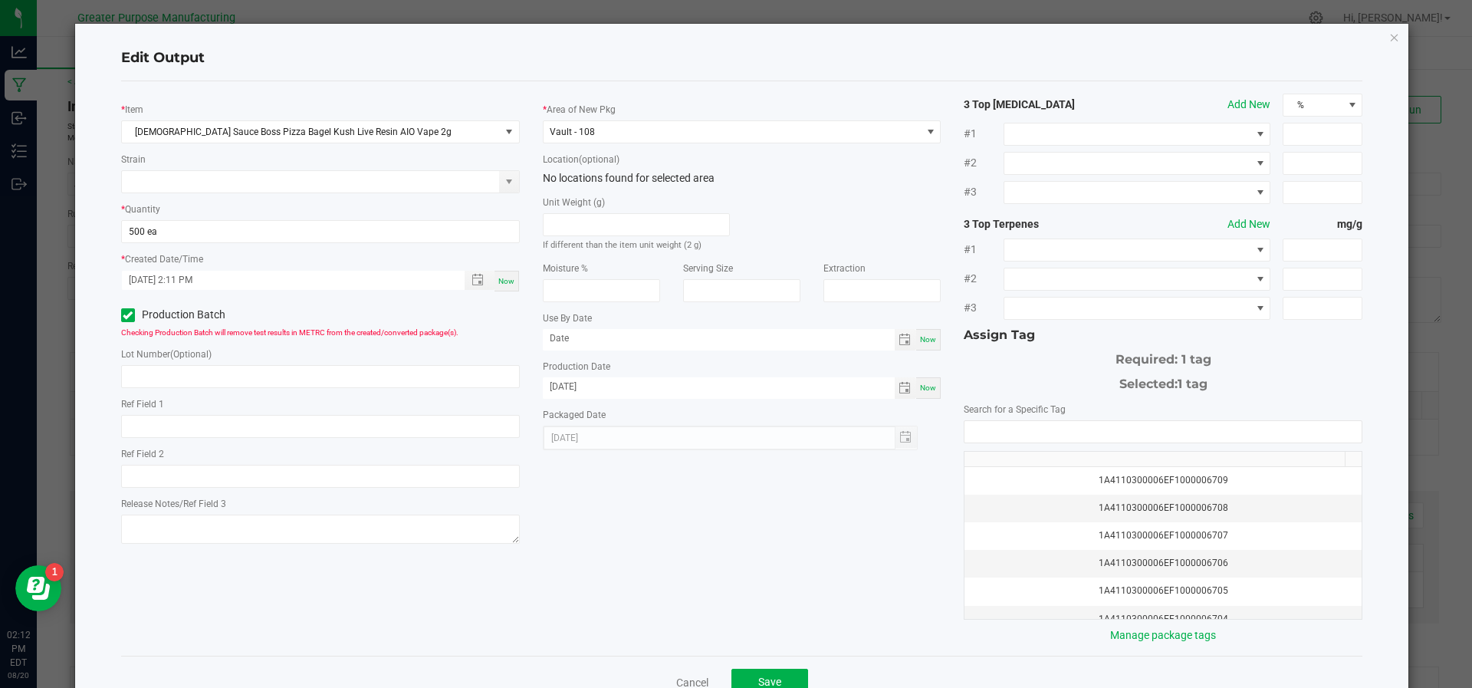
click at [303, 362] on div "Lot Number (Optional)" at bounding box center [320, 367] width 399 height 42
click at [300, 368] on input "text" at bounding box center [320, 376] width 399 height 23
type input "6660"
click at [749, 685] on button "Save" at bounding box center [769, 682] width 77 height 28
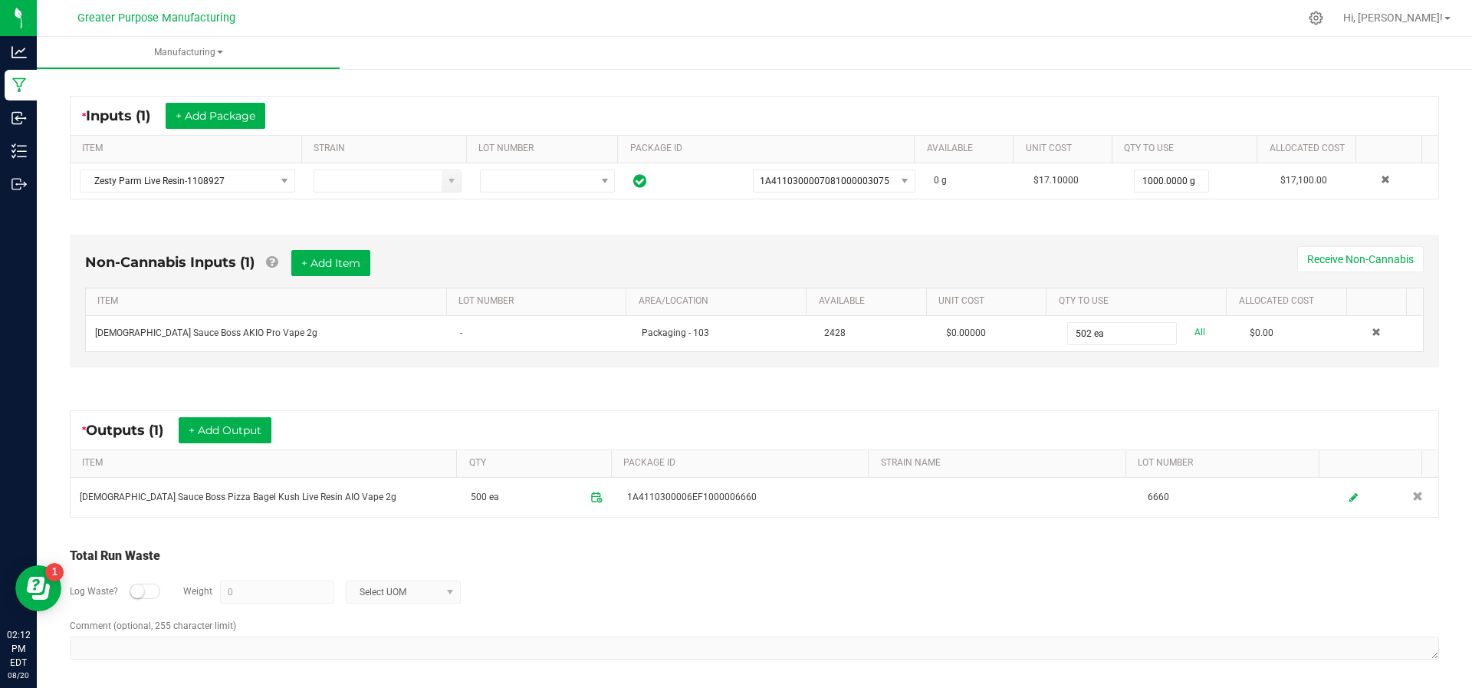
scroll to position [0, 0]
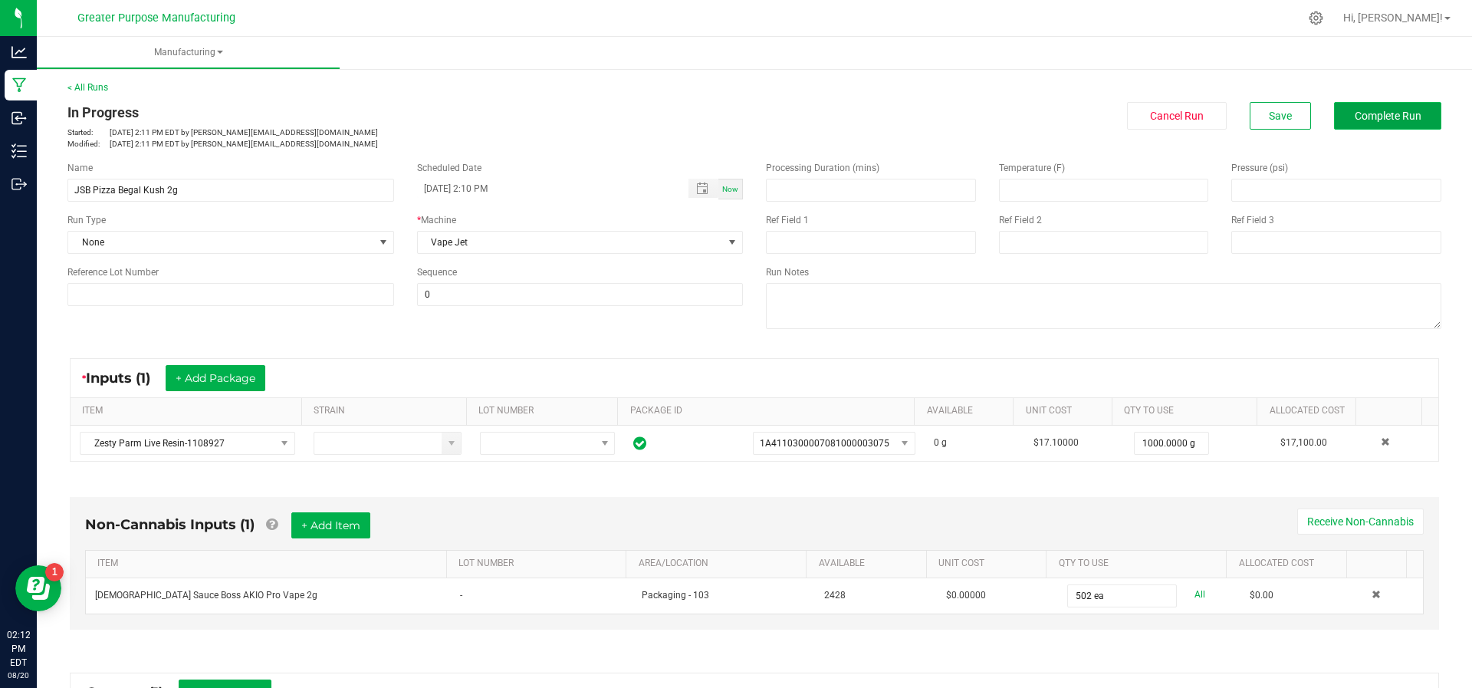
click at [1396, 116] on span "Complete Run" at bounding box center [1387, 116] width 67 height 12
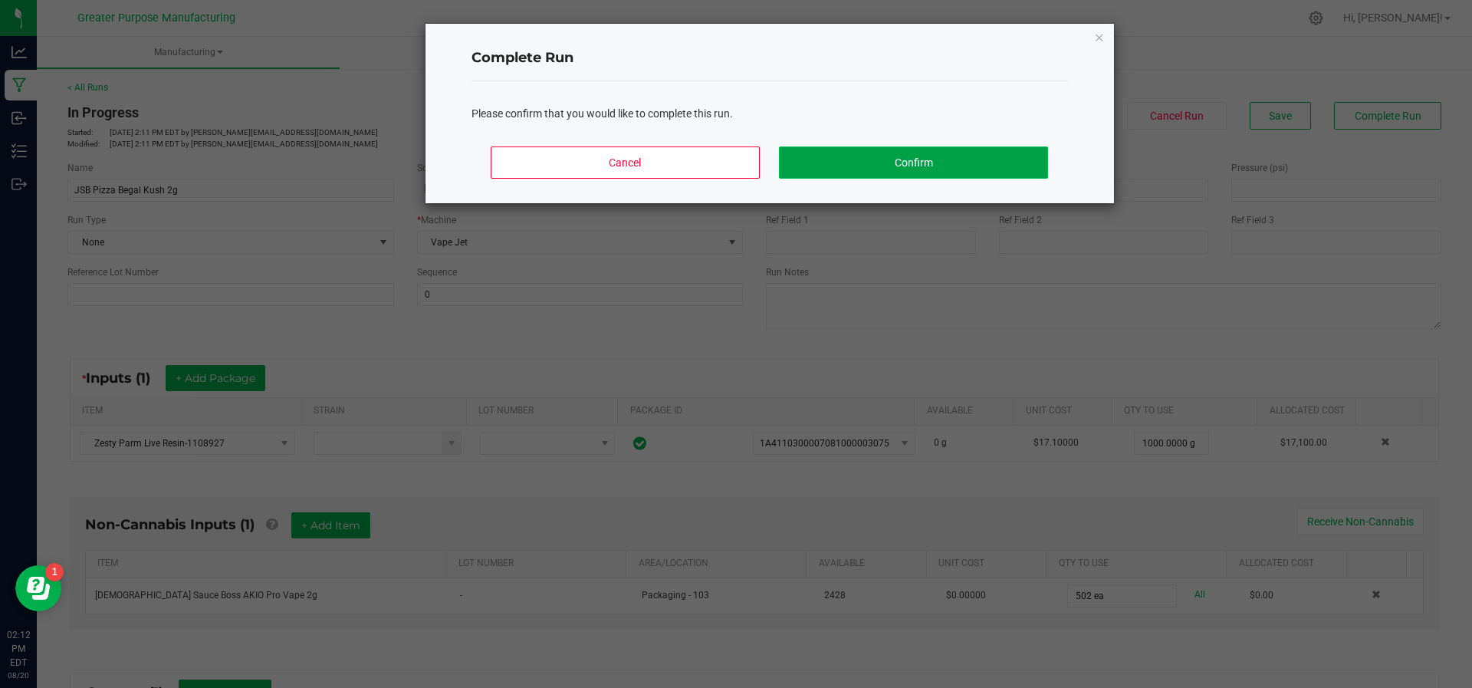
click at [977, 161] on button "Confirm" at bounding box center [913, 162] width 268 height 32
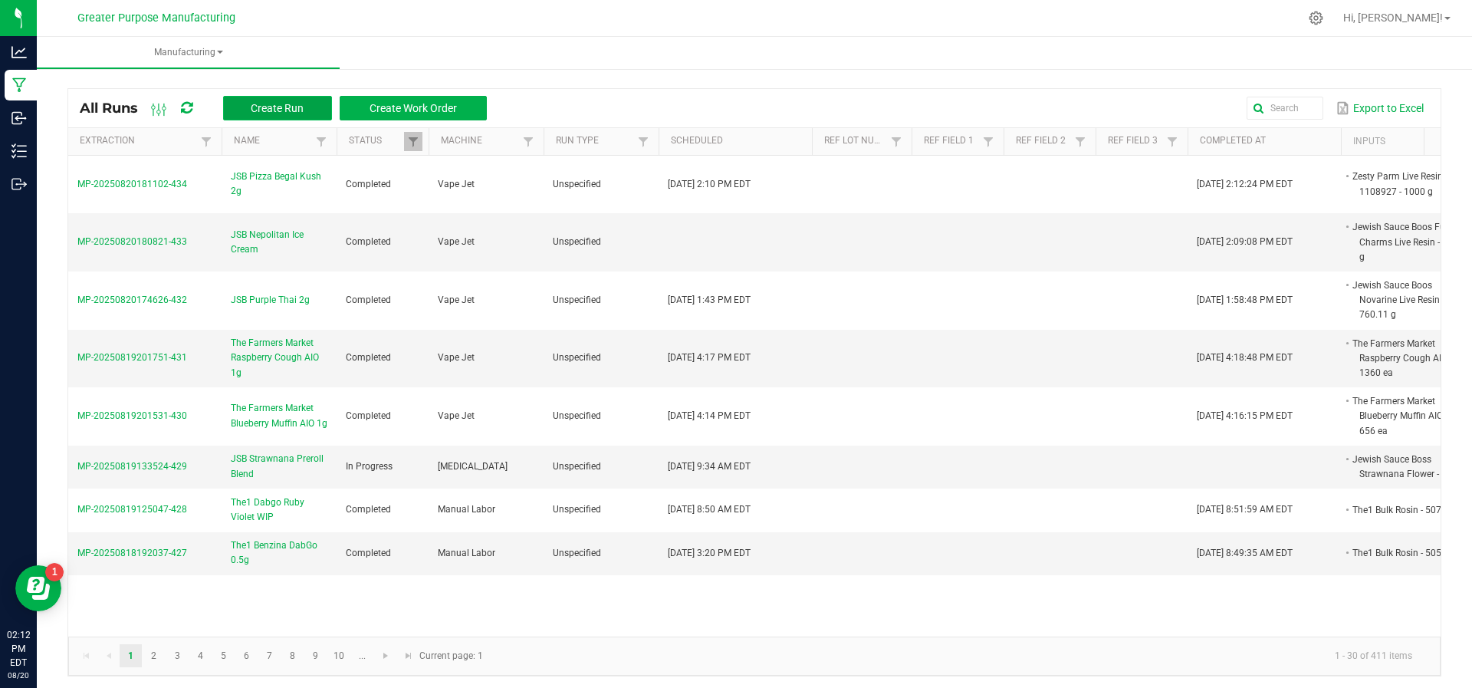
click at [267, 106] on span "Create Run" at bounding box center [277, 108] width 53 height 12
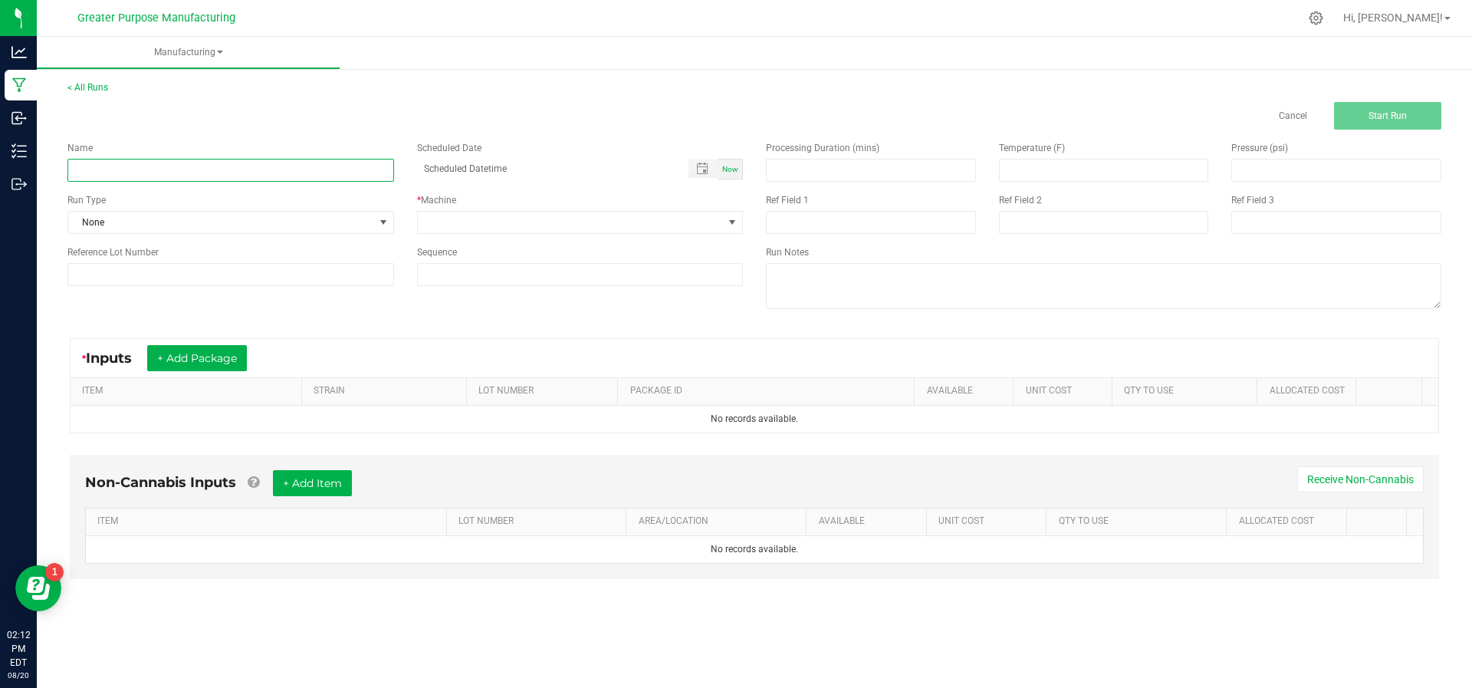
click at [230, 178] on input at bounding box center [230, 170] width 327 height 23
click at [717, 170] on span "Toggle popup" at bounding box center [703, 168] width 30 height 19
type input "JSB Candyland"
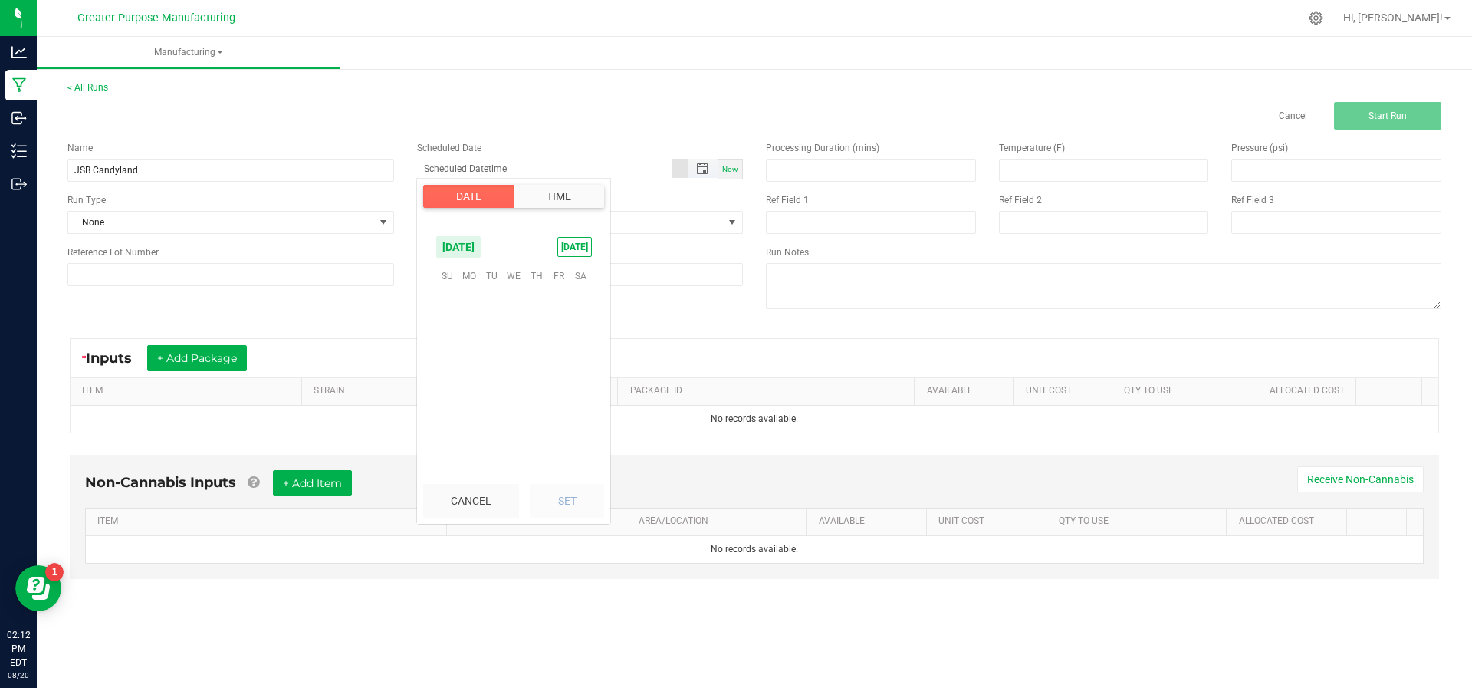
scroll to position [248407, 0]
click at [738, 175] on div "Now" at bounding box center [730, 169] width 25 height 21
type input "[DATE] 2:12 PM"
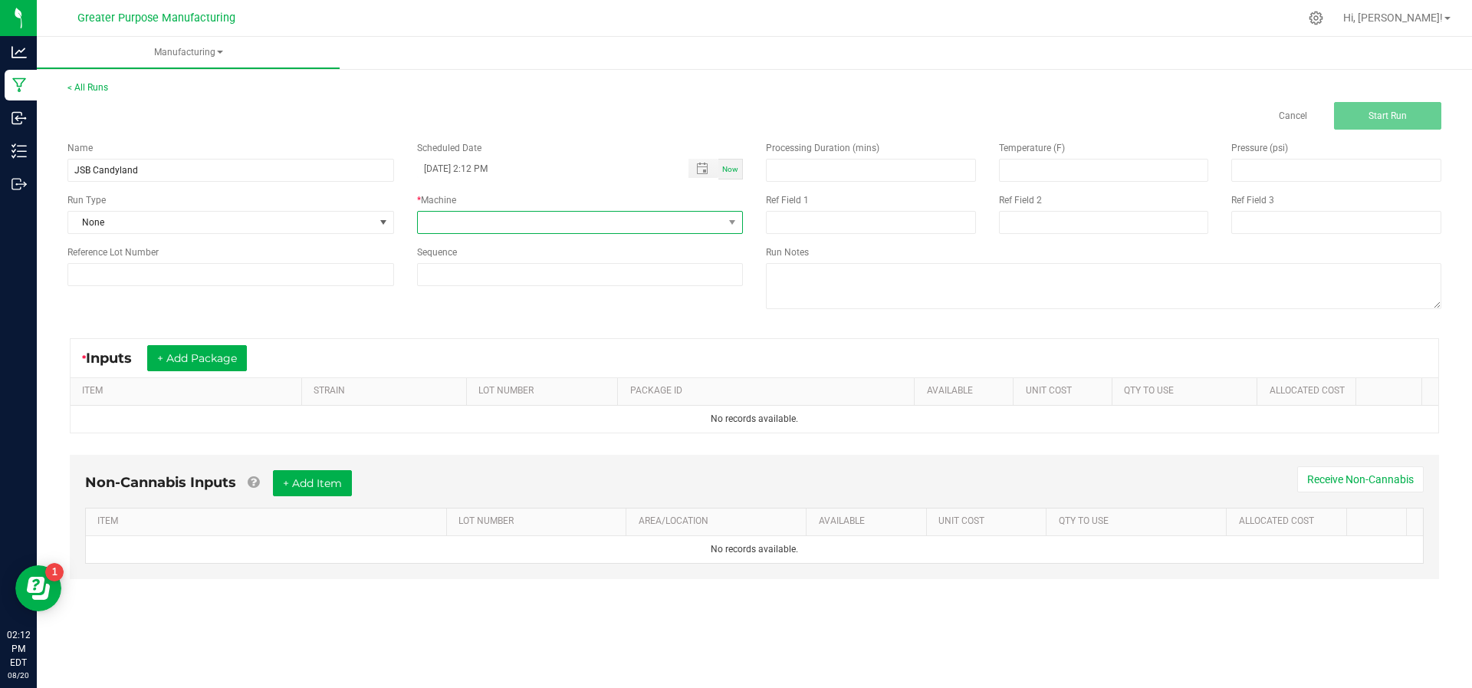
click at [646, 232] on span at bounding box center [571, 222] width 306 height 21
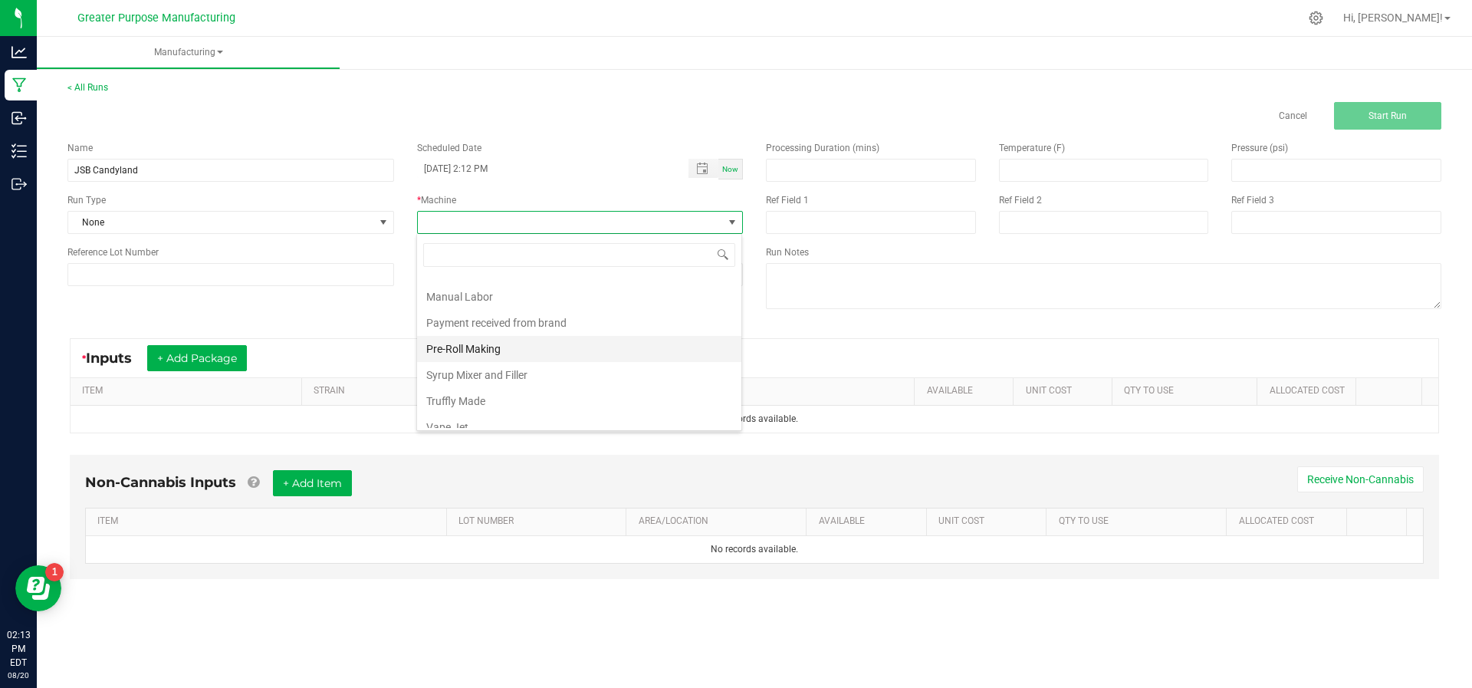
scroll to position [100, 0]
click at [529, 414] on li "Vape Jet" at bounding box center [579, 422] width 324 height 26
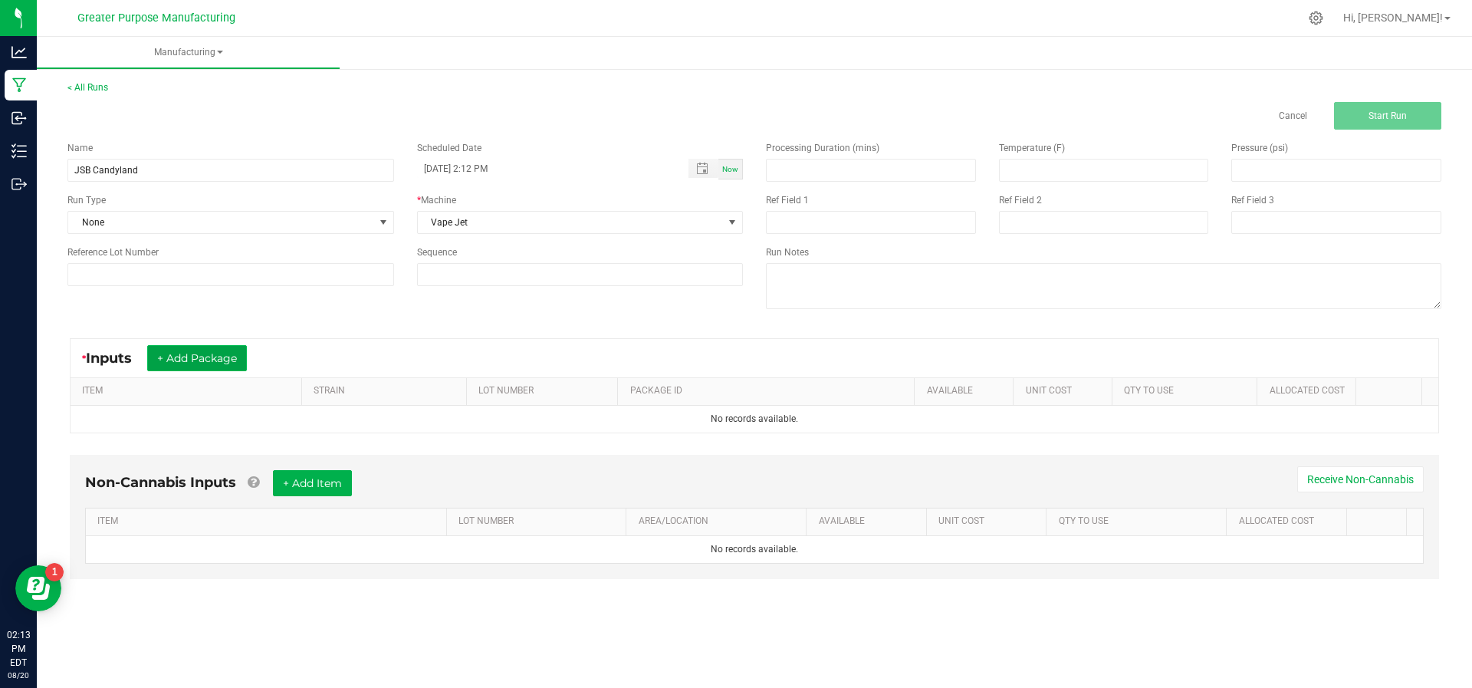
click at [223, 366] on button "+ Add Package" at bounding box center [197, 358] width 100 height 26
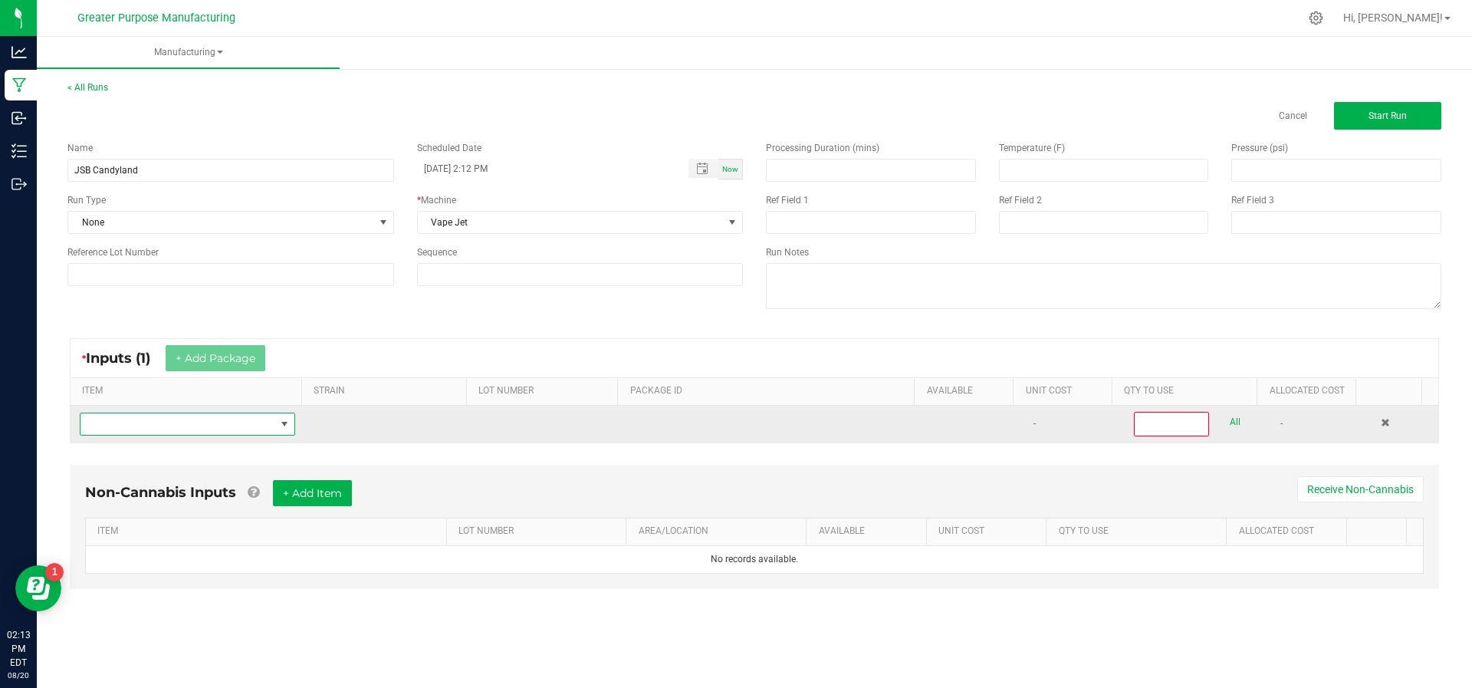
click at [209, 425] on span "NO DATA FOUND" at bounding box center [177, 423] width 195 height 21
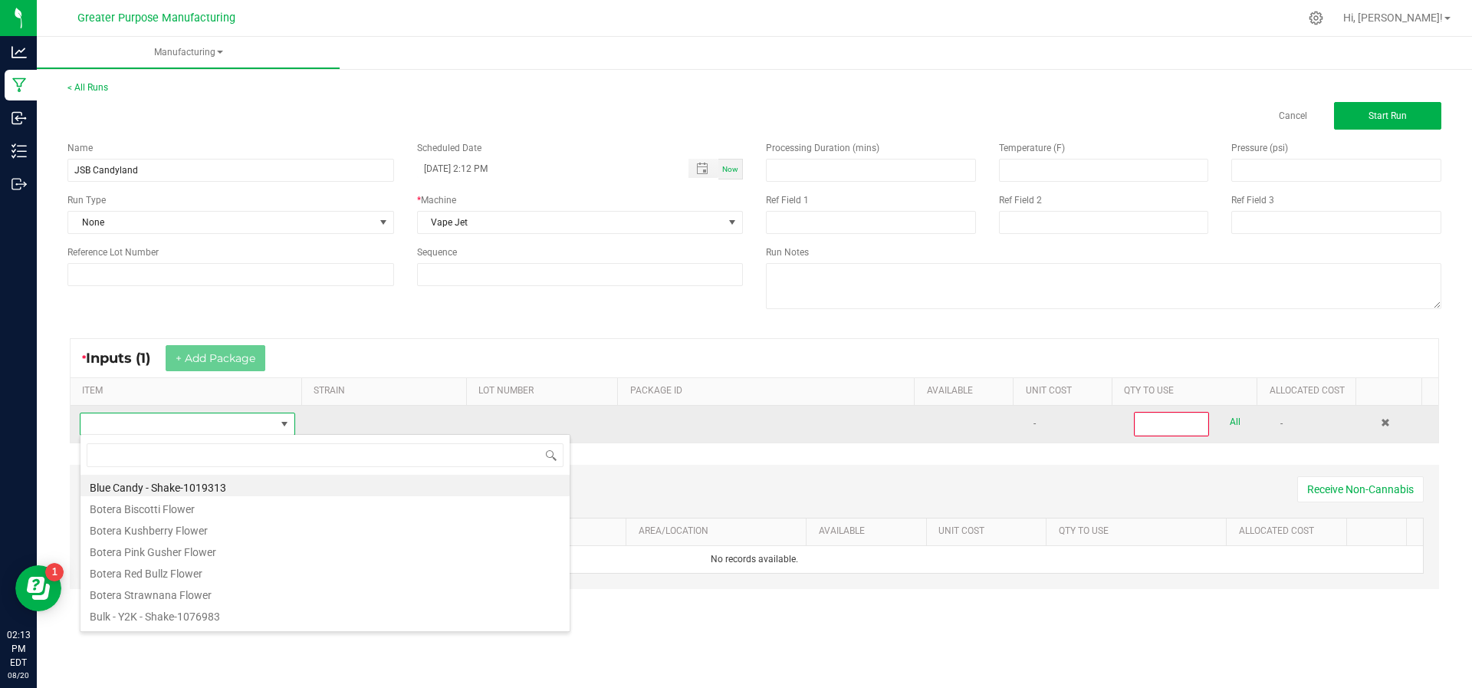
scroll to position [23, 209]
type input "Candy"
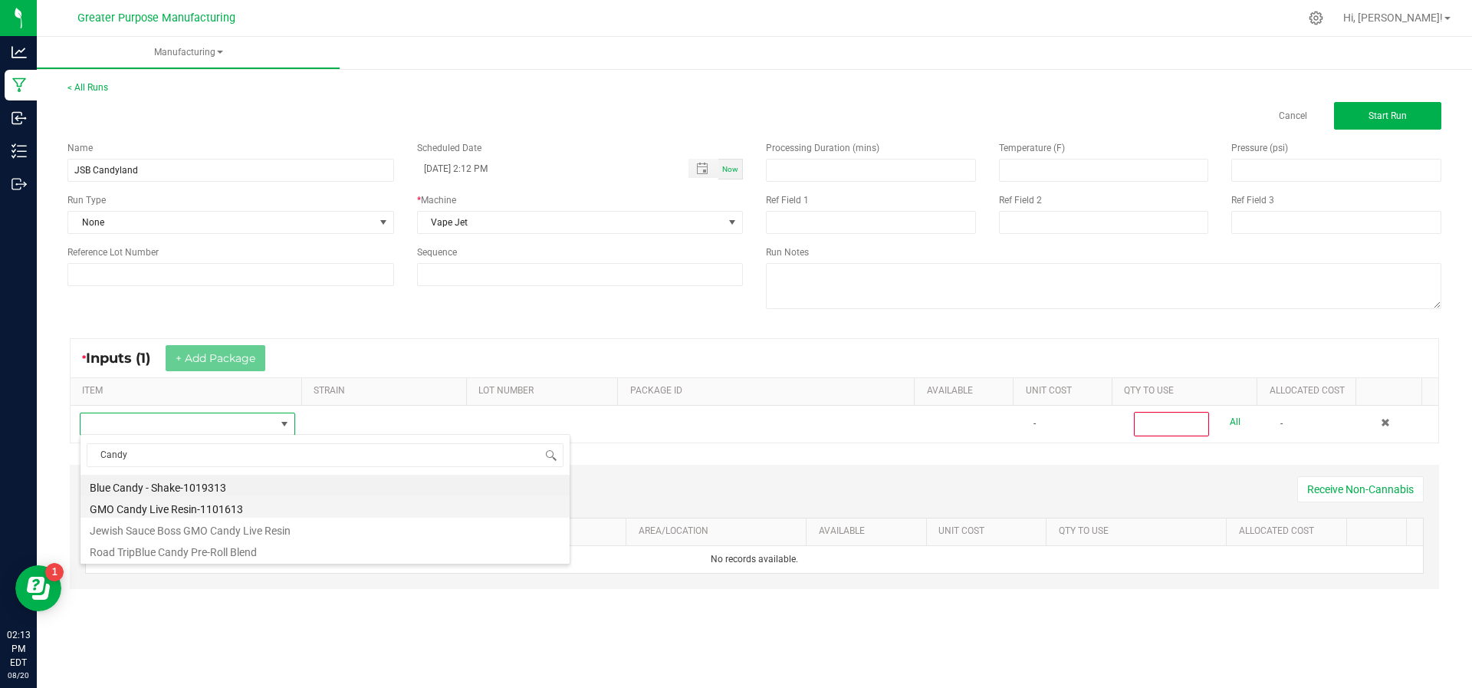
click at [185, 502] on li "GMO Candy Live Resin-1101613" at bounding box center [324, 506] width 489 height 21
type input "0"
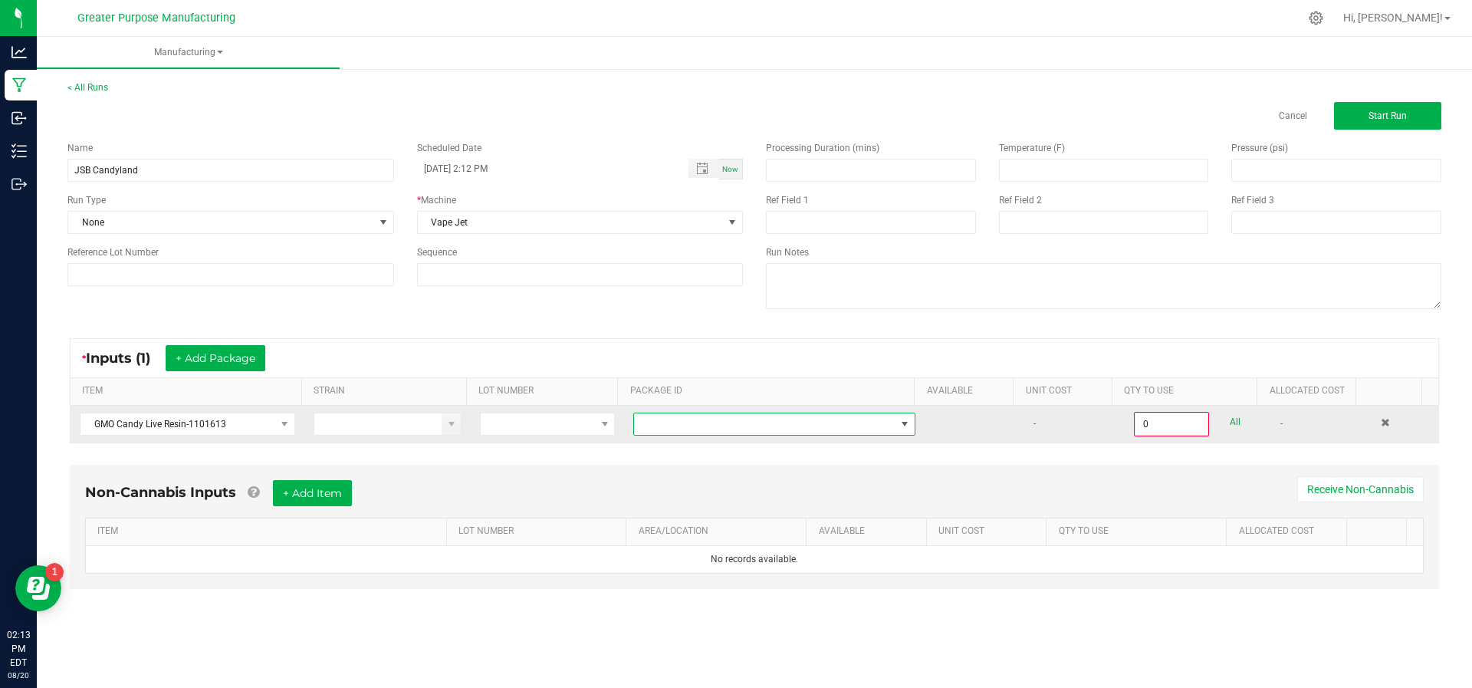
click at [704, 432] on span "NO DATA FOUND" at bounding box center [764, 423] width 261 height 21
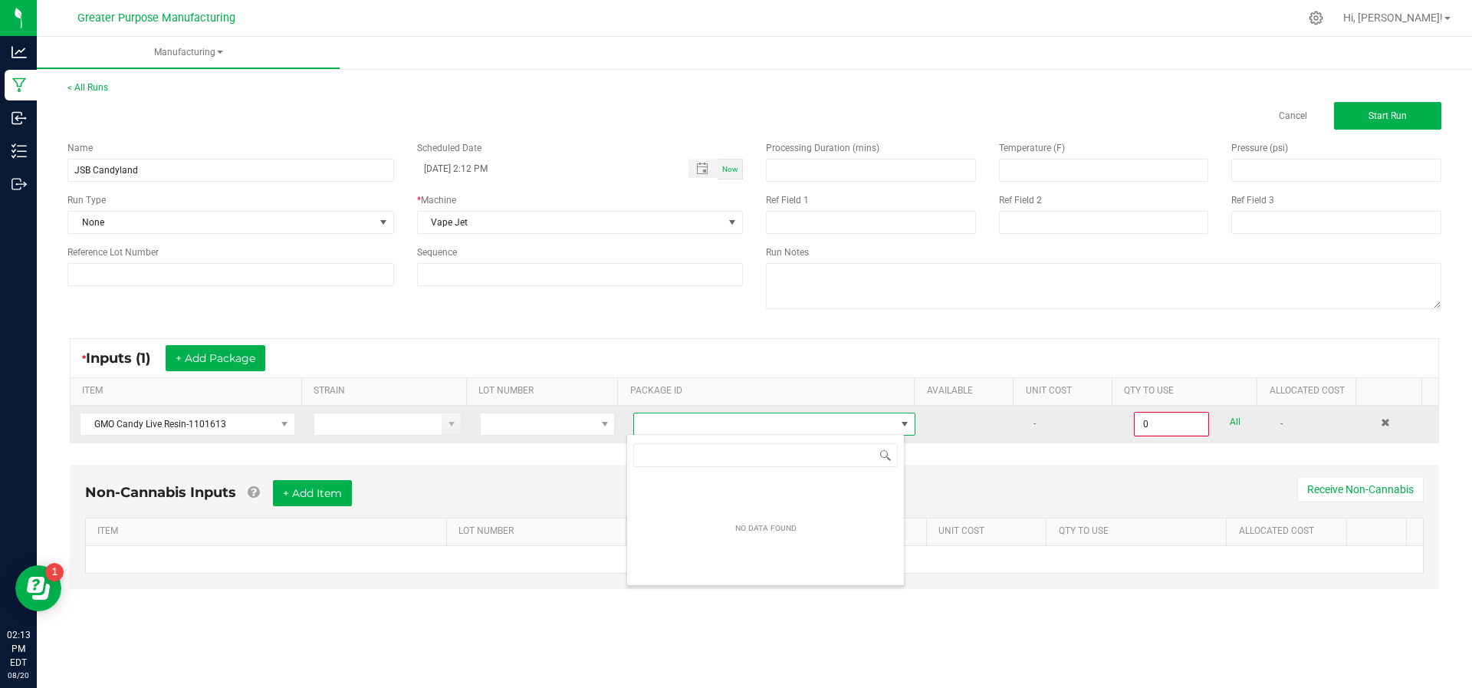
scroll to position [23, 278]
click at [280, 428] on span at bounding box center [283, 423] width 19 height 21
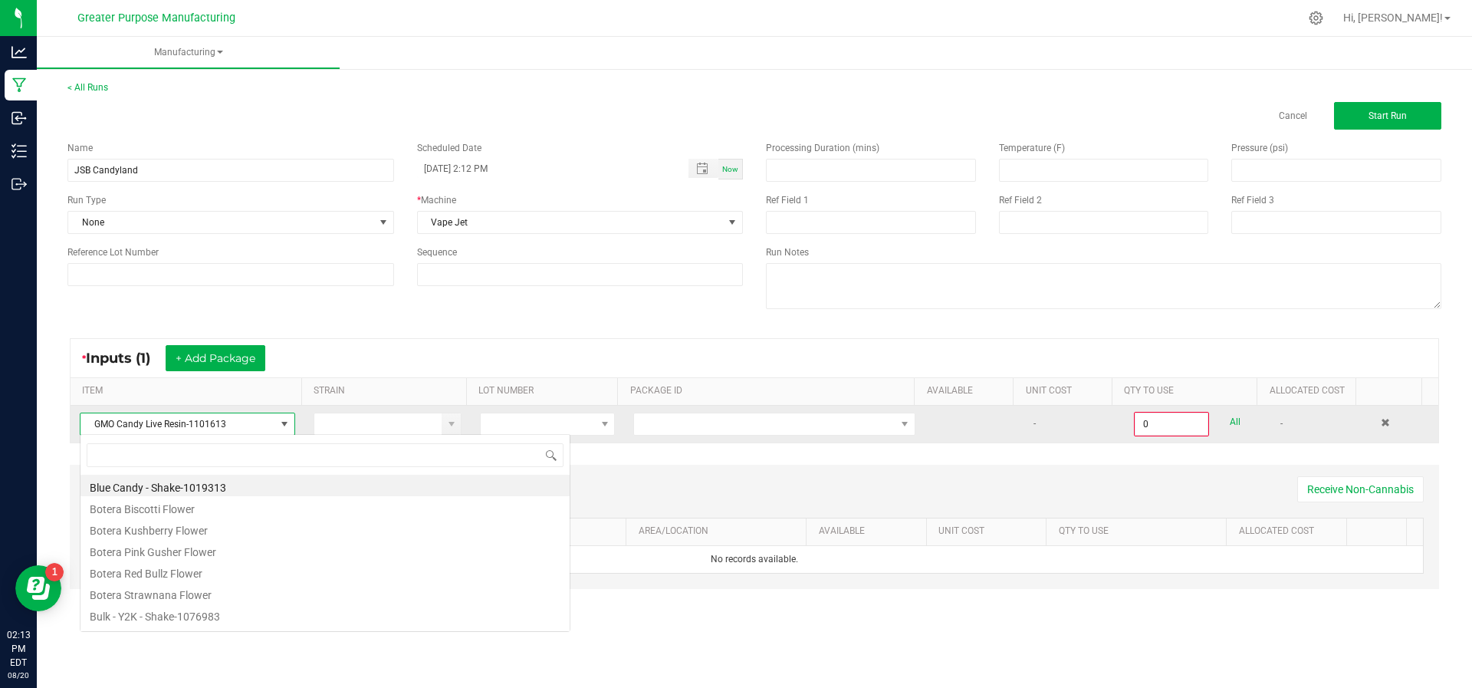
scroll to position [23, 212]
click at [239, 413] on span "GMO Candy Live Resin-1101613" at bounding box center [177, 423] width 195 height 21
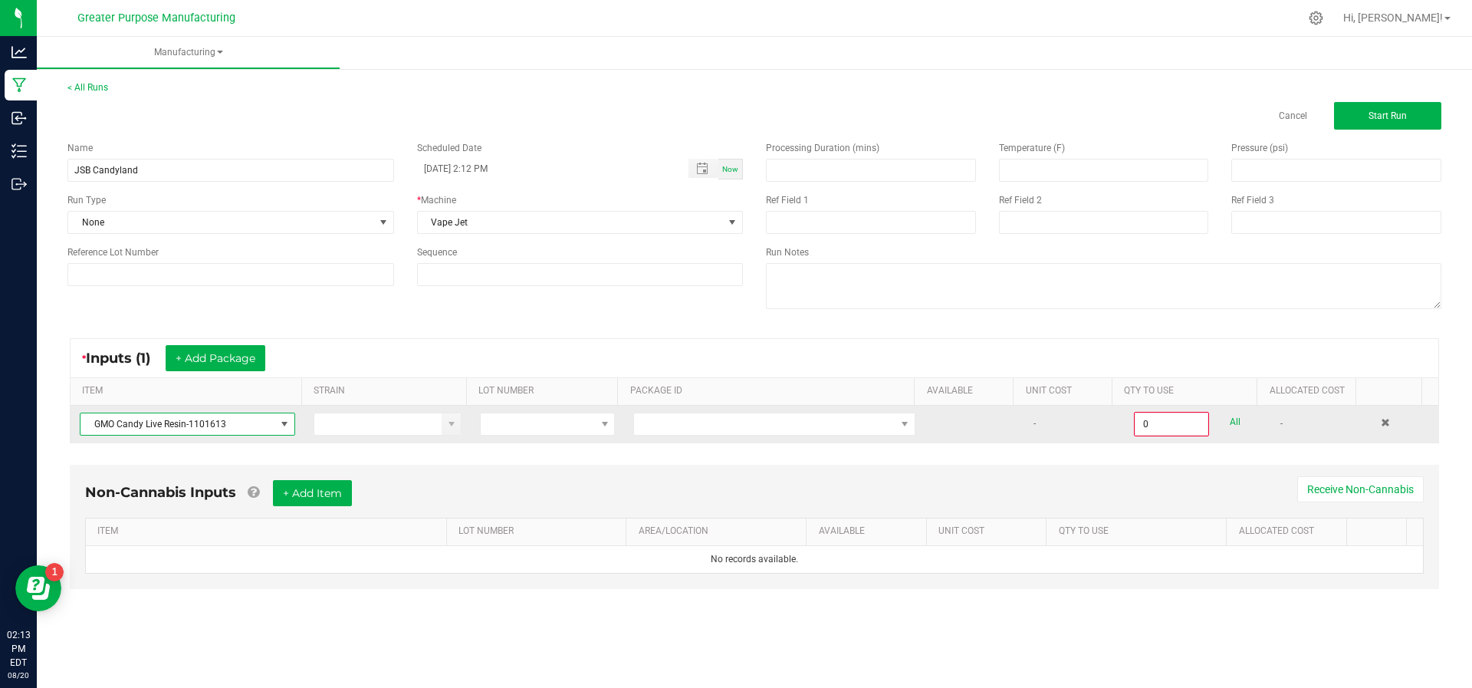
click at [241, 425] on span "GMO Candy Live Resin-1101613" at bounding box center [177, 423] width 195 height 21
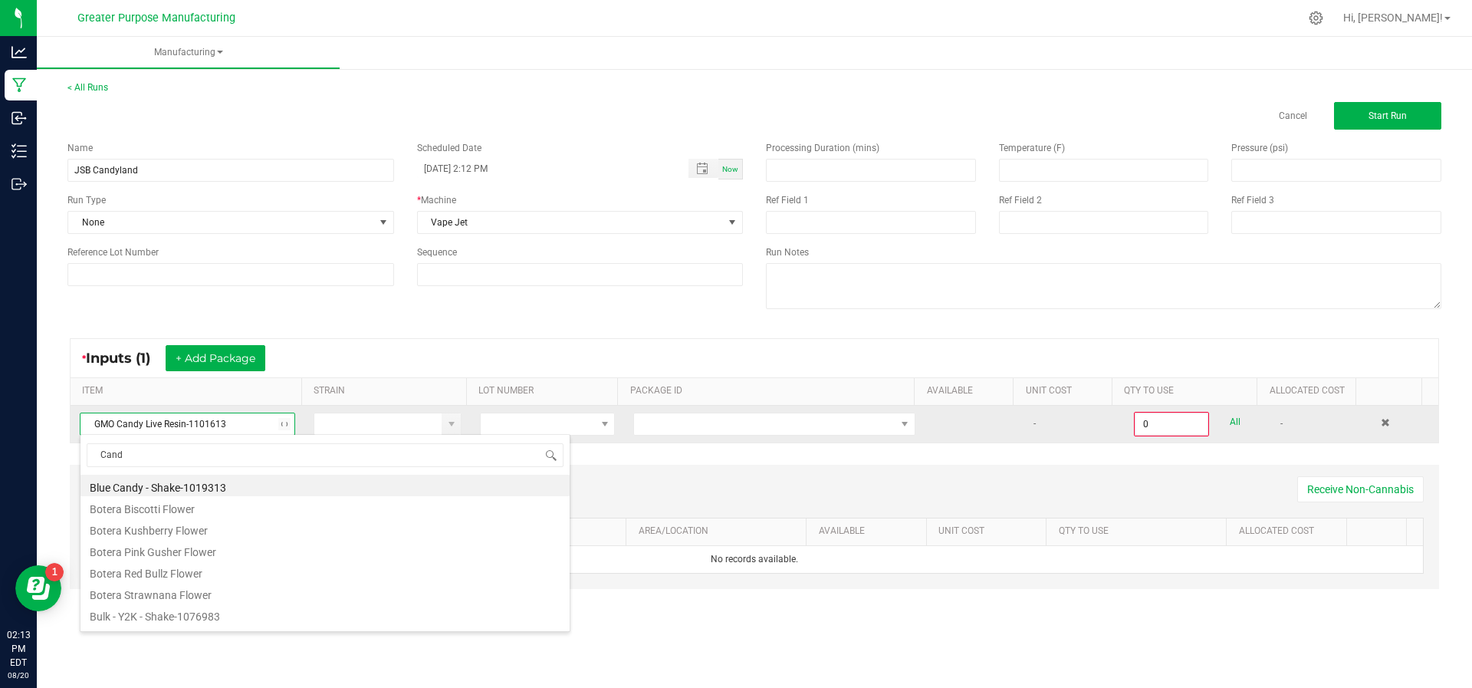
type input "Candy"
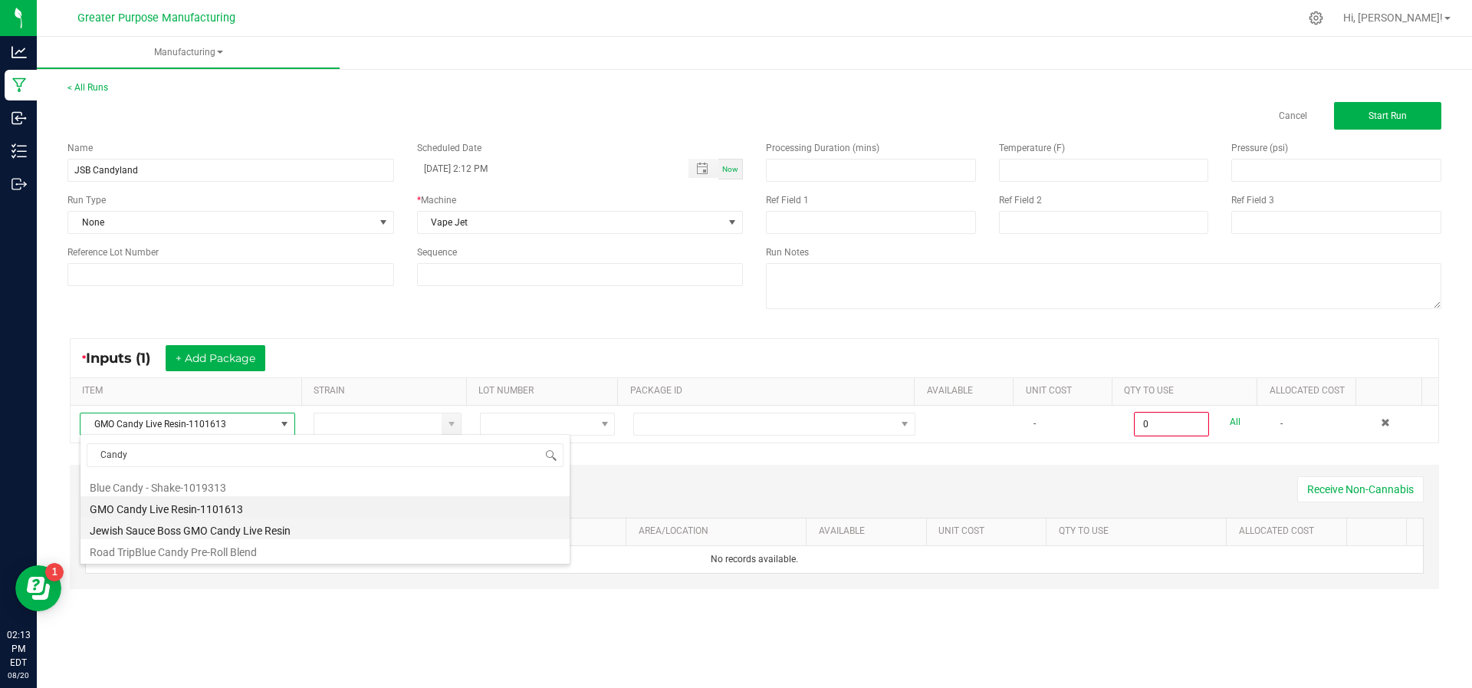
click at [212, 523] on li "Jewish Sauce Boss GMO Candy Live Resin" at bounding box center [324, 527] width 489 height 21
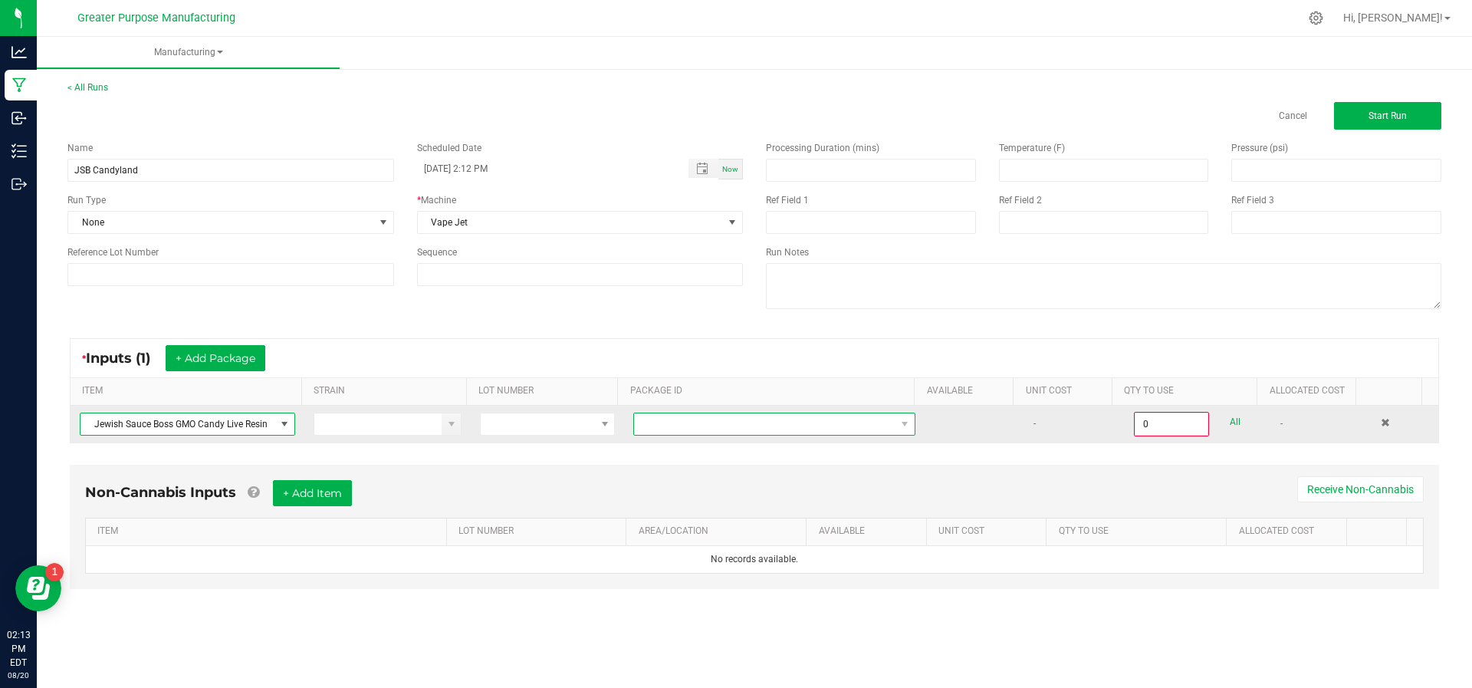
click at [752, 413] on span at bounding box center [764, 423] width 261 height 21
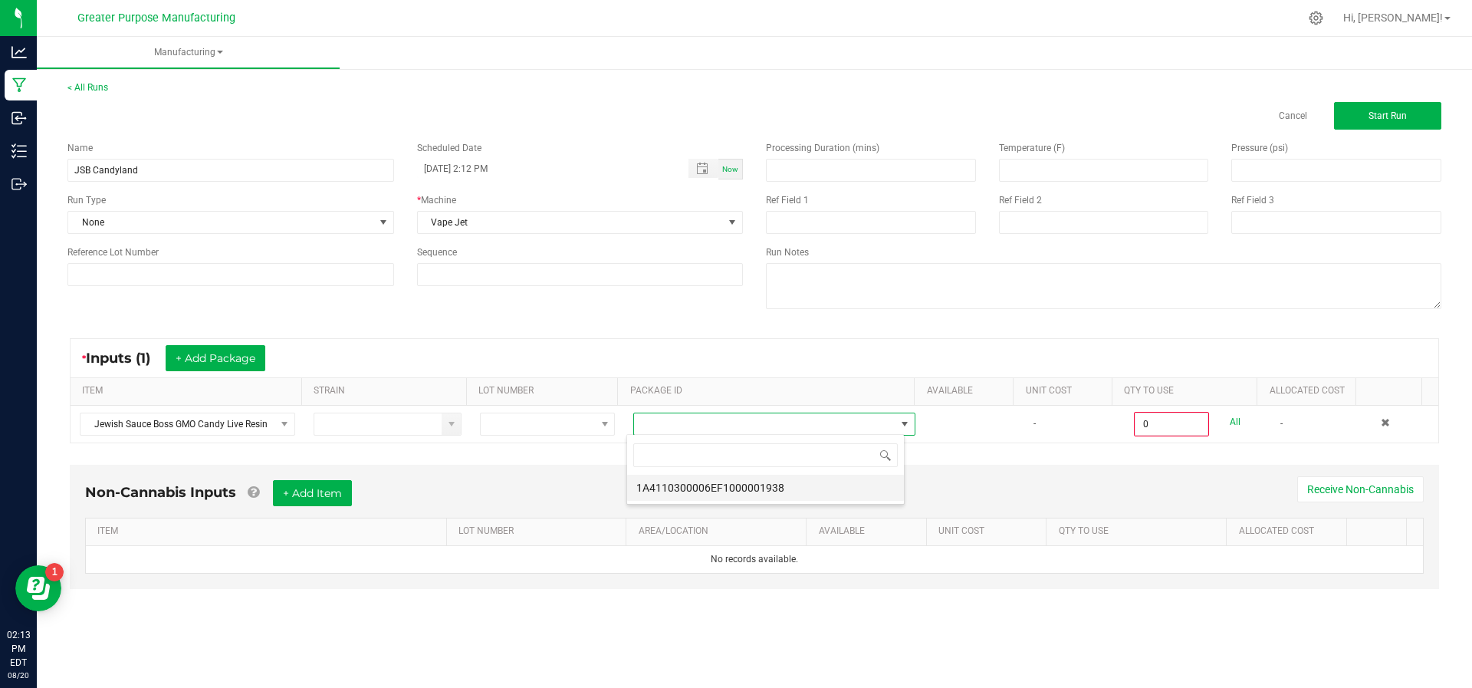
click at [695, 496] on li "1A4110300006EF1000001938" at bounding box center [765, 487] width 277 height 26
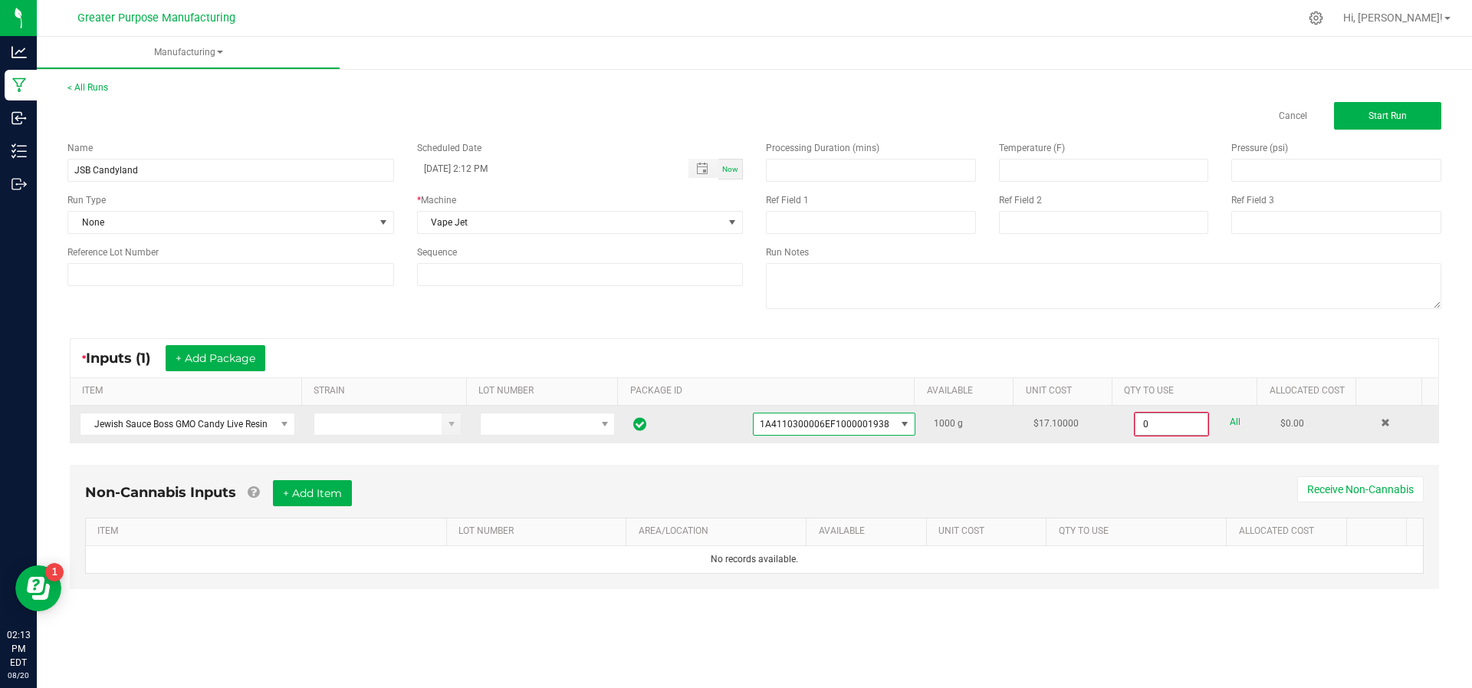
click at [1138, 420] on input "0" at bounding box center [1171, 423] width 72 height 21
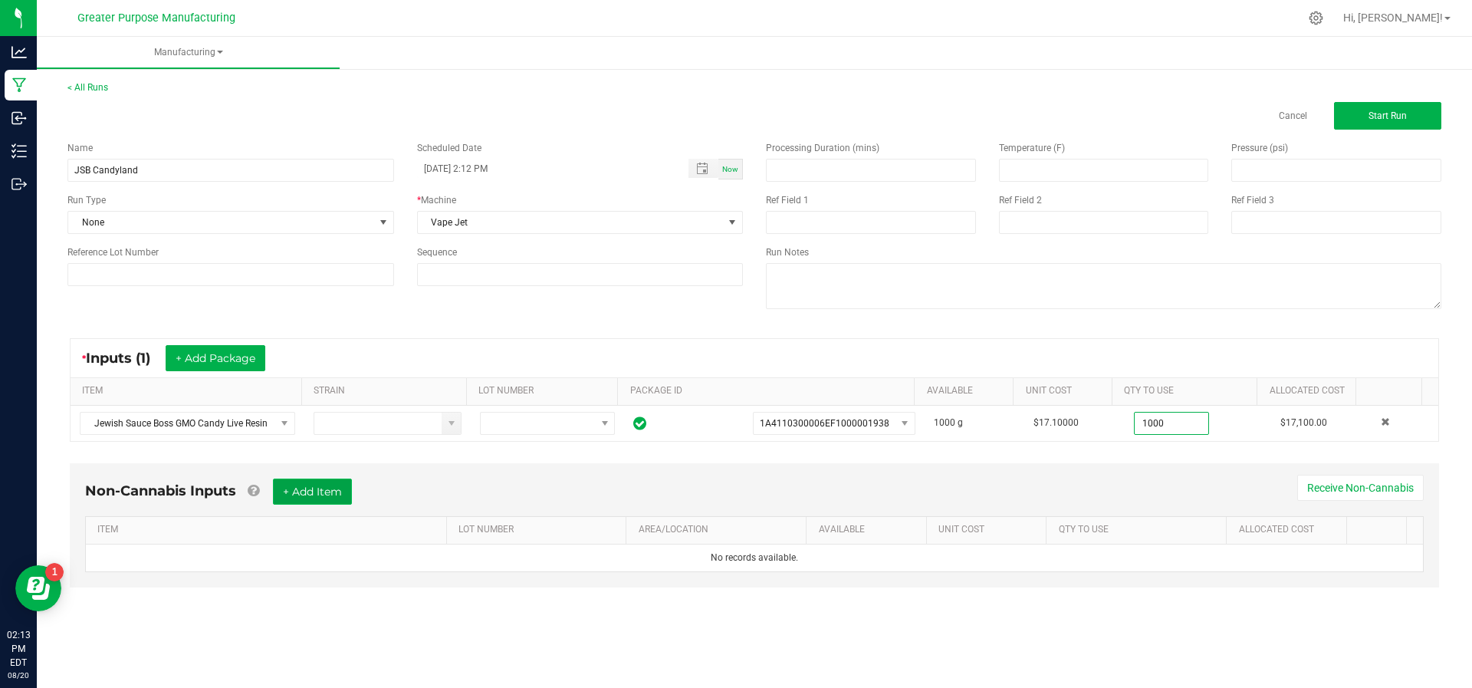
type input "1000.0000 g"
click at [317, 490] on button "+ Add Item" at bounding box center [312, 491] width 79 height 26
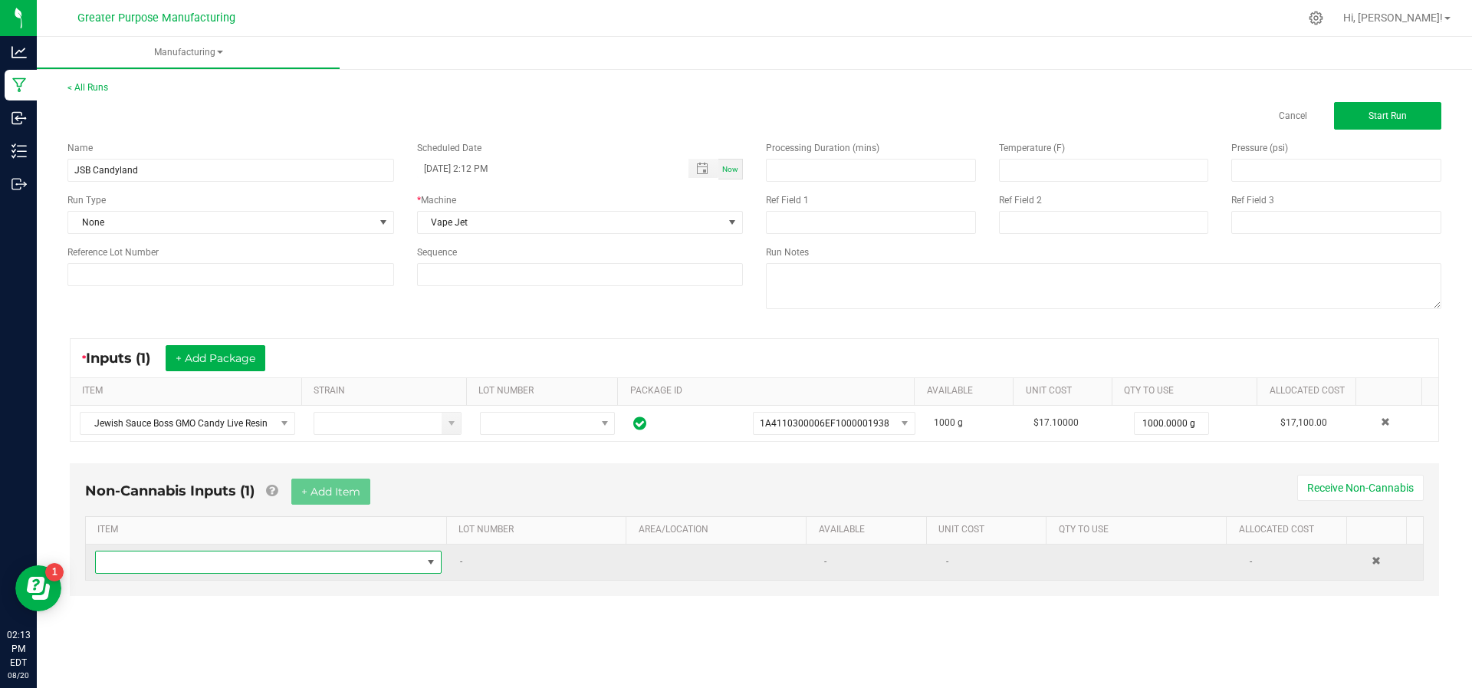
click at [306, 550] on span "NO DATA FOUND" at bounding box center [268, 561] width 346 height 23
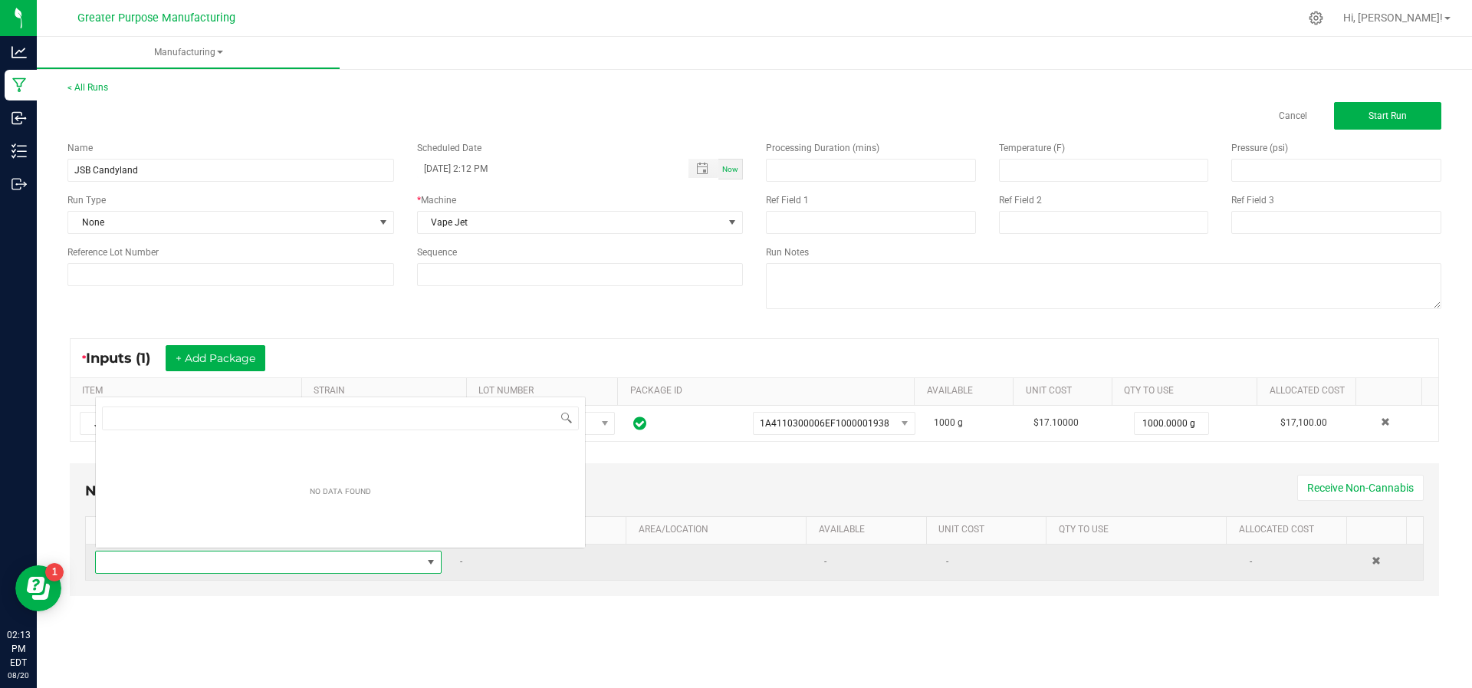
scroll to position [23, 336]
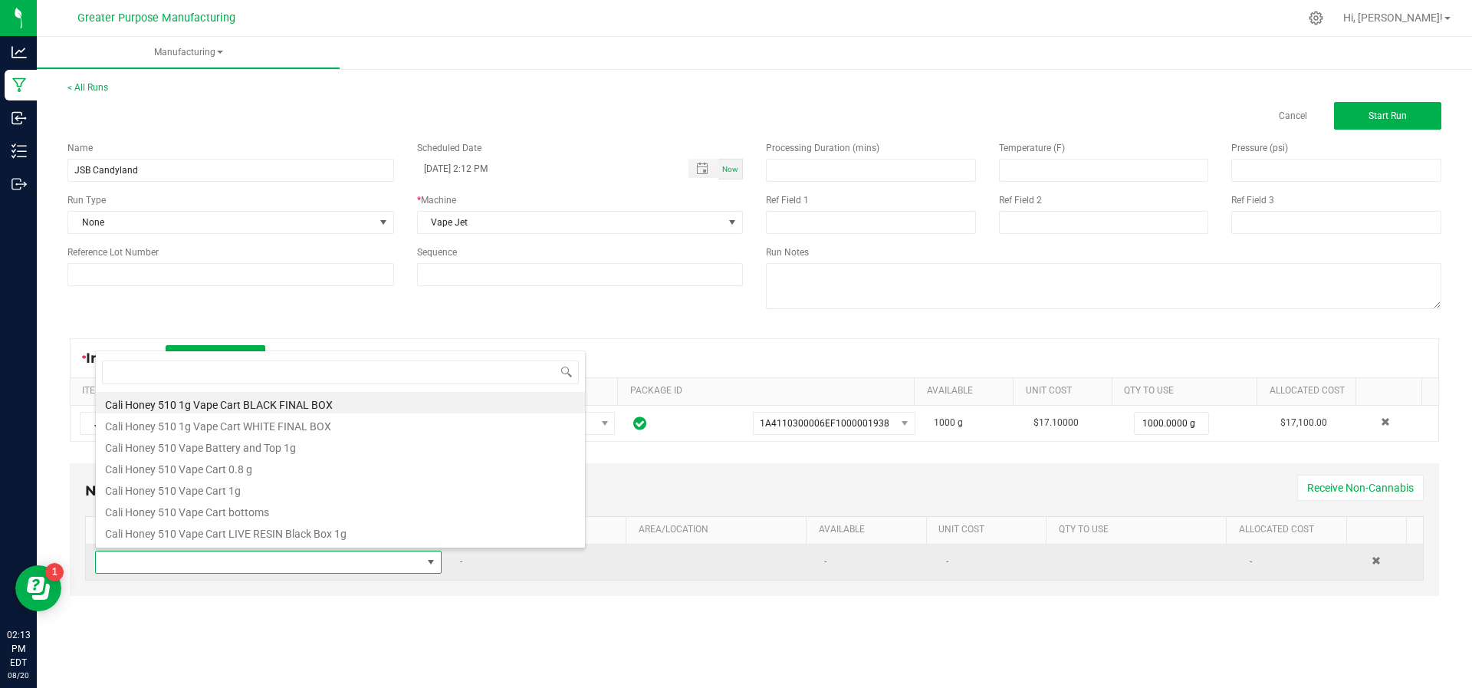
click at [304, 552] on span at bounding box center [259, 561] width 326 height 21
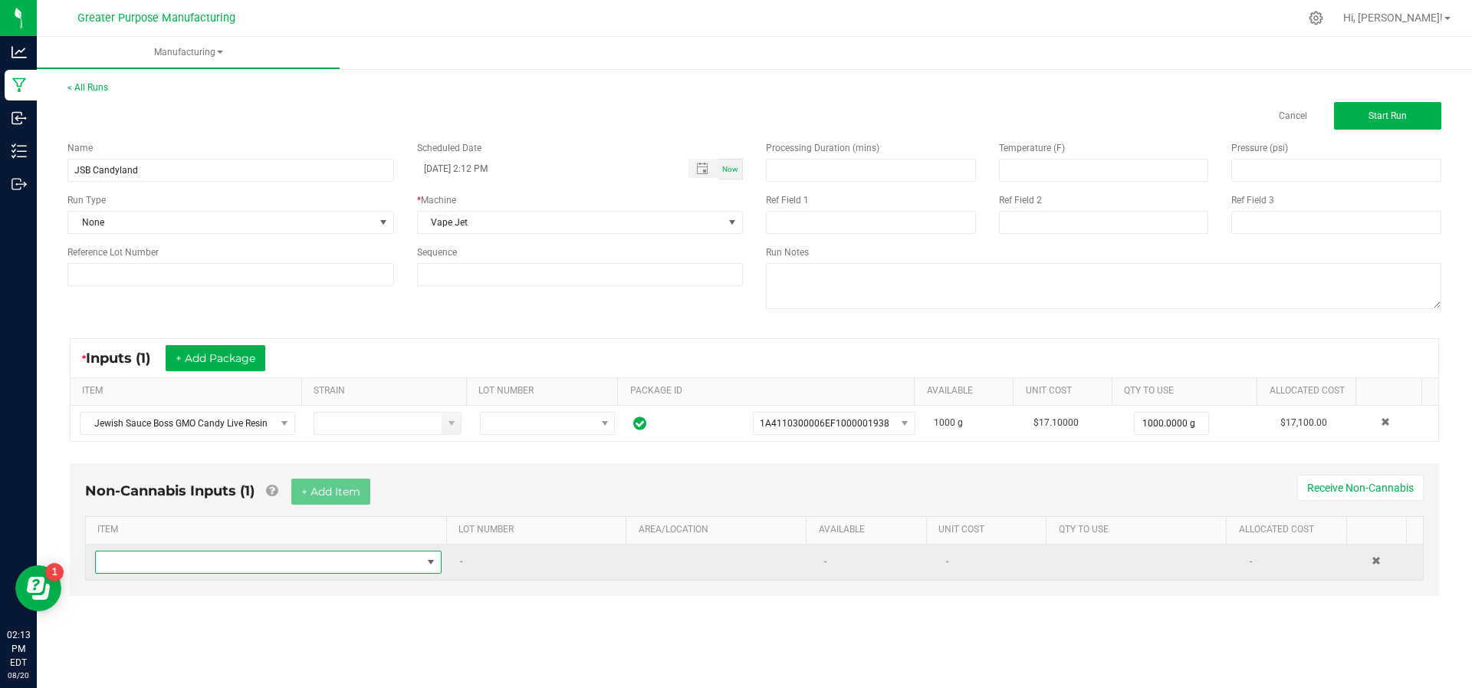
click at [304, 552] on span "NO DATA FOUND" at bounding box center [259, 561] width 326 height 21
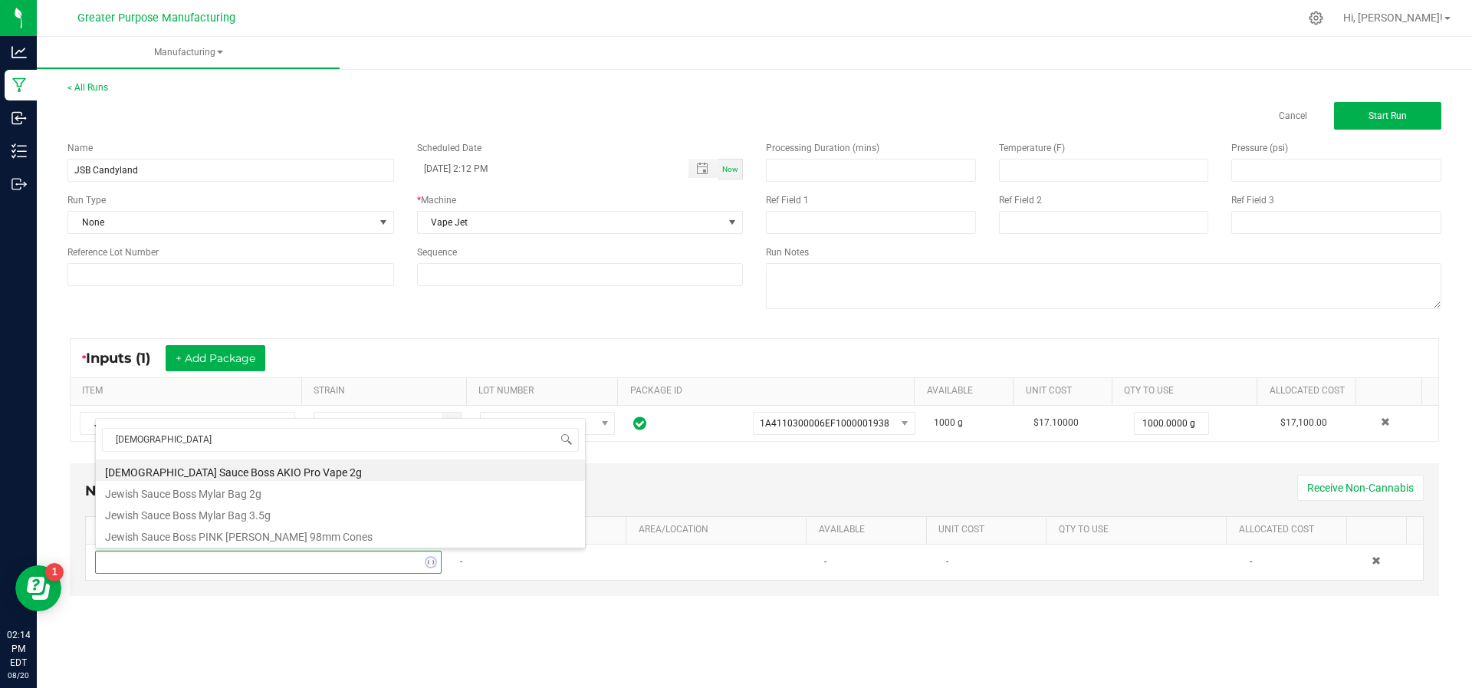
type input "[DEMOGRAPHIC_DATA]"
click at [201, 471] on li "[DEMOGRAPHIC_DATA] Sauce Boss AKIO Pro Vape 2g" at bounding box center [340, 469] width 489 height 21
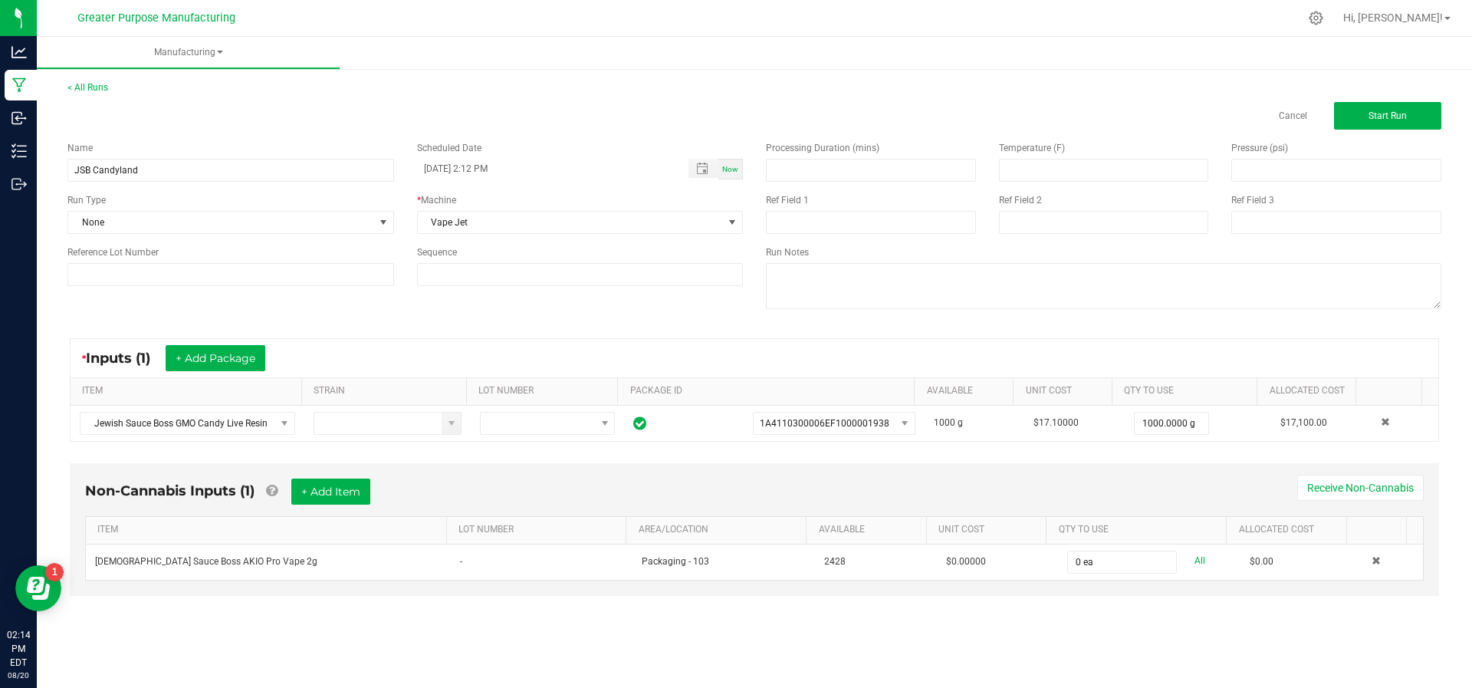
click at [1006, 487] on div "Non-Cannabis Inputs (1) + Add Item Receive Non-Cannabis" at bounding box center [754, 497] width 1338 height 38
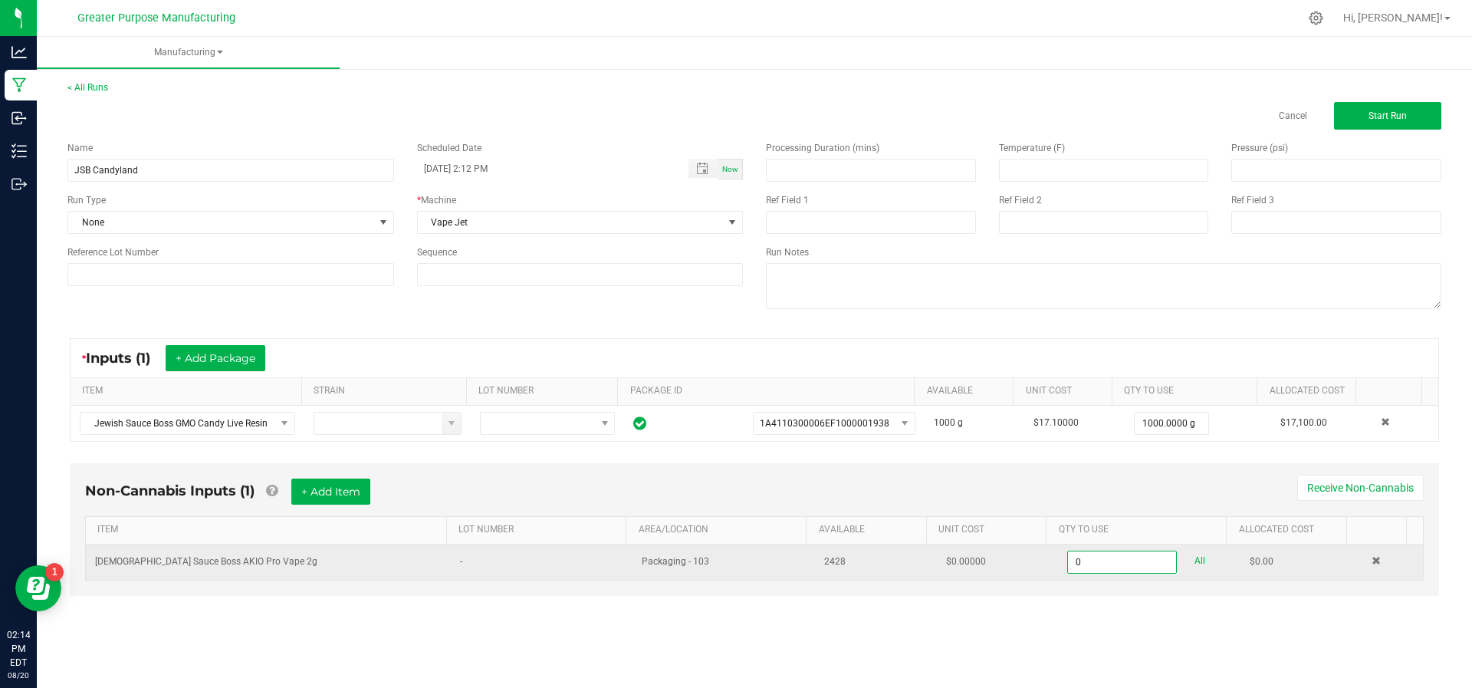
click at [1081, 559] on input "0" at bounding box center [1121, 561] width 107 height 21
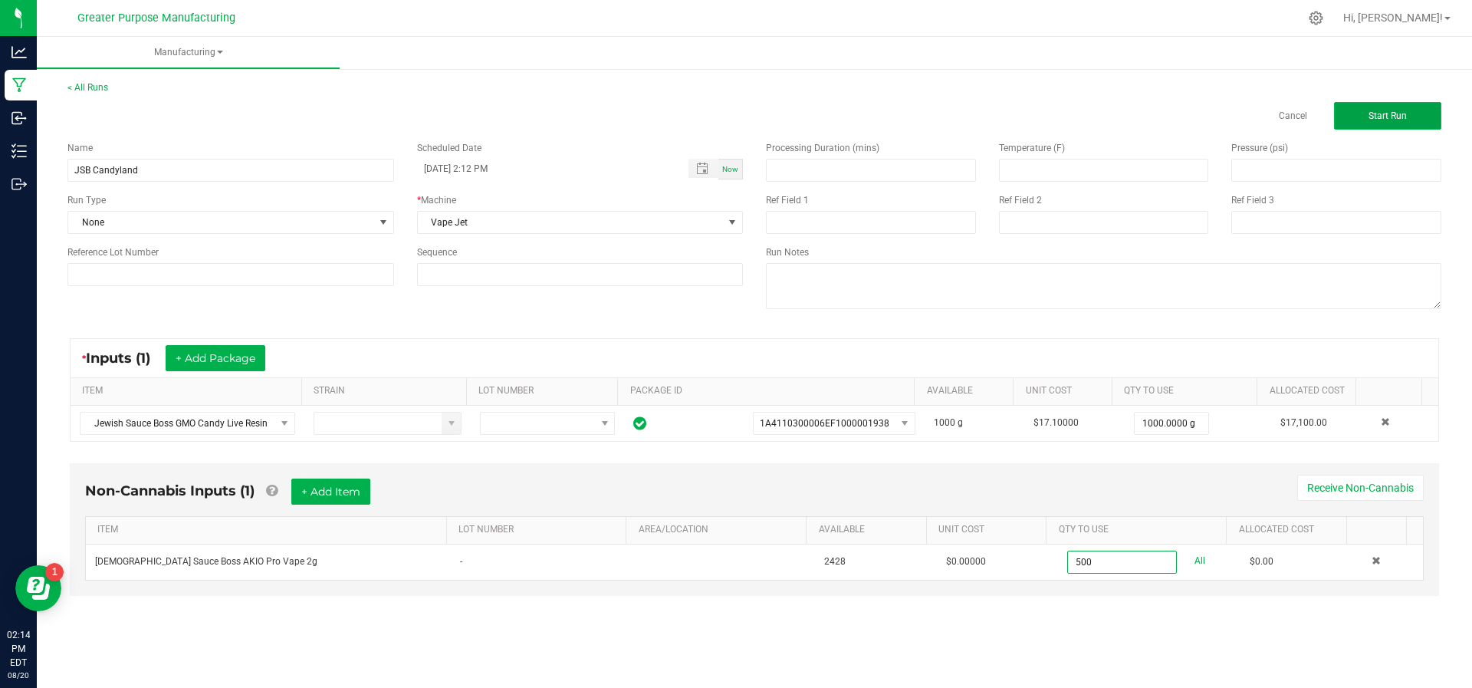
type input "500 ea"
click at [1364, 127] on button "Start Run" at bounding box center [1387, 116] width 107 height 28
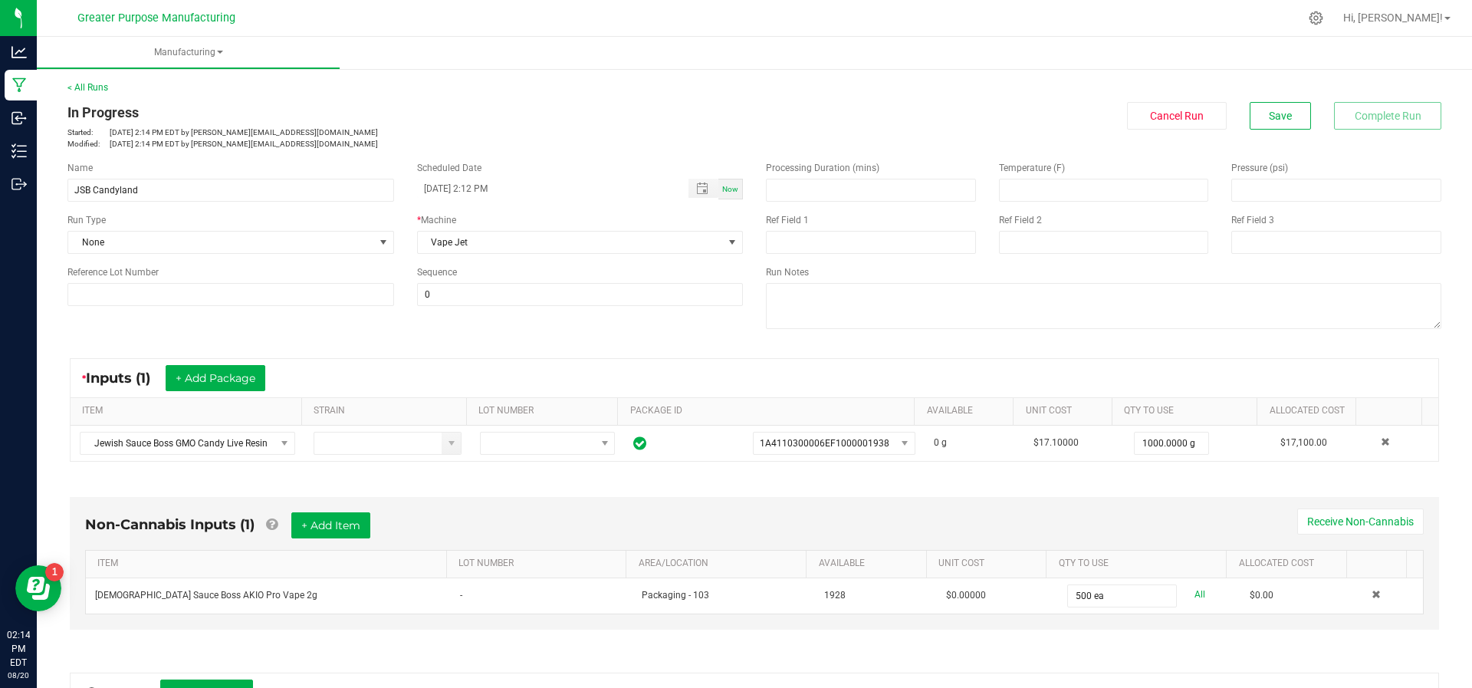
scroll to position [250, 0]
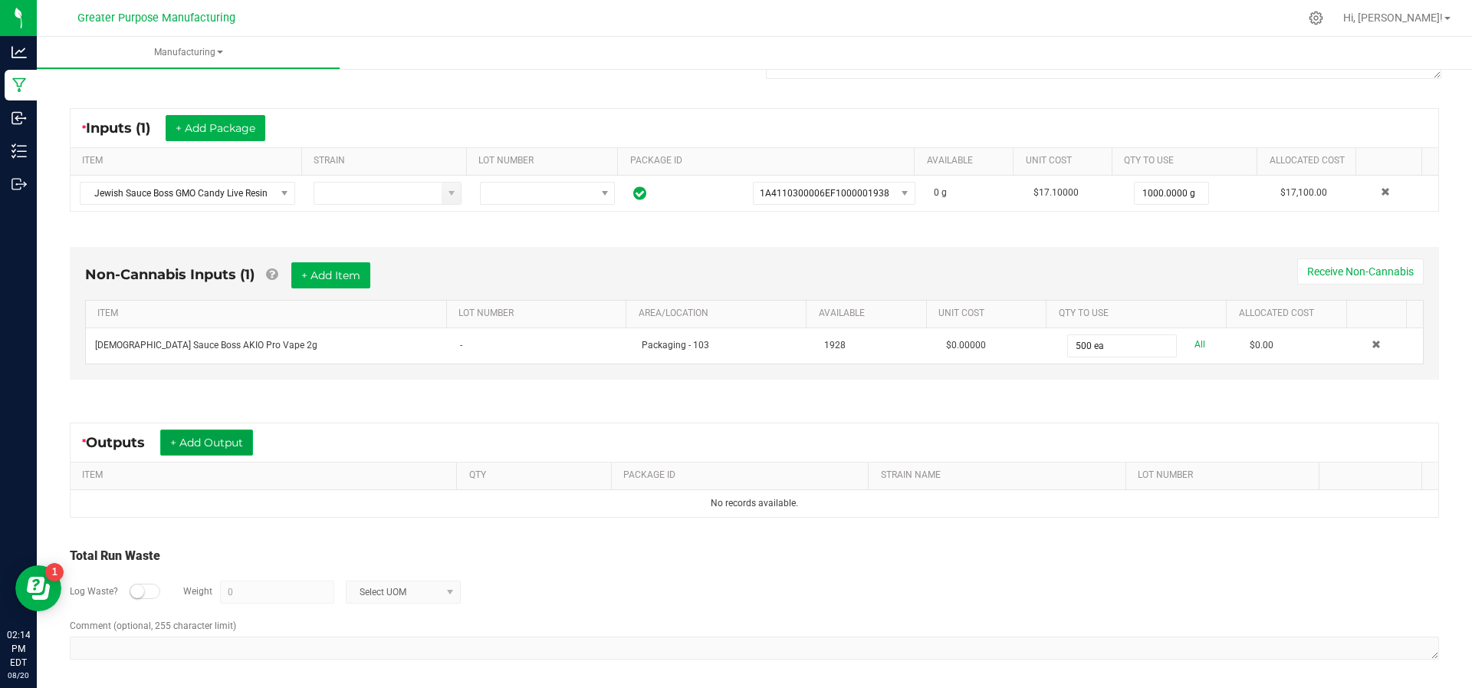
click at [218, 441] on button "+ Add Output" at bounding box center [206, 442] width 93 height 26
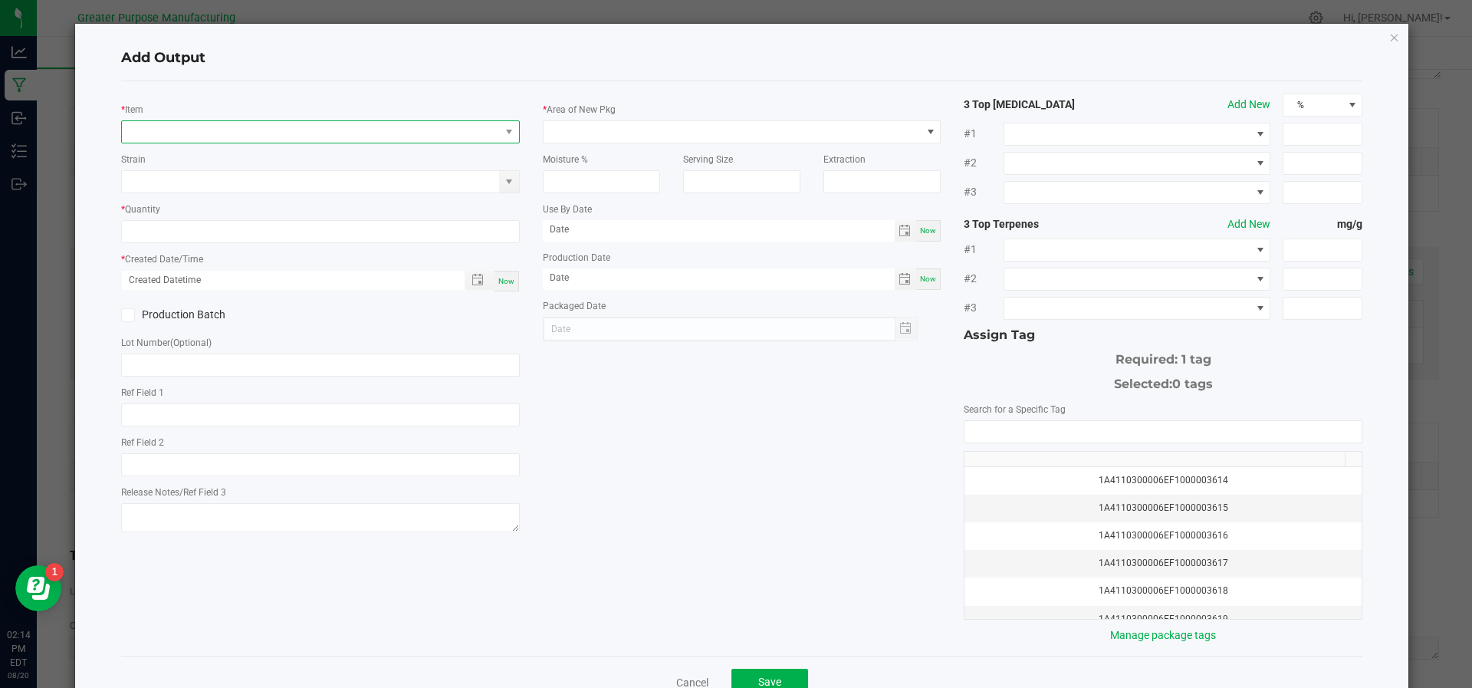
click at [193, 133] on span "NO DATA FOUND" at bounding box center [311, 131] width 378 height 21
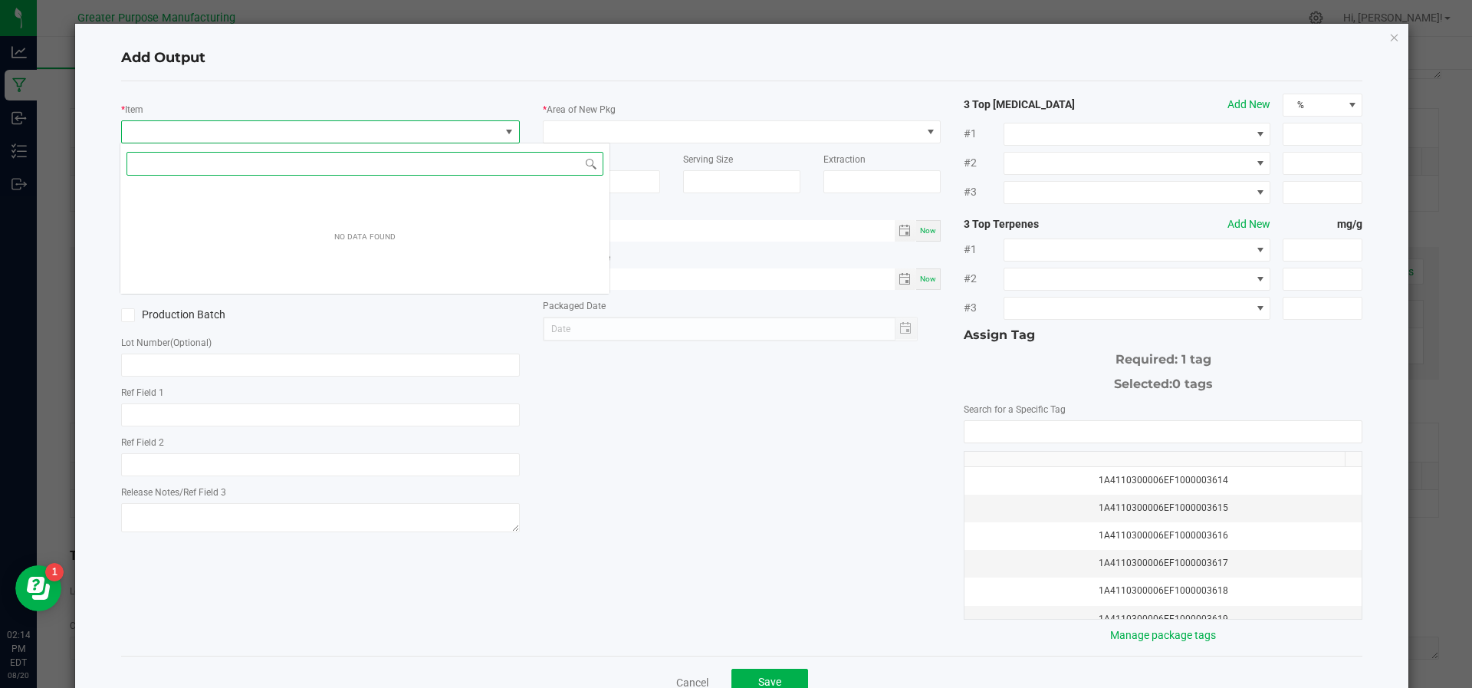
scroll to position [23, 393]
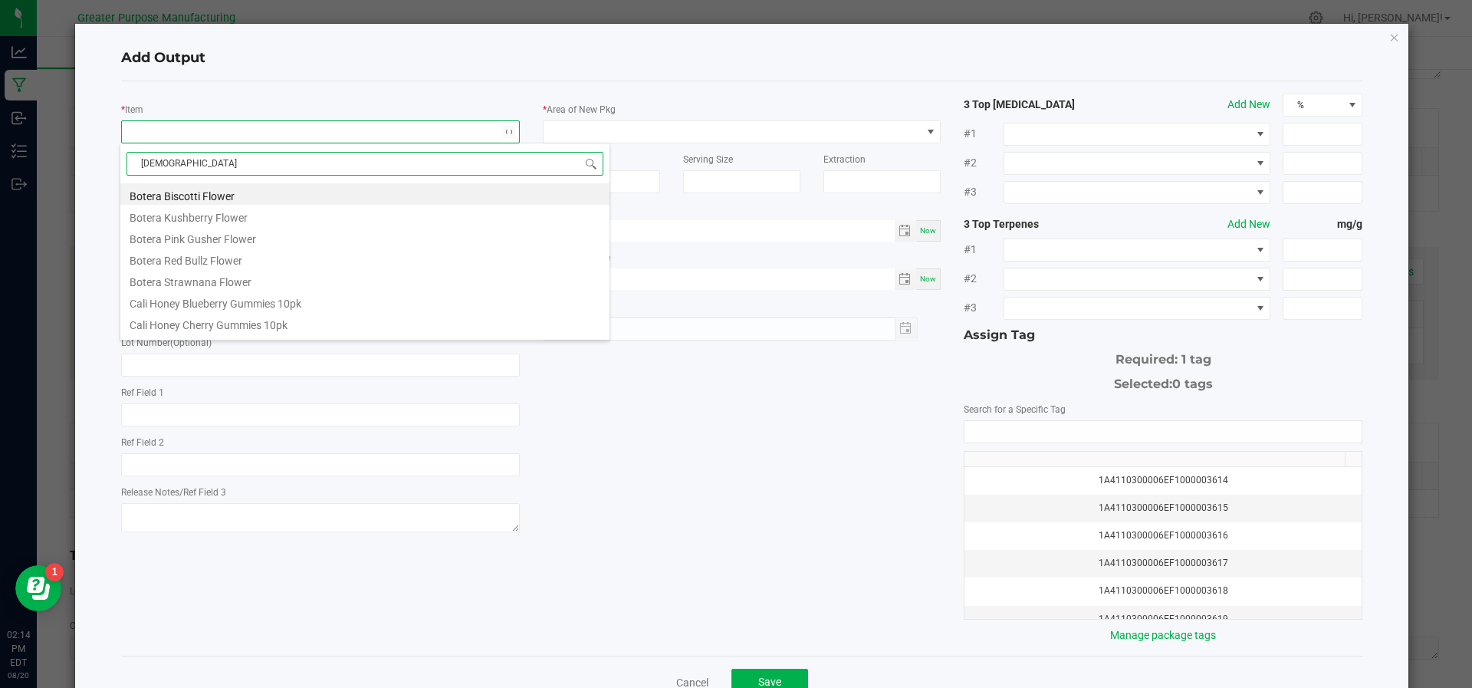
type input "[DEMOGRAPHIC_DATA]"
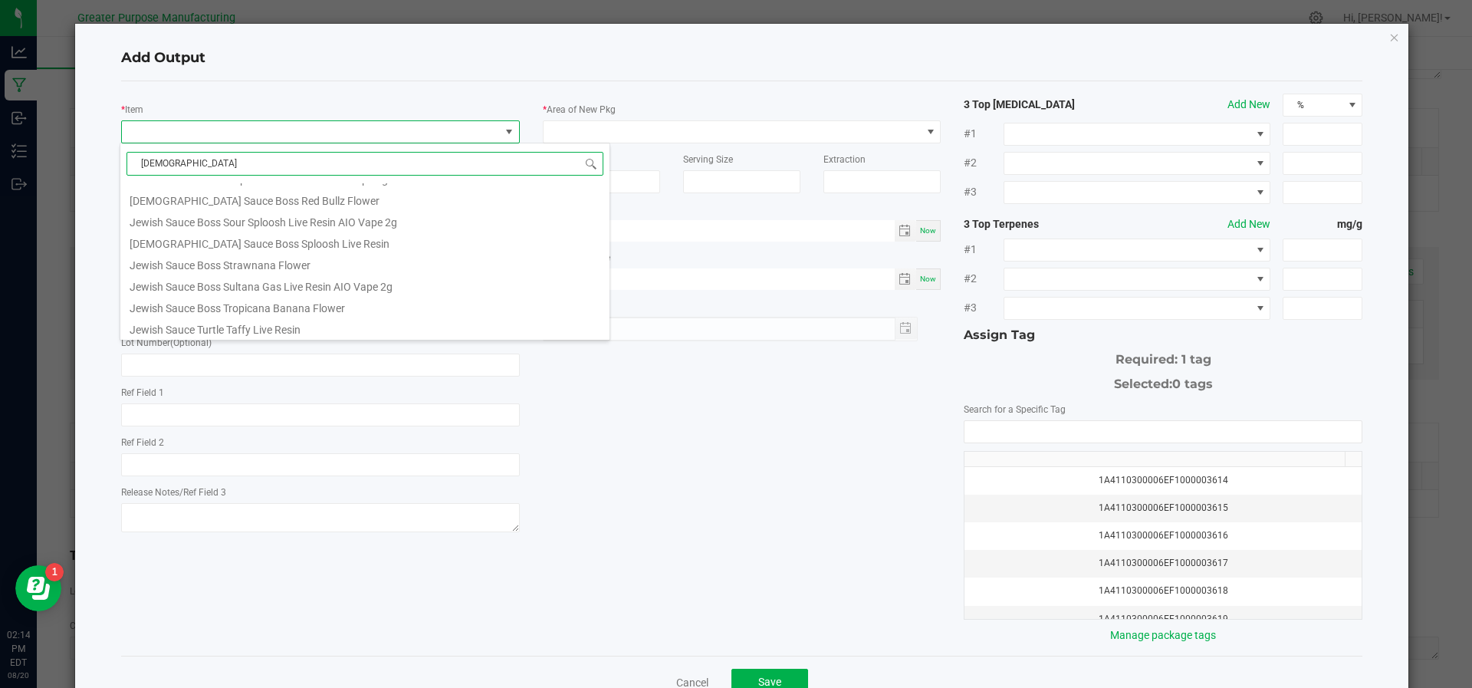
scroll to position [276, 0]
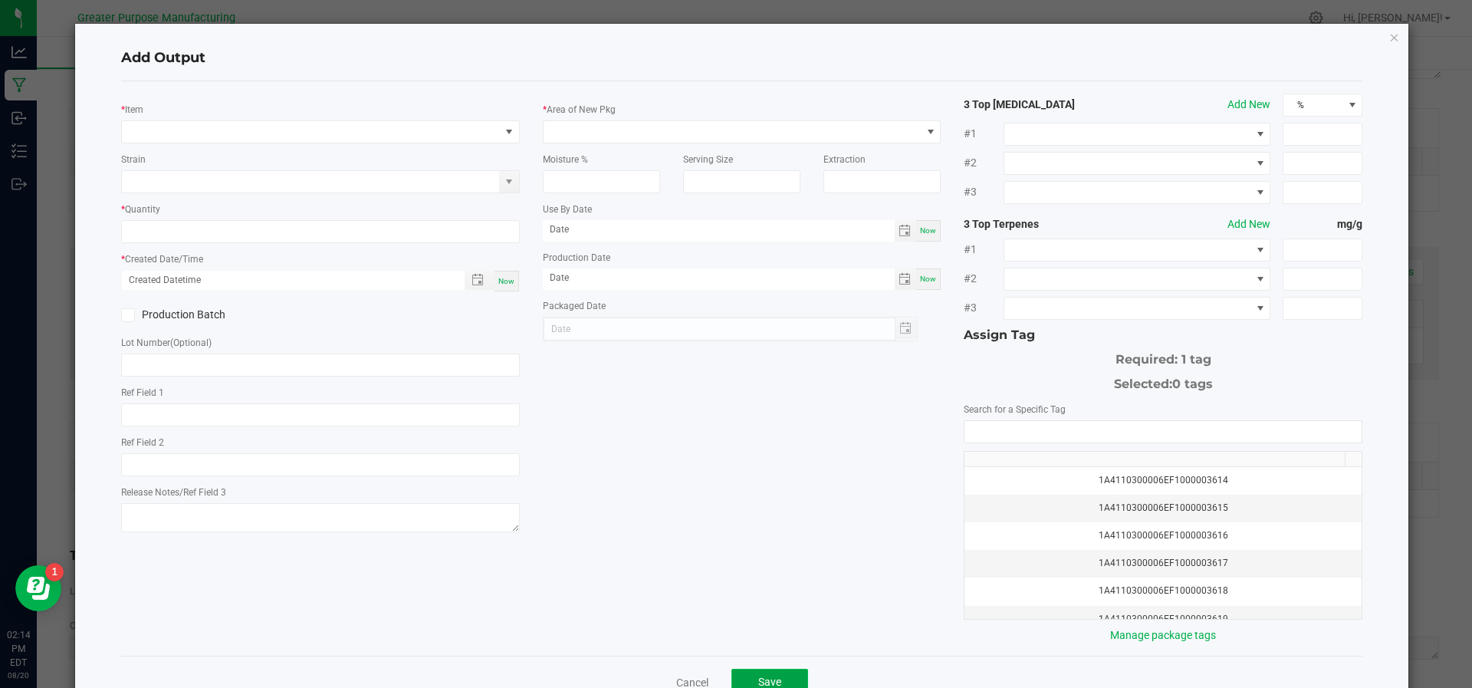
click at [744, 677] on button "Save" at bounding box center [769, 682] width 77 height 28
click at [681, 678] on link "Cancel" at bounding box center [692, 681] width 32 height 15
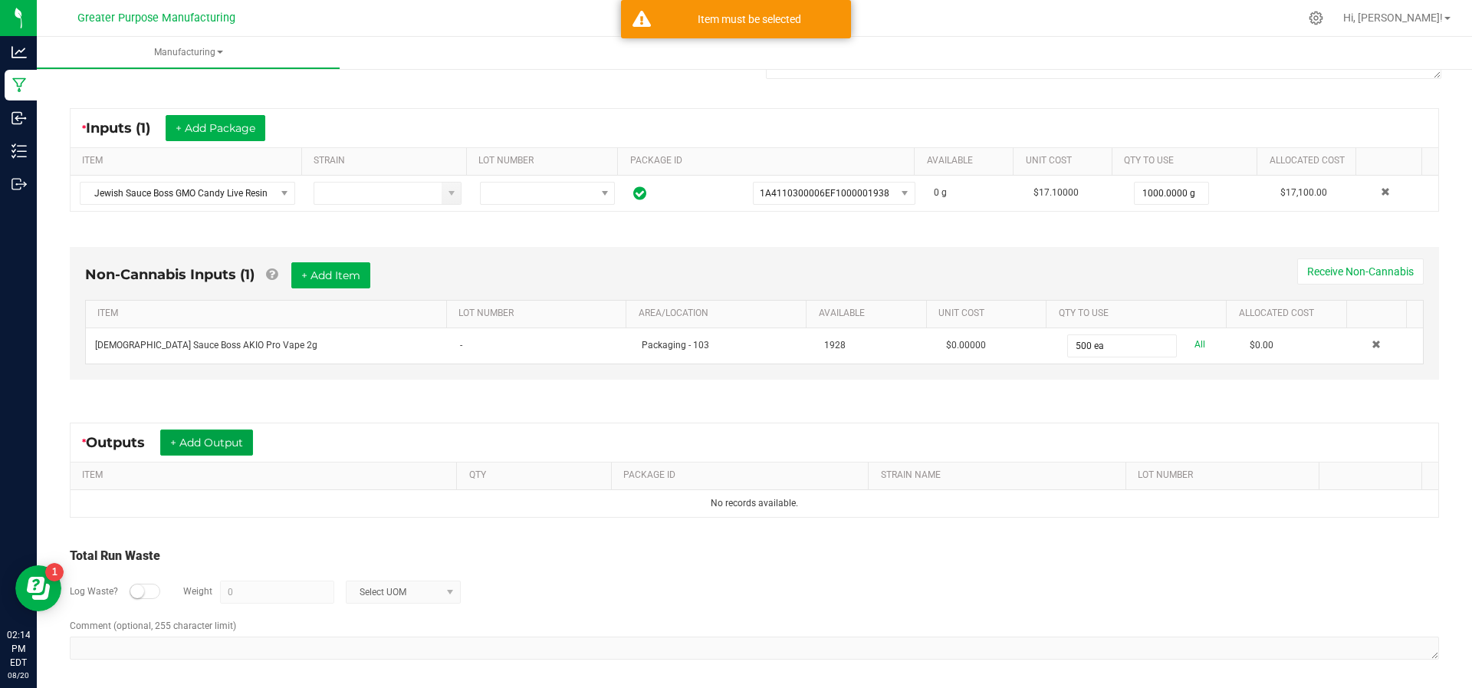
scroll to position [0, 0]
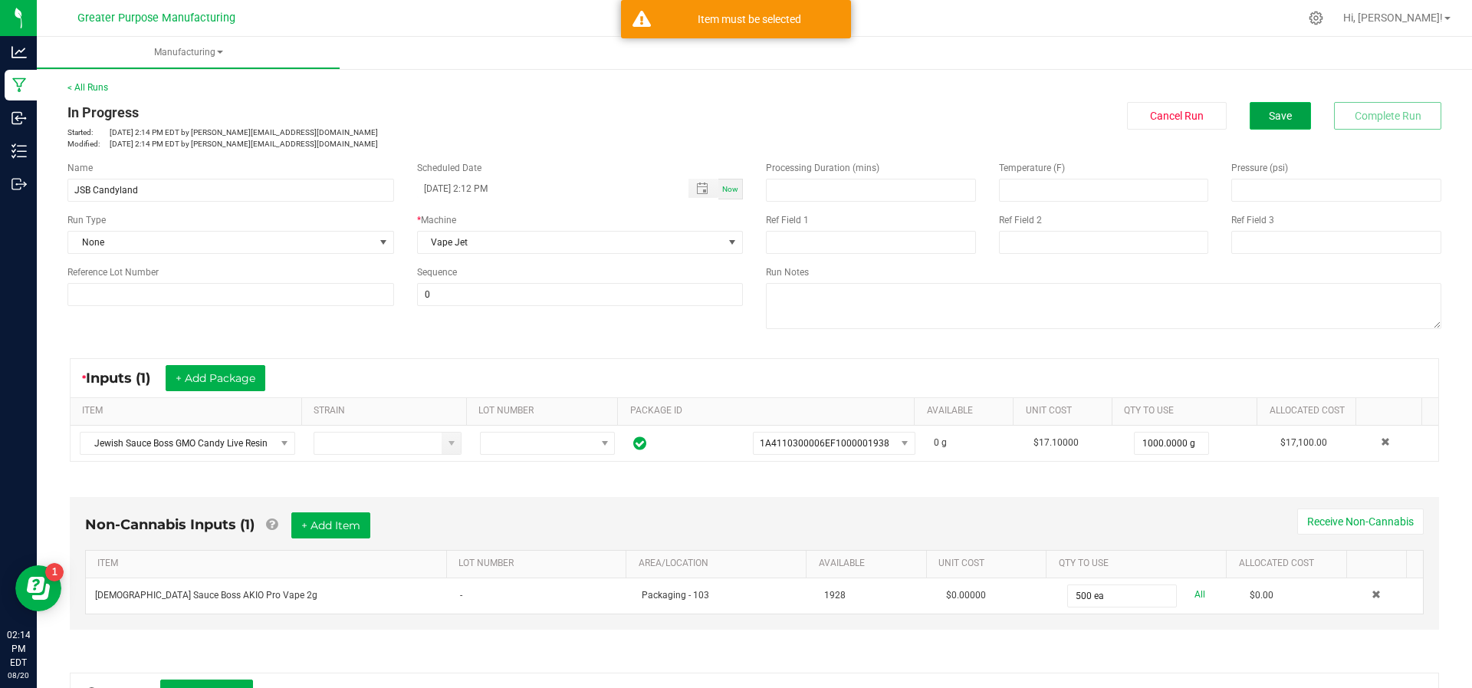
click at [1268, 120] on span "Save" at bounding box center [1279, 116] width 23 height 12
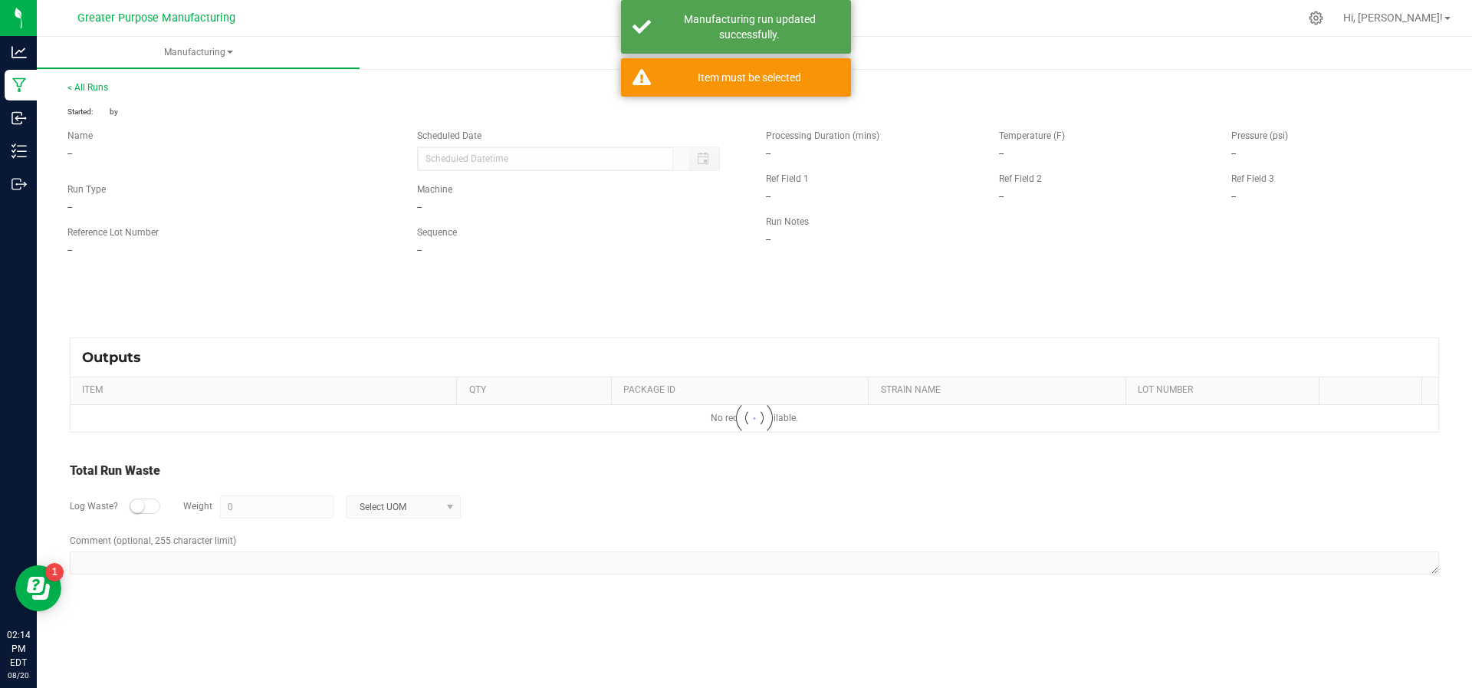
type input "[DATE] 2:12 PM"
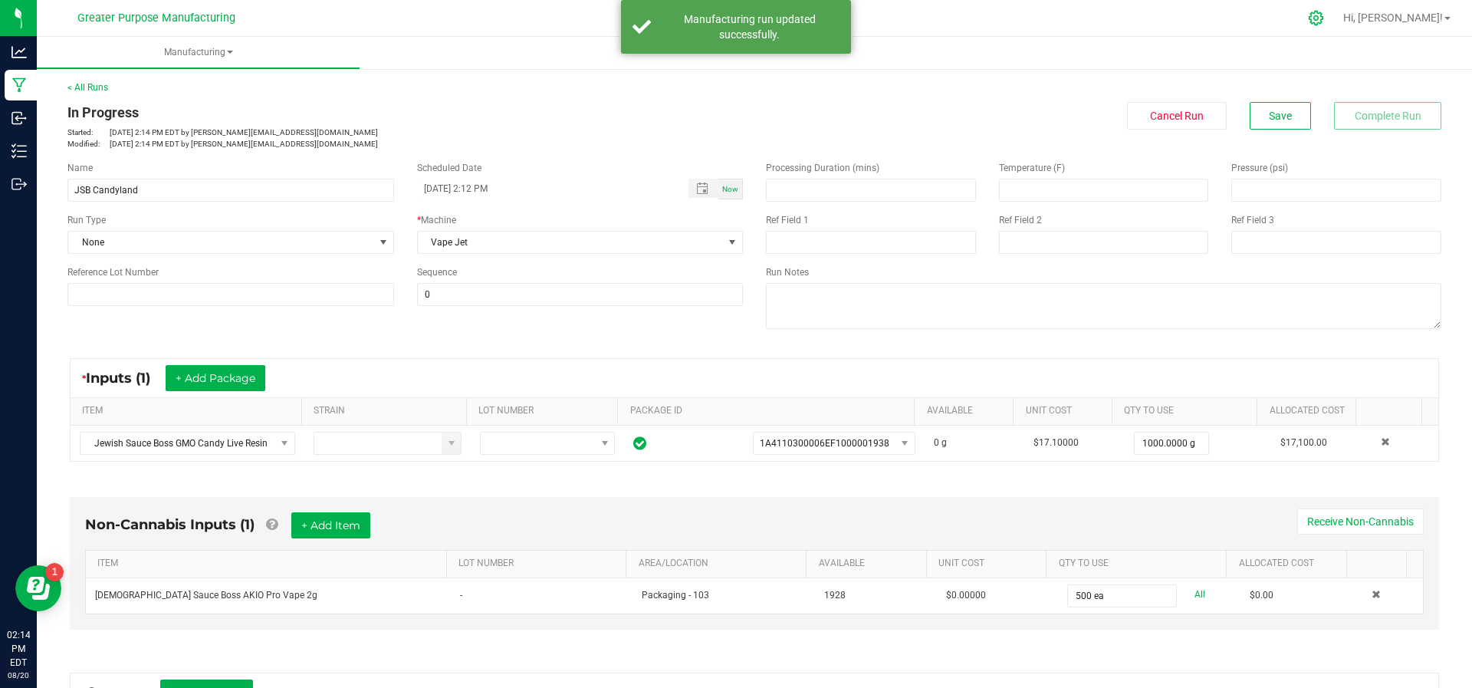
click at [1324, 15] on icon at bounding box center [1316, 18] width 16 height 16
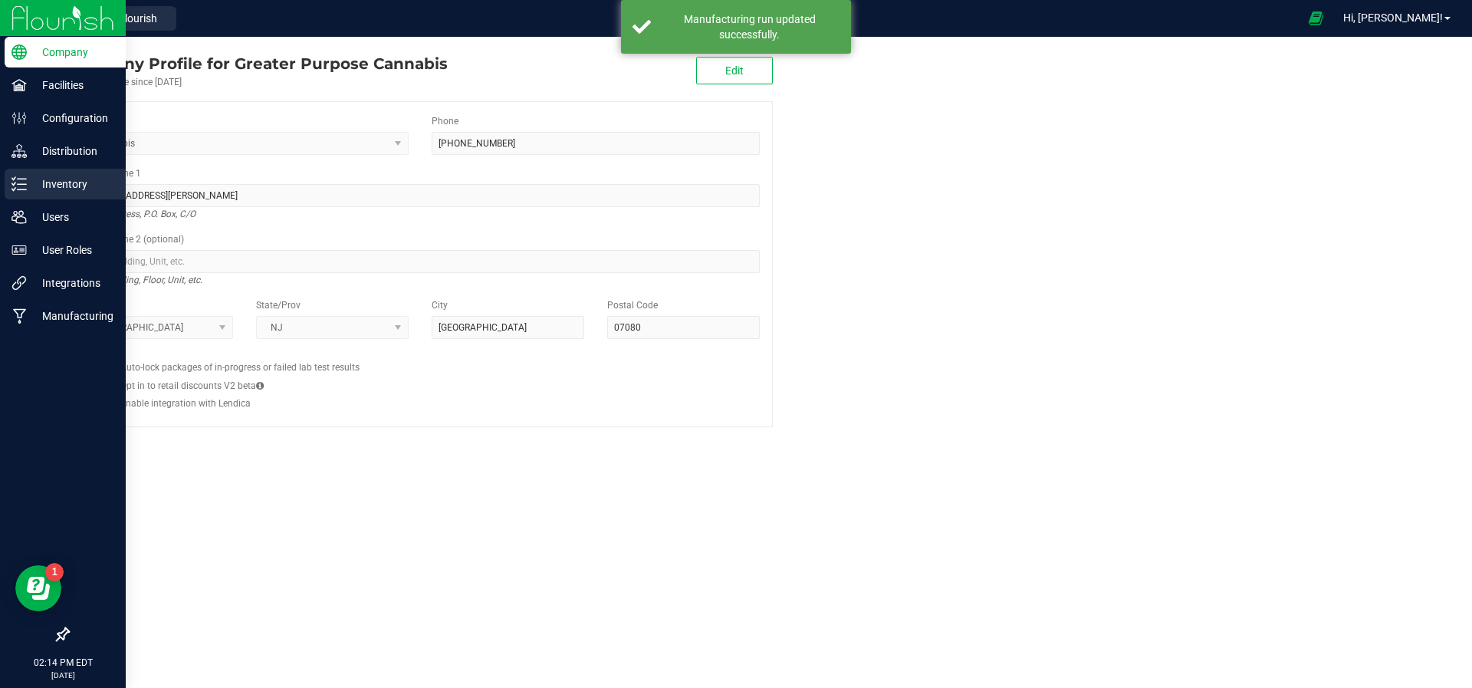
click at [49, 189] on p "Inventory" at bounding box center [73, 184] width 92 height 18
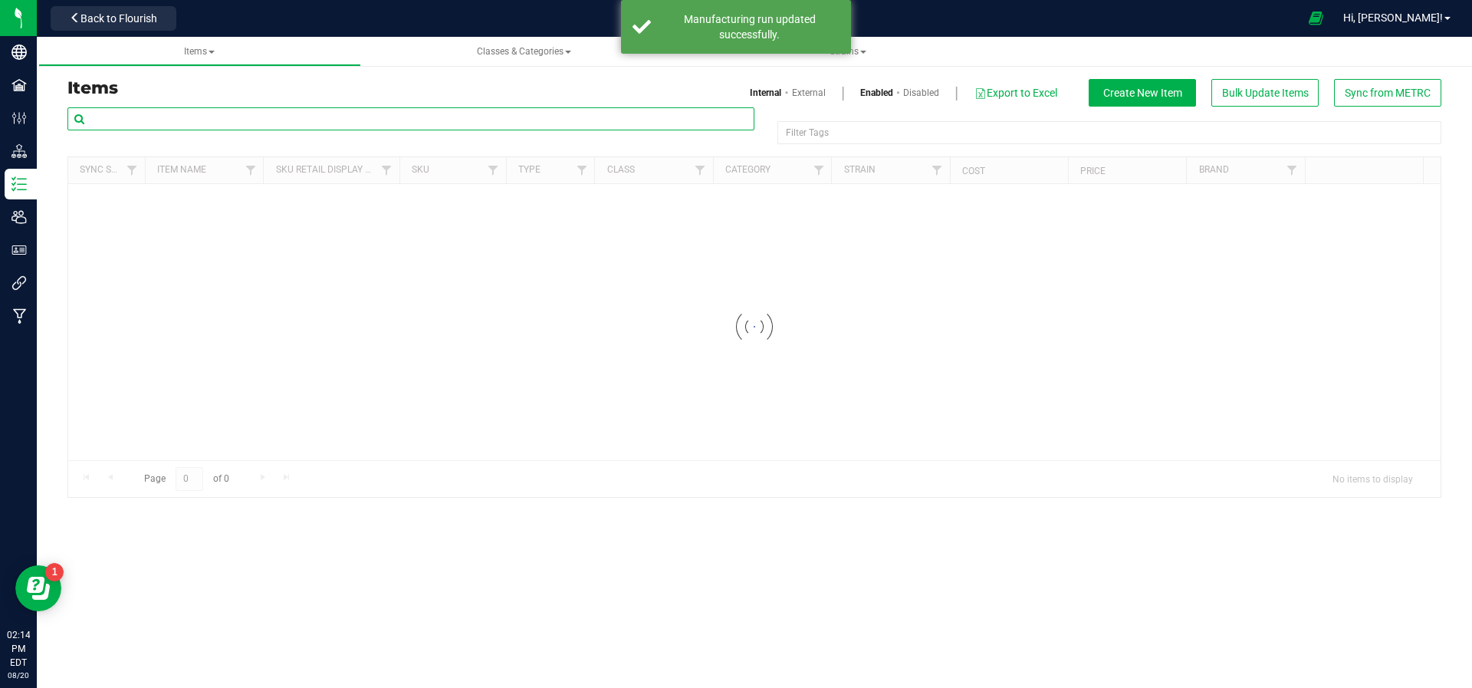
click at [195, 120] on input "text" at bounding box center [410, 118] width 687 height 23
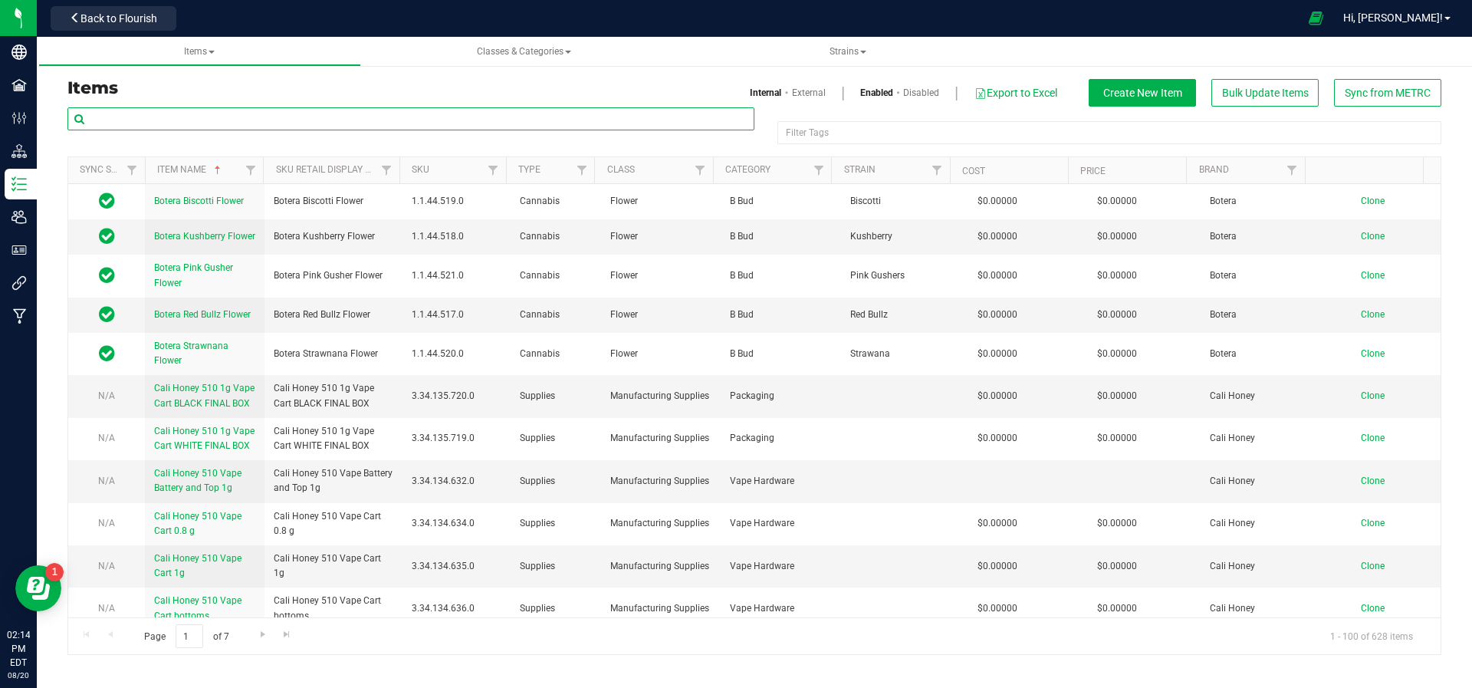
click at [195, 120] on input "text" at bounding box center [410, 118] width 687 height 23
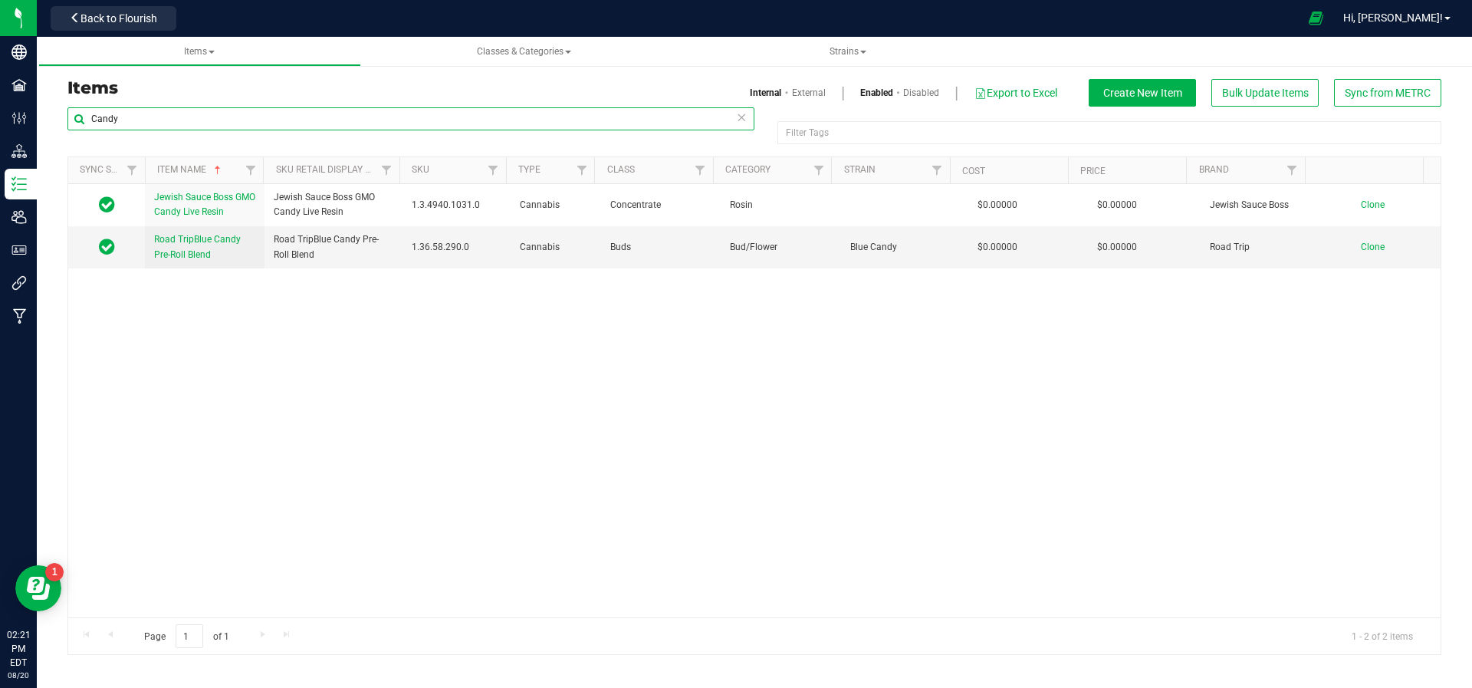
type input "Candy"
click at [753, 98] on link "Internal" at bounding box center [765, 93] width 31 height 14
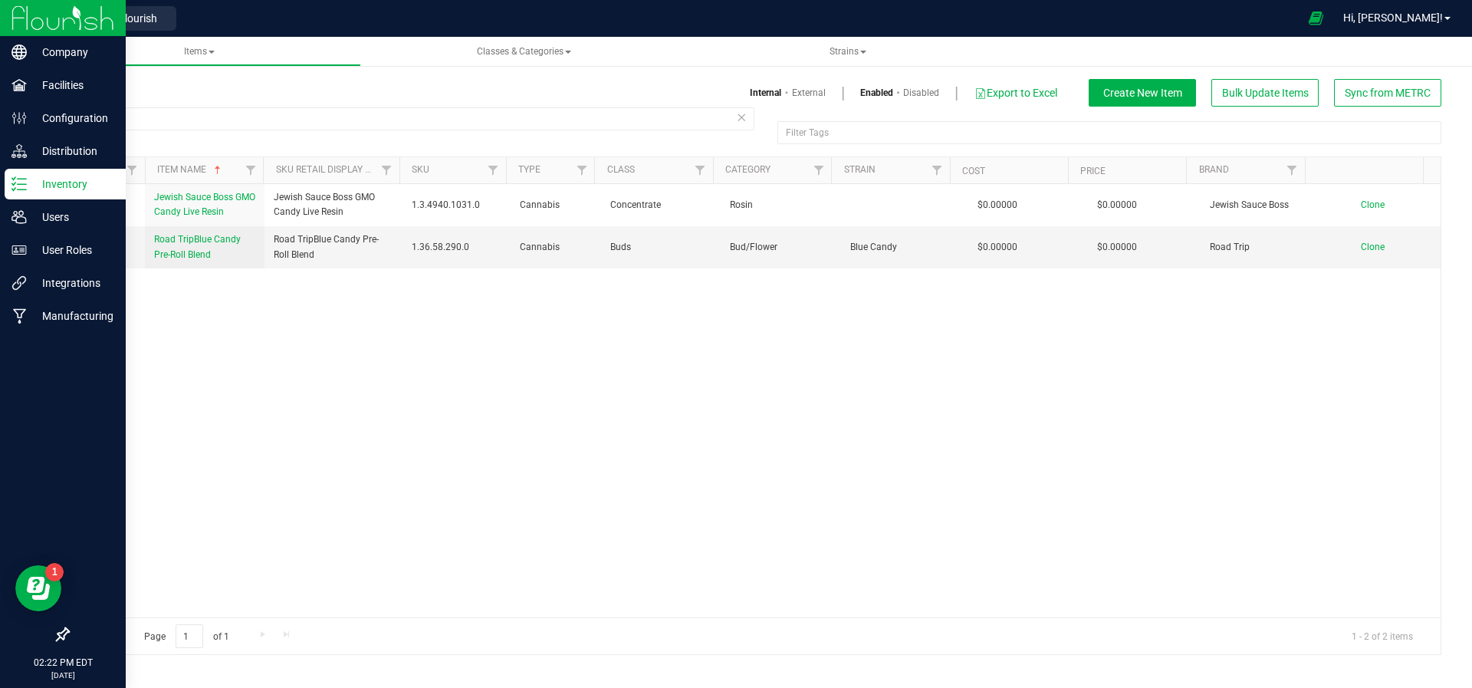
click at [50, 18] on img at bounding box center [62, 18] width 103 height 36
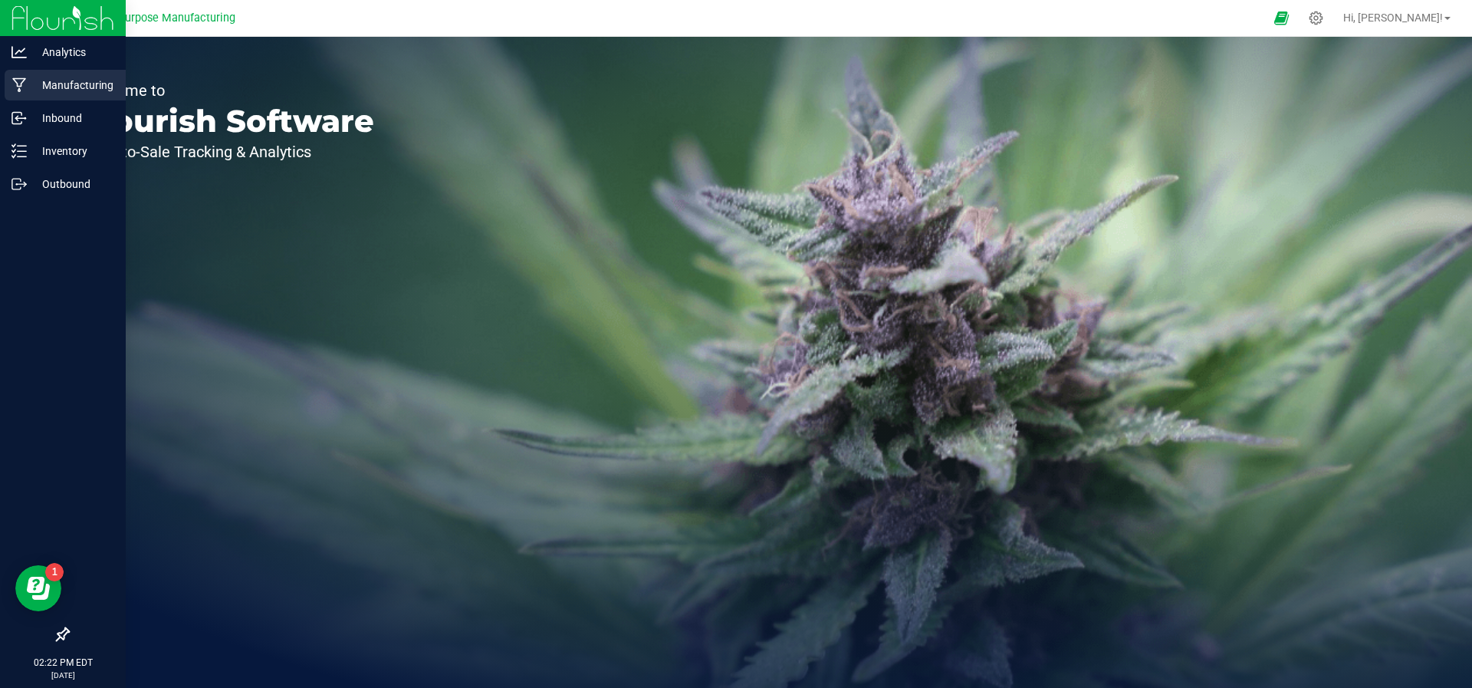
click at [21, 86] on icon at bounding box center [19, 84] width 15 height 15
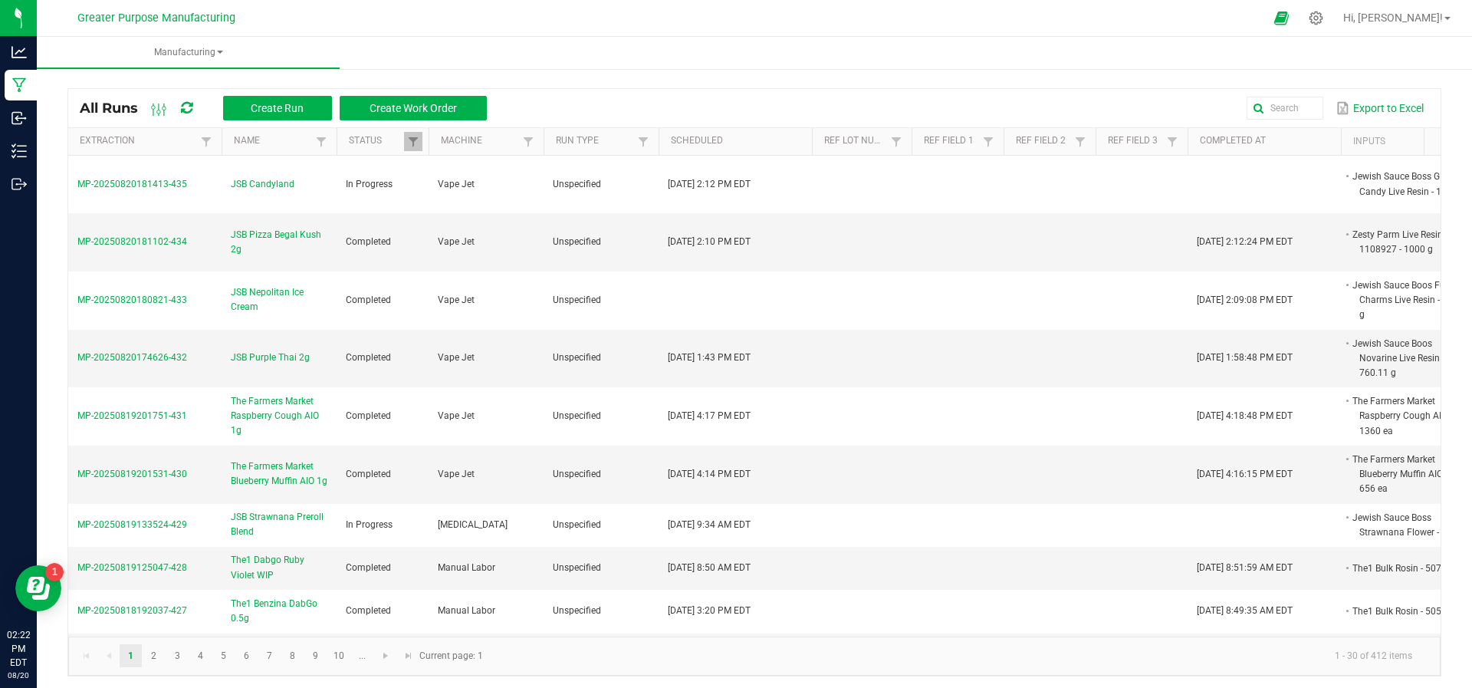
click at [267, 120] on div "All Runs Create Run Create Work Order" at bounding box center [289, 108] width 418 height 26
click at [274, 107] on span "Create Run" at bounding box center [277, 108] width 53 height 12
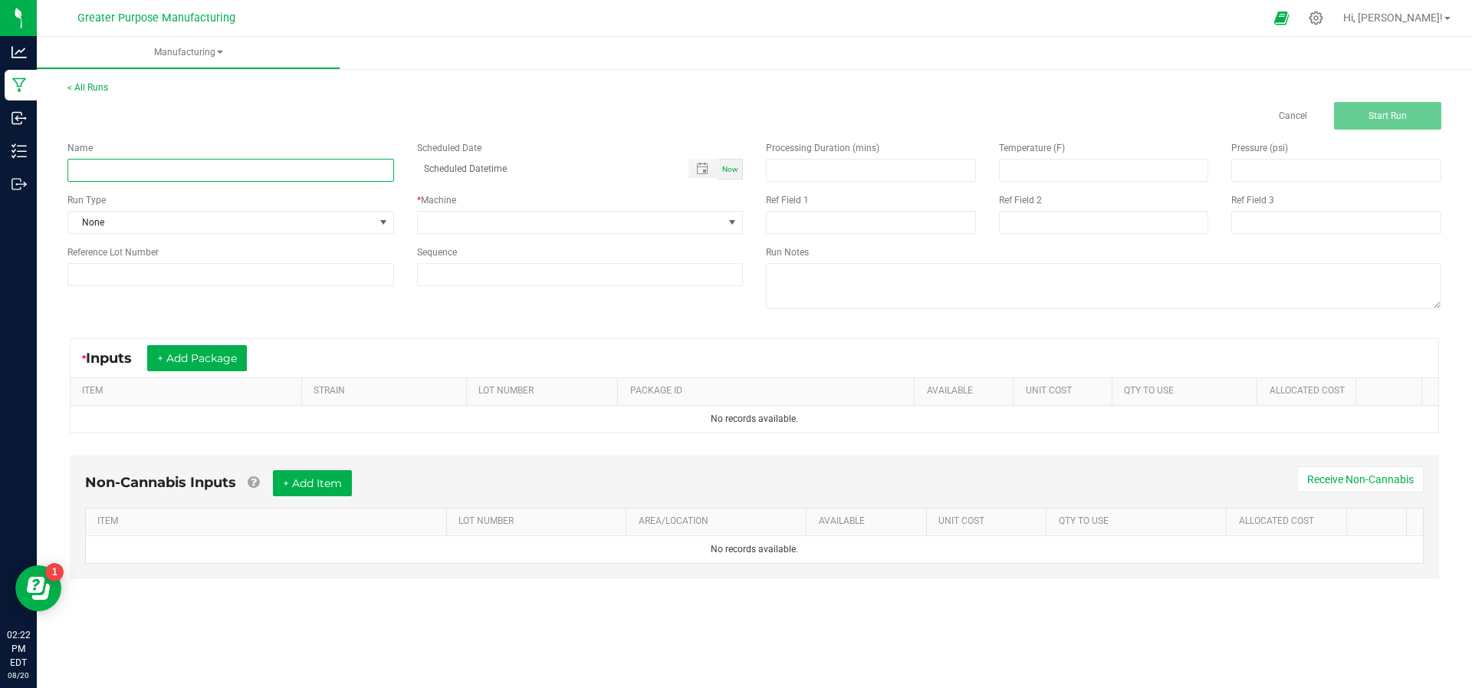
click at [251, 175] on input at bounding box center [230, 170] width 327 height 23
type input "JSB Sour Sploosh 2g"
click at [734, 167] on span "Now" at bounding box center [730, 169] width 16 height 8
type input "[DATE] 2:22 PM"
click at [698, 223] on span at bounding box center [571, 222] width 306 height 21
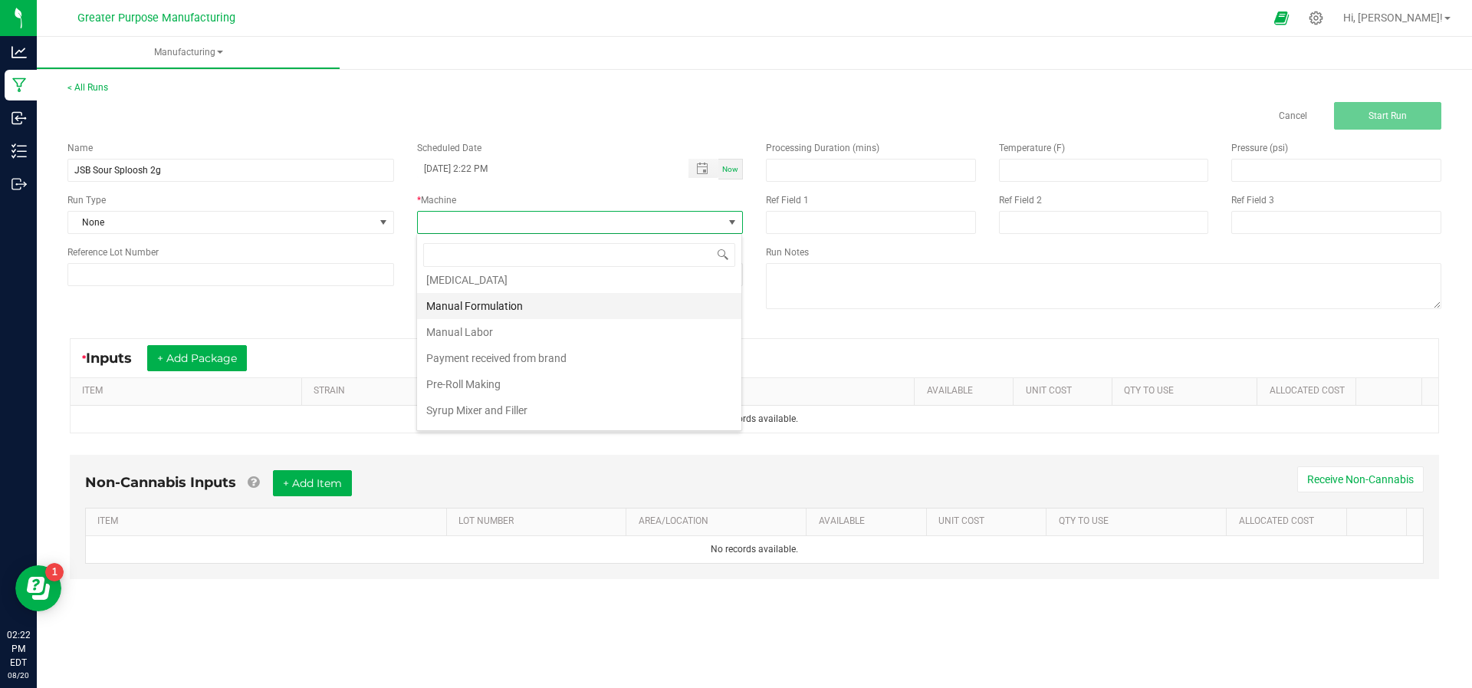
scroll to position [103, 0]
click at [552, 421] on li "Vape Jet" at bounding box center [579, 418] width 324 height 26
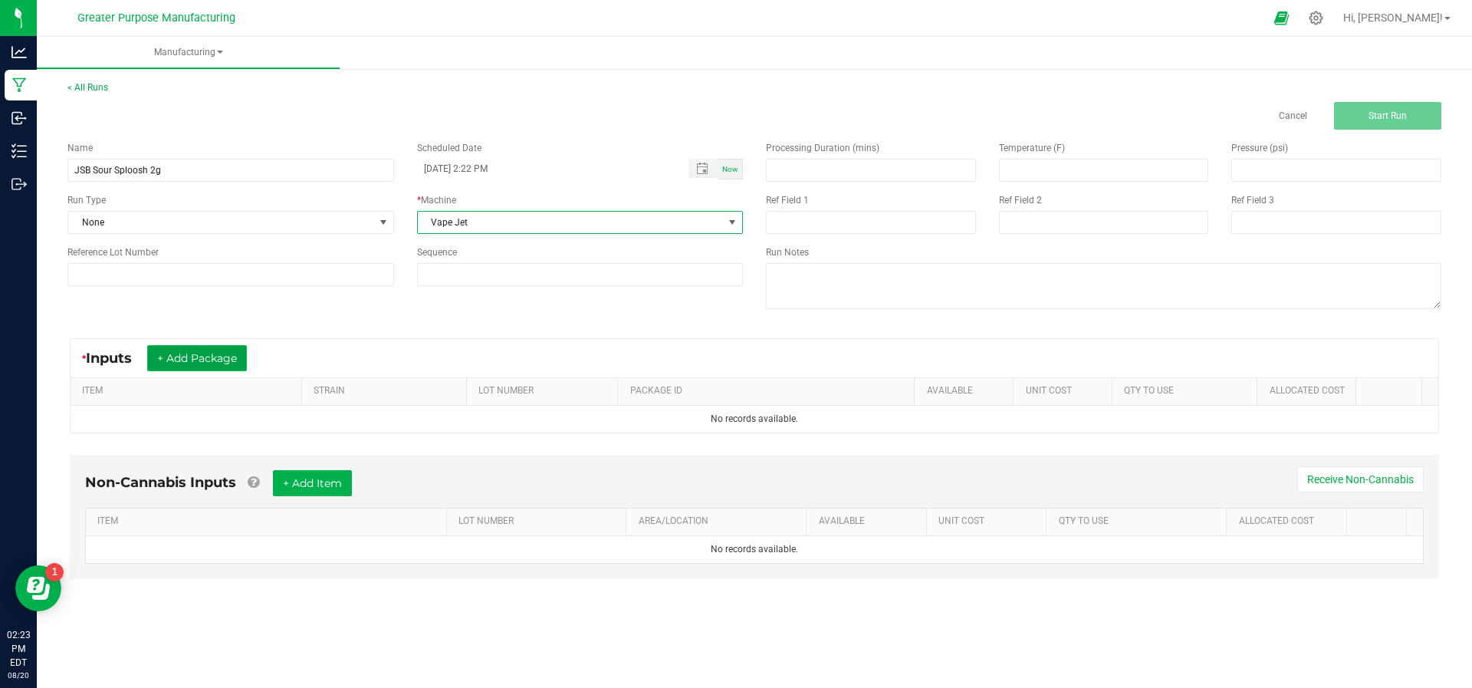
click at [199, 369] on button "+ Add Package" at bounding box center [197, 358] width 100 height 26
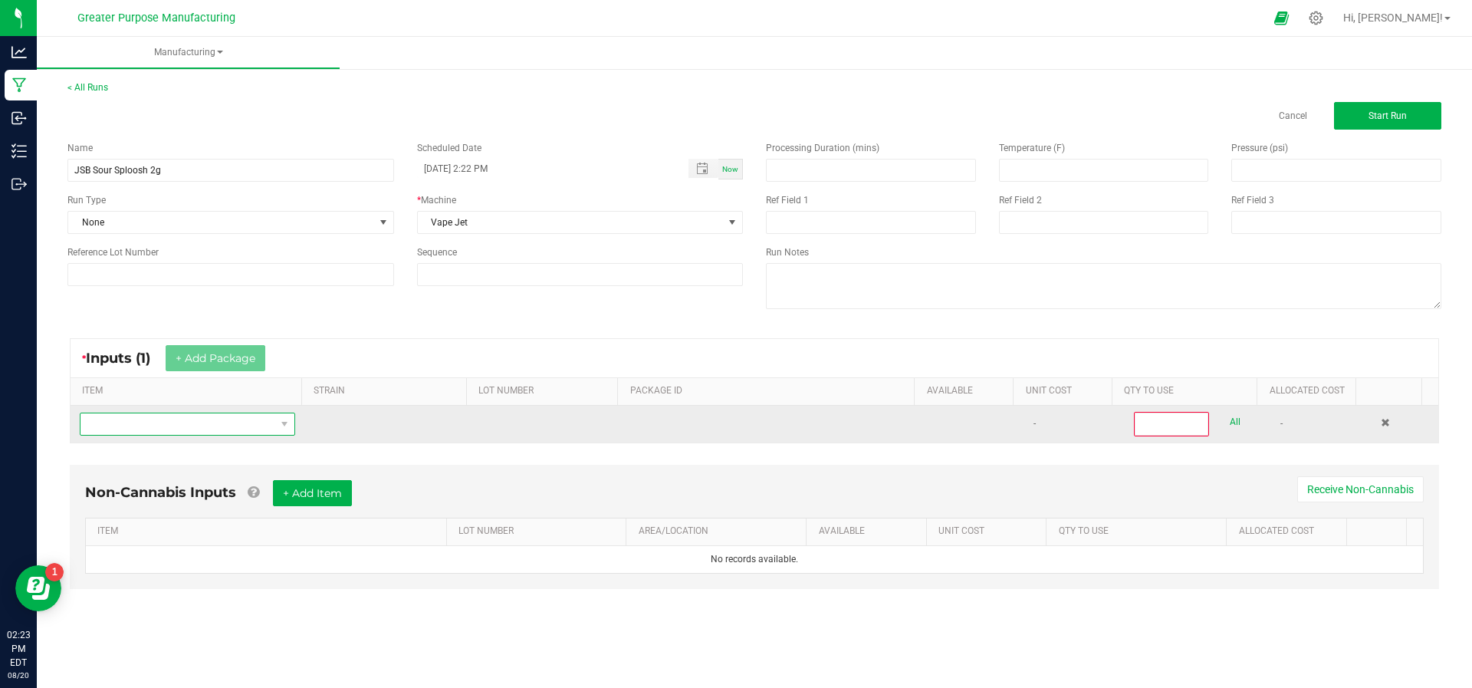
click at [185, 425] on span "NO DATA FOUND" at bounding box center [177, 423] width 195 height 21
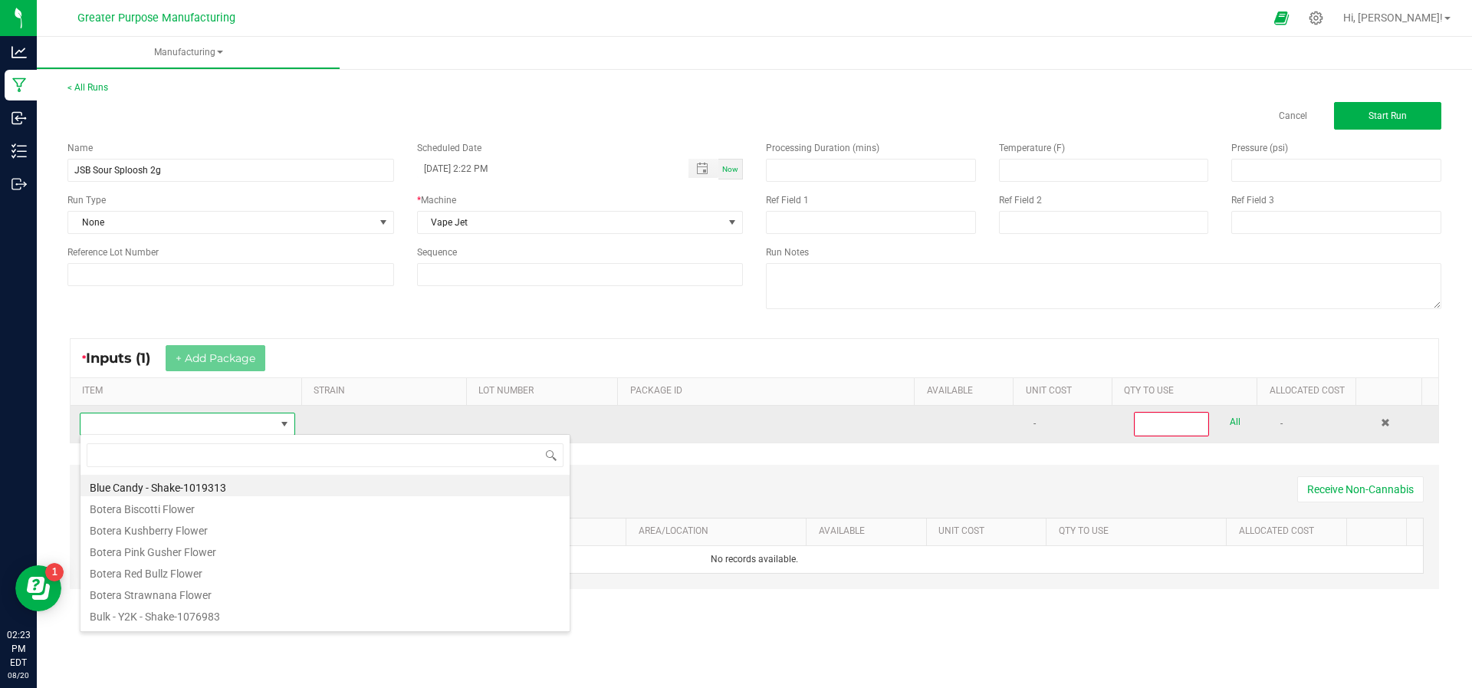
scroll to position [23, 209]
type input "Sploo"
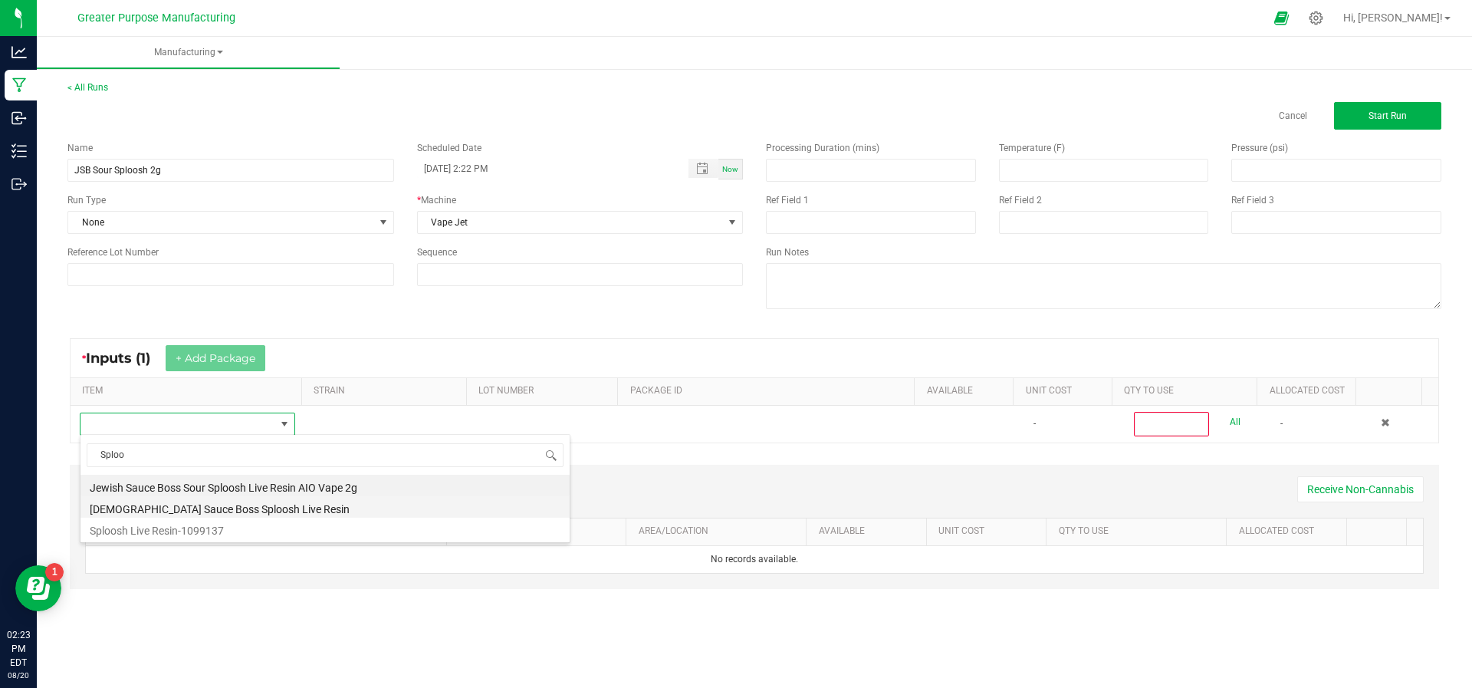
click at [176, 500] on li "[DEMOGRAPHIC_DATA] Sauce Boss Sploosh Live Resin" at bounding box center [324, 506] width 489 height 21
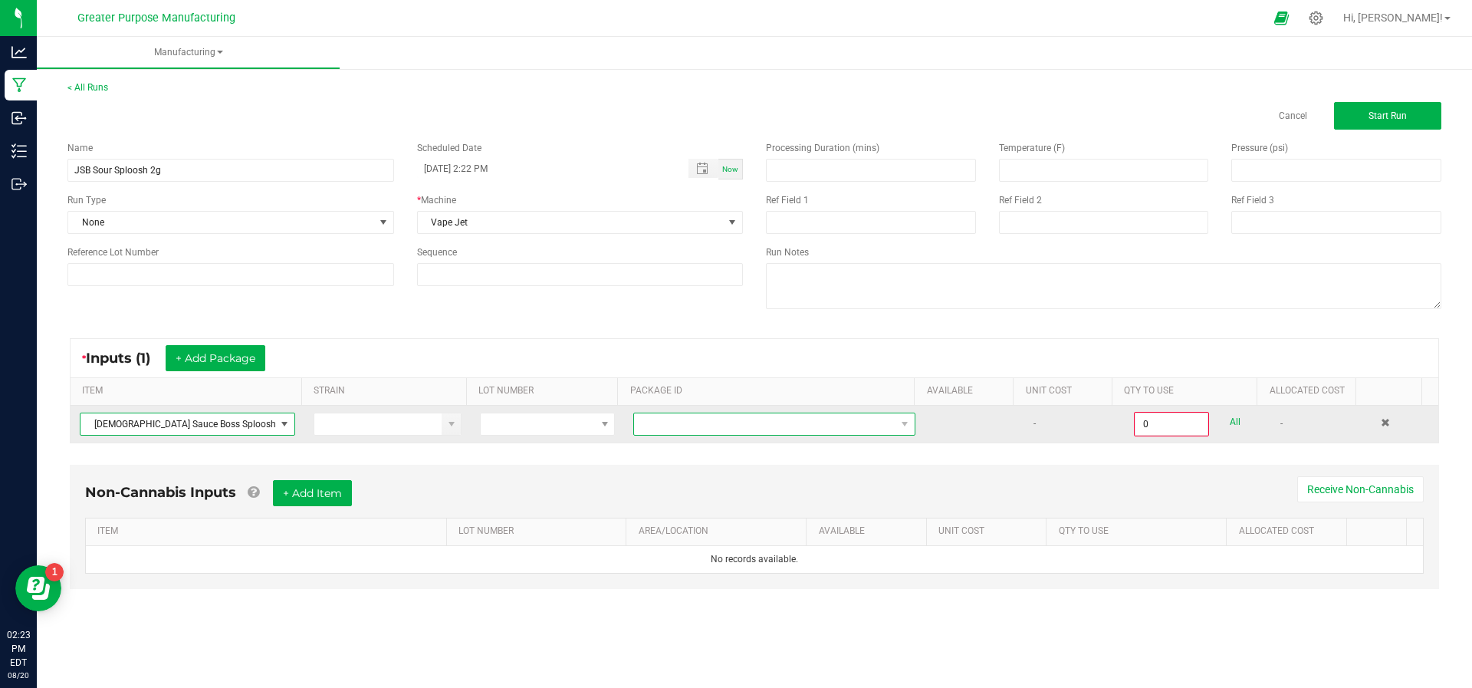
click at [802, 423] on span at bounding box center [764, 423] width 261 height 21
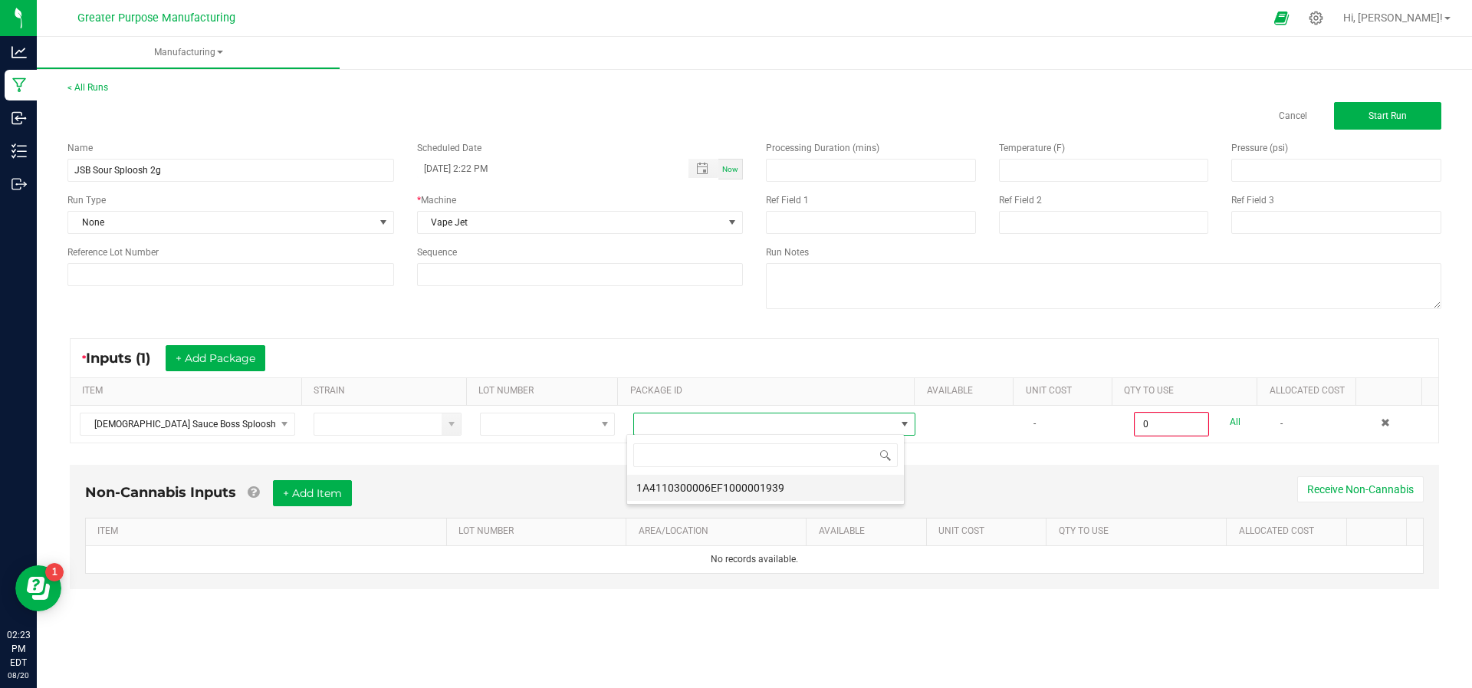
click at [783, 486] on li "1A4110300006EF1000001939" at bounding box center [765, 487] width 277 height 26
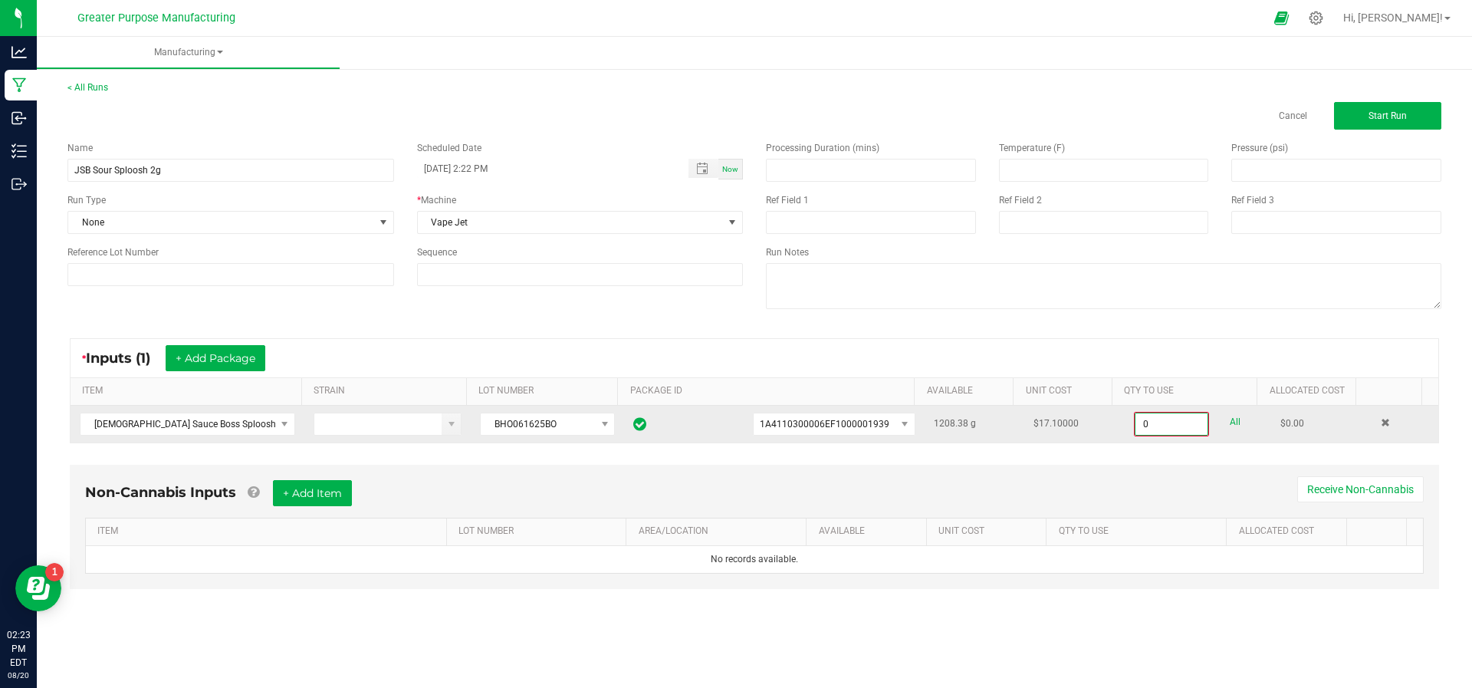
click at [1163, 431] on input "0" at bounding box center [1171, 423] width 72 height 21
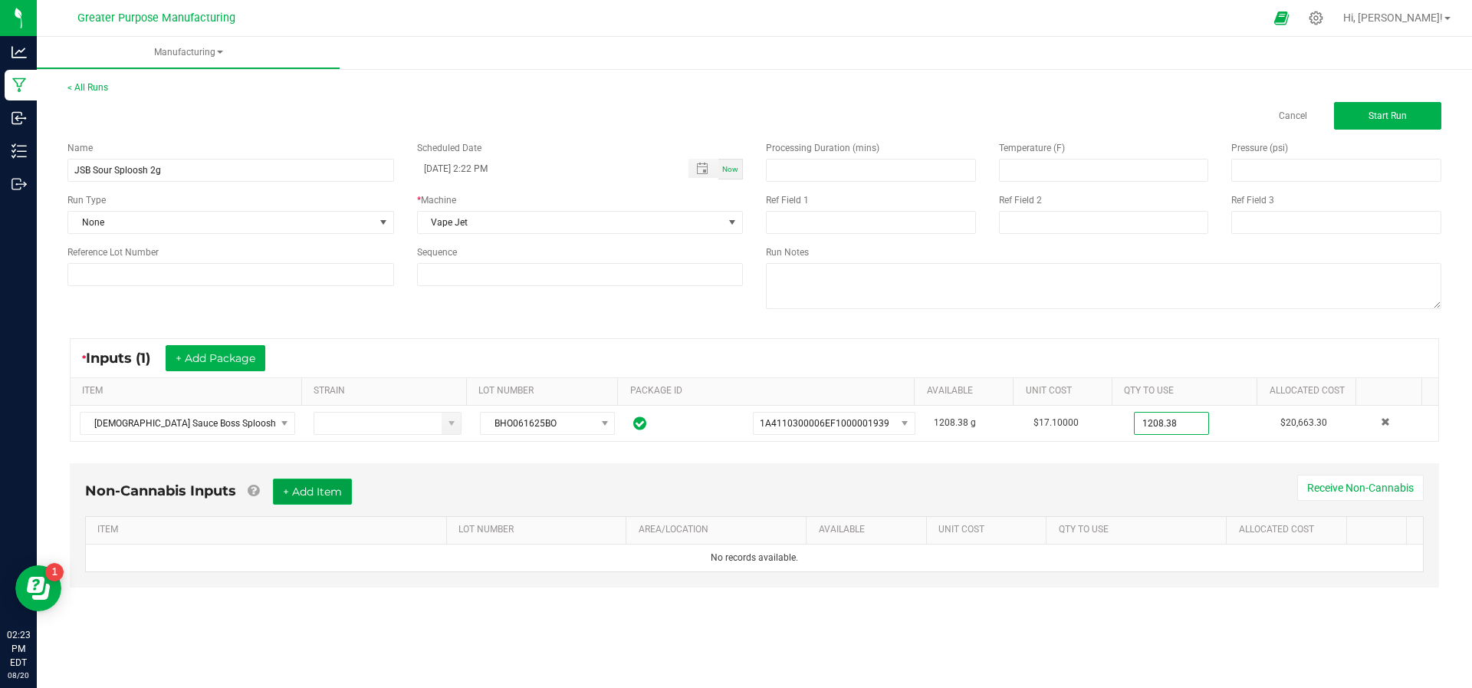
type input "1208.3800 g"
click at [306, 501] on button "+ Add Item" at bounding box center [312, 491] width 79 height 26
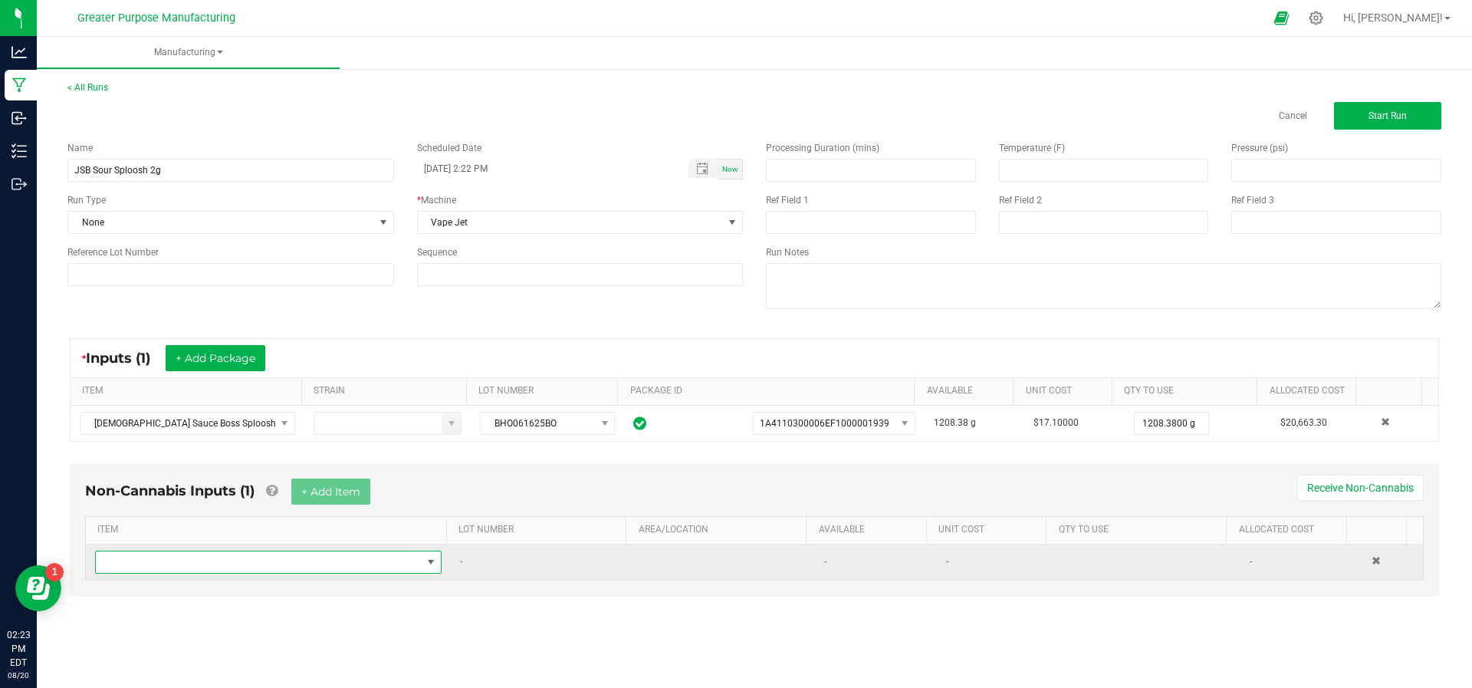
click at [281, 551] on span "NO DATA FOUND" at bounding box center [259, 561] width 326 height 21
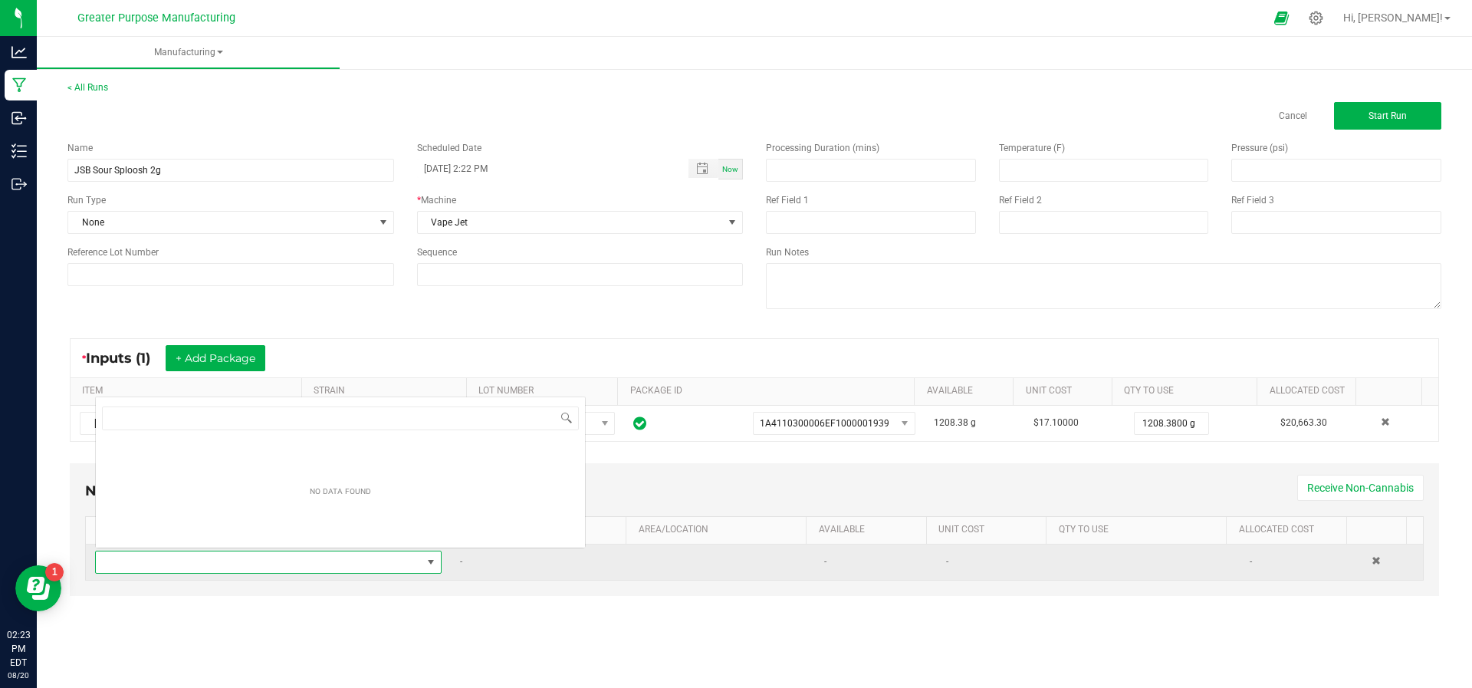
scroll to position [23, 336]
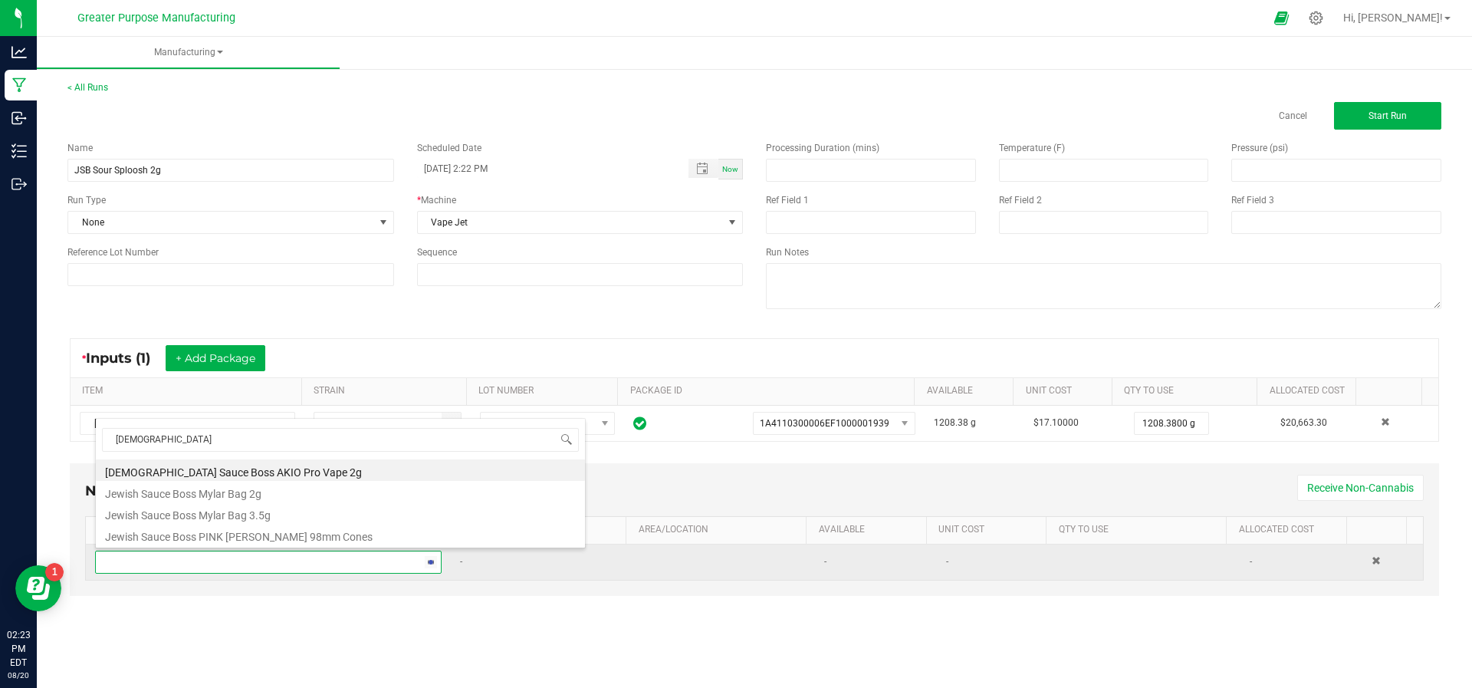
type input "[DEMOGRAPHIC_DATA]"
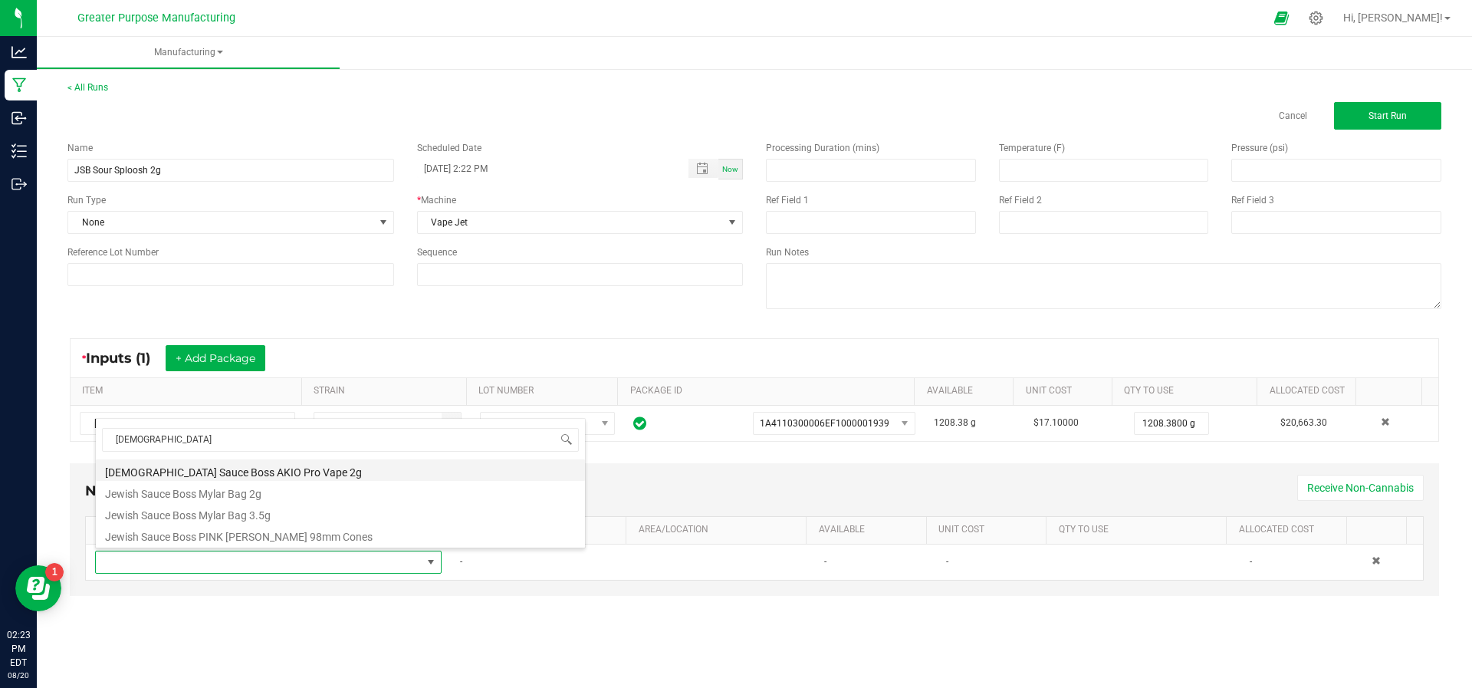
click at [256, 466] on li "[DEMOGRAPHIC_DATA] Sauce Boss AKIO Pro Vape 2g" at bounding box center [340, 469] width 489 height 21
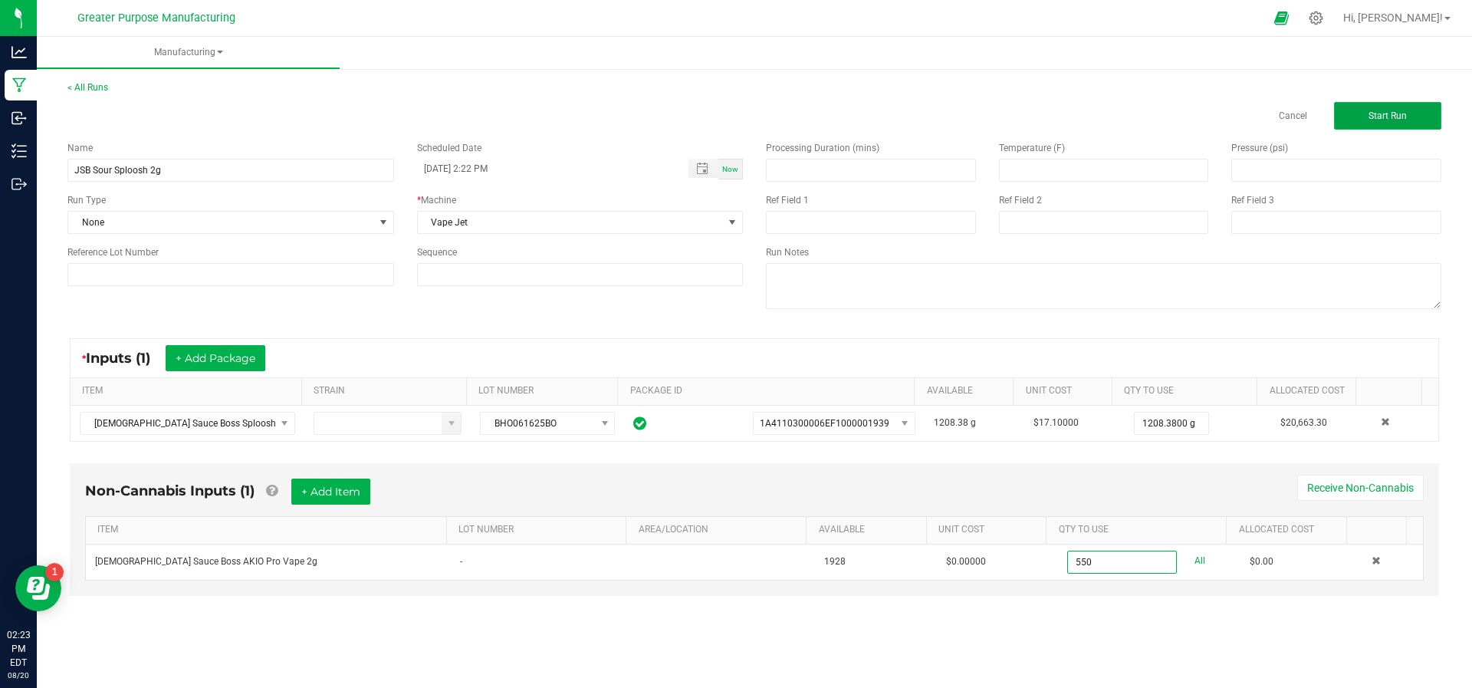
type input "550 ea"
click at [1388, 110] on span "Start Run" at bounding box center [1387, 115] width 38 height 11
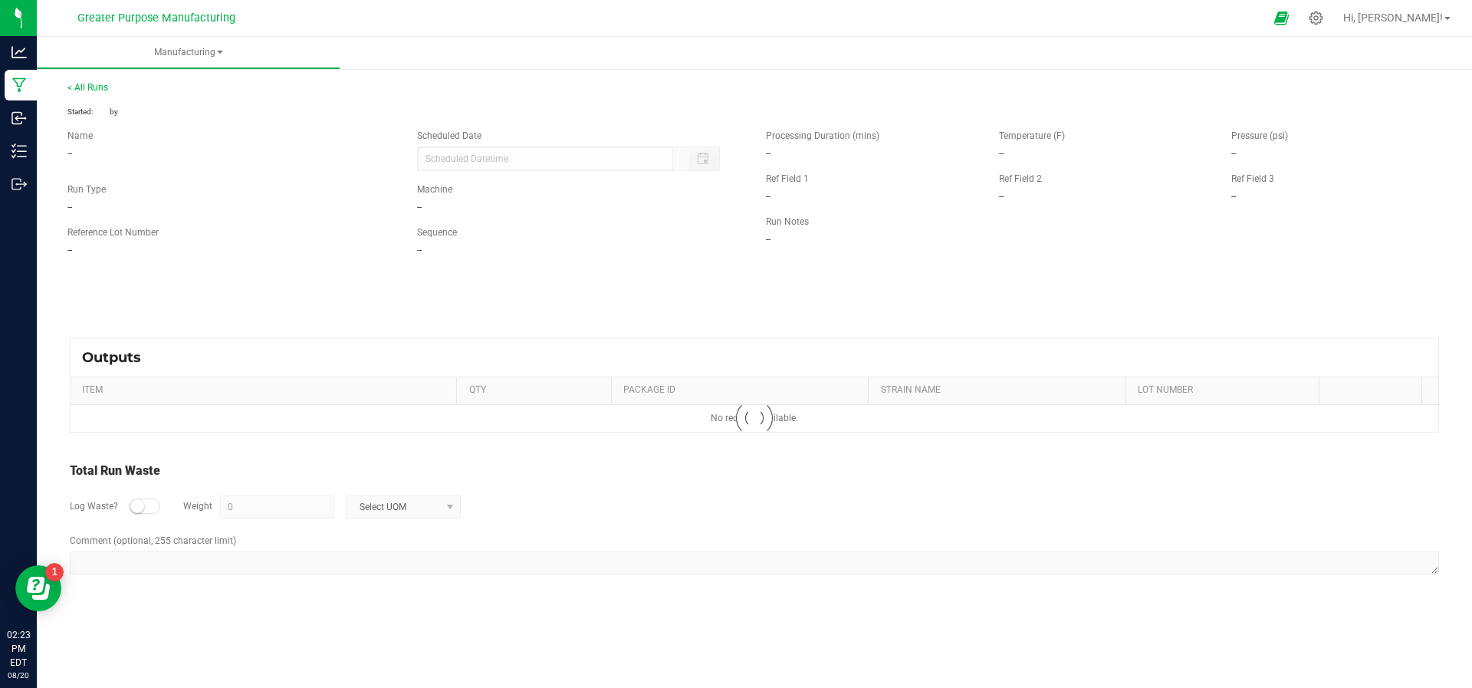
type input "[DATE] 2:22 PM"
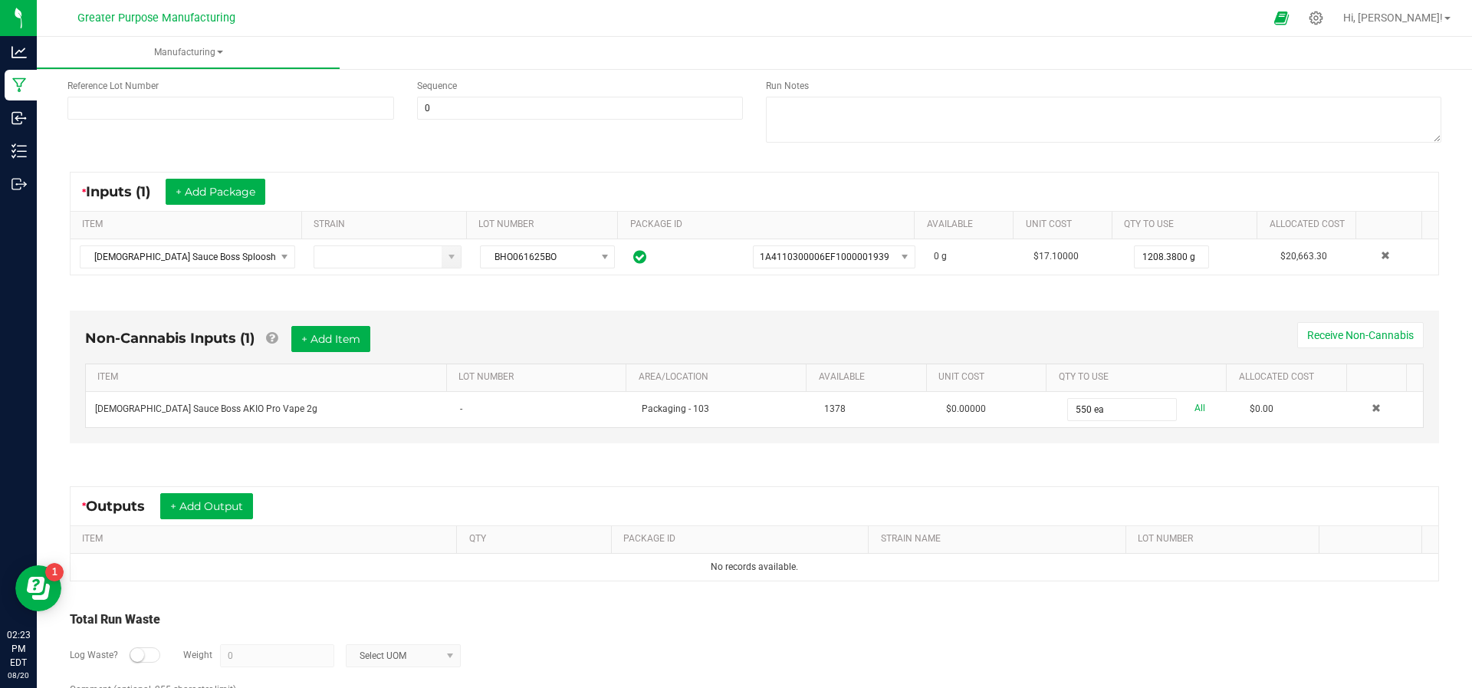
scroll to position [191, 0]
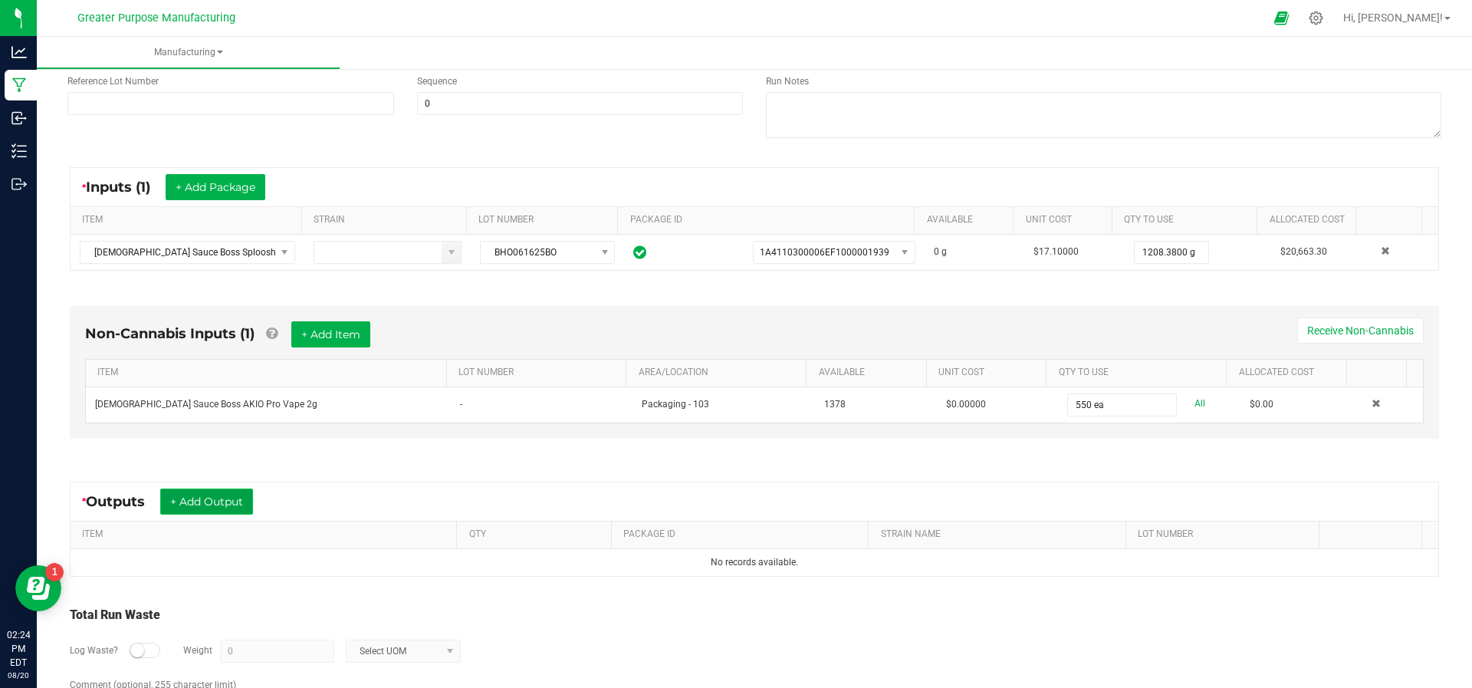
click at [202, 504] on button "+ Add Output" at bounding box center [206, 501] width 93 height 26
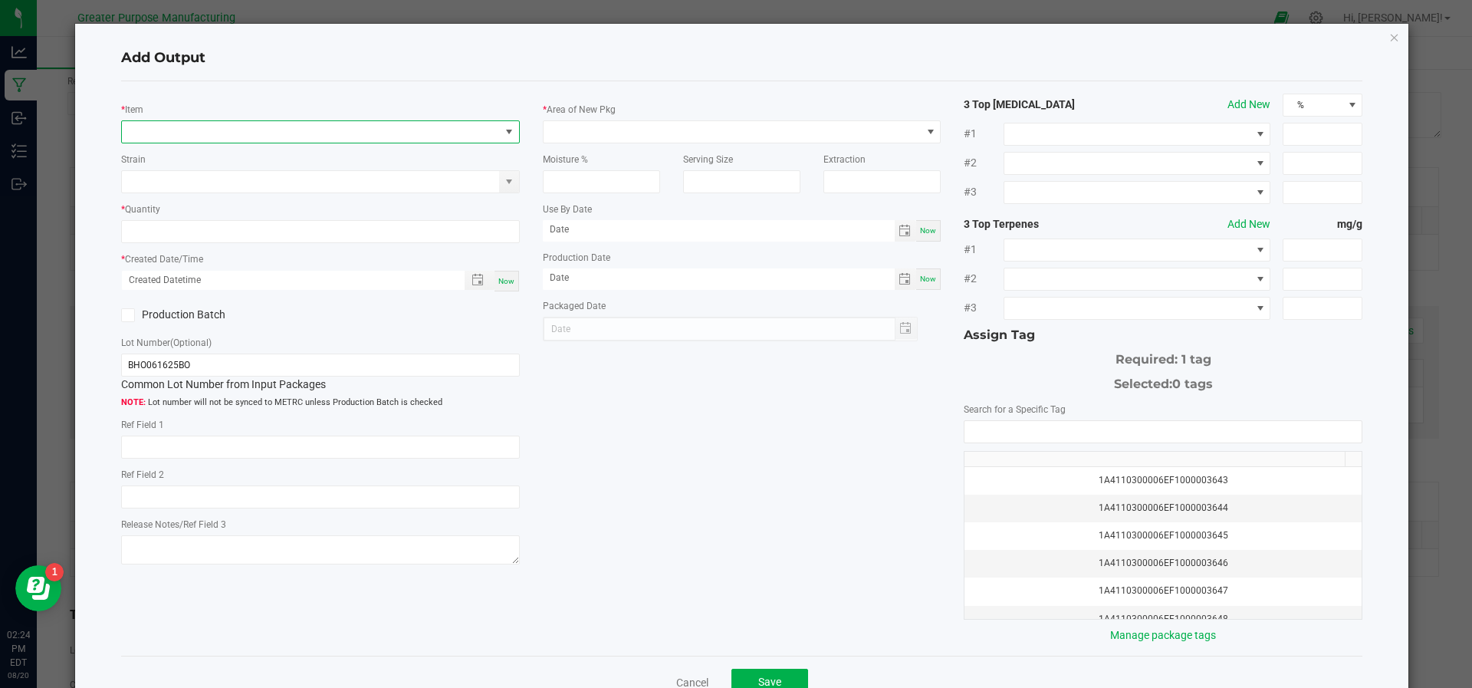
click at [199, 132] on span "NO DATA FOUND" at bounding box center [311, 131] width 378 height 21
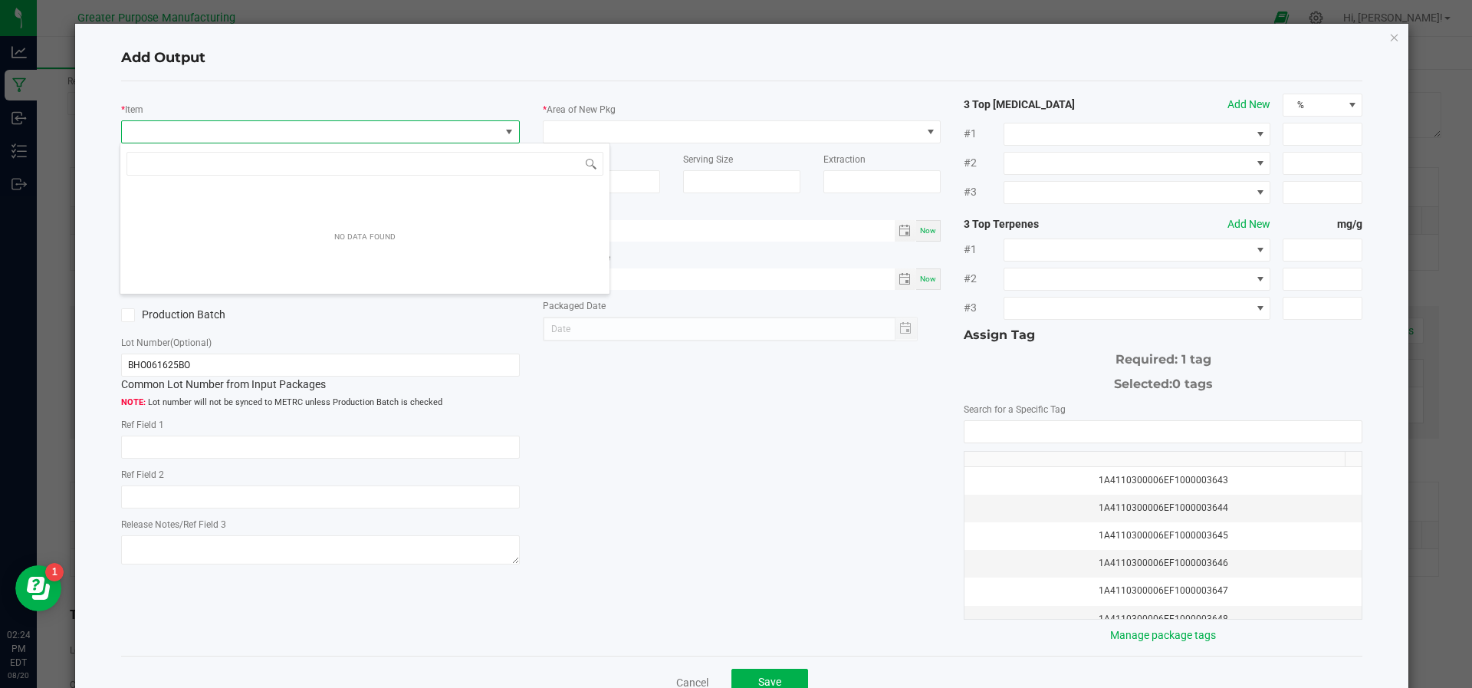
scroll to position [23, 393]
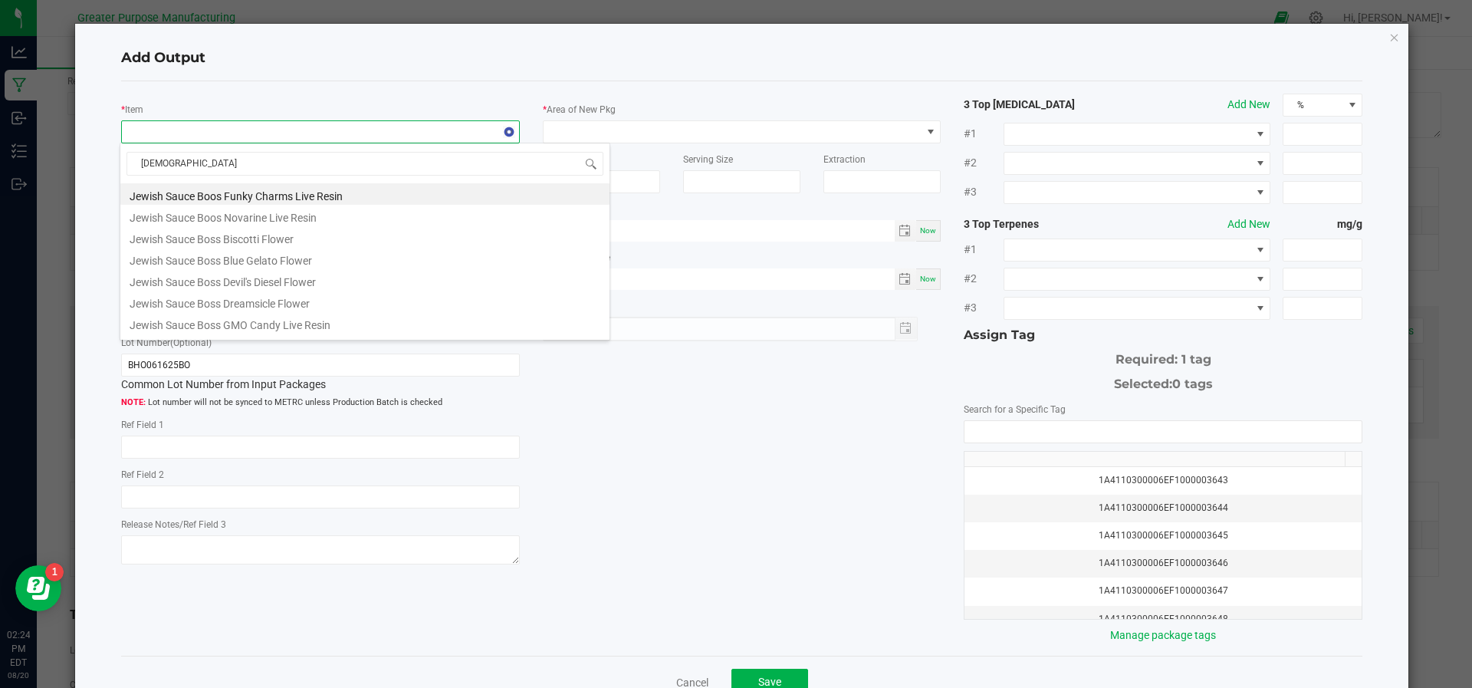
type input "[DEMOGRAPHIC_DATA]"
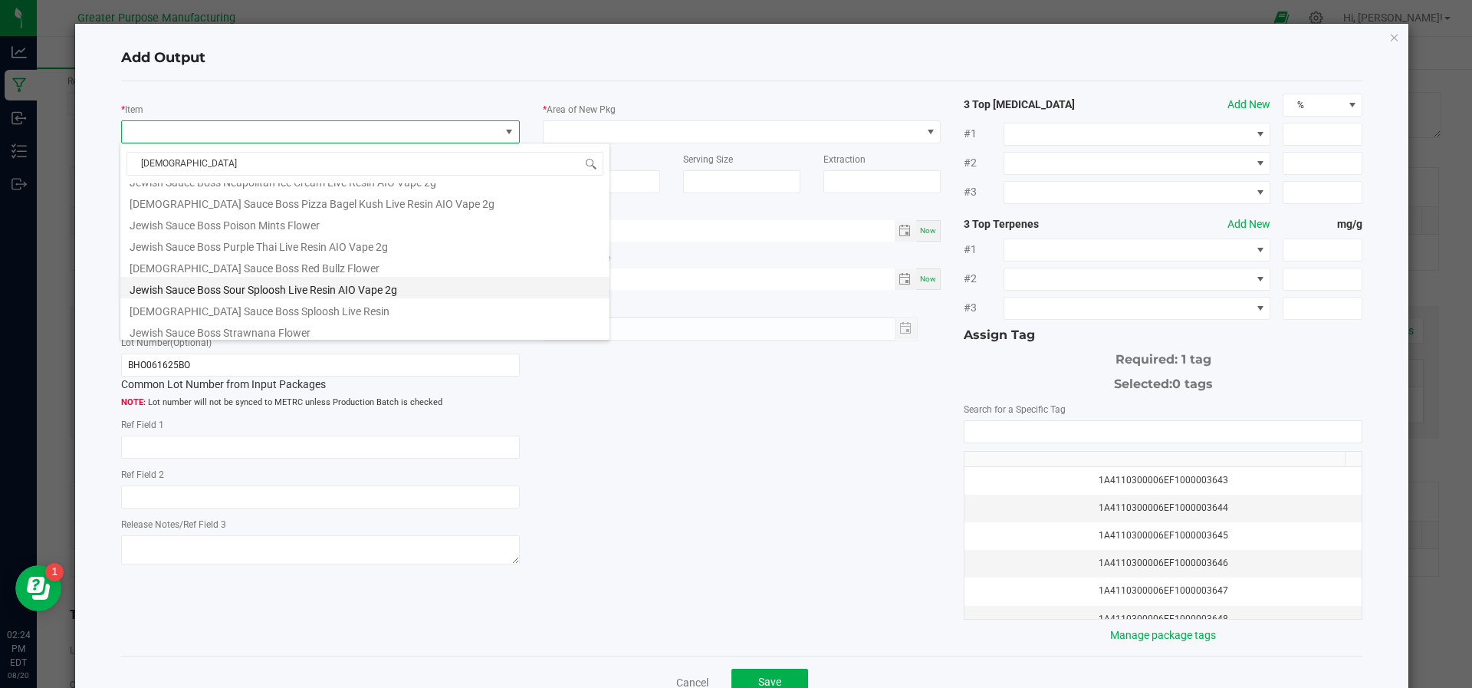
click at [207, 283] on li "Jewish Sauce Boss Sour Sploosh Live Resin AIO Vape 2g" at bounding box center [364, 287] width 489 height 21
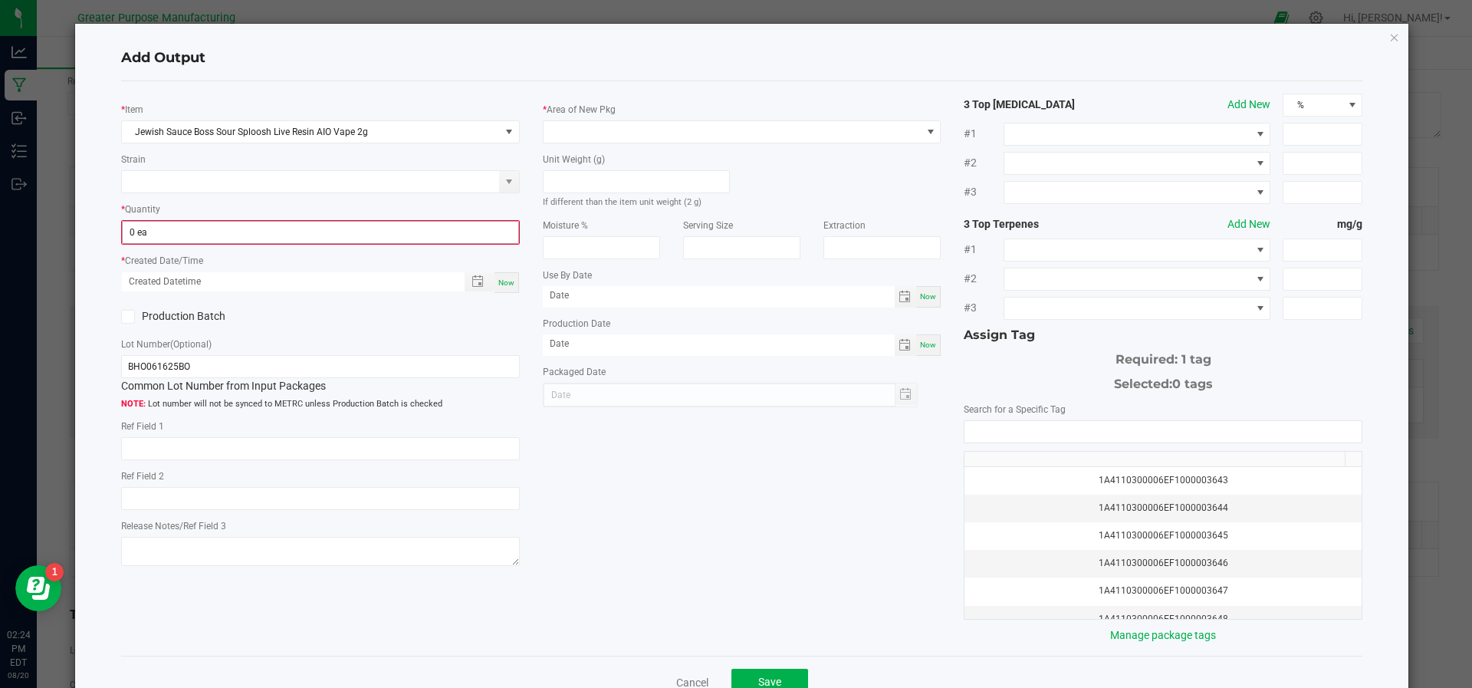
click at [203, 241] on span "0 ea" at bounding box center [320, 232] width 397 height 23
click at [203, 232] on input "0" at bounding box center [320, 232] width 395 height 21
type input "550 ea"
click at [494, 284] on div "Now" at bounding box center [506, 281] width 25 height 21
type input "[DATE] 2:24 PM"
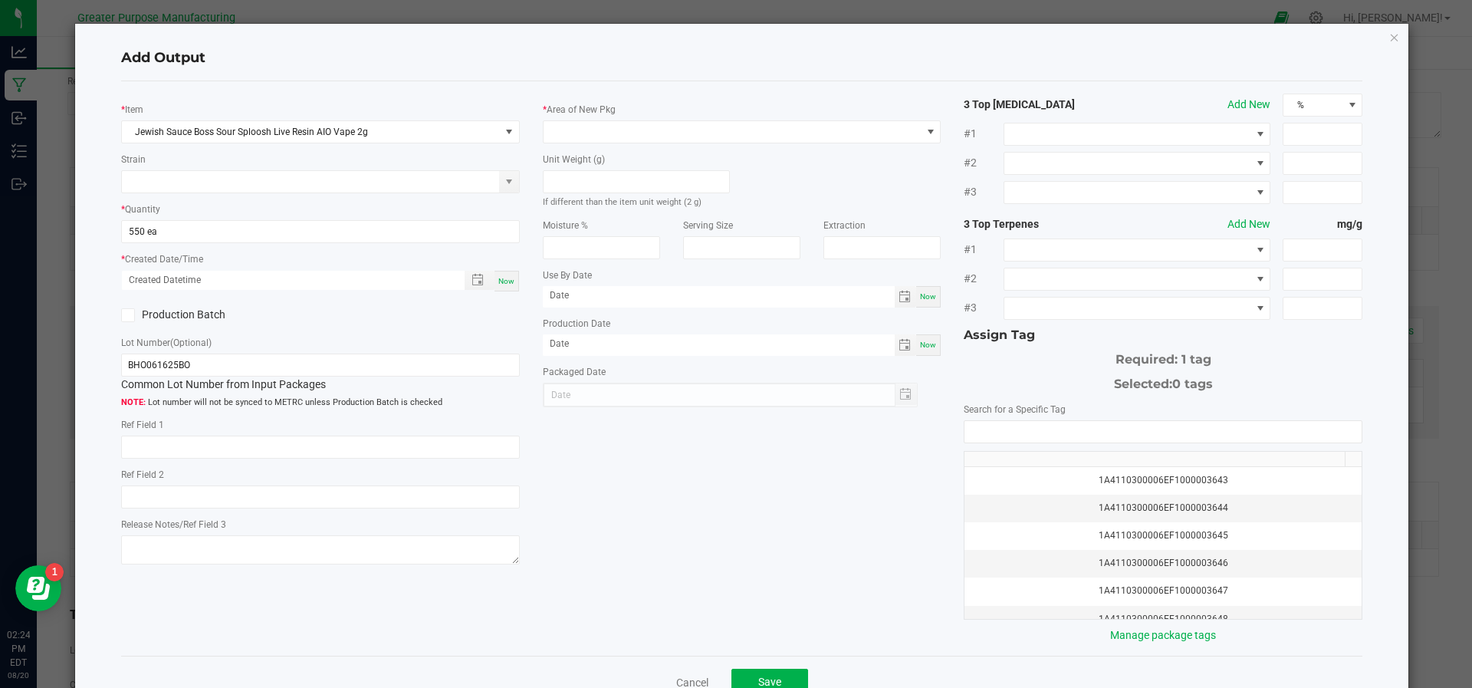
type input "[DATE]"
click at [126, 315] on icon at bounding box center [128, 315] width 10 height 0
click at [0, 0] on input "Production Batch" at bounding box center [0, 0] width 0 height 0
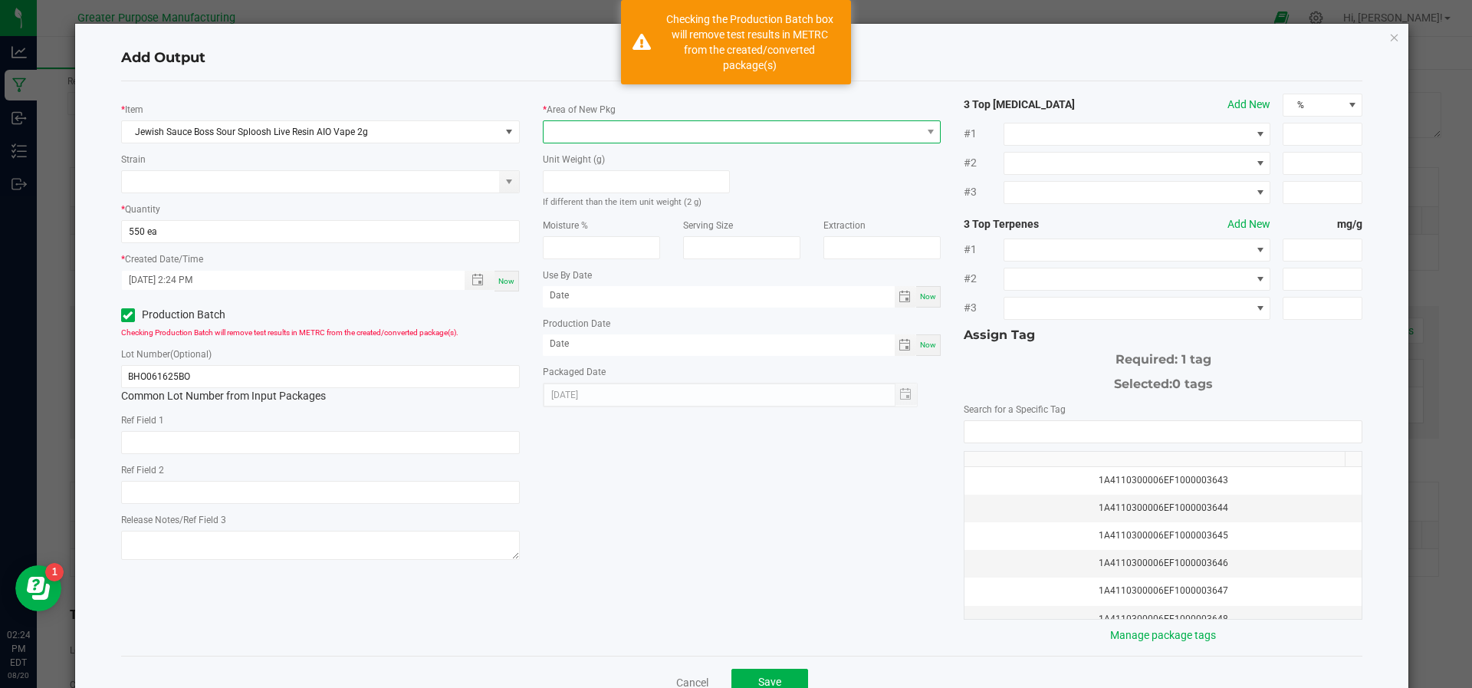
click at [584, 132] on span at bounding box center [732, 131] width 378 height 21
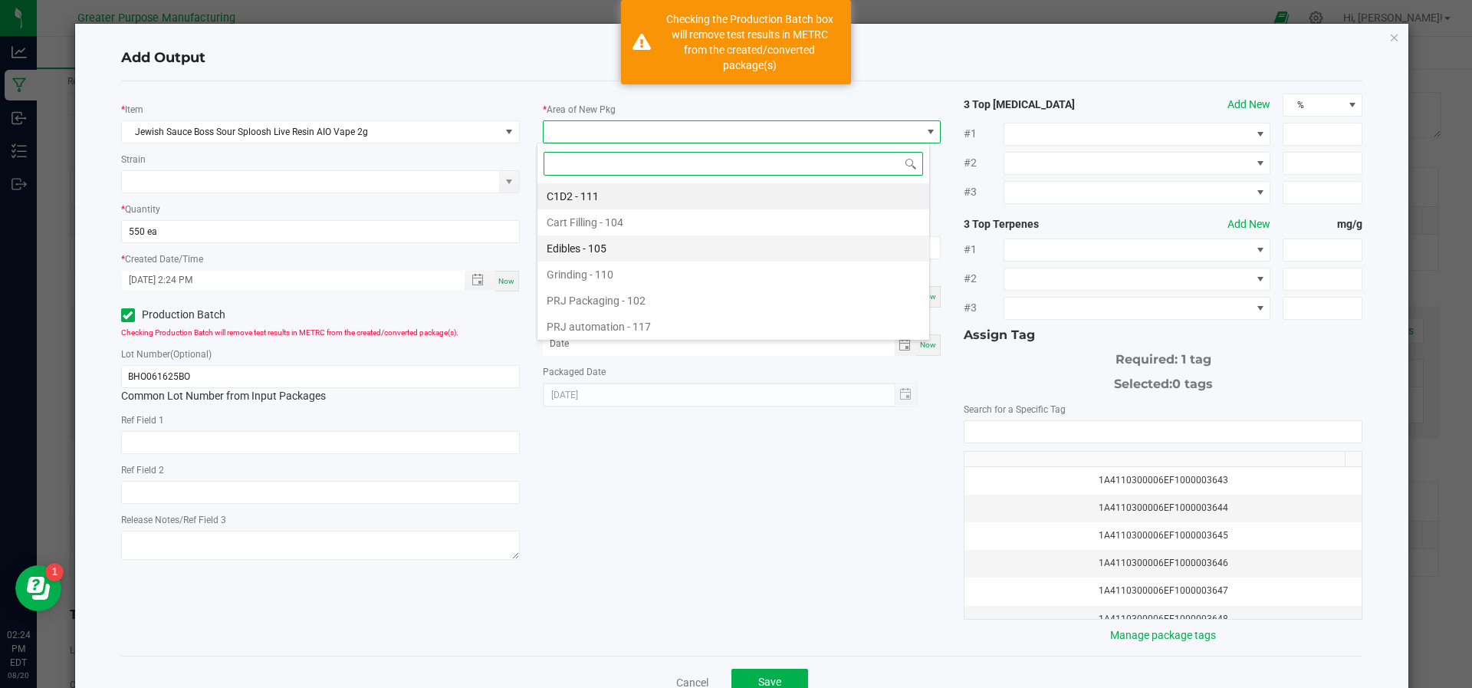
scroll to position [103, 0]
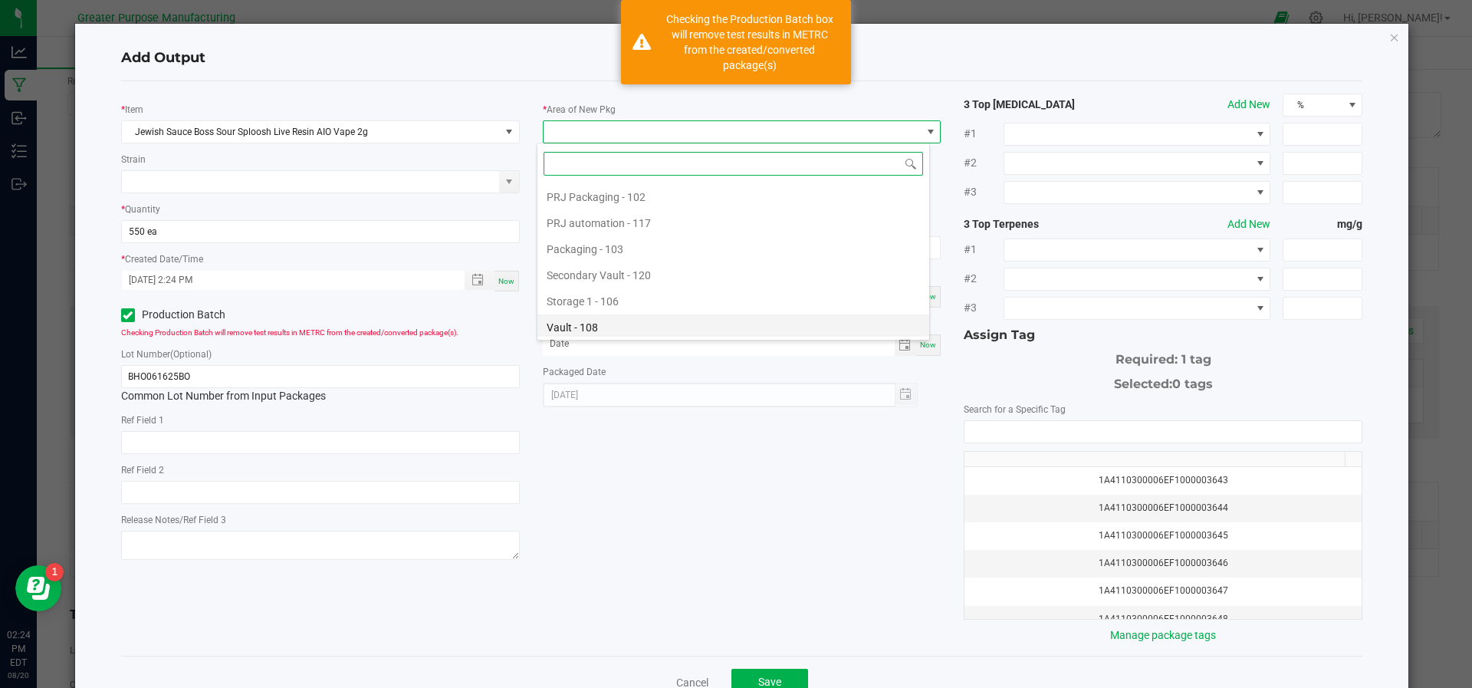
click at [583, 329] on li "Vault - 108" at bounding box center [733, 327] width 392 height 26
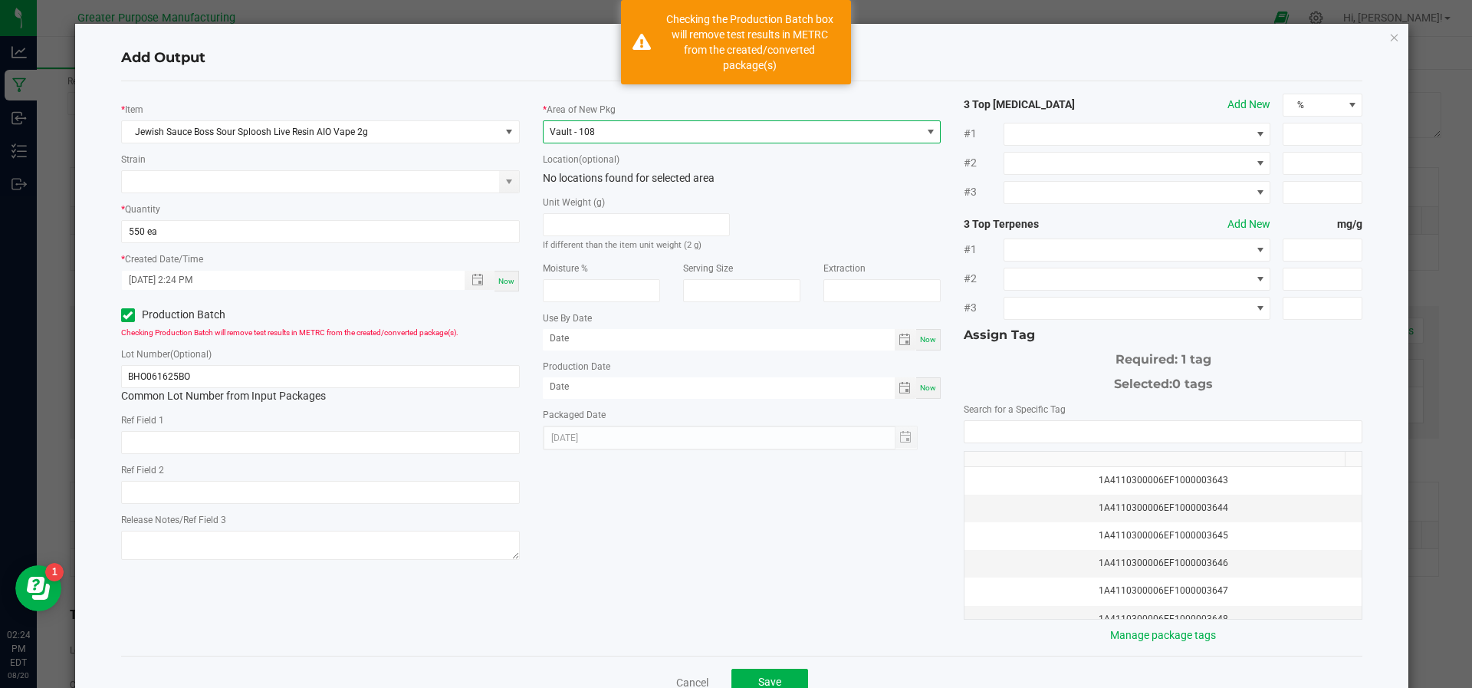
click at [920, 389] on span "Now" at bounding box center [928, 387] width 16 height 8
type input "[DATE]"
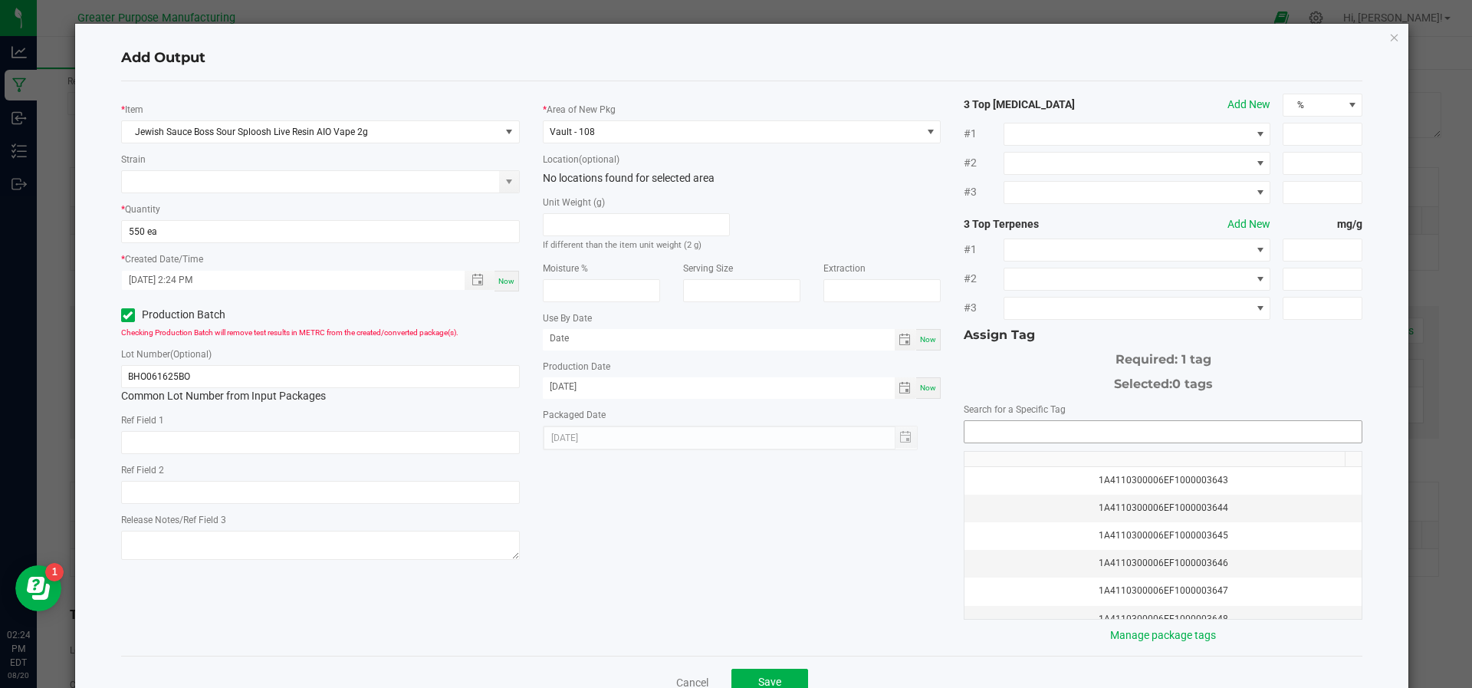
click at [992, 435] on input "NO DATA FOUND" at bounding box center [1162, 431] width 397 height 21
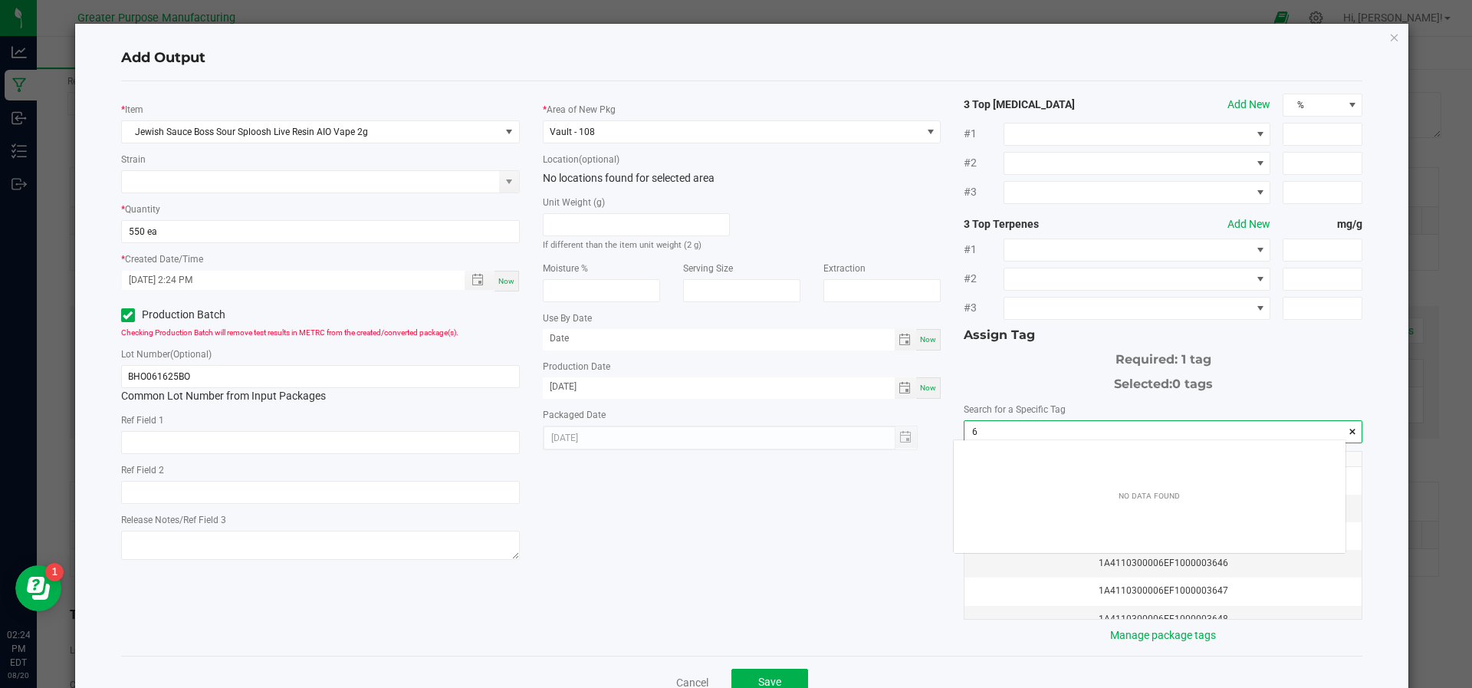
scroll to position [21, 392]
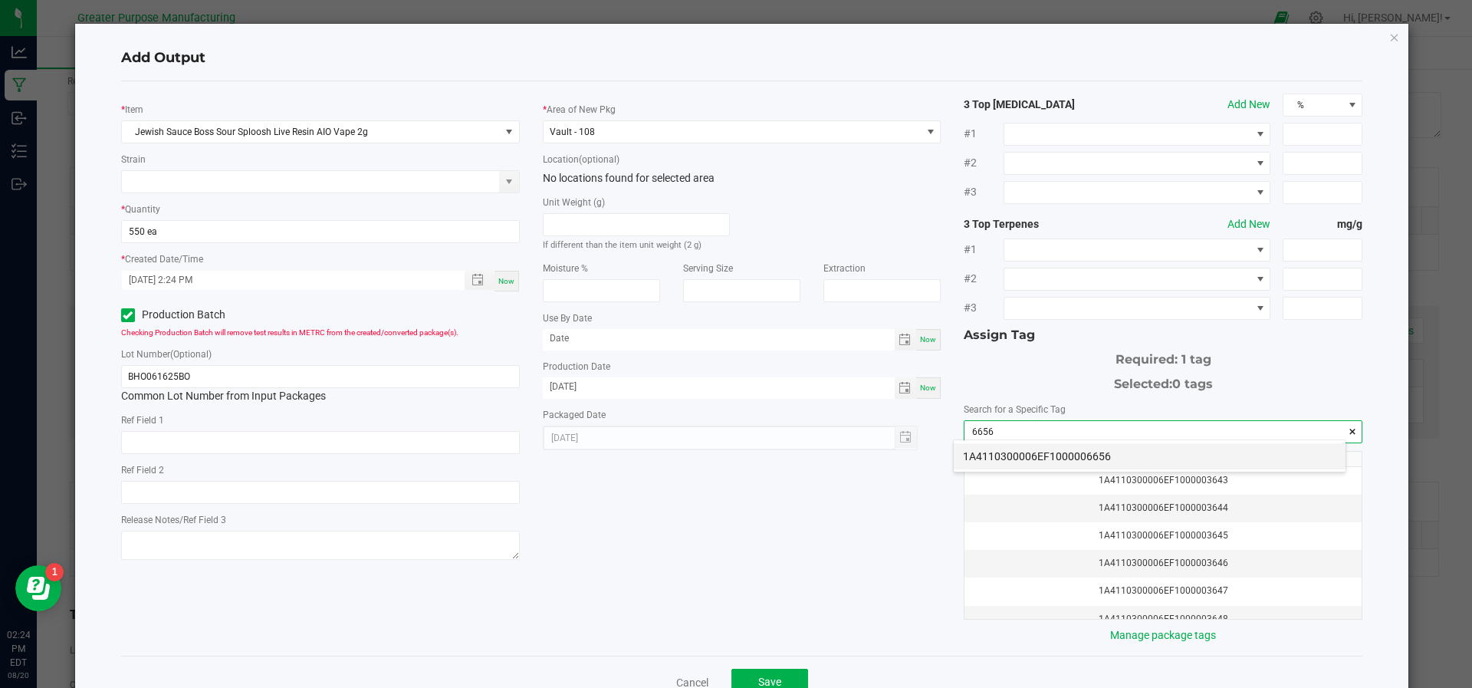
click at [994, 458] on li "1A4110300006EF1000006656" at bounding box center [1149, 456] width 392 height 26
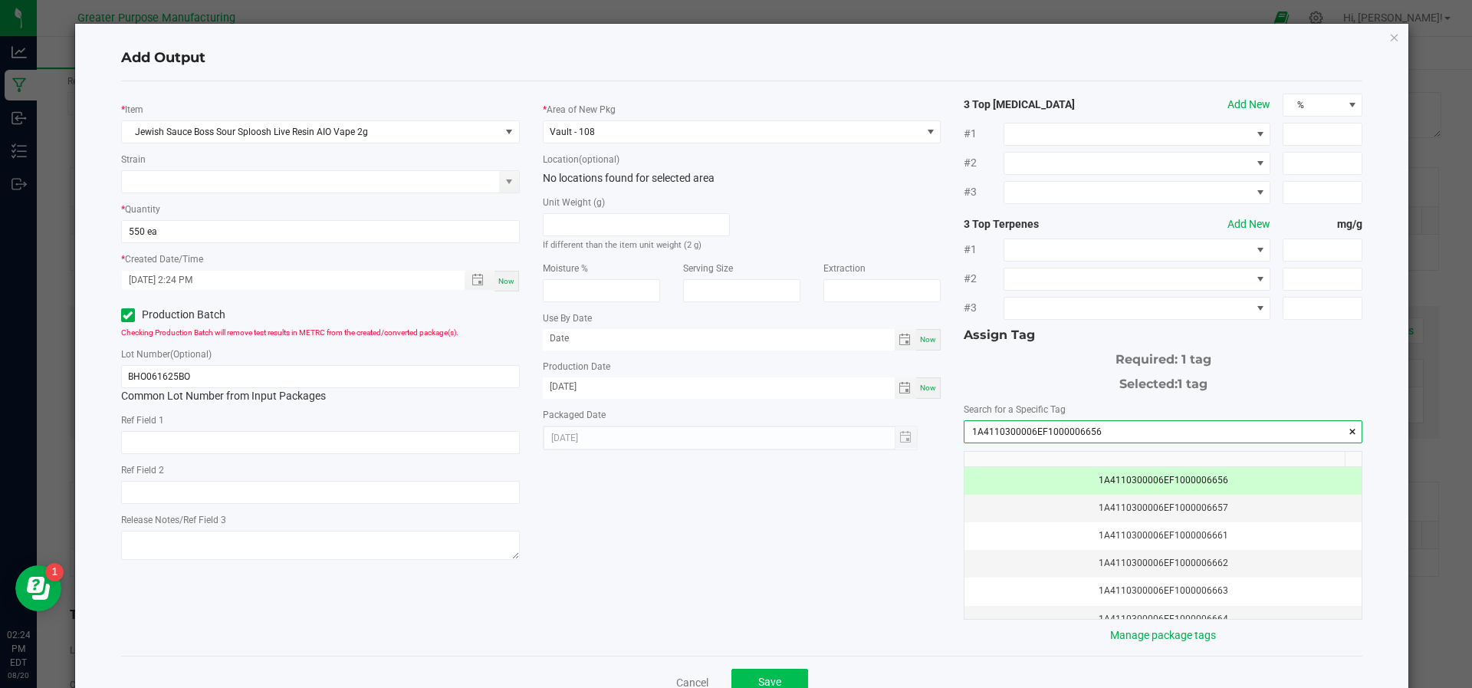
type input "1A4110300006EF1000006656"
click at [746, 673] on button "Save" at bounding box center [769, 682] width 77 height 28
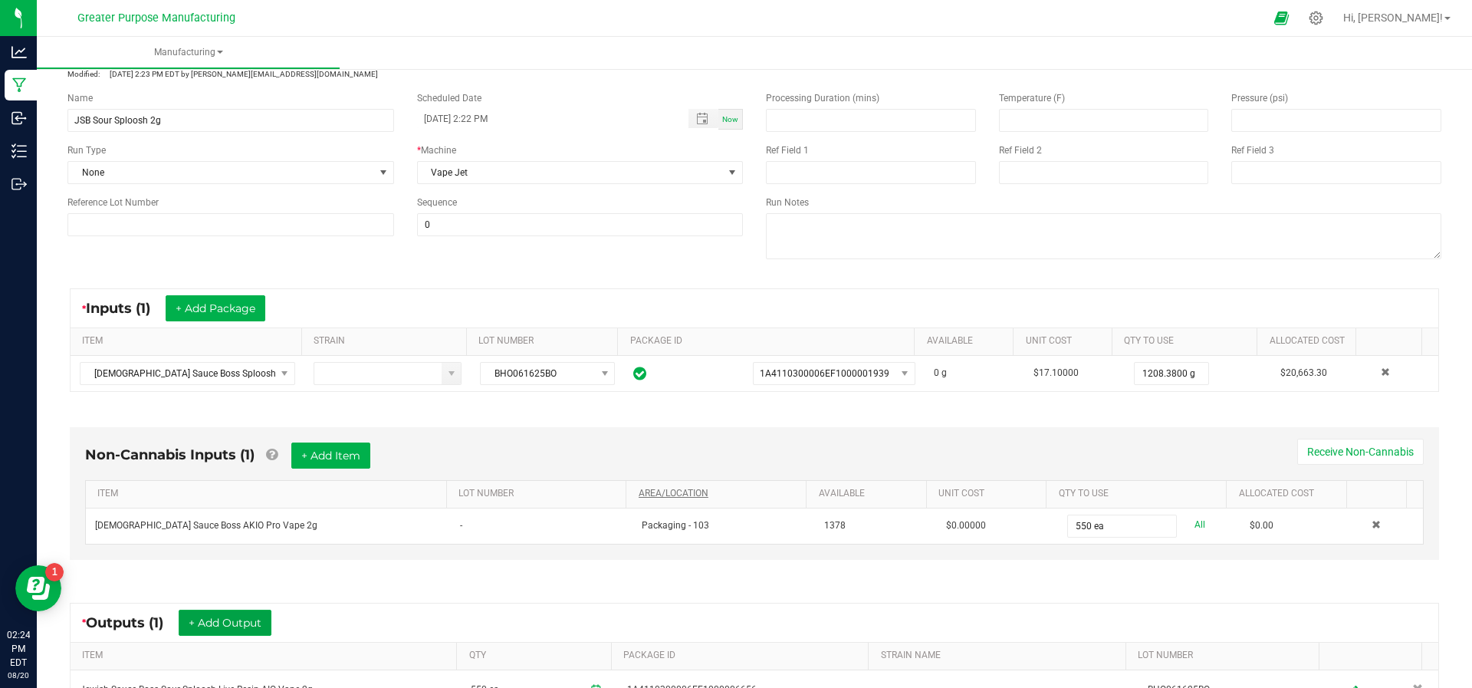
scroll to position [0, 0]
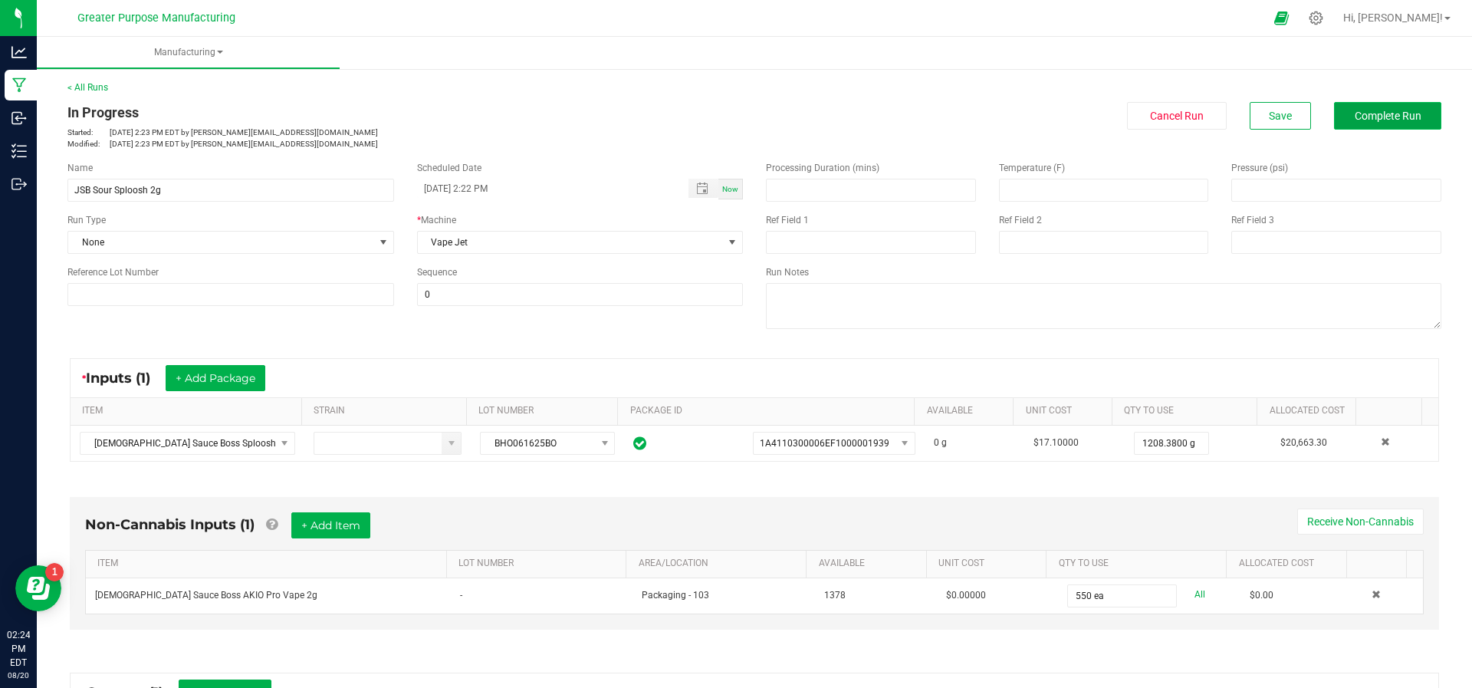
click at [1354, 115] on span "Complete Run" at bounding box center [1387, 116] width 67 height 12
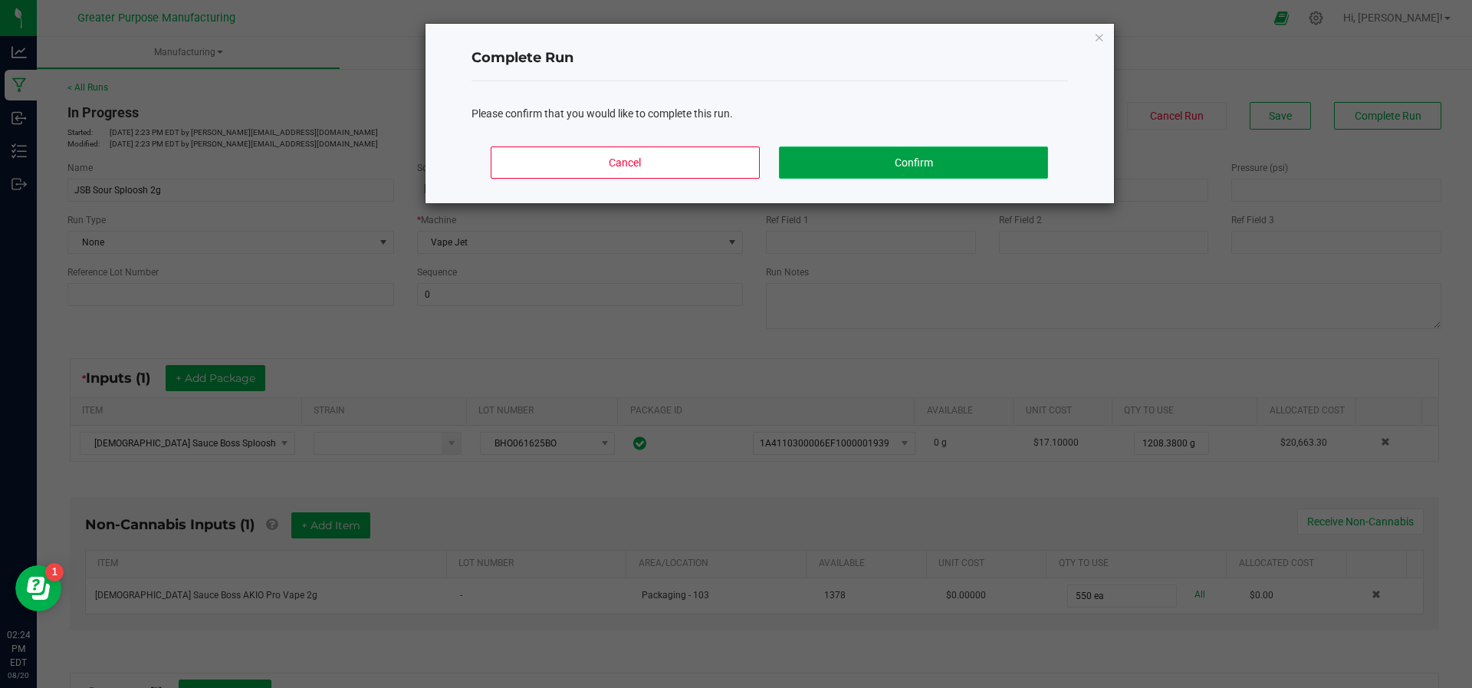
click at [947, 169] on button "Confirm" at bounding box center [913, 162] width 268 height 32
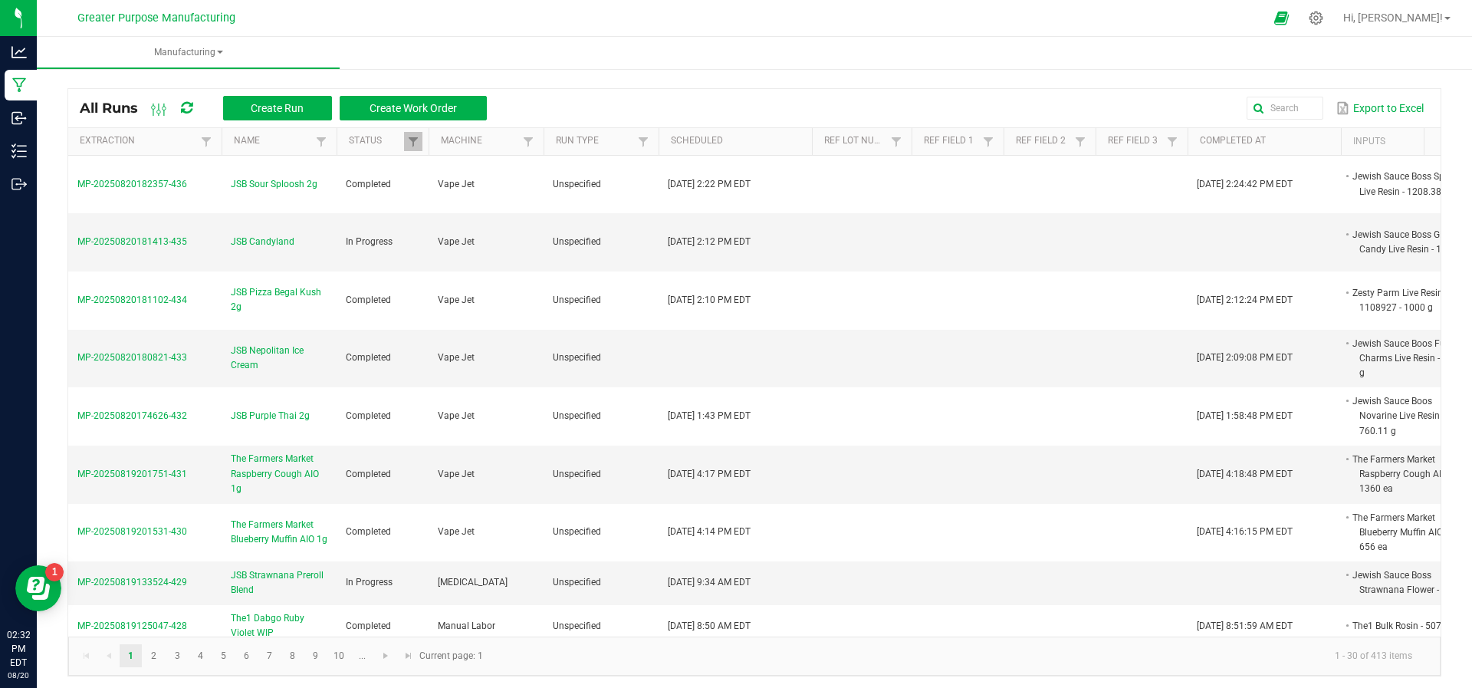
click at [947, 169] on td at bounding box center [957, 185] width 92 height 58
